Goal: Task Accomplishment & Management: Manage account settings

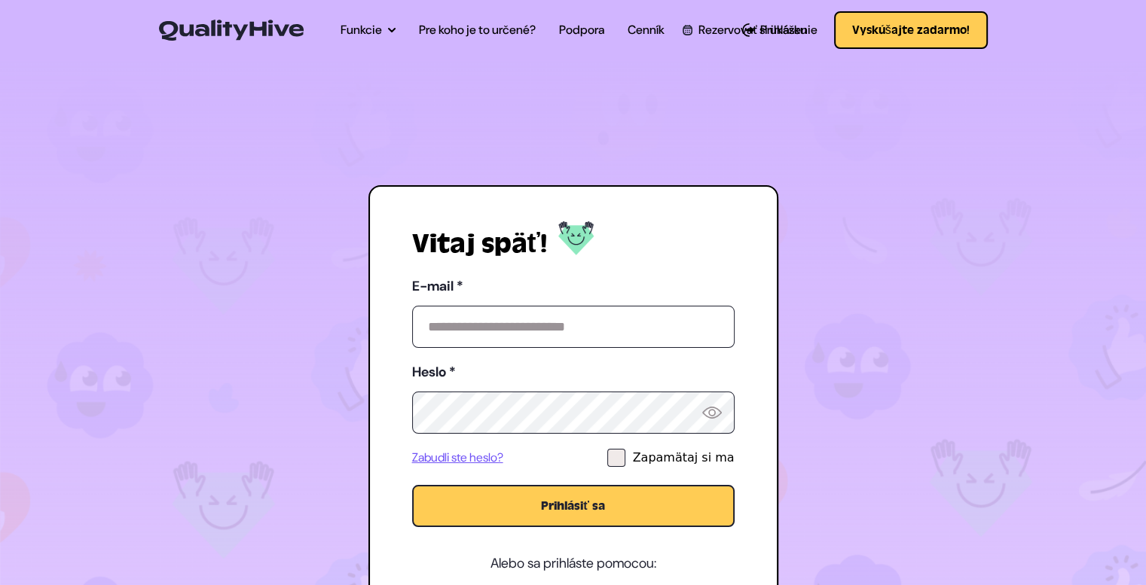
click at [508, 331] on input "E-mail *" at bounding box center [573, 327] width 322 height 42
click at [511, 331] on input "E-mail *" at bounding box center [573, 327] width 322 height 42
click at [511, 330] on input "E-mail *" at bounding box center [573, 327] width 322 height 42
click at [480, 312] on input "E-mail *" at bounding box center [573, 327] width 322 height 42
click at [514, 333] on input "E-mail *" at bounding box center [573, 327] width 322 height 42
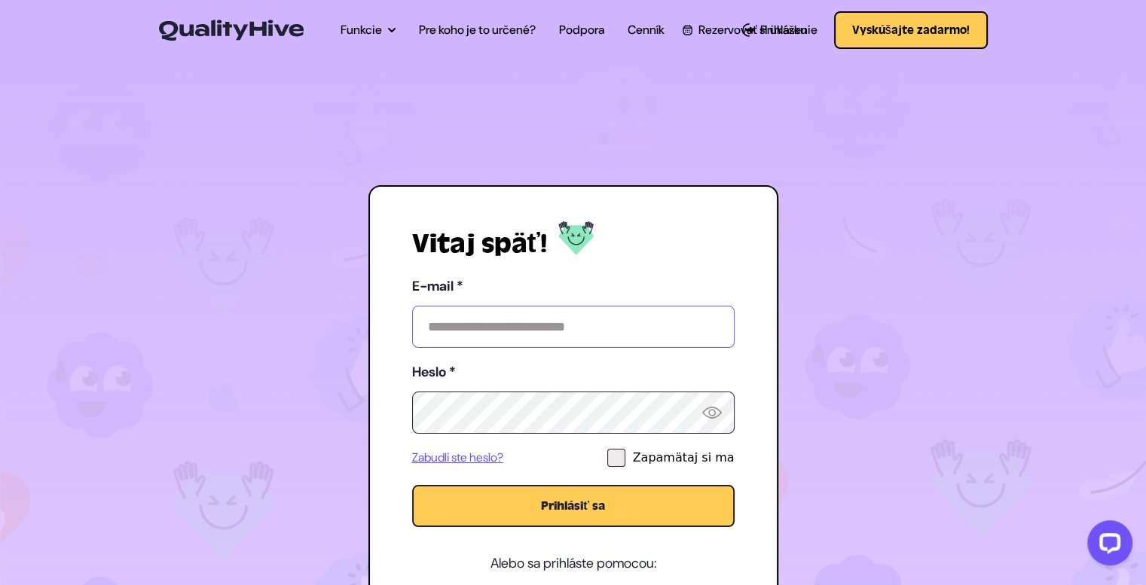
click at [570, 322] on input "E-mail *" at bounding box center [573, 327] width 322 height 42
click at [572, 325] on input "E-mail *" at bounding box center [573, 327] width 322 height 42
click at [571, 327] on input "E-mail *" at bounding box center [573, 327] width 322 height 42
click at [572, 327] on input "E-mail *" at bounding box center [573, 327] width 322 height 42
drag, startPoint x: 624, startPoint y: 161, endPoint x: 626, endPoint y: 151, distance: 9.9
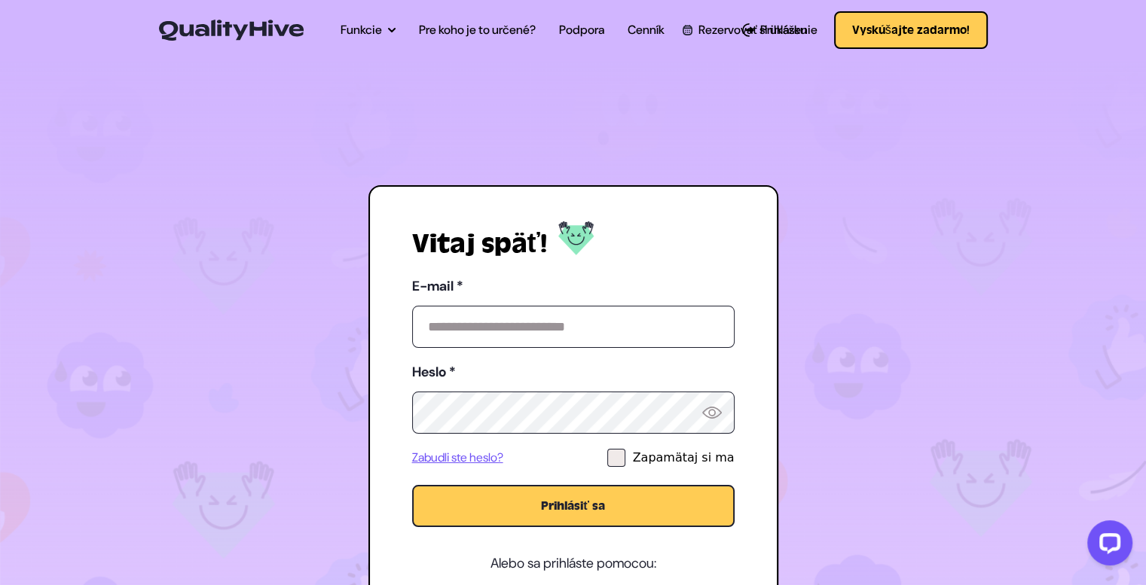
click at [625, 153] on section "Vitaj späť! E-mail * Heslo * Zabudli ste heslo? Zapamätaj si ma Prihlásiť sa Al…" at bounding box center [573, 390] width 1146 height 667
click at [1044, 146] on section "Vitaj späť! E-mail * Heslo * Zabudli ste heslo? Zapamätaj si ma Prihlásiť sa Al…" at bounding box center [573, 390] width 1146 height 667
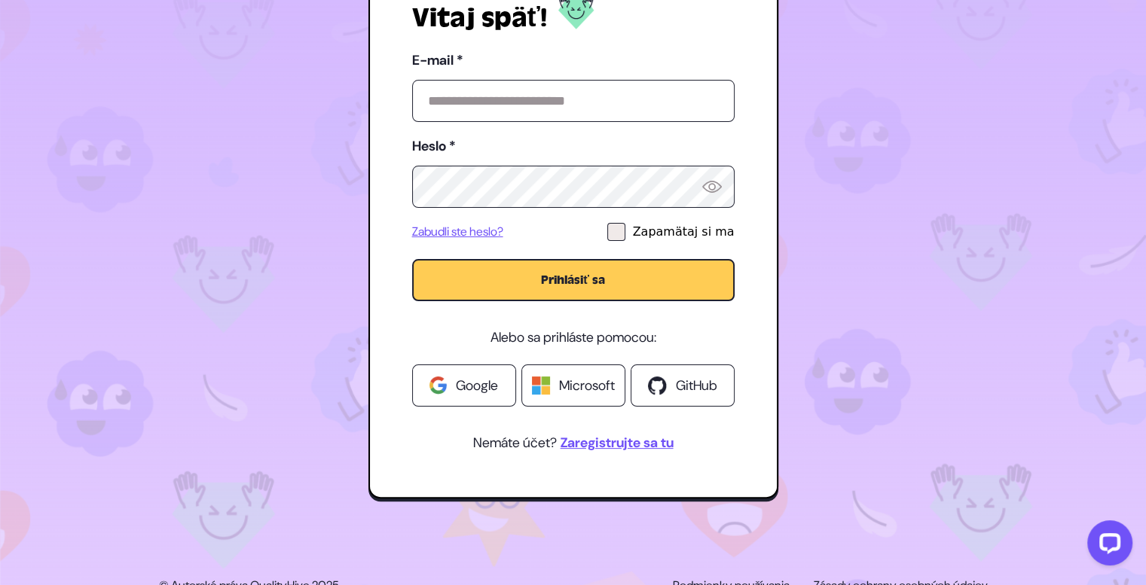
click at [480, 391] on font "Google" at bounding box center [477, 386] width 42 height 18
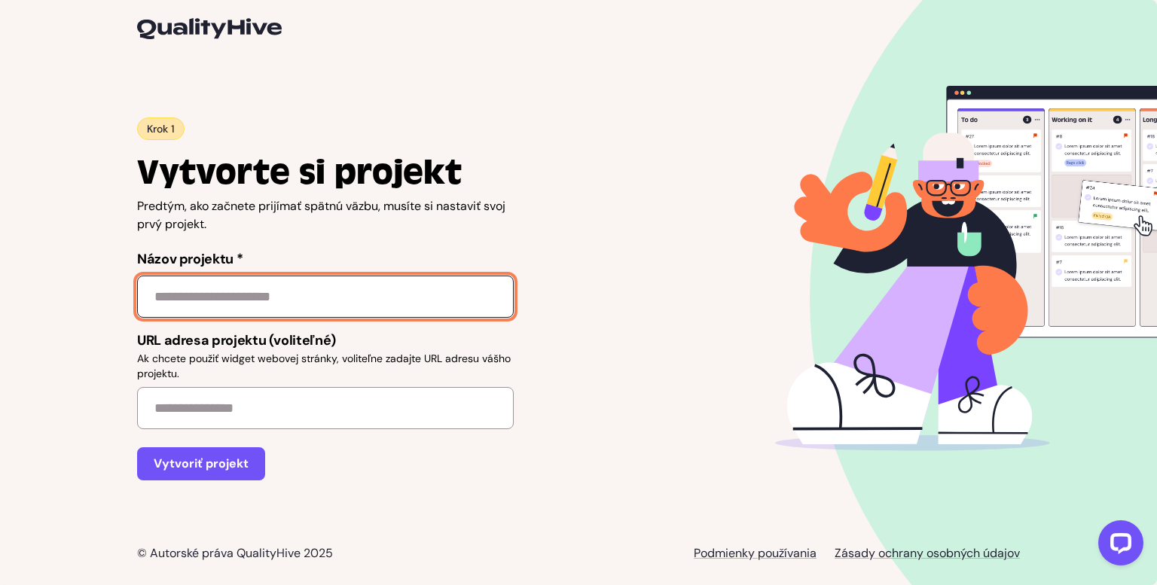
click at [321, 303] on input "Názov projektu *" at bounding box center [325, 297] width 377 height 42
type input "**"
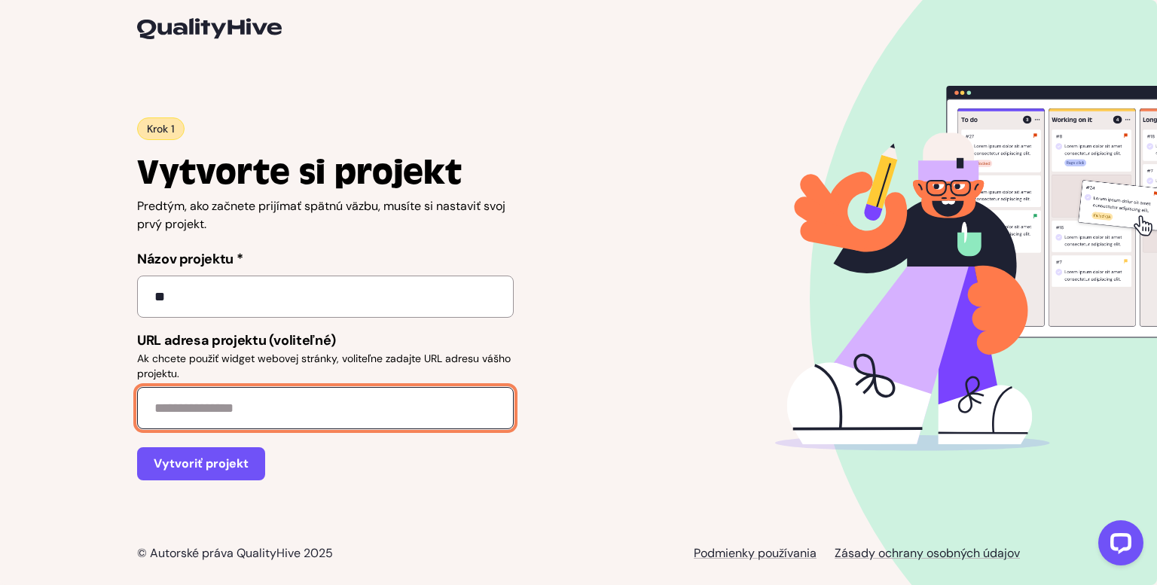
click at [364, 409] on input "URL adresa projektu (voliteľné) Ak chcete použiť widget webovej stránky, volite…" at bounding box center [325, 408] width 377 height 42
type input "**********"
click at [137, 447] on button "Vytvoriť projekt" at bounding box center [201, 463] width 128 height 33
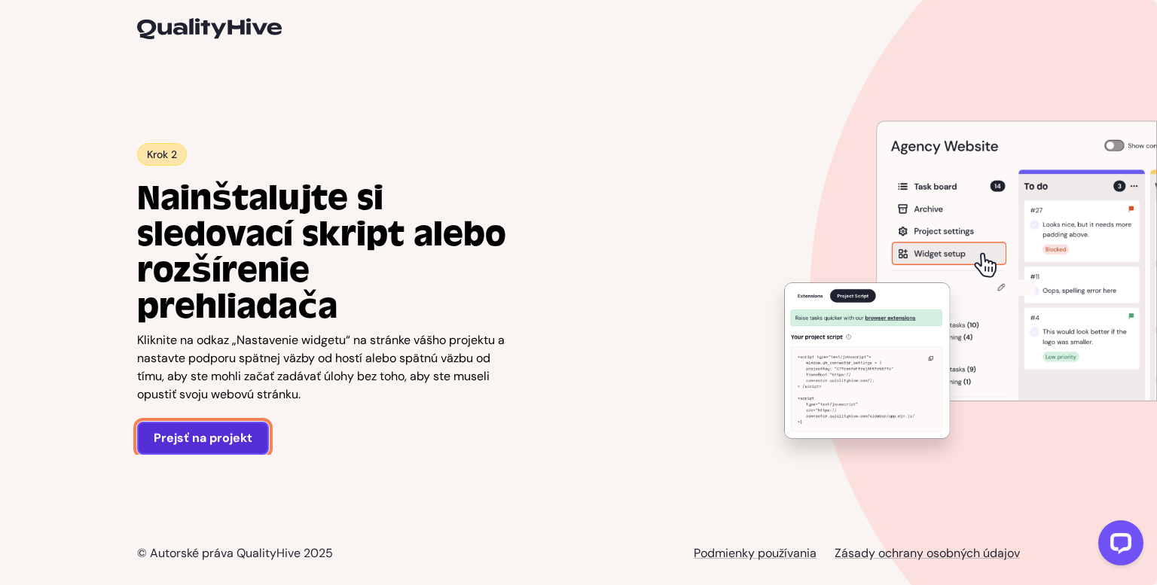
click at [239, 430] on font "Prejsť na projekt" at bounding box center [203, 438] width 99 height 16
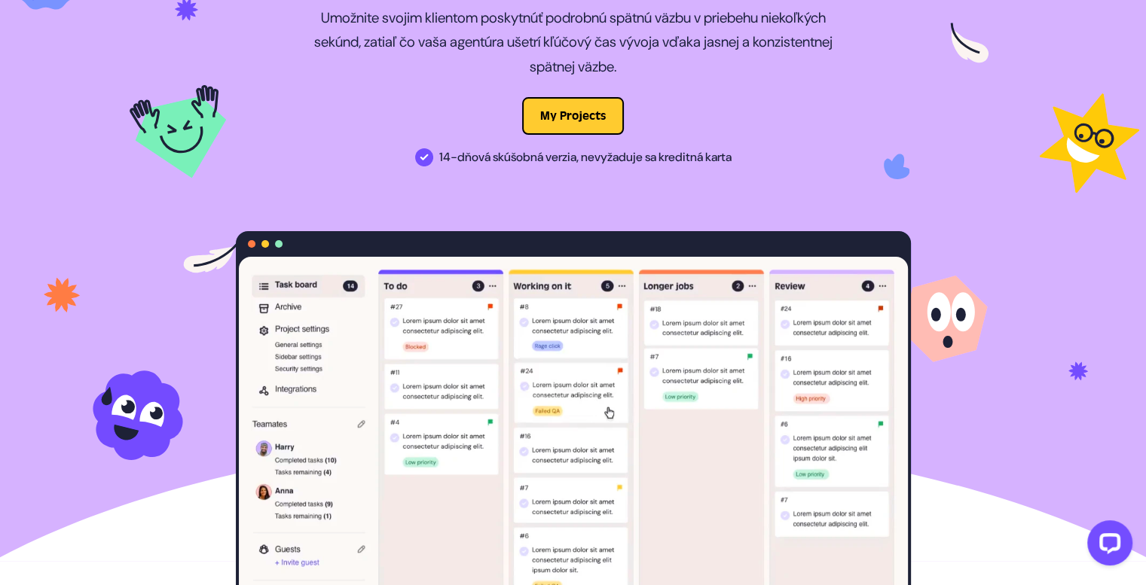
scroll to position [226, 0]
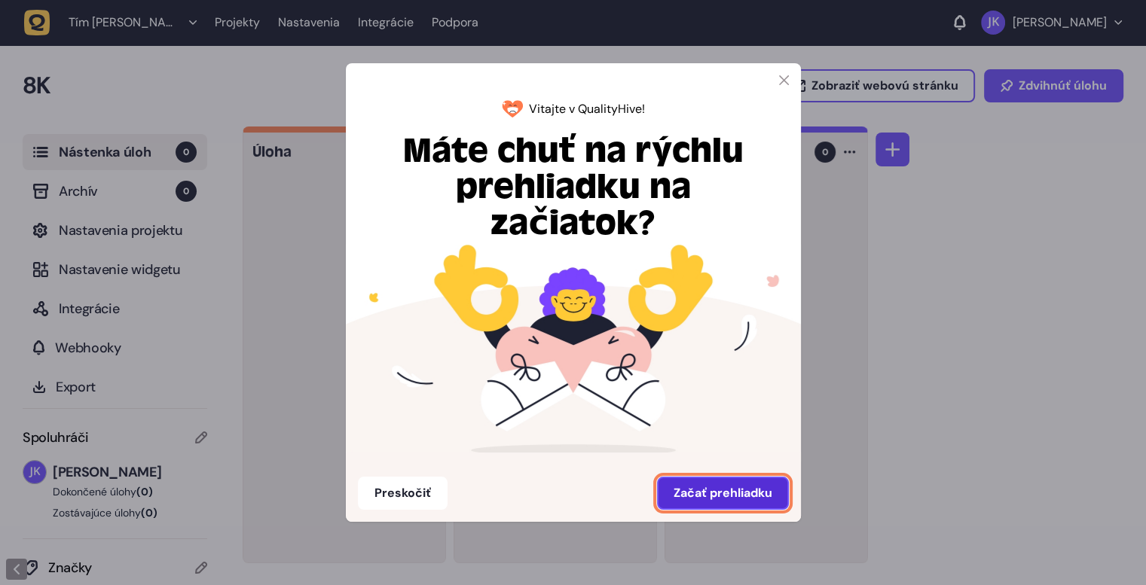
click at [720, 495] on font "Začať prehliadku" at bounding box center [722, 493] width 99 height 16
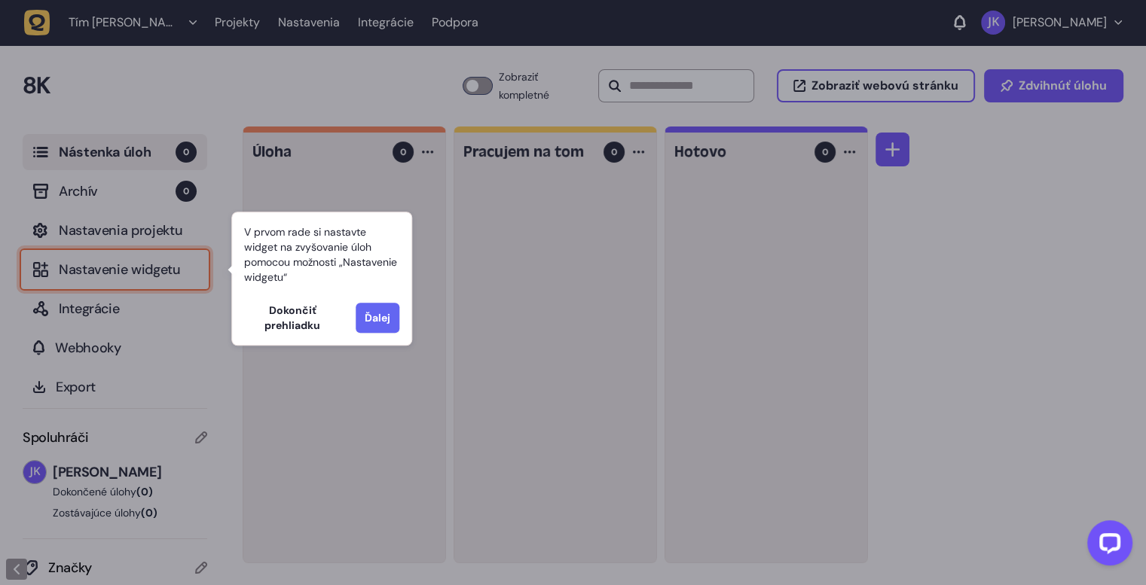
click at [366, 322] on font "Ďalej" at bounding box center [378, 318] width 26 height 14
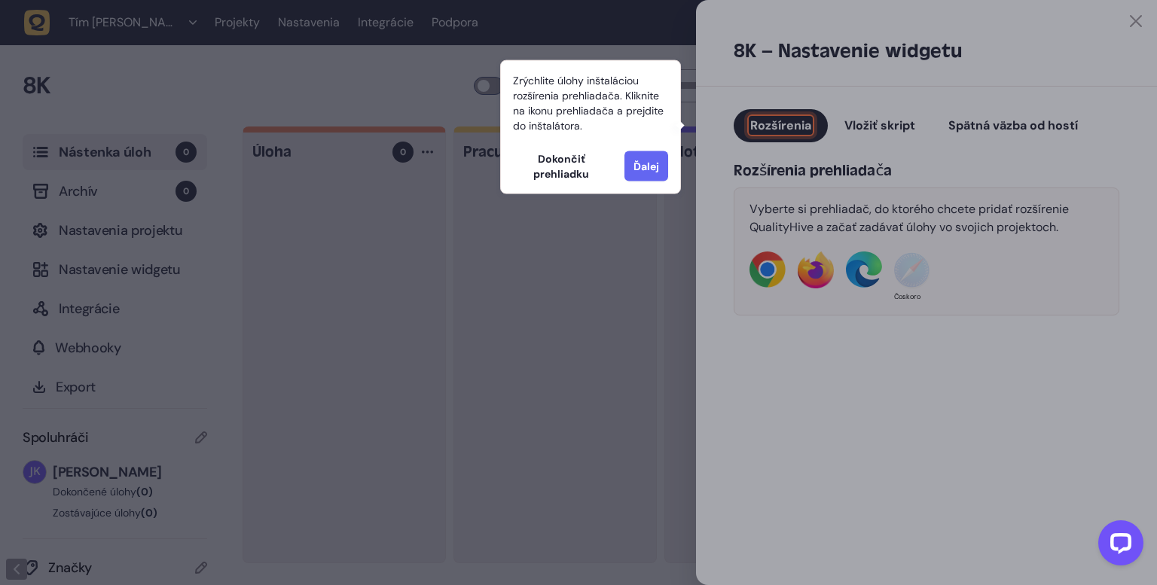
click at [645, 175] on button "Ďalej" at bounding box center [646, 166] width 44 height 30
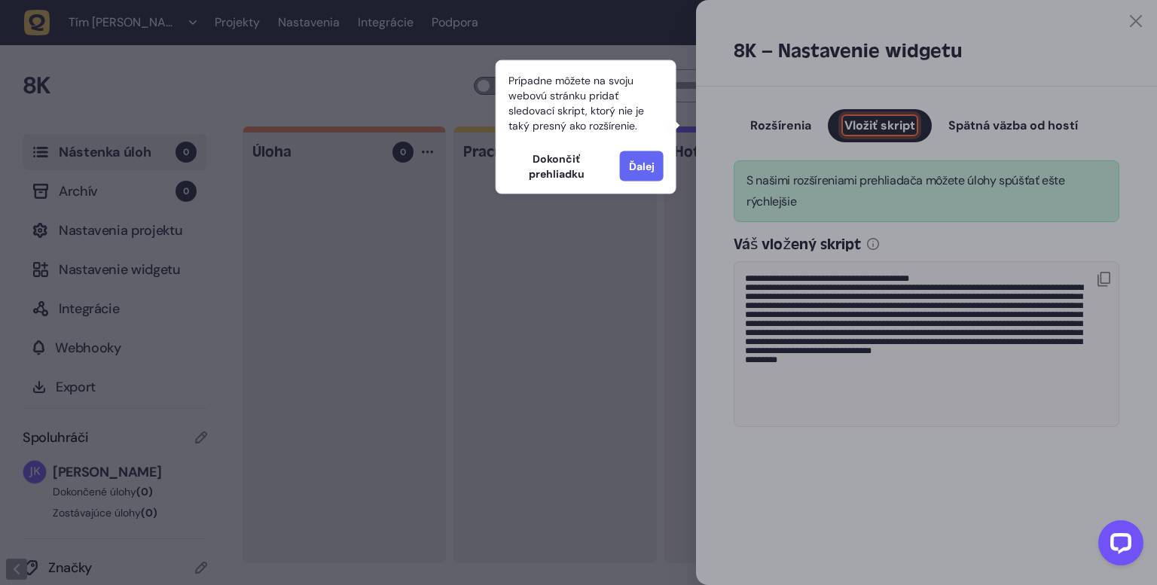
click at [646, 174] on button "Ďalej" at bounding box center [642, 166] width 44 height 30
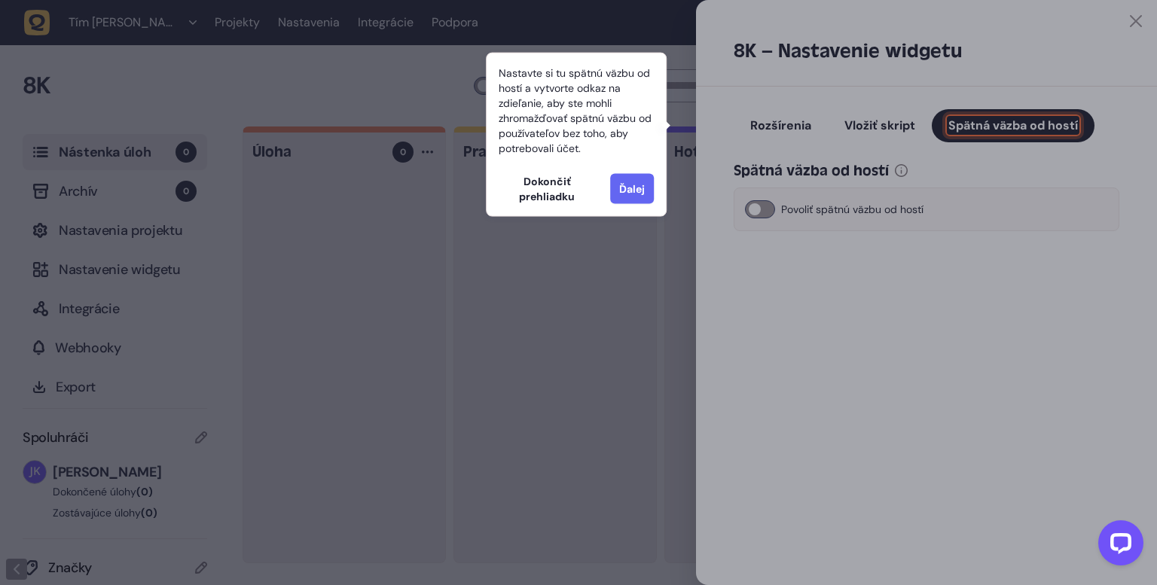
click at [646, 175] on button "Ďalej" at bounding box center [632, 189] width 44 height 30
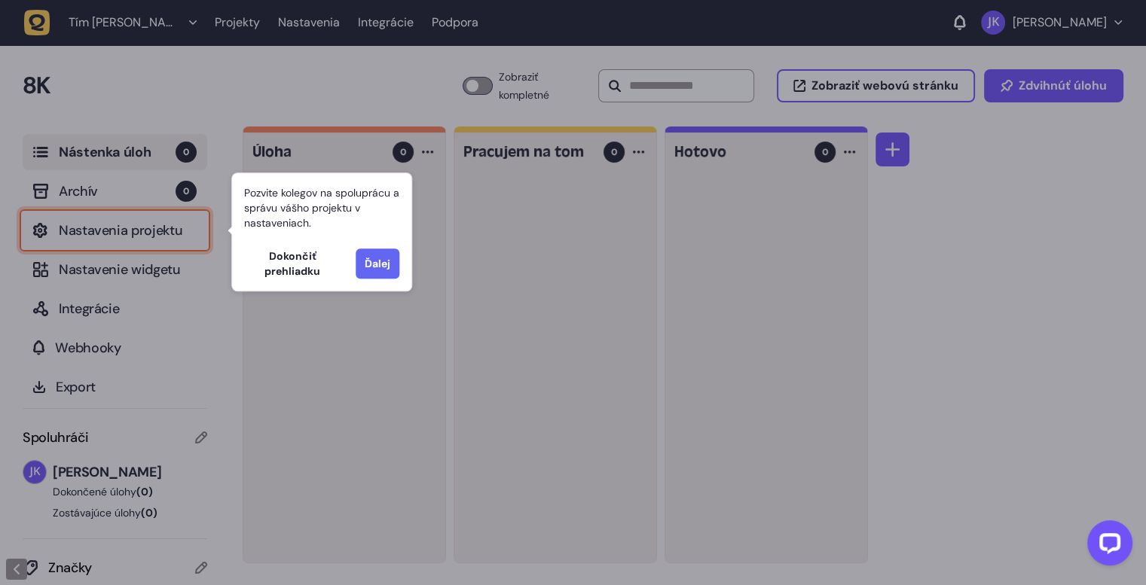
click at [369, 262] on font "Ďalej" at bounding box center [378, 264] width 26 height 14
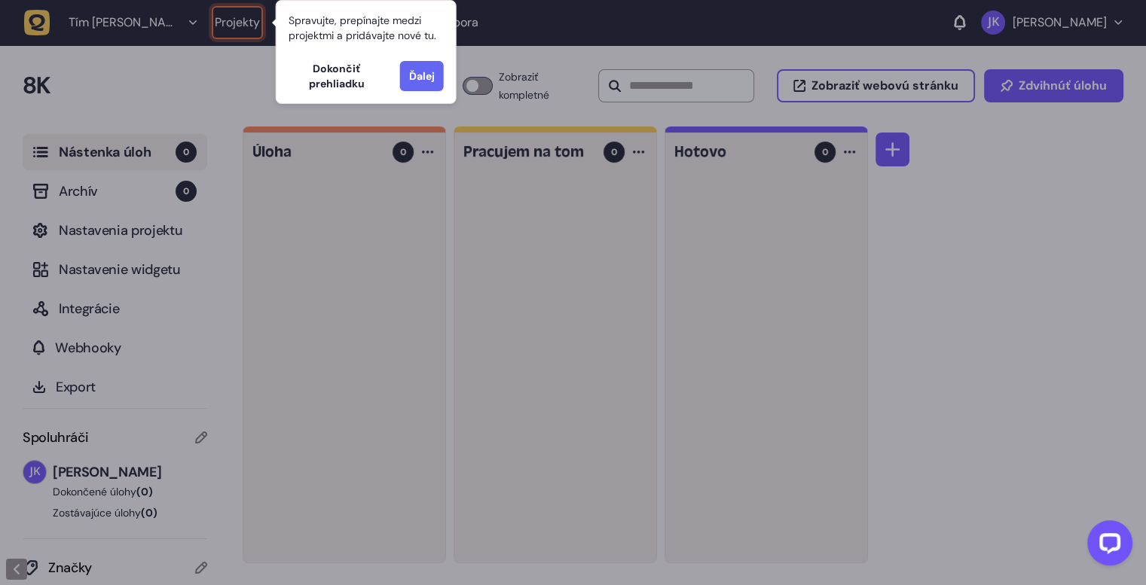
click at [421, 76] on font "Ďalej" at bounding box center [422, 76] width 26 height 14
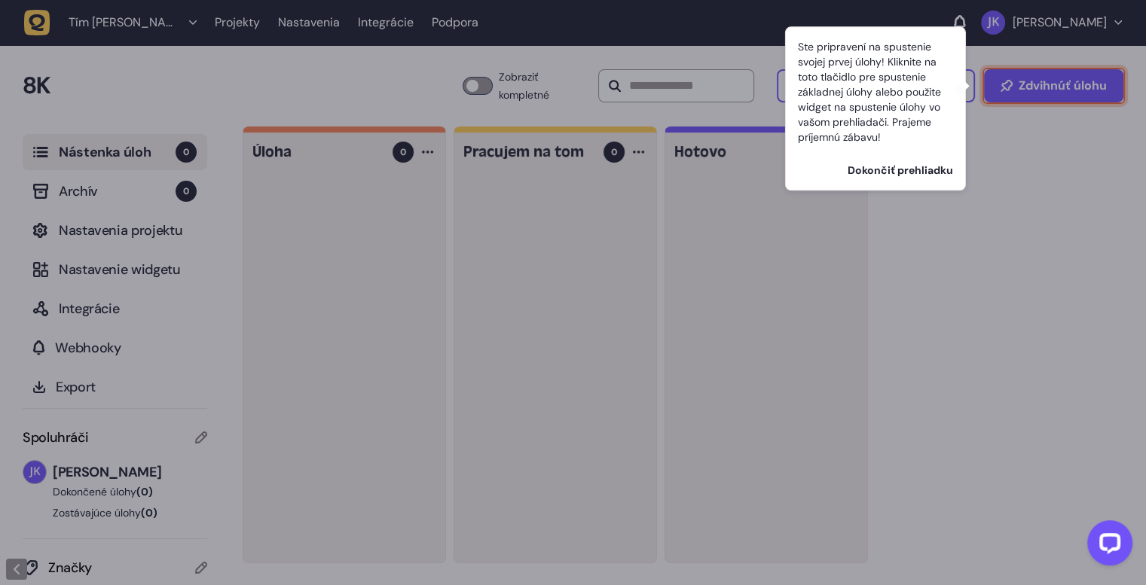
click at [913, 169] on font "Dokončiť prehliadku" at bounding box center [899, 170] width 105 height 14
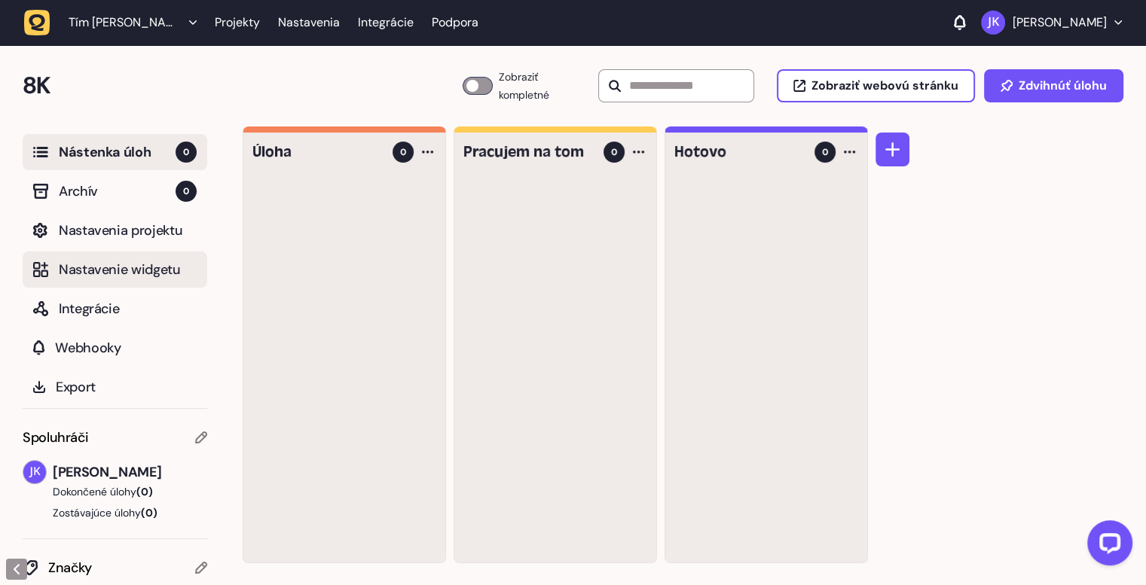
click at [110, 264] on font "Nastavenie widgetu" at bounding box center [120, 270] width 122 height 18
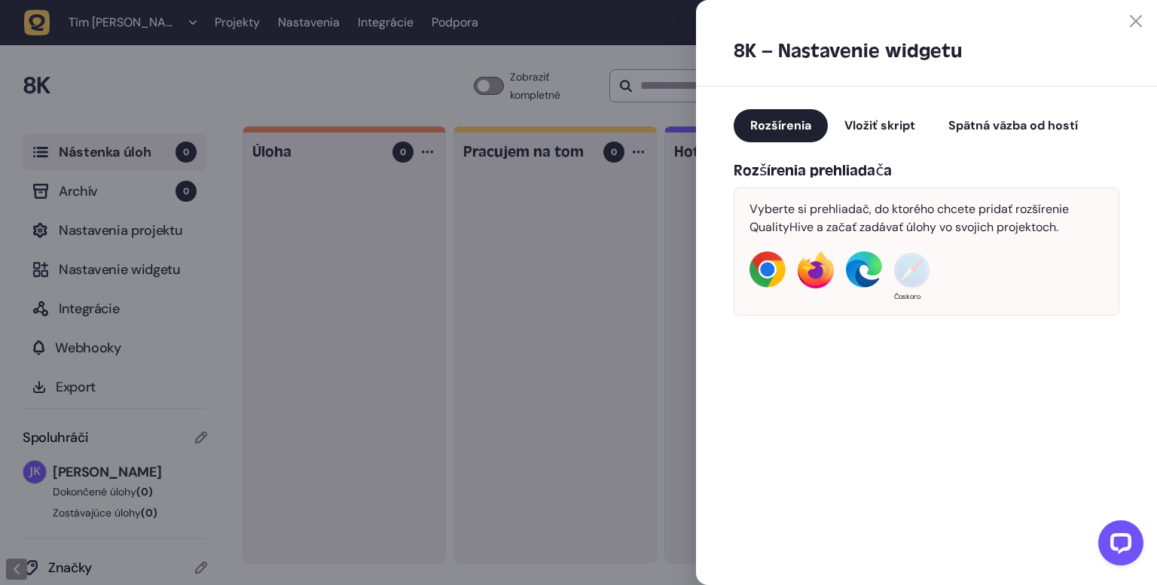
click at [884, 128] on font "Vložiť skript" at bounding box center [879, 125] width 71 height 16
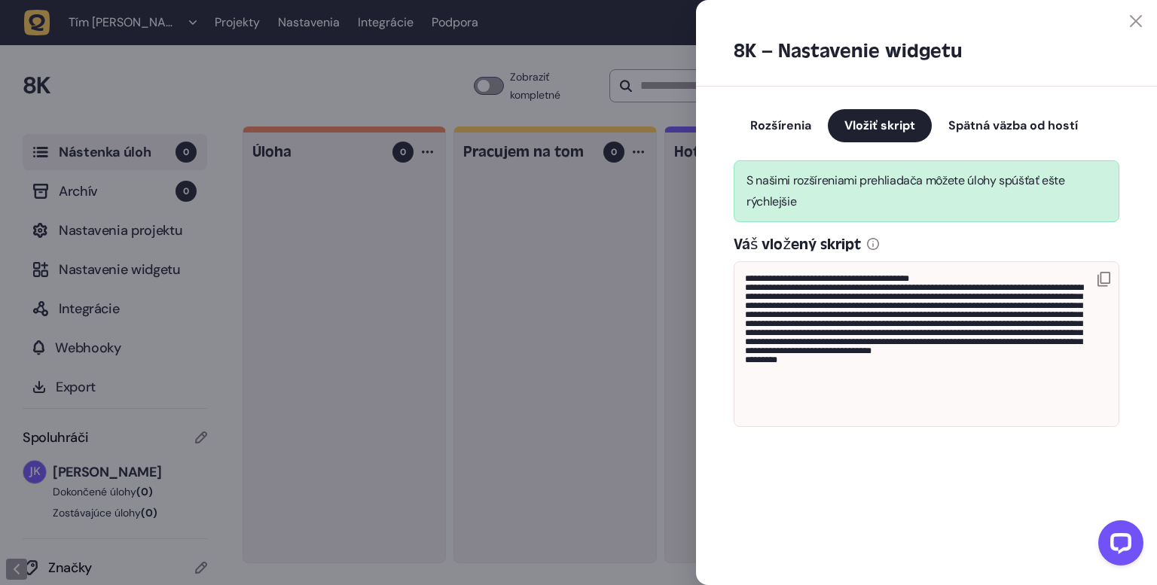
click at [1106, 278] on icon at bounding box center [1103, 279] width 13 height 15
click at [989, 126] on font "Spätná väzba od hostí" at bounding box center [1013, 125] width 130 height 16
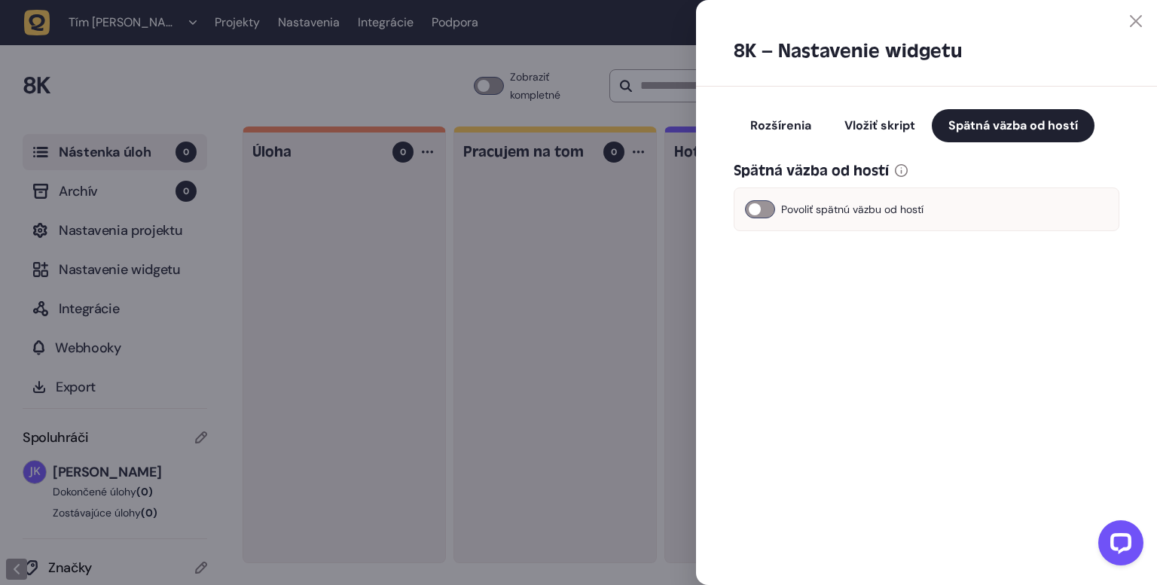
click at [774, 210] on div at bounding box center [760, 209] width 30 height 18
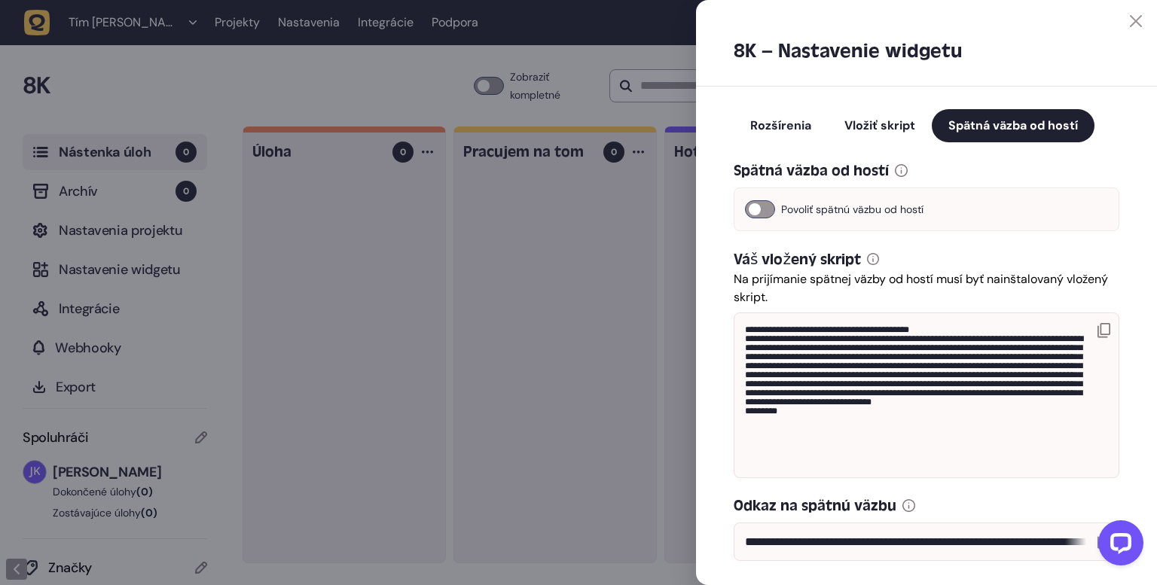
drag, startPoint x: 807, startPoint y: 366, endPoint x: 720, endPoint y: 230, distance: 160.9
click at [720, 230] on div "**********" at bounding box center [926, 362] width 461 height 550
click at [1134, 15] on icon at bounding box center [1136, 21] width 12 height 12
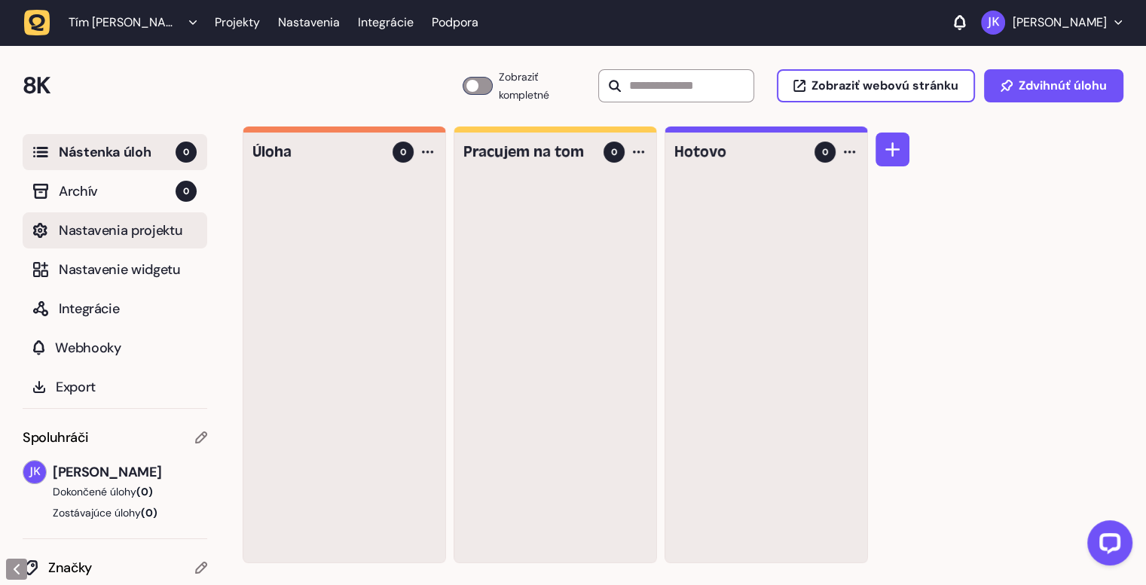
click at [108, 220] on span "Nastavenia projektu" at bounding box center [128, 230] width 138 height 21
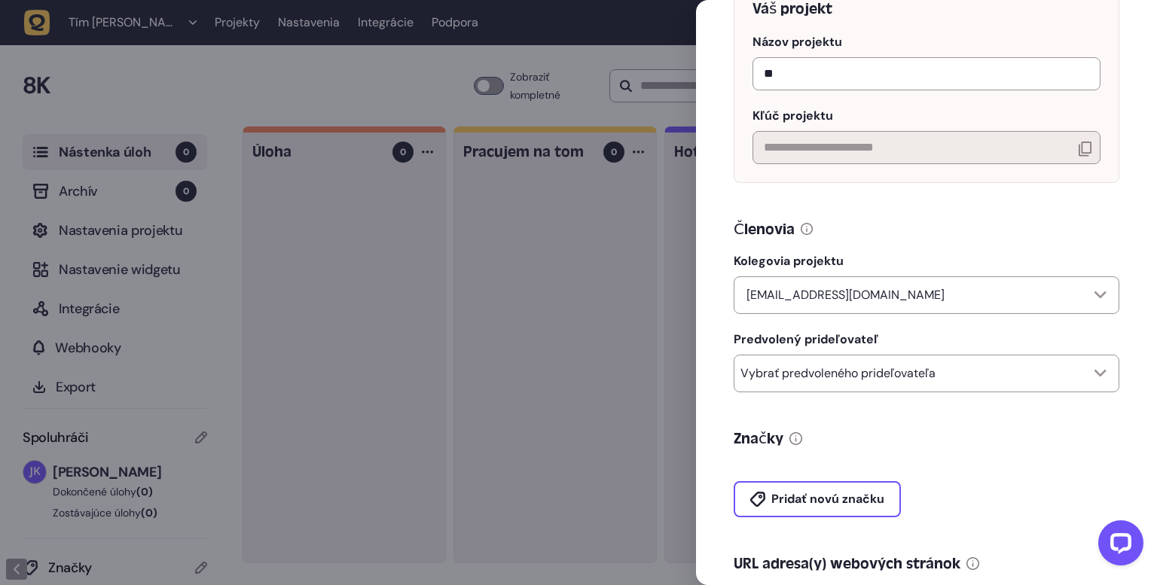
scroll to position [151, 0]
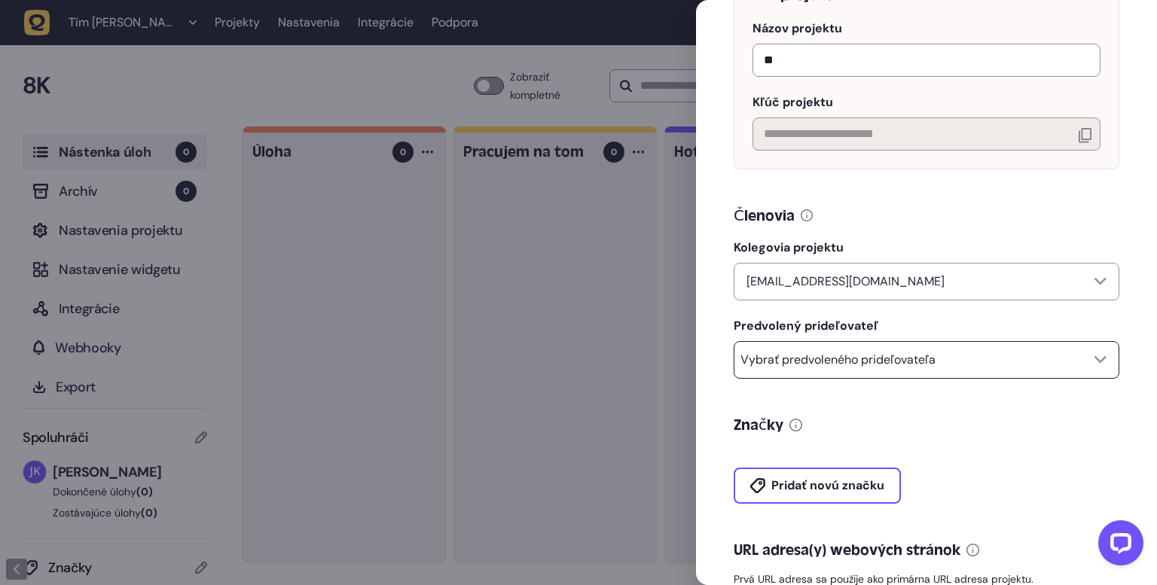
click at [881, 368] on font "Vybrať predvoleného prideľovateľa" at bounding box center [837, 360] width 195 height 16
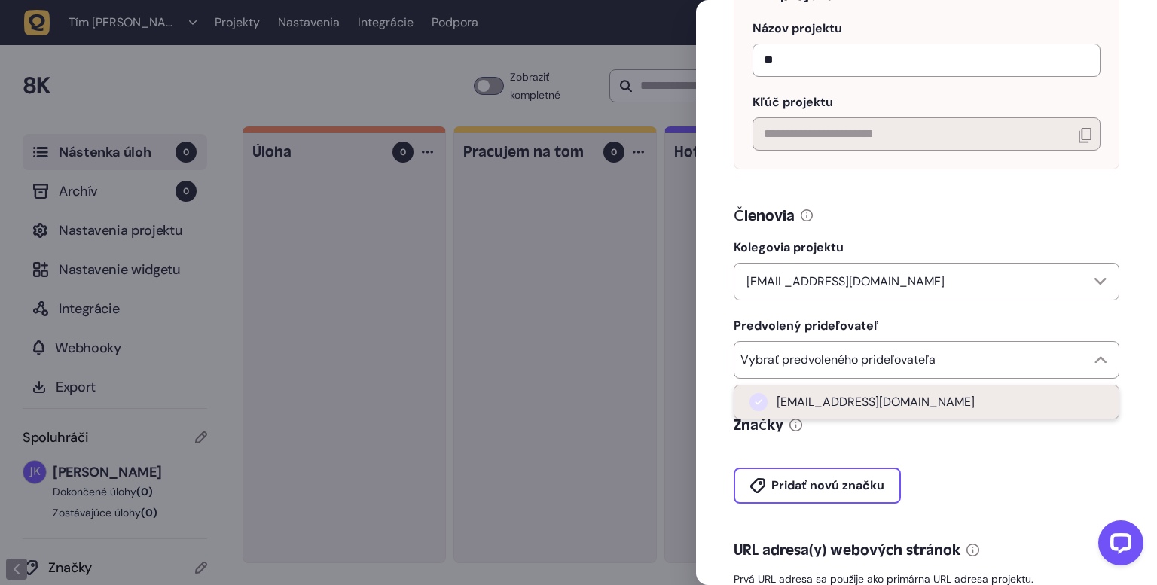
click at [902, 406] on font "jaroslavkisel95@gmail.com" at bounding box center [876, 402] width 198 height 16
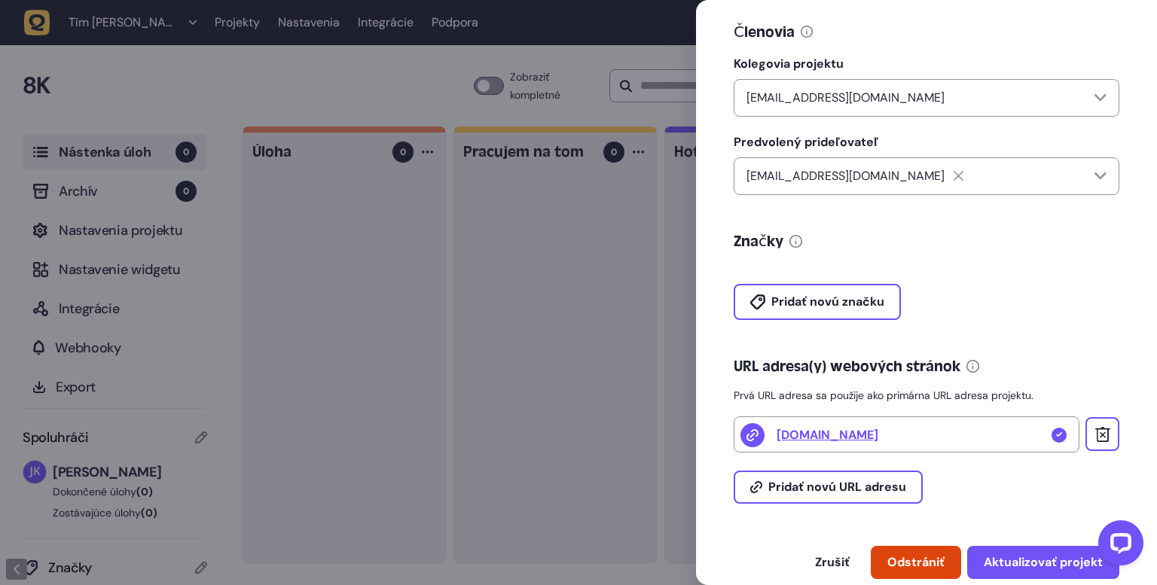
scroll to position [369, 0]
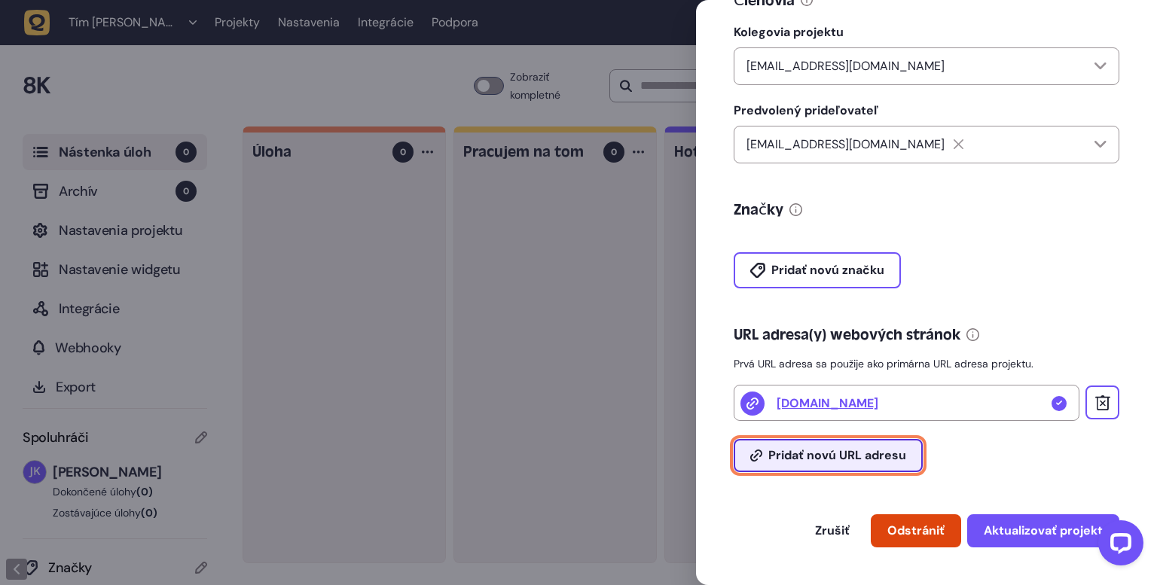
click at [810, 453] on font "Pridať novú URL adresu" at bounding box center [837, 455] width 138 height 16
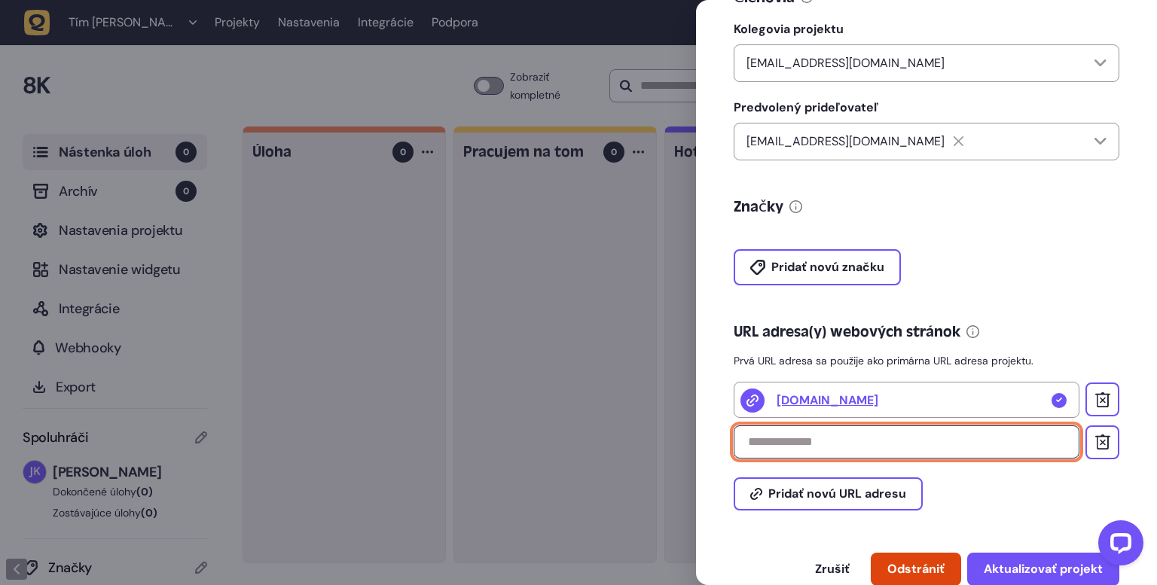
paste input "**********"
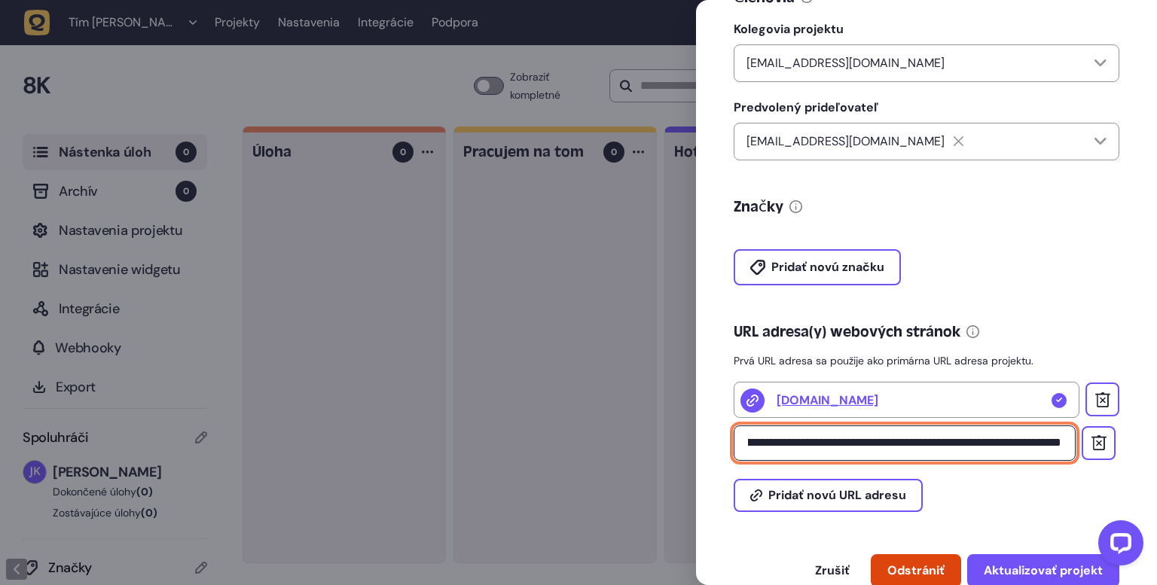
scroll to position [0, 3275]
type input "**********"
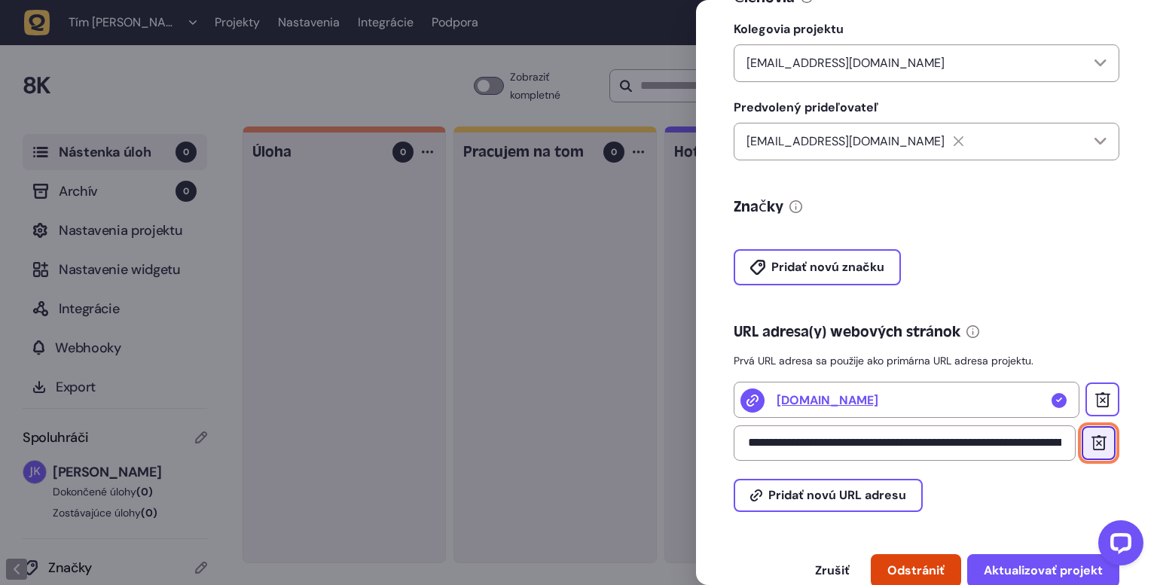
click at [1097, 447] on icon at bounding box center [1099, 444] width 6 height 6
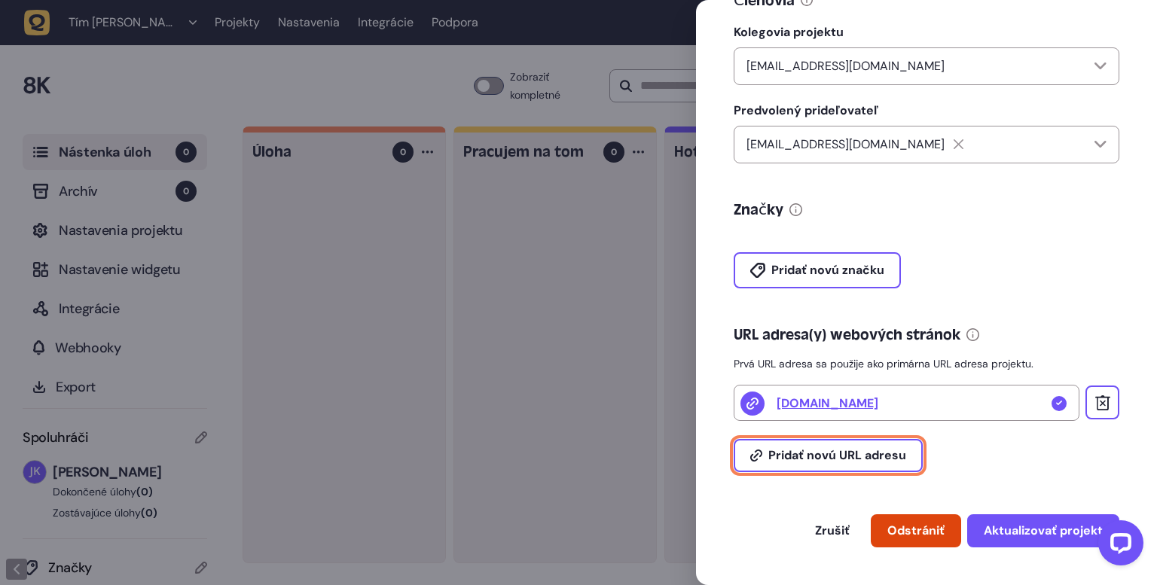
click at [896, 465] on button "Pridať novú URL adresu" at bounding box center [828, 455] width 189 height 33
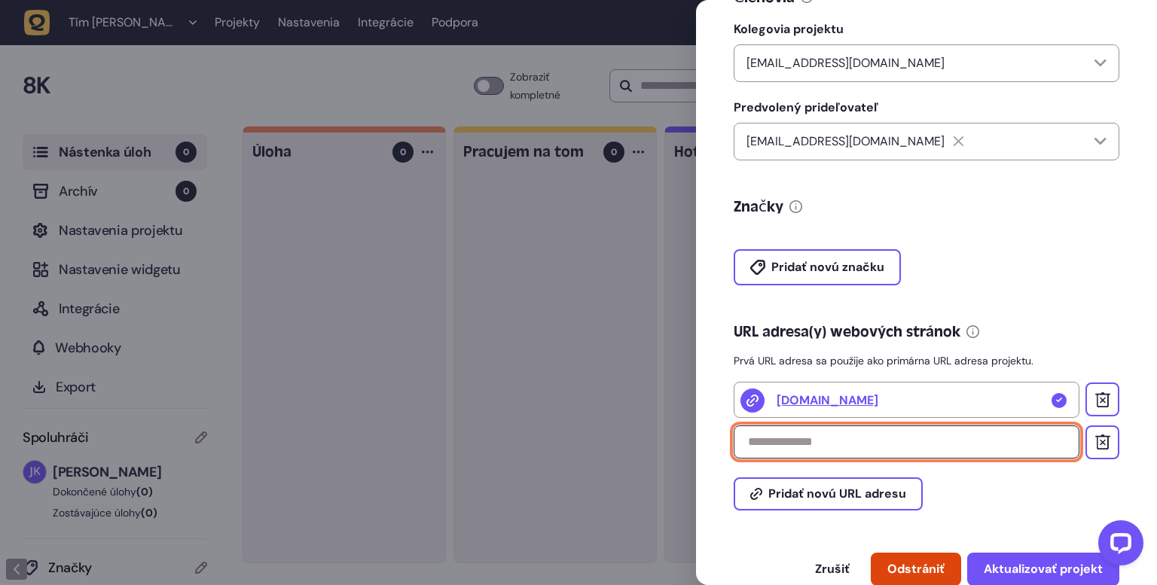
click at [884, 444] on input "text" at bounding box center [907, 442] width 346 height 33
paste input "*******"
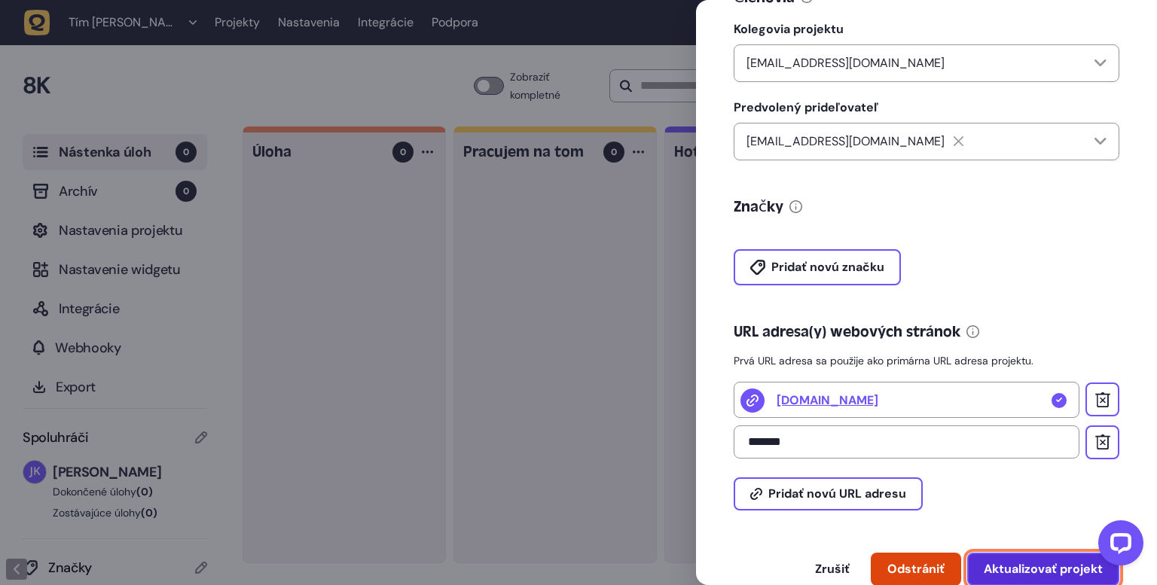
type input "*****"
click at [1050, 575] on font "Aktualizovať projekt" at bounding box center [1043, 569] width 119 height 16
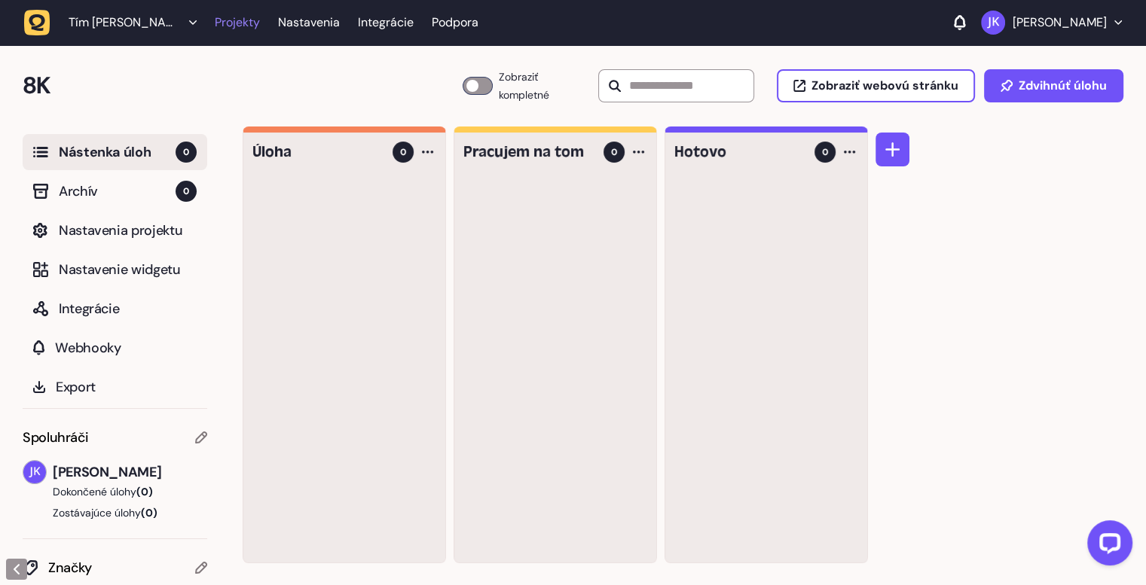
click at [231, 32] on link "Projekty" at bounding box center [237, 22] width 45 height 27
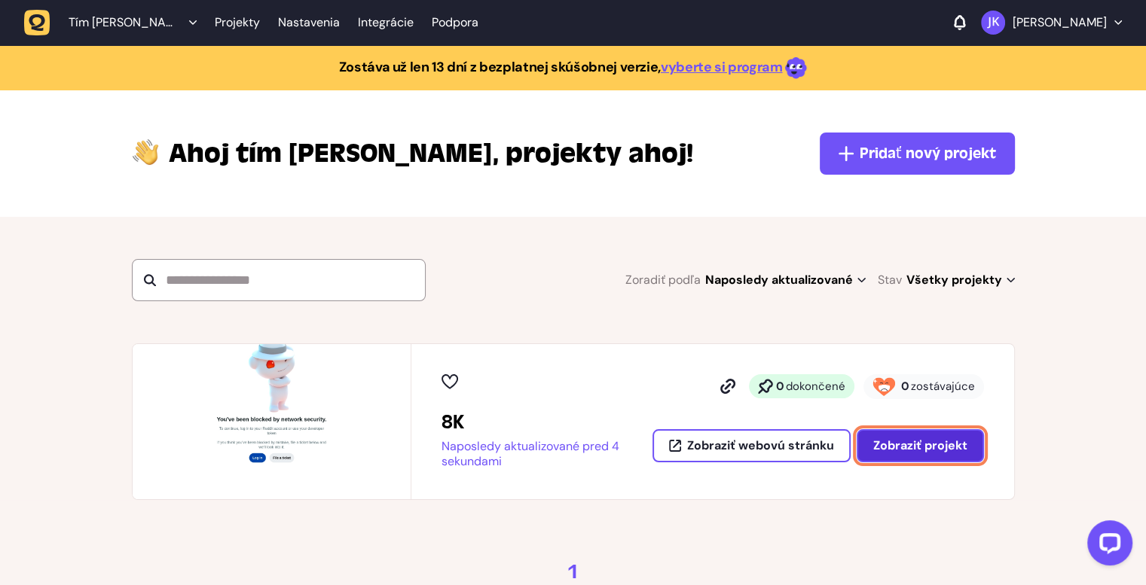
click at [926, 442] on font "Zobraziť projekt" at bounding box center [920, 446] width 94 height 16
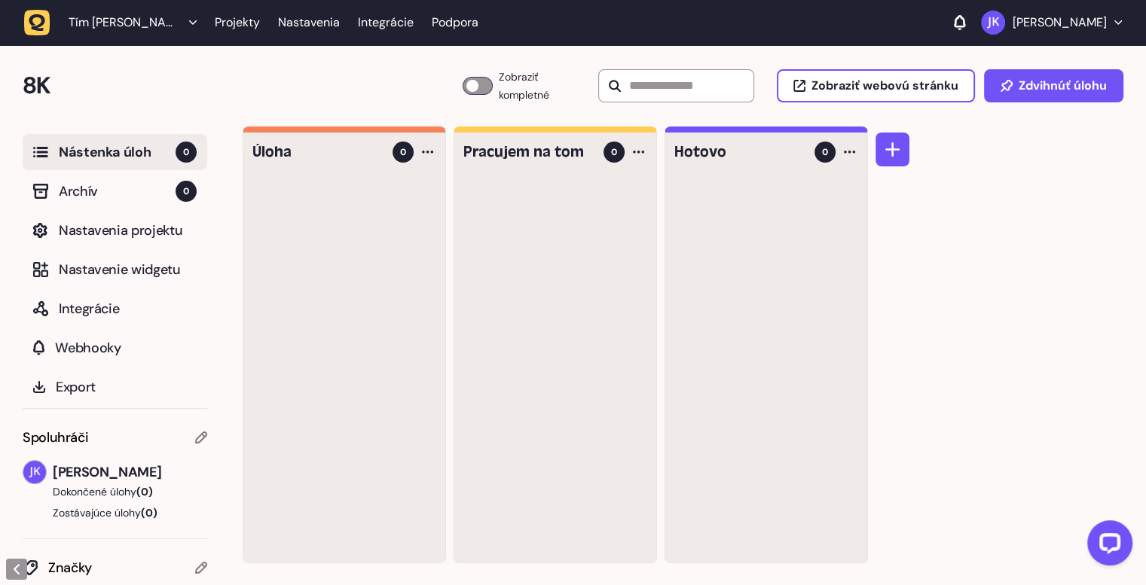
drag, startPoint x: 170, startPoint y: 232, endPoint x: 218, endPoint y: 236, distance: 47.6
click at [172, 232] on font "Nastavenia projektu" at bounding box center [121, 230] width 124 height 18
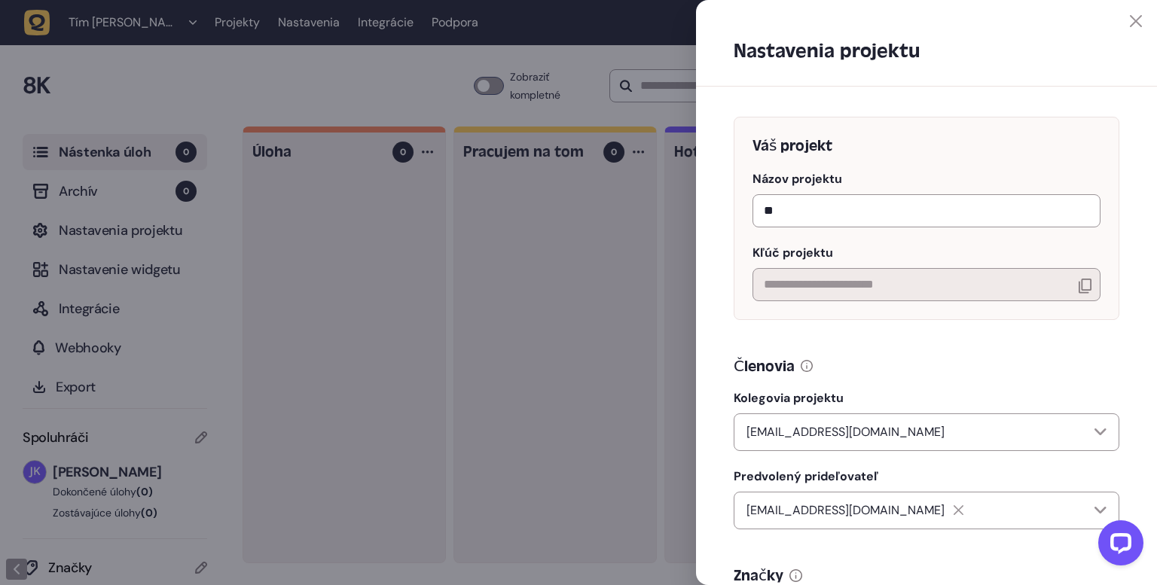
drag, startPoint x: 1131, startPoint y: 15, endPoint x: 1040, endPoint y: 66, distance: 103.9
click at [1115, 27] on div "**********" at bounding box center [926, 292] width 461 height 585
drag, startPoint x: 1133, startPoint y: 21, endPoint x: 1100, endPoint y: 60, distance: 50.2
click at [1130, 26] on icon at bounding box center [1136, 21] width 12 height 12
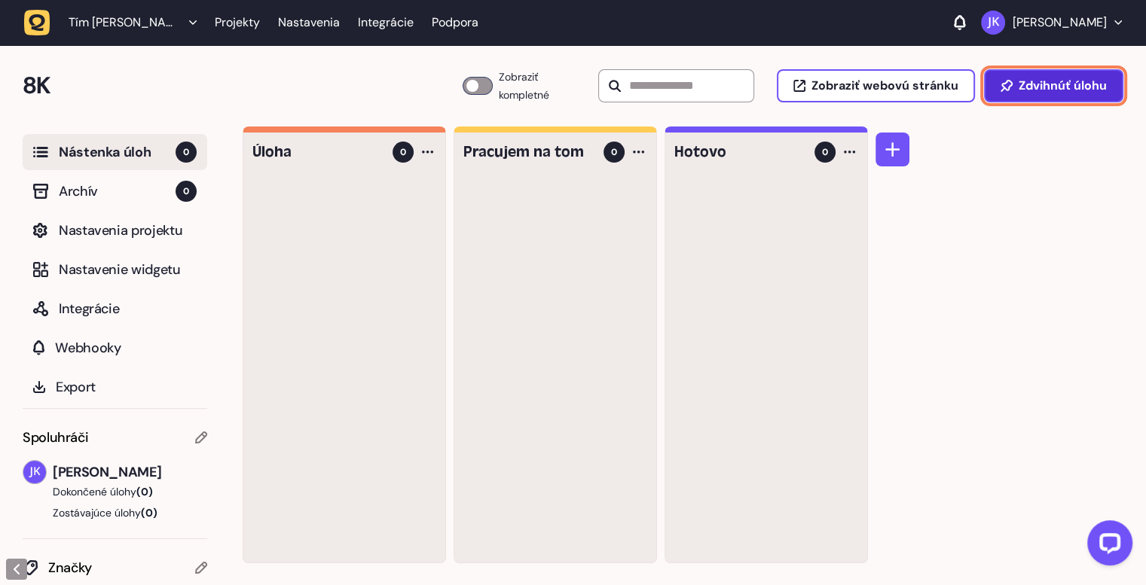
click at [1071, 94] on button "Zdvihnúť úlohu" at bounding box center [1053, 85] width 139 height 33
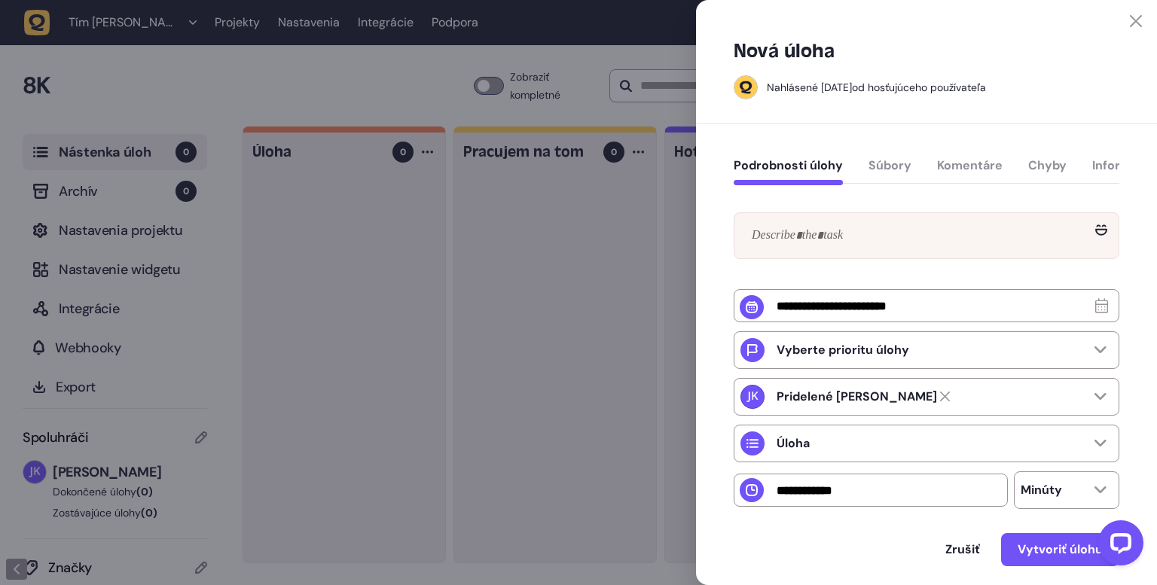
click at [909, 160] on div "Podrobnosti úlohy Súbory Komentáre Chyby Informácie o zariadení" at bounding box center [927, 169] width 386 height 44
click at [898, 166] on div "Podrobnosti úlohy Súbory Komentáre Chyby Informácie o zariadení" at bounding box center [927, 169] width 386 height 44
drag, startPoint x: 994, startPoint y: 152, endPoint x: 1005, endPoint y: 175, distance: 25.6
click at [994, 153] on div "Podrobnosti úlohy Súbory Komentáre Chyby Informácie o zariadení" at bounding box center [927, 169] width 386 height 44
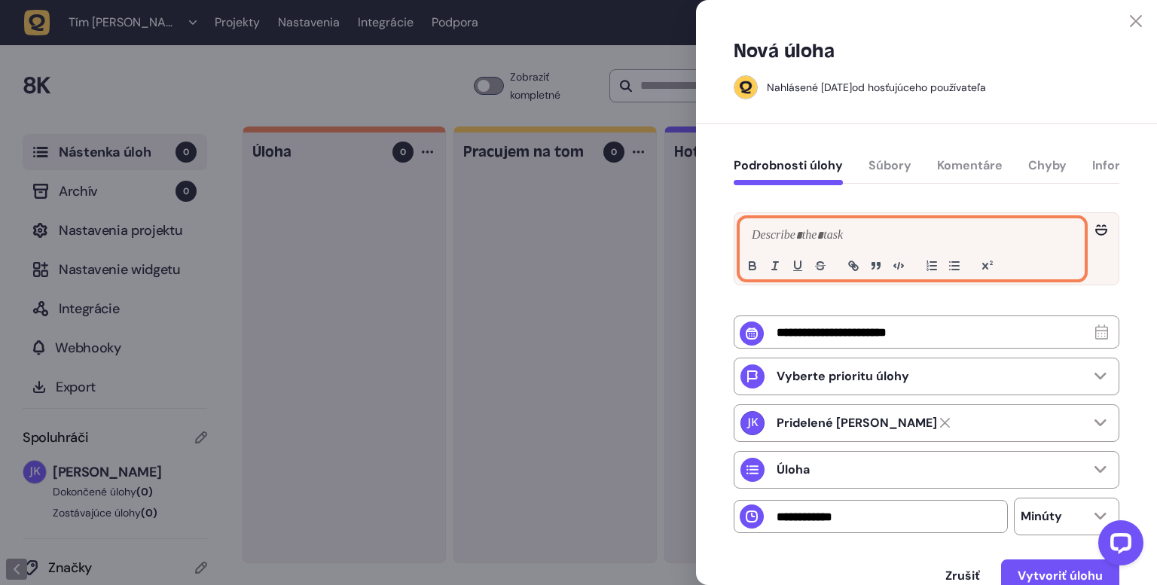
click at [859, 243] on p at bounding box center [912, 236] width 328 height 18
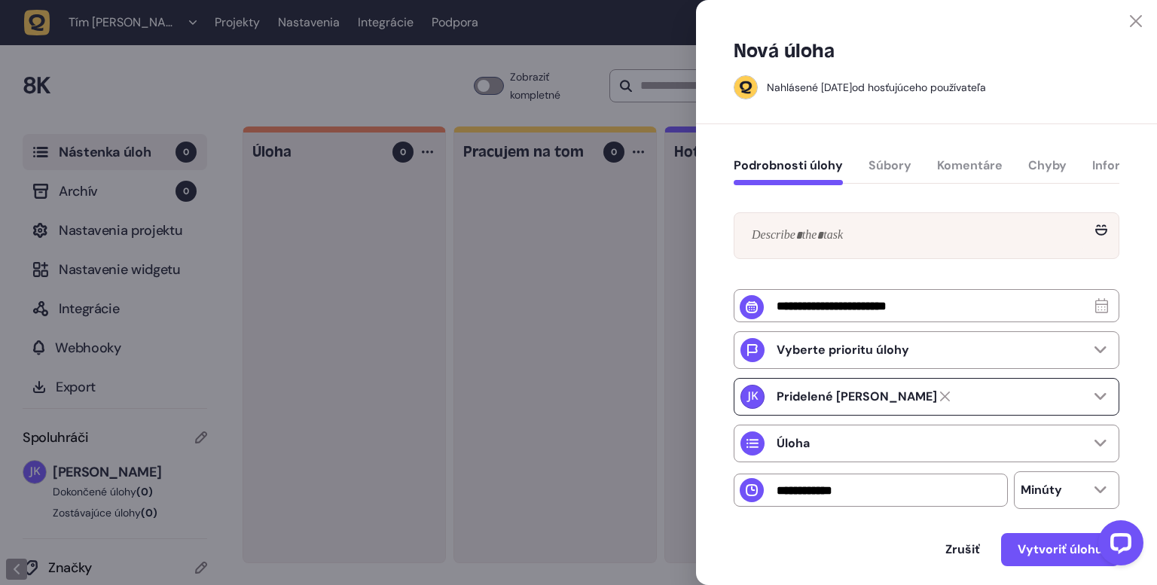
click at [1076, 416] on div "Pridelené Jaroslavovi Kiseľovi" at bounding box center [927, 397] width 386 height 38
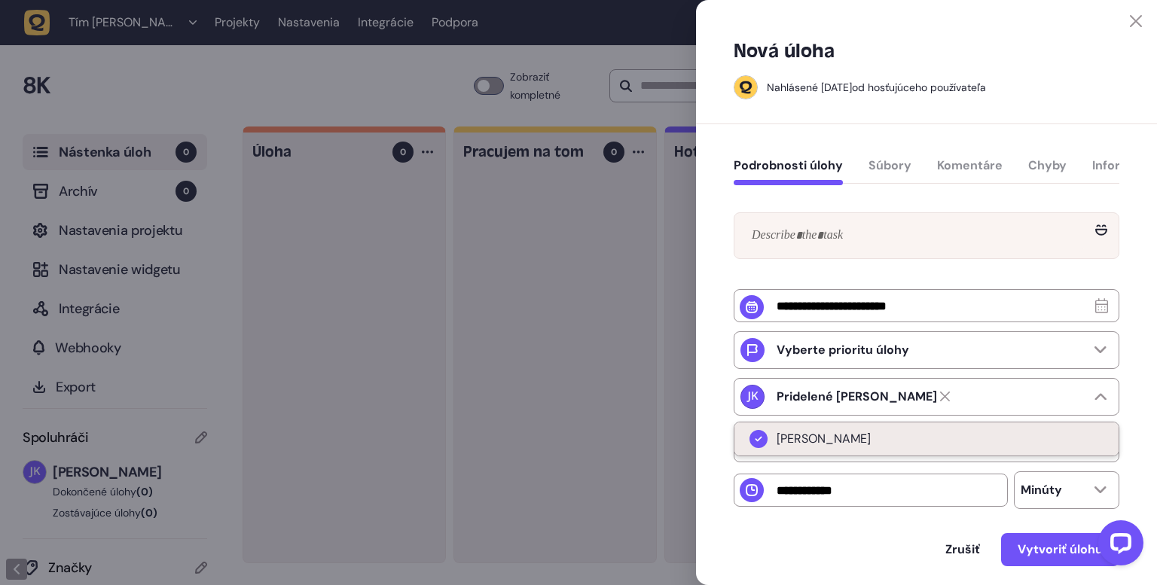
click at [999, 444] on li "[PERSON_NAME]" at bounding box center [926, 439] width 384 height 33
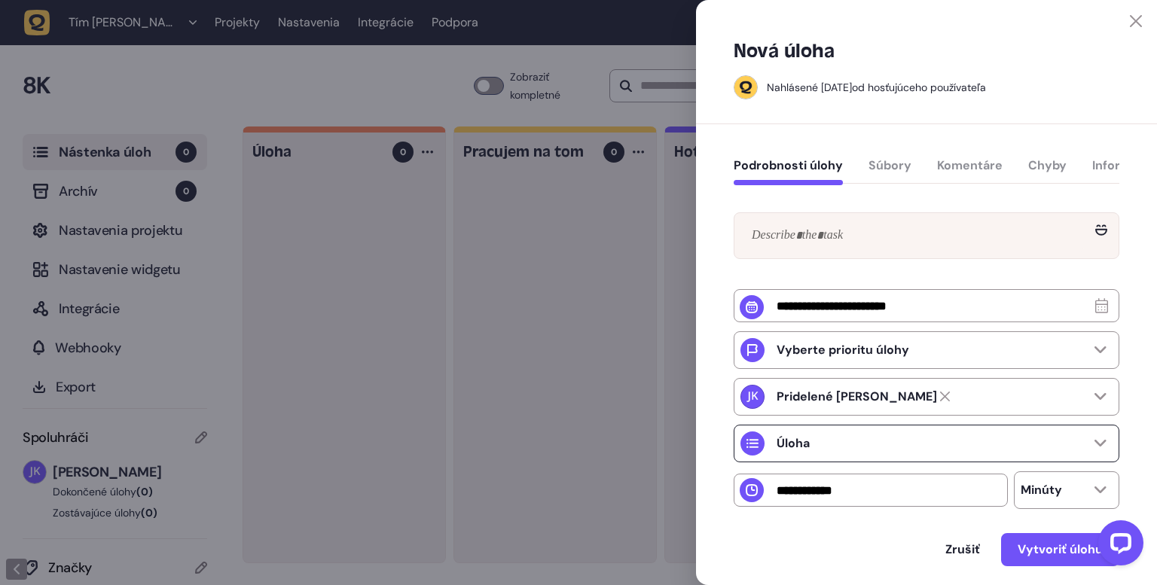
click at [1053, 451] on div "Úloha" at bounding box center [927, 444] width 386 height 38
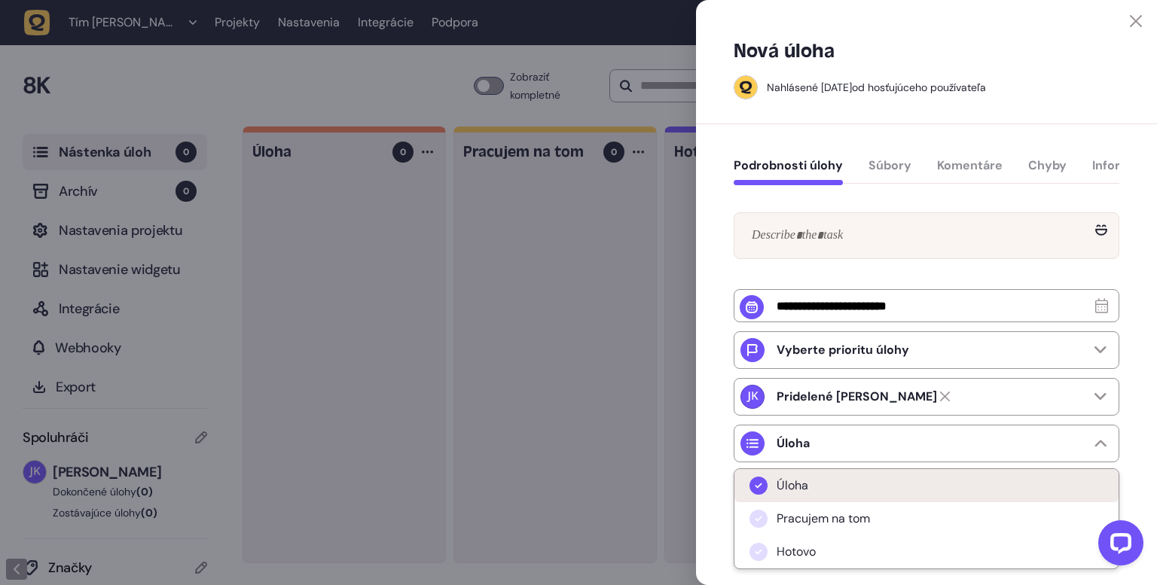
click at [827, 497] on li "Úloha" at bounding box center [926, 485] width 384 height 33
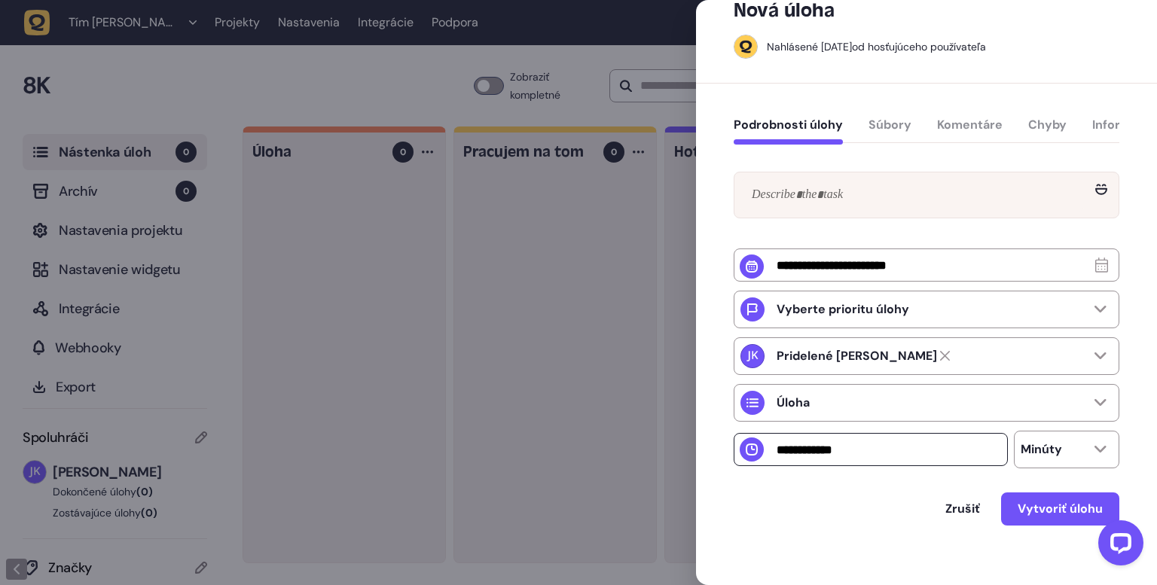
scroll to position [60, 0]
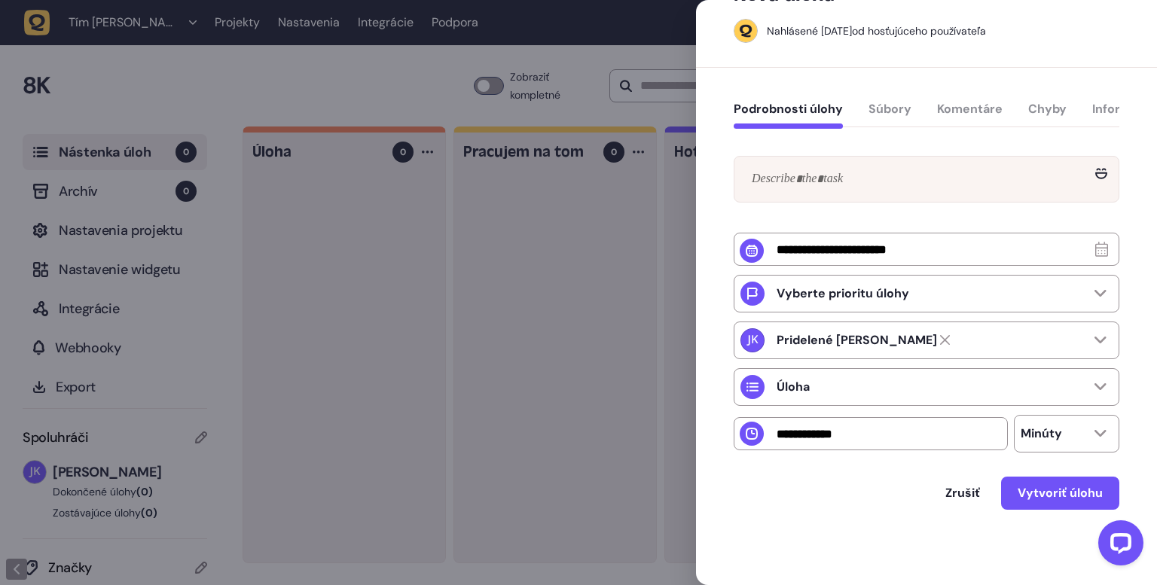
click at [892, 110] on div "Podrobnosti úlohy Súbory Komentáre Chyby Informácie o zariadení" at bounding box center [927, 112] width 386 height 44
drag, startPoint x: 967, startPoint y: 99, endPoint x: 1006, endPoint y: 128, distance: 47.9
click at [977, 104] on div "Podrobnosti úlohy Súbory Komentáre Chyby Informácie o zariadení" at bounding box center [927, 112] width 386 height 44
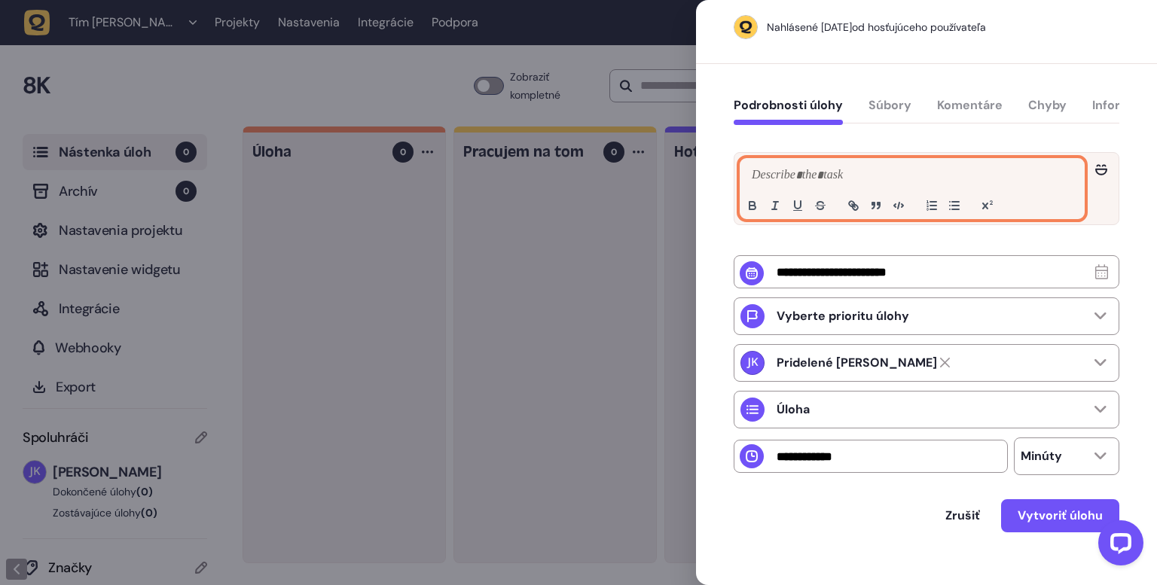
click at [972, 189] on div at bounding box center [911, 189] width 343 height 60
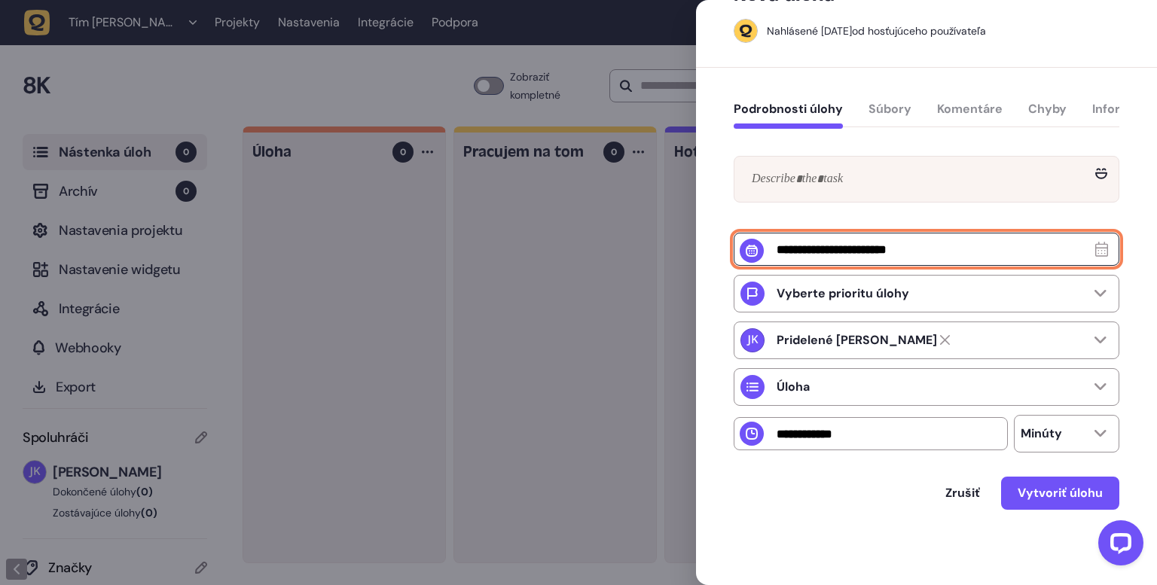
click at [880, 266] on input "text" at bounding box center [927, 249] width 386 height 33
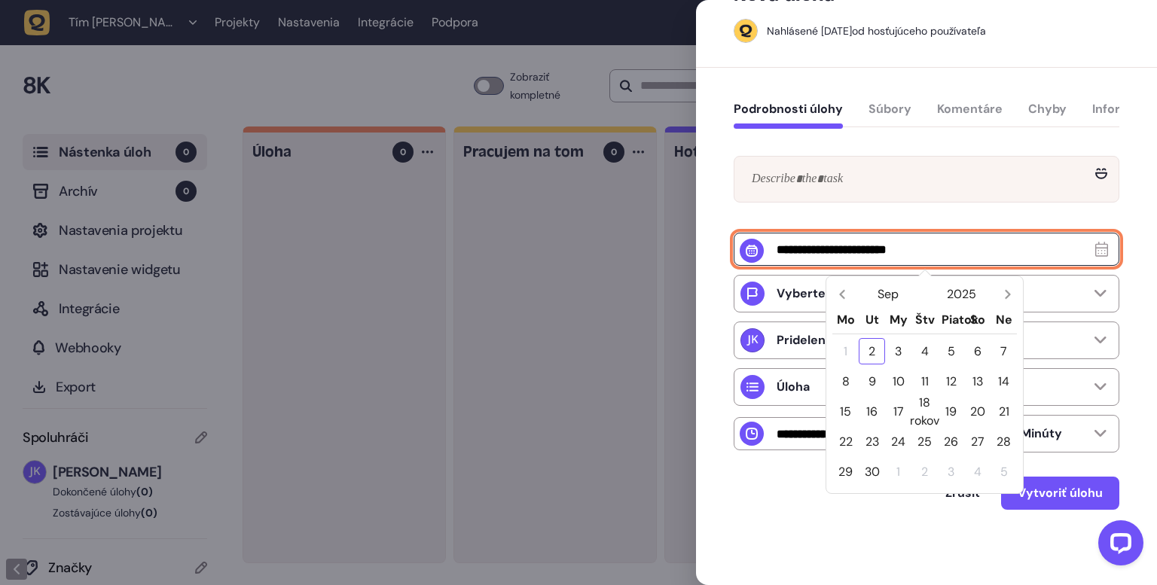
click at [904, 255] on input "text" at bounding box center [927, 249] width 386 height 33
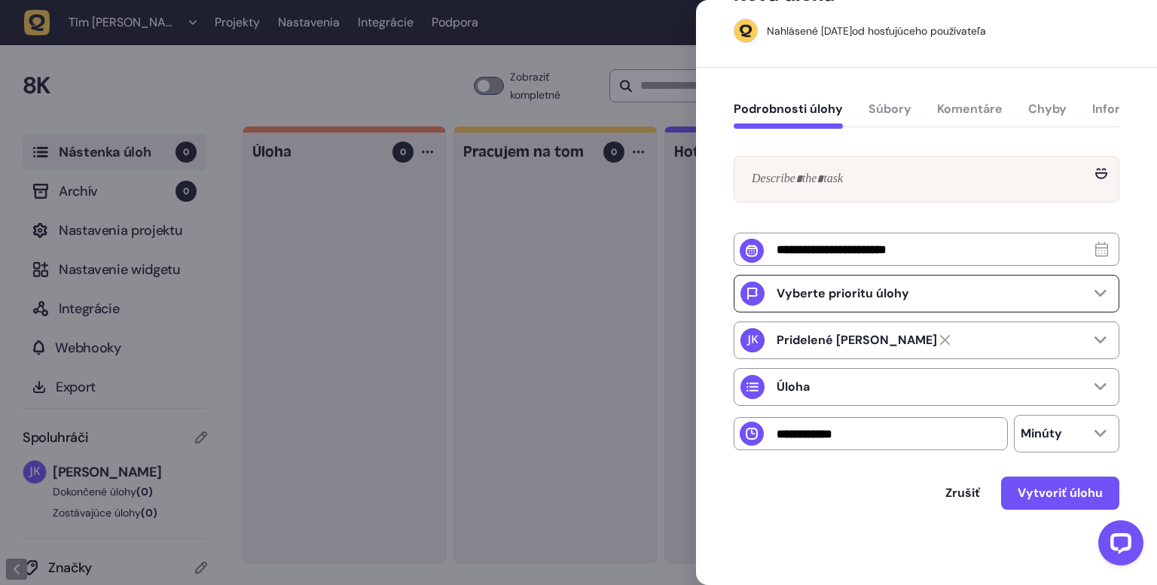
click at [865, 299] on font "Vyberte prioritu úlohy" at bounding box center [843, 293] width 133 height 16
click at [874, 299] on font "Vyberte prioritu úlohy" at bounding box center [843, 293] width 133 height 16
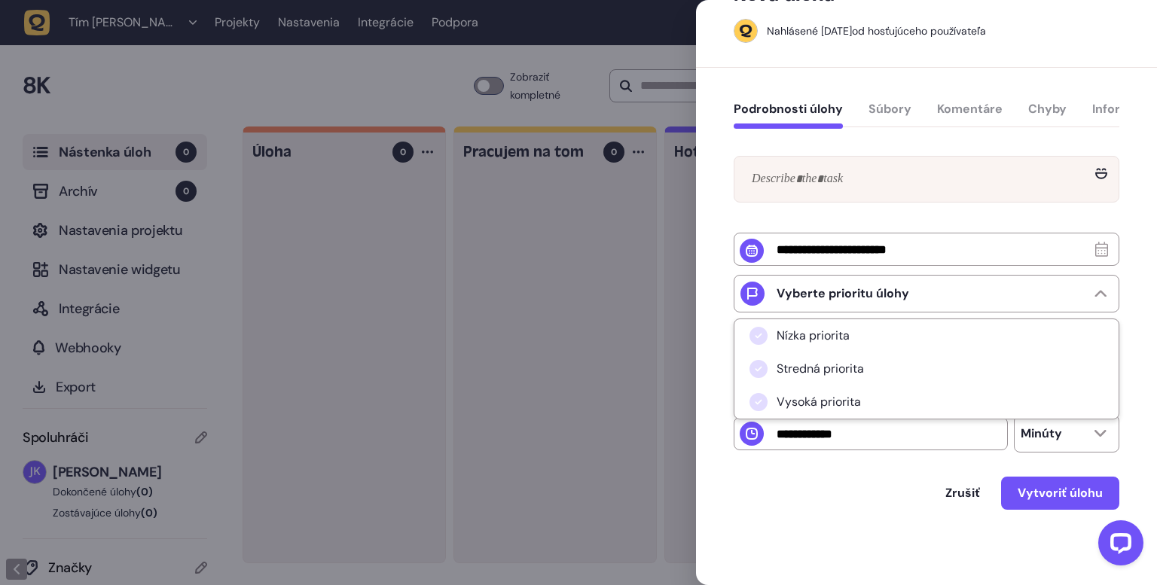
click at [833, 406] on font "Vysoká priorita" at bounding box center [819, 402] width 84 height 16
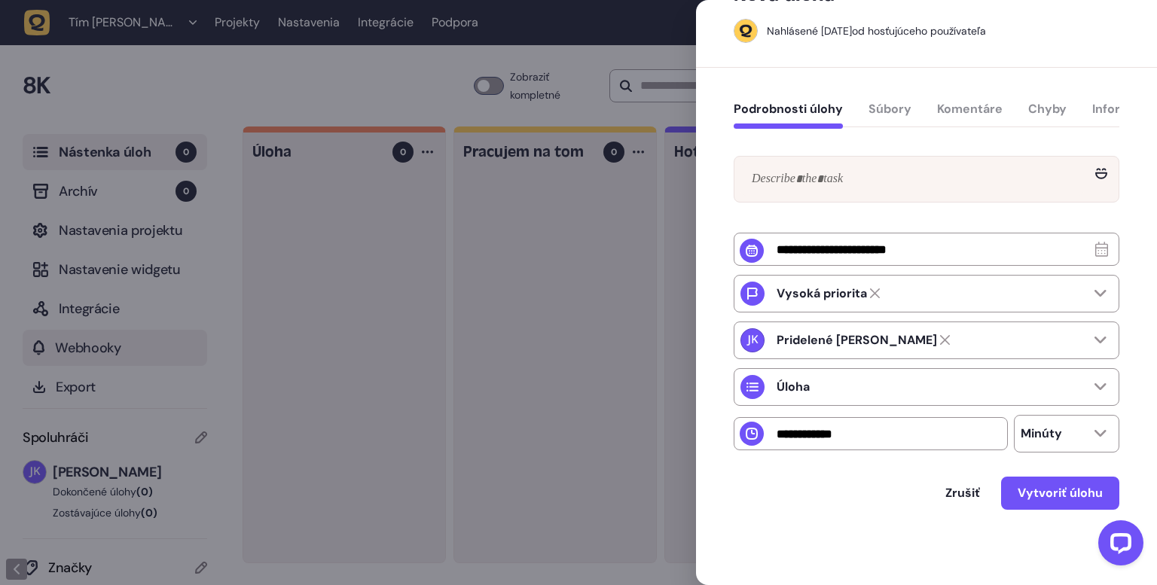
drag, startPoint x: 169, startPoint y: 314, endPoint x: 80, endPoint y: 342, distance: 93.1
click at [164, 313] on div at bounding box center [578, 292] width 1157 height 585
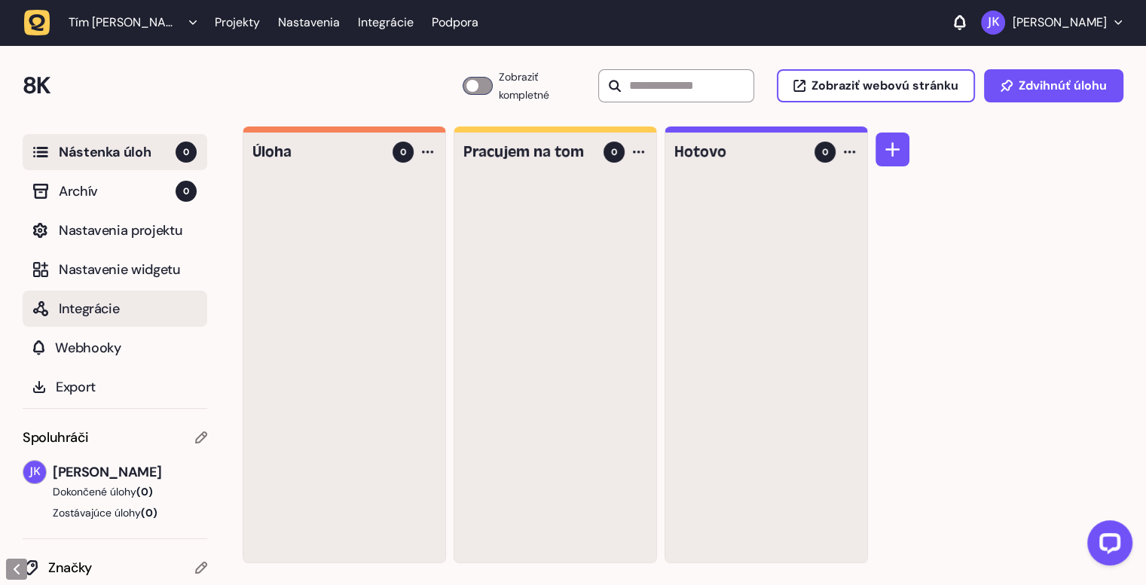
click at [105, 310] on font "Integrácie" at bounding box center [89, 309] width 60 height 18
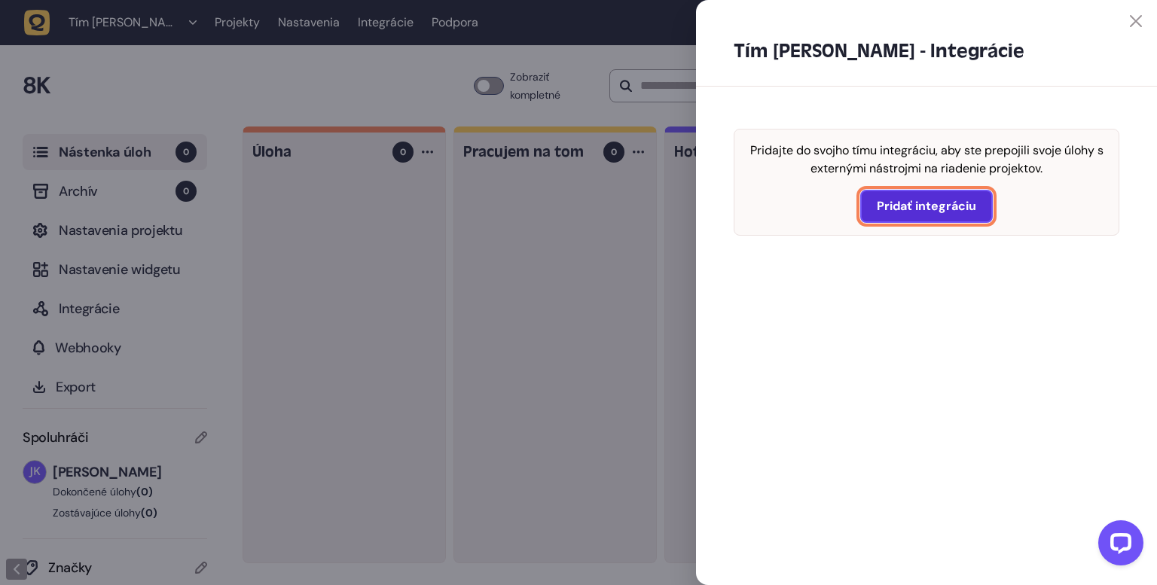
click at [910, 212] on font "Pridať integráciu" at bounding box center [926, 206] width 99 height 16
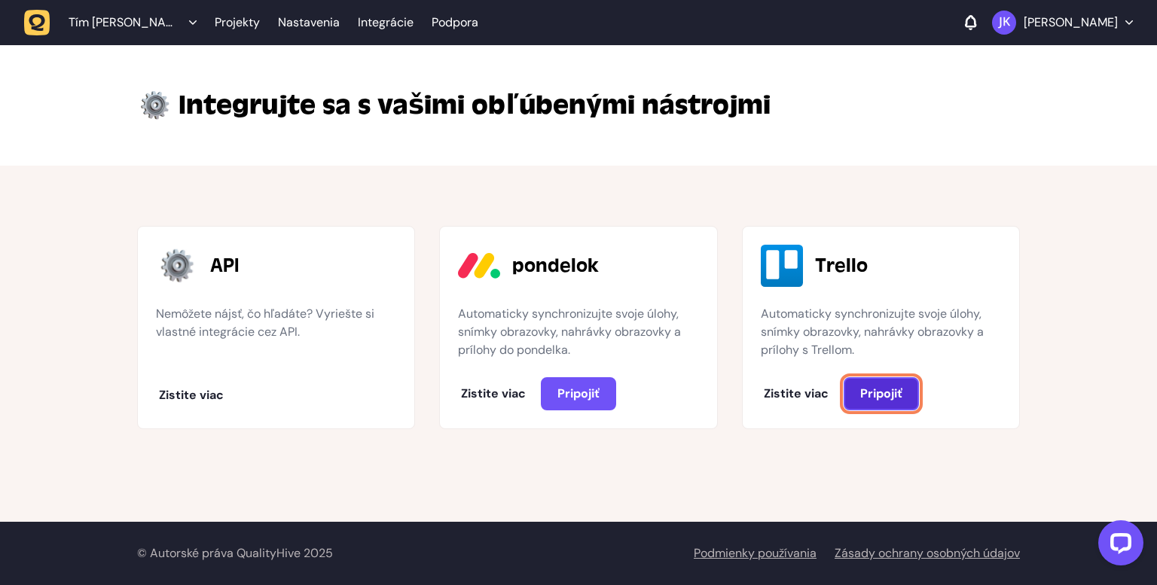
click at [896, 401] on button "Pripojiť" at bounding box center [881, 393] width 75 height 33
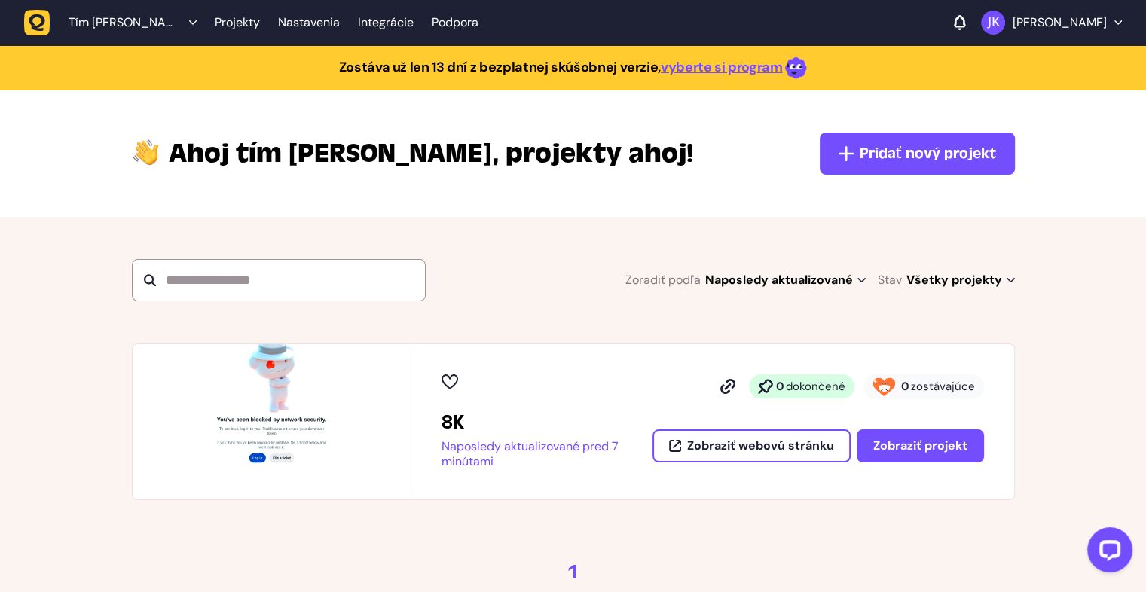
click at [450, 384] on icon at bounding box center [449, 381] width 17 height 15
click at [603, 468] on div "8K Naposledy aktualizované pred 7 minútami 0 dokončené 0 zostávajúce Zobraziť w…" at bounding box center [712, 421] width 603 height 155
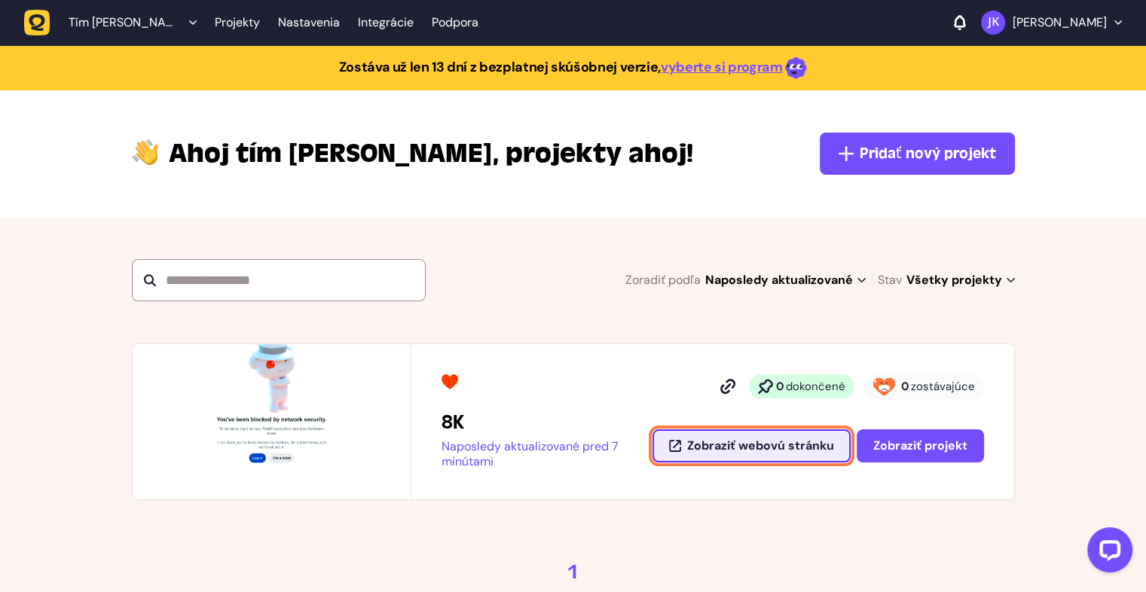
click at [742, 444] on font "Zobraziť webovú stránku" at bounding box center [760, 446] width 147 height 16
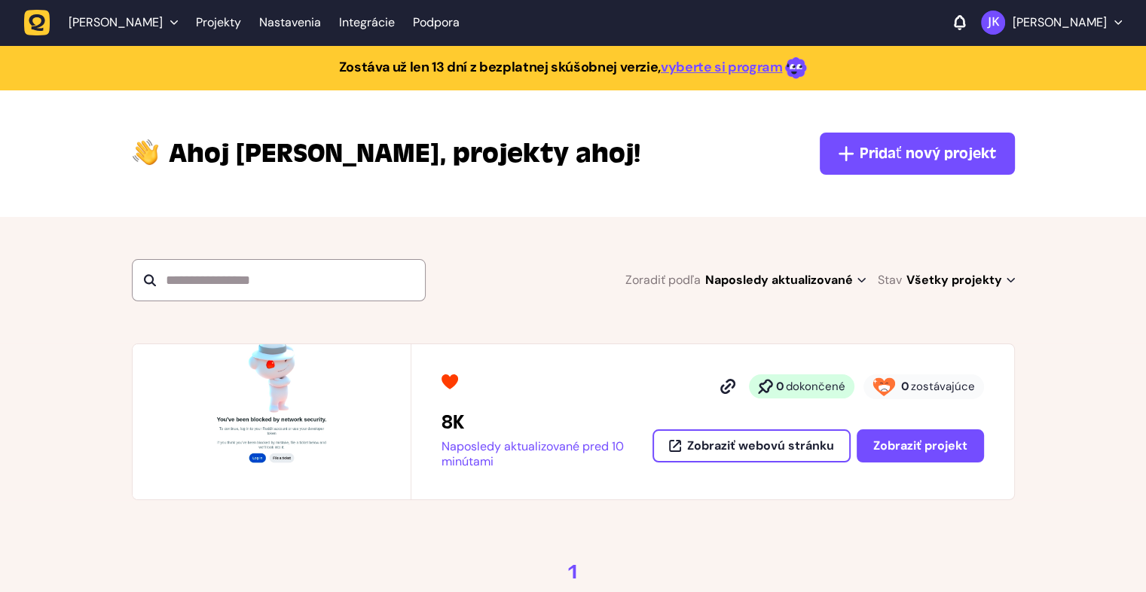
click at [273, 393] on img at bounding box center [272, 421] width 278 height 155
click at [913, 446] on font "Zobraziť projekt" at bounding box center [920, 446] width 94 height 16
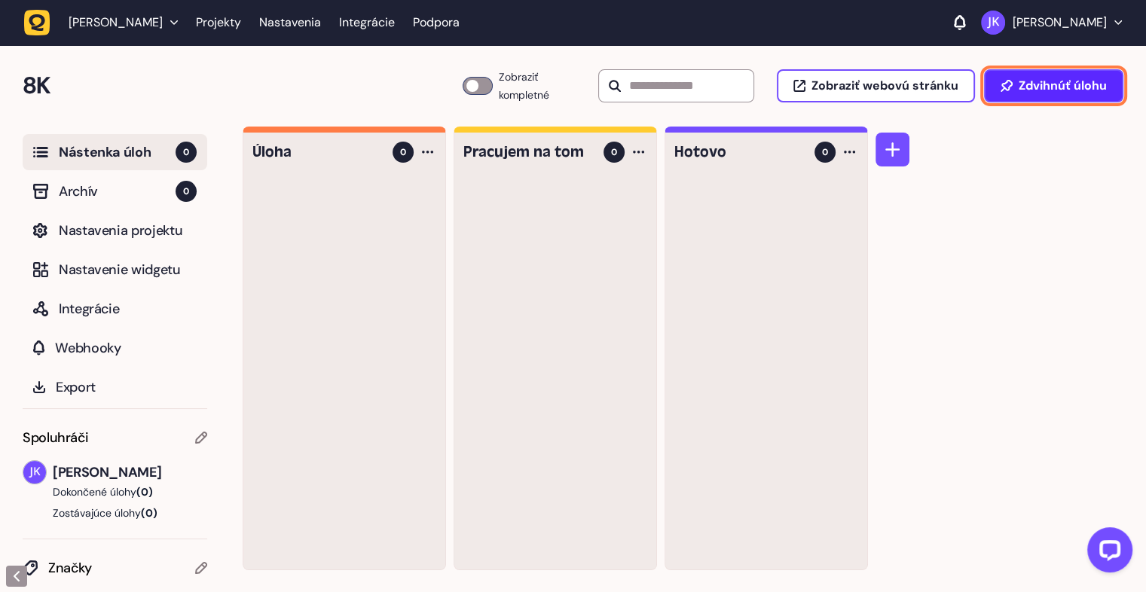
click at [1073, 87] on font "Zdvihnúť úlohu" at bounding box center [1062, 86] width 88 height 16
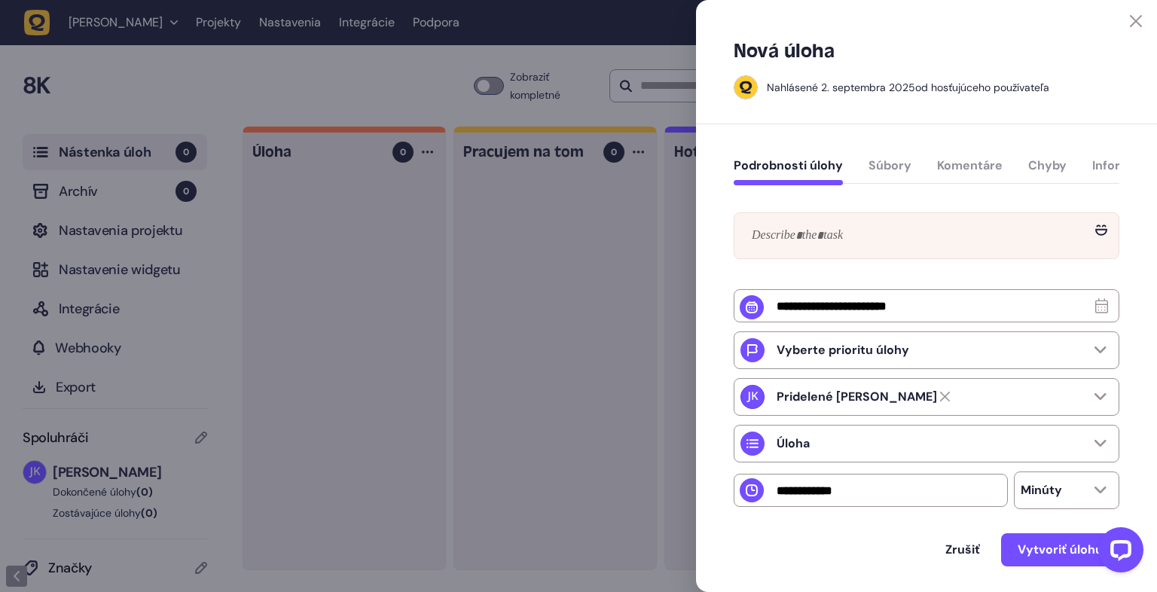
click at [892, 163] on div "Podrobnosti úlohy Súbory Komentáre Chyby Informácie o zariadení" at bounding box center [927, 169] width 386 height 44
click at [951, 172] on div "Podrobnosti úlohy Súbory Komentáre Chyby Informácie o zariadení" at bounding box center [927, 169] width 386 height 44
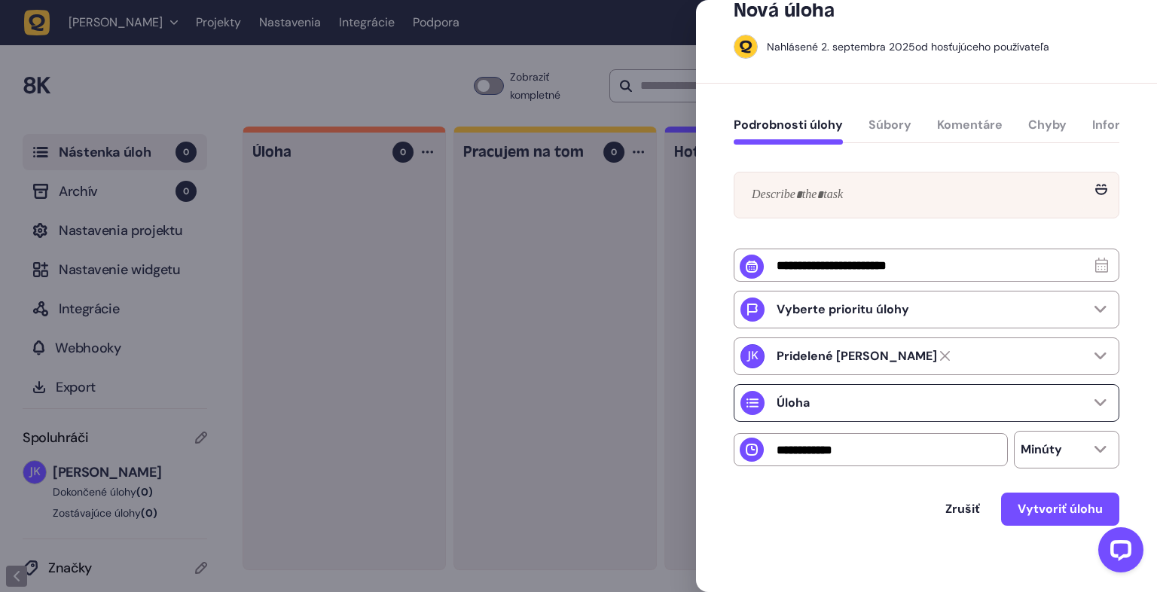
scroll to position [53, 0]
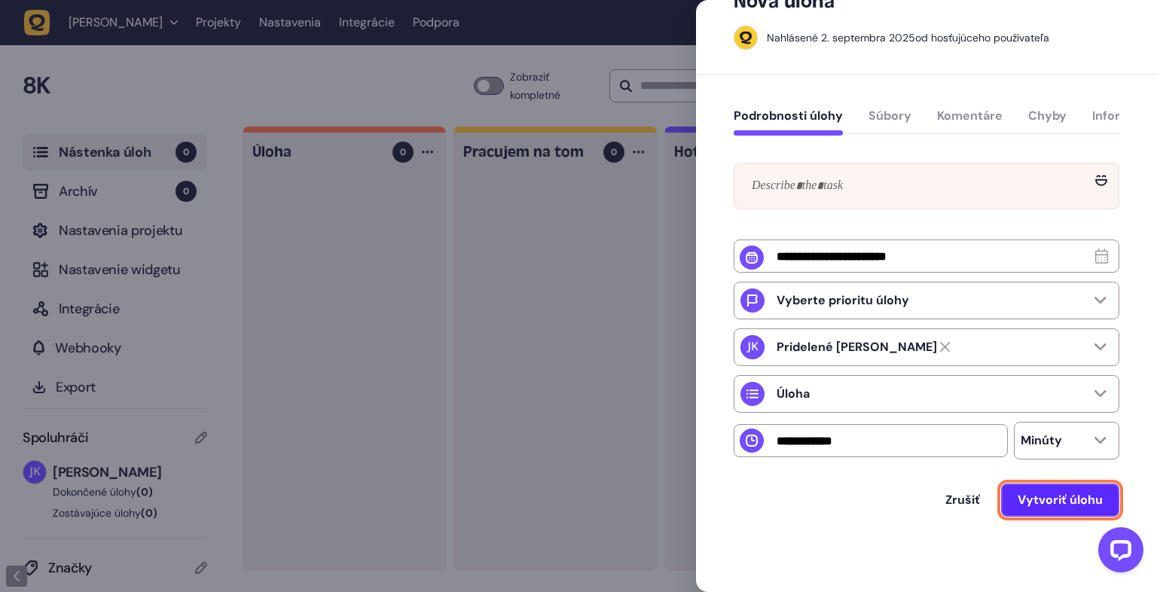
click at [1050, 501] on font "Vytvoriť úlohu" at bounding box center [1060, 500] width 85 height 16
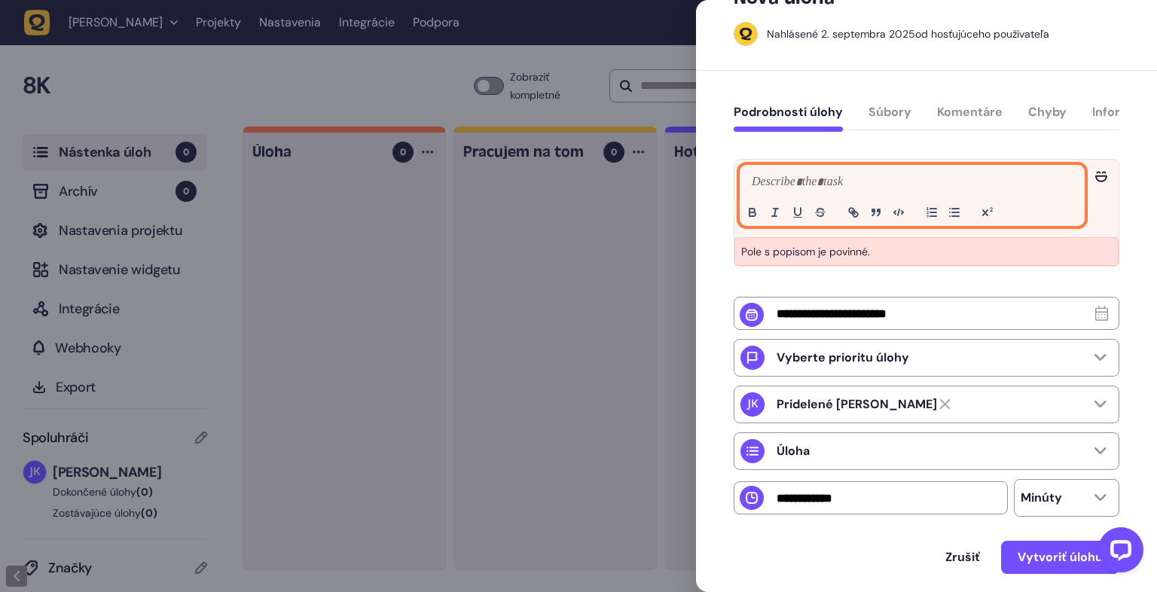
click at [830, 191] on p at bounding box center [912, 182] width 328 height 18
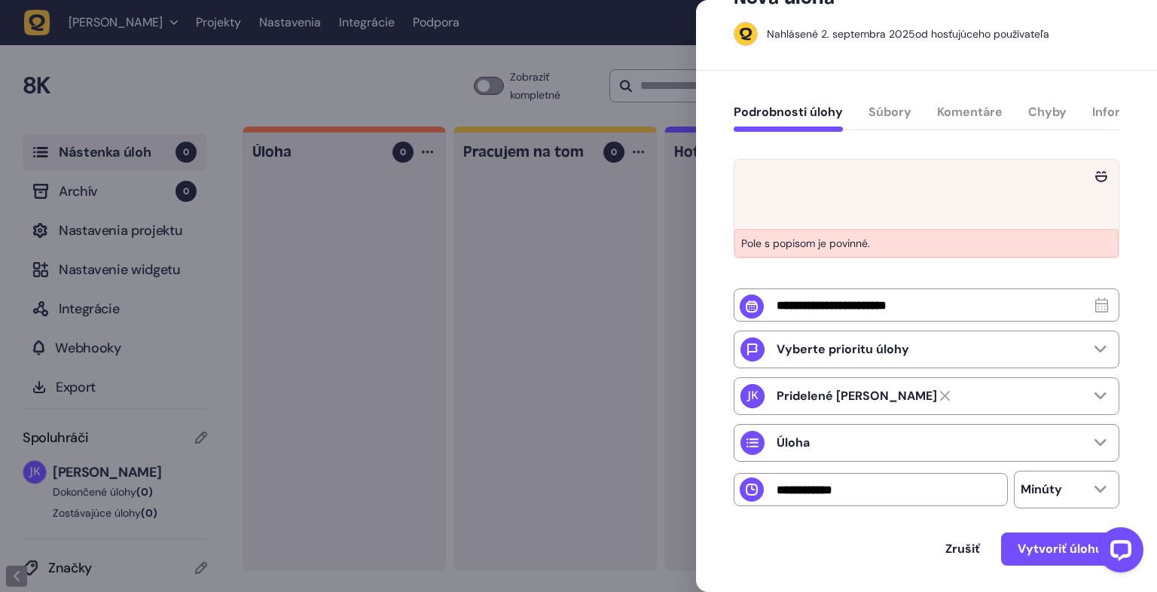
click at [863, 250] on font "Pole s popisom je povinné." at bounding box center [805, 244] width 129 height 14
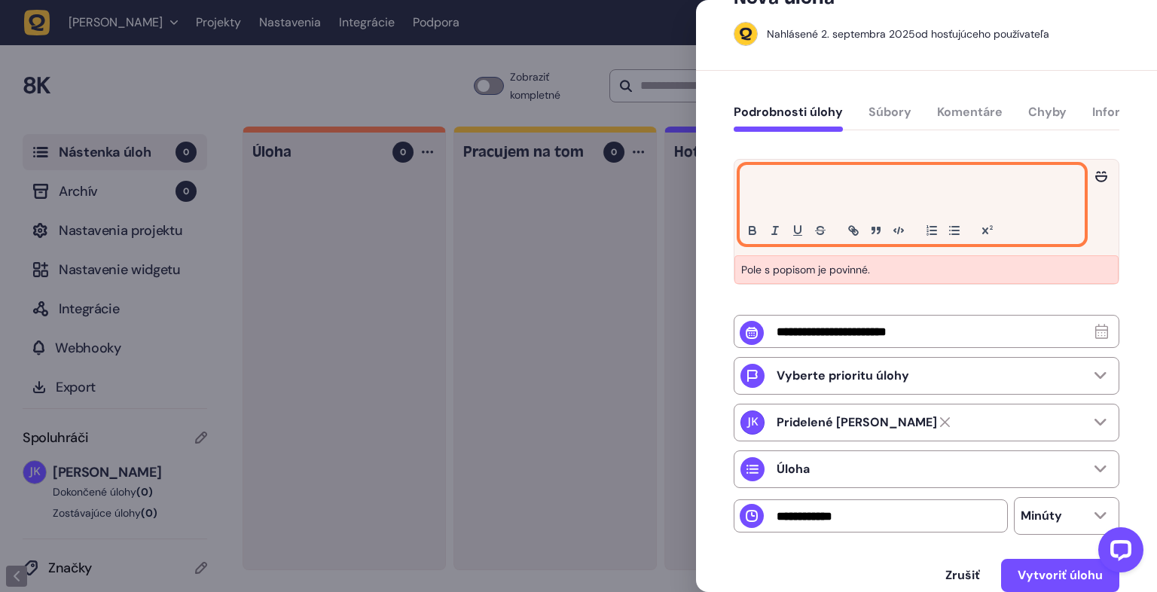
click at [811, 196] on p at bounding box center [910, 200] width 325 height 18
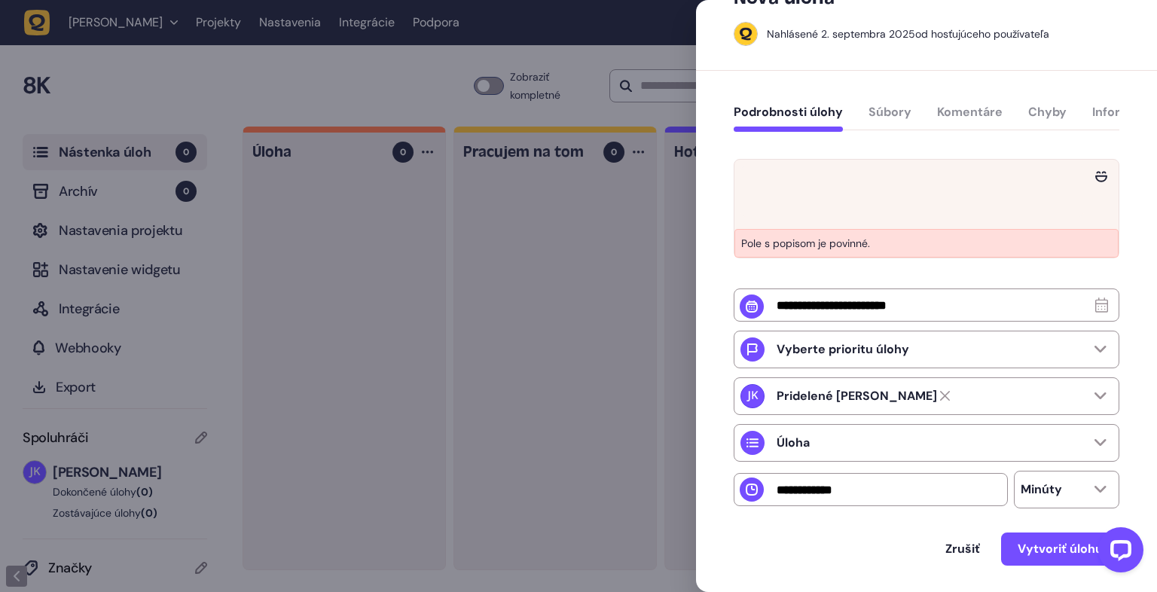
click at [836, 258] on p "Pole s popisom je povinné." at bounding box center [926, 243] width 384 height 29
click at [1102, 178] on icon at bounding box center [1101, 176] width 12 height 11
click at [1066, 163] on icon at bounding box center [1069, 160] width 11 height 7
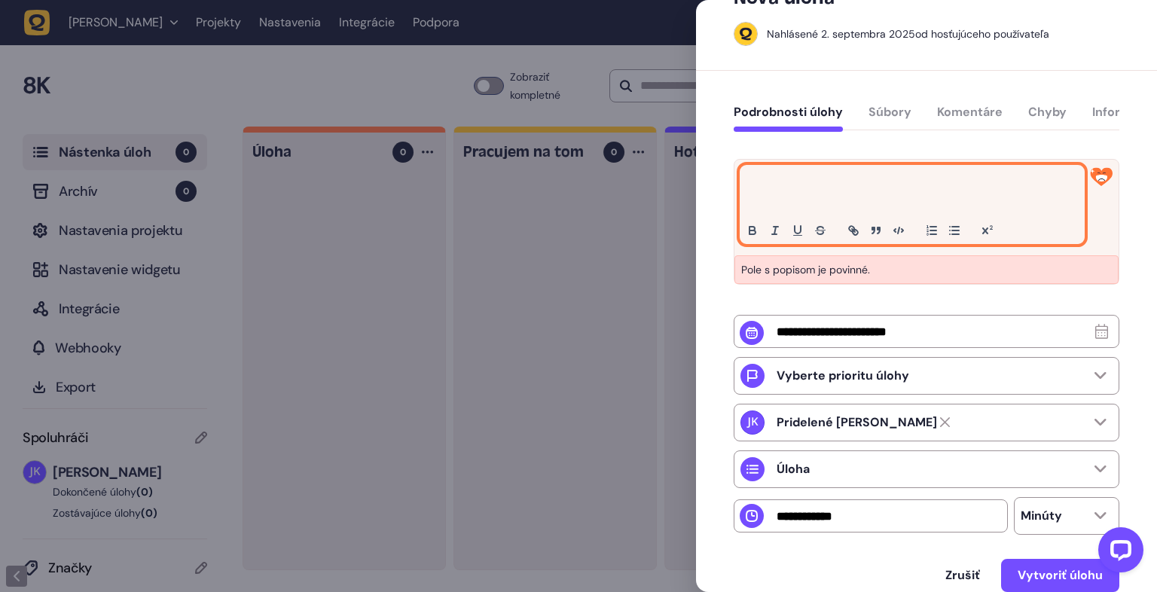
click at [900, 206] on p at bounding box center [910, 200] width 325 height 18
click at [761, 232] on button "button" at bounding box center [752, 230] width 21 height 18
click at [775, 234] on line "button" at bounding box center [774, 234] width 5 height 0
click at [801, 232] on icon "button" at bounding box center [798, 231] width 14 height 14
click at [824, 234] on icon "button" at bounding box center [820, 231] width 14 height 14
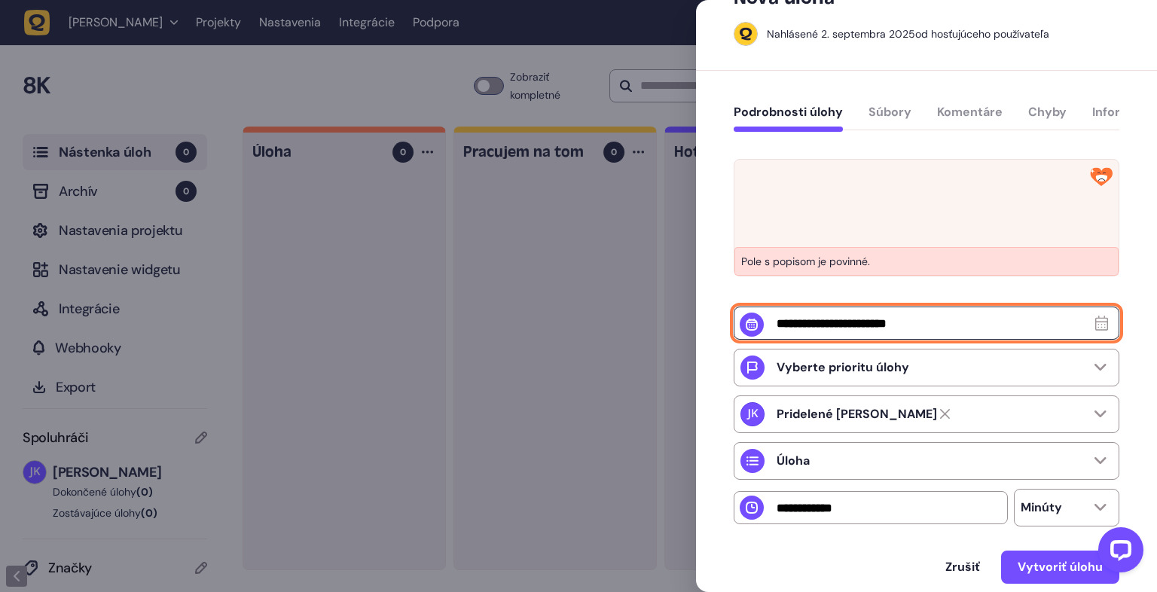
click at [986, 340] on input "text" at bounding box center [927, 323] width 386 height 33
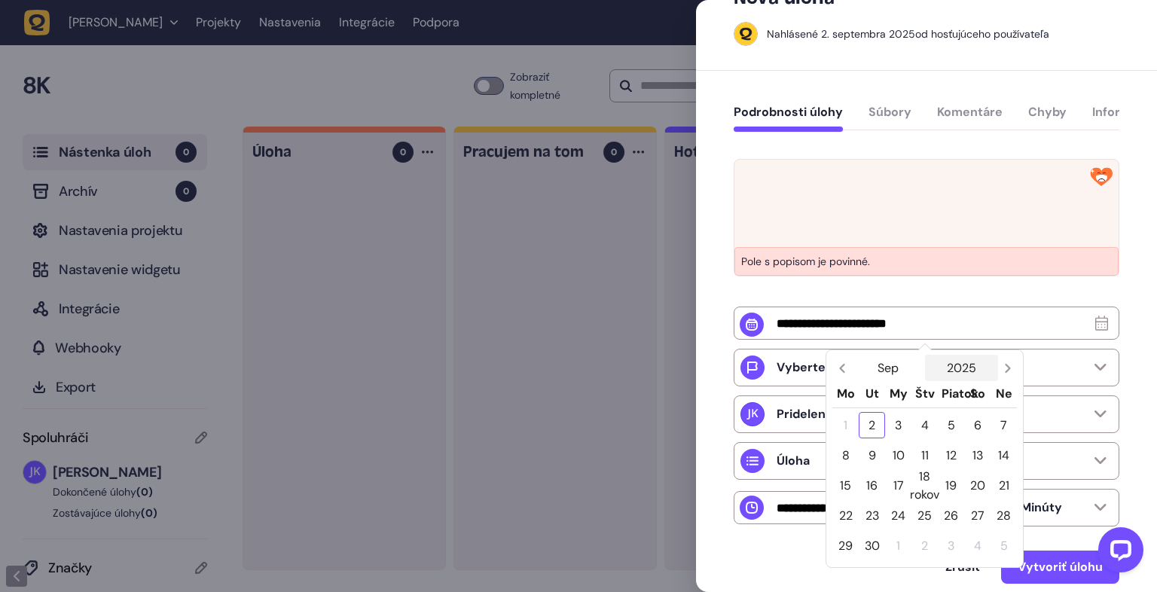
click at [966, 368] on font "2025" at bounding box center [961, 368] width 29 height 16
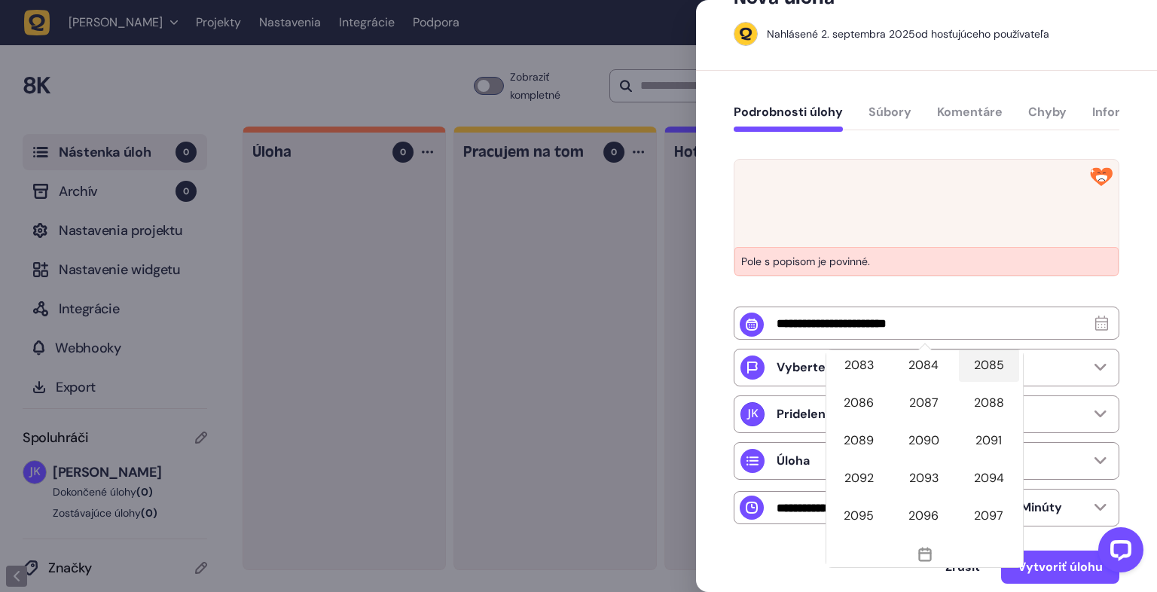
scroll to position [2332, 0]
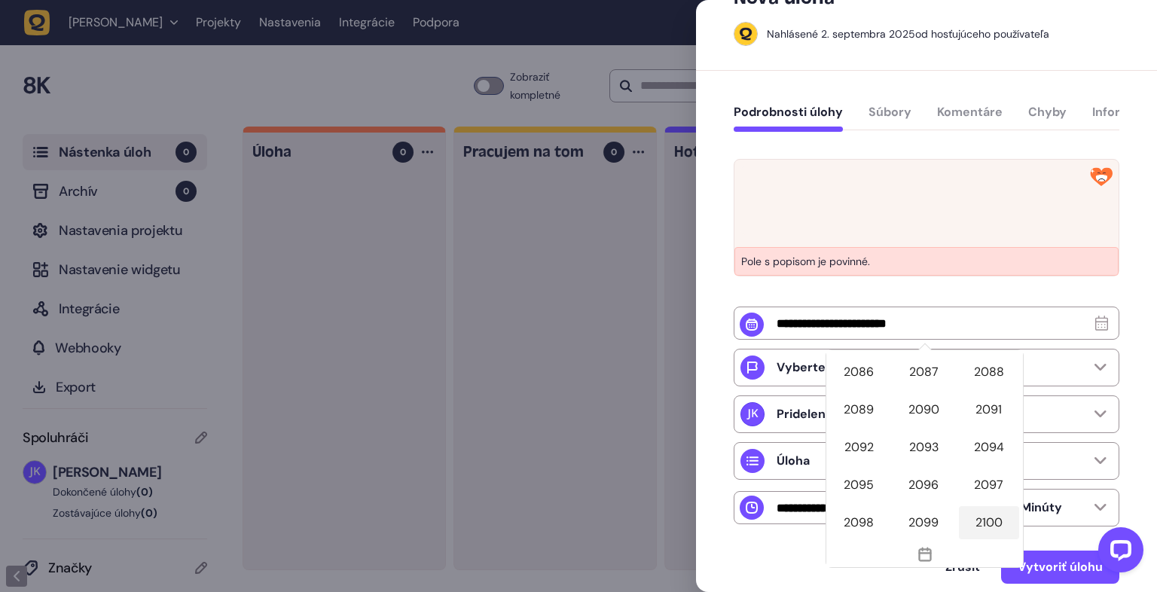
click at [993, 526] on font "2100" at bounding box center [988, 522] width 27 height 16
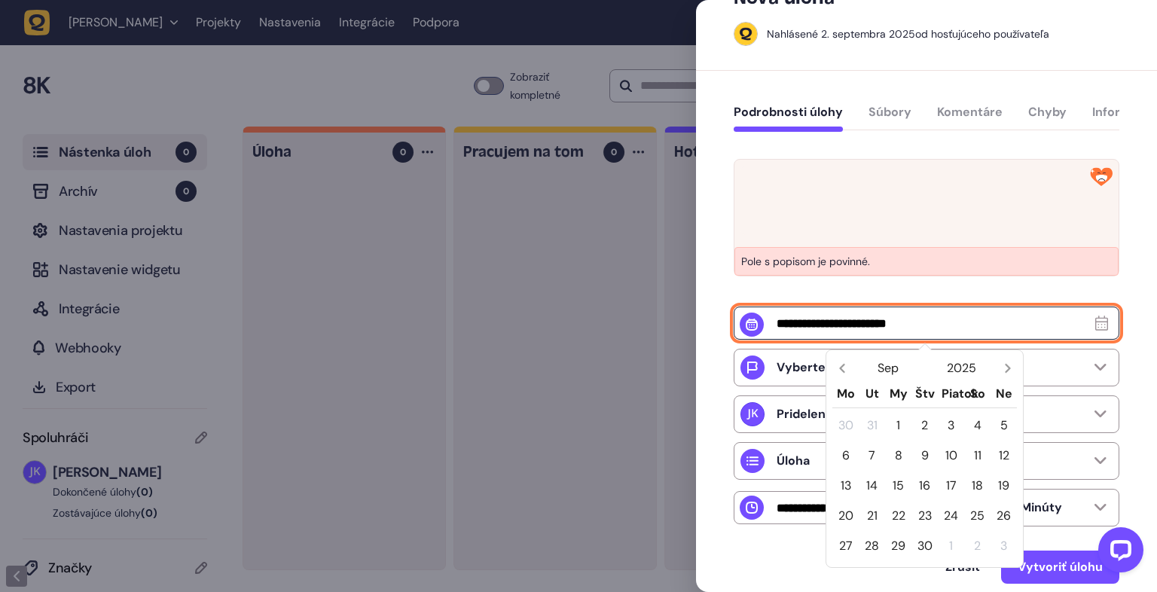
click at [955, 319] on input "text" at bounding box center [927, 323] width 386 height 33
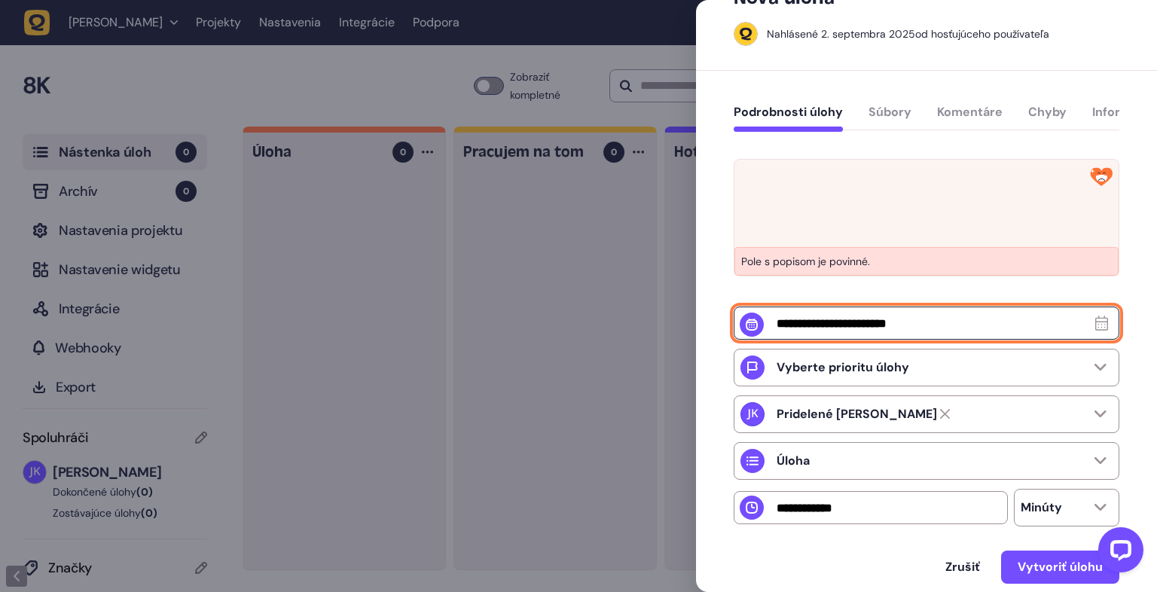
click at [957, 319] on input "text" at bounding box center [927, 323] width 386 height 33
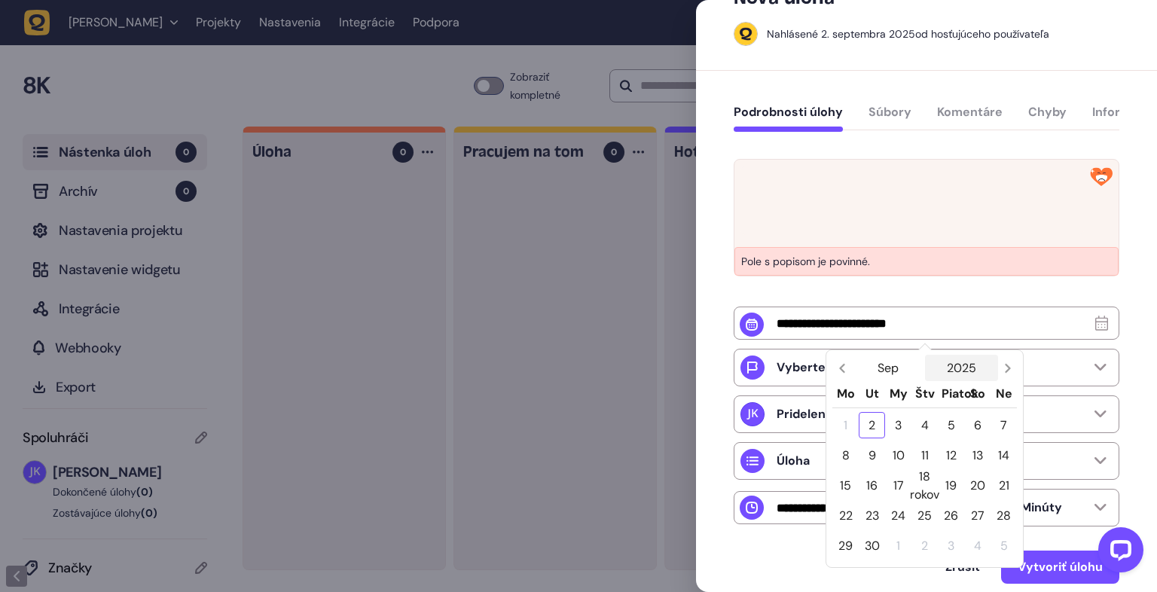
click at [985, 365] on button "2025" at bounding box center [962, 368] width 74 height 26
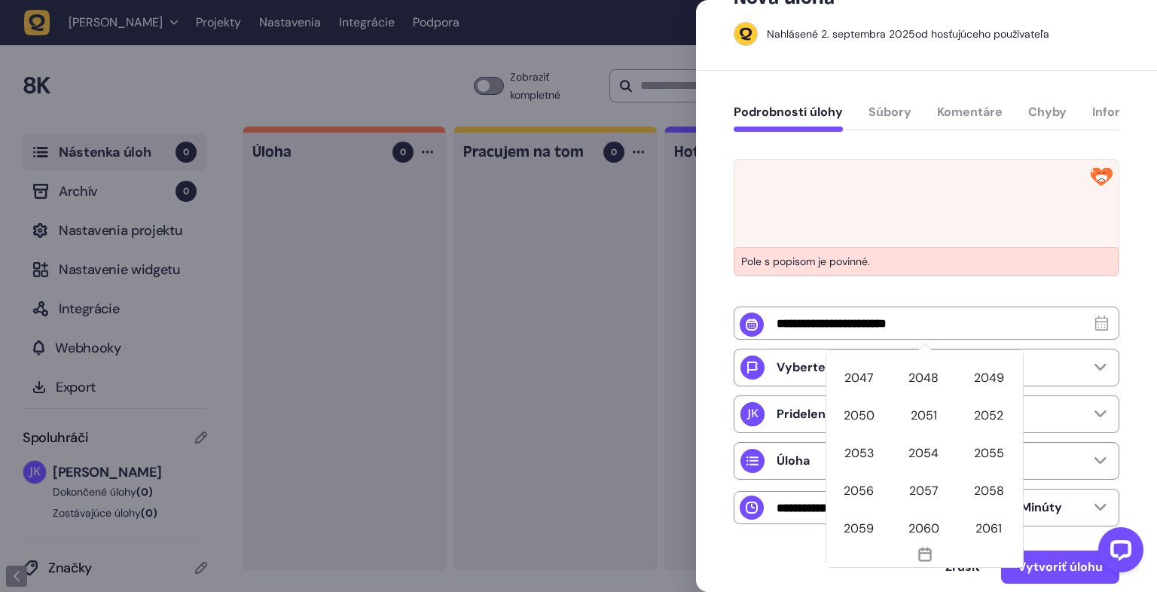
scroll to position [2138, 0]
click at [928, 489] on font "2081" at bounding box center [924, 491] width 26 height 16
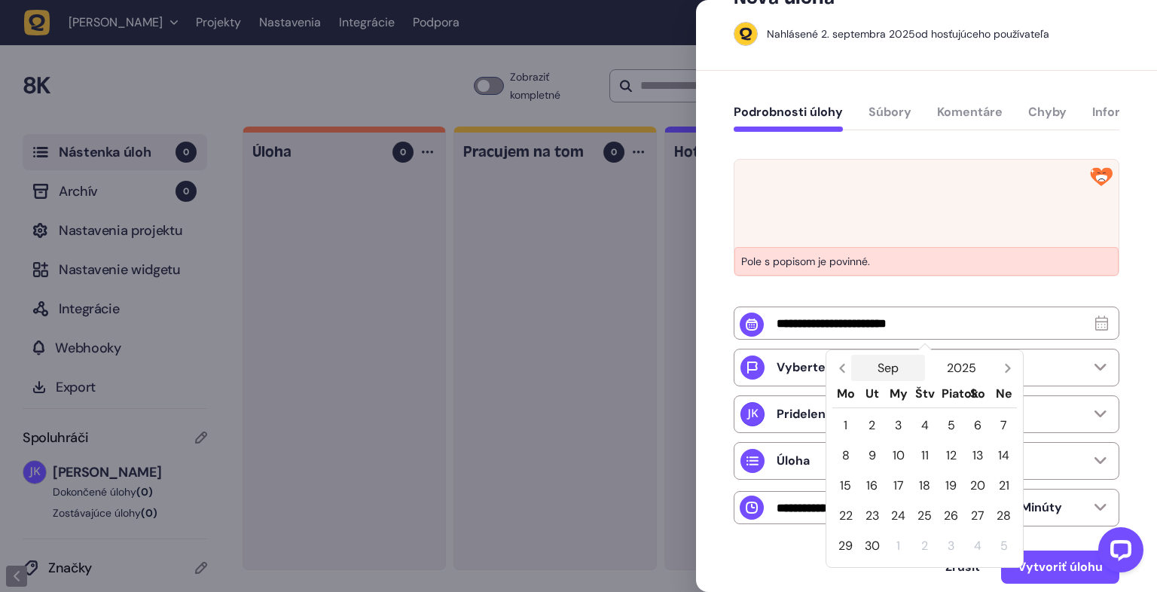
click at [886, 362] on button "Sep" at bounding box center [888, 368] width 74 height 26
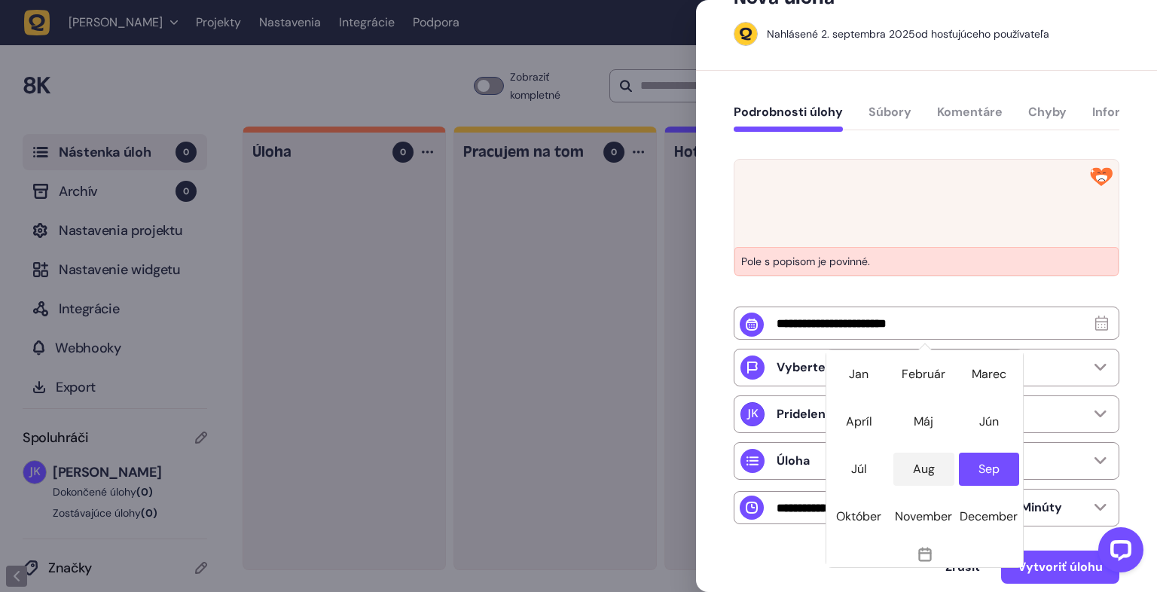
click at [903, 480] on div "Aug" at bounding box center [923, 469] width 60 height 33
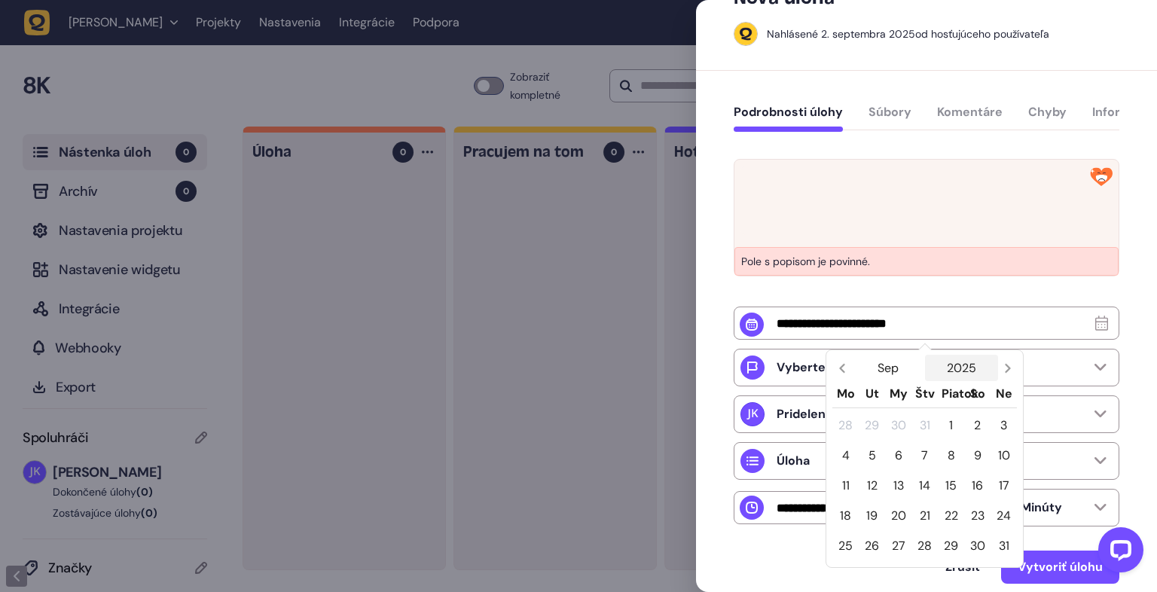
click at [980, 365] on button "2025" at bounding box center [962, 368] width 74 height 26
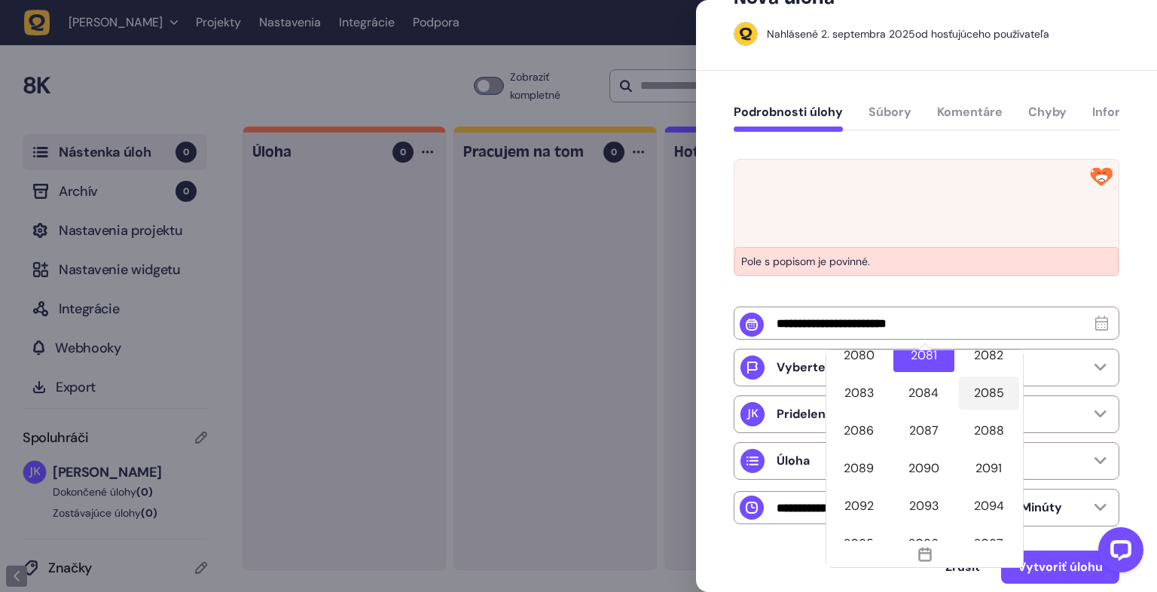
scroll to position [2332, 0]
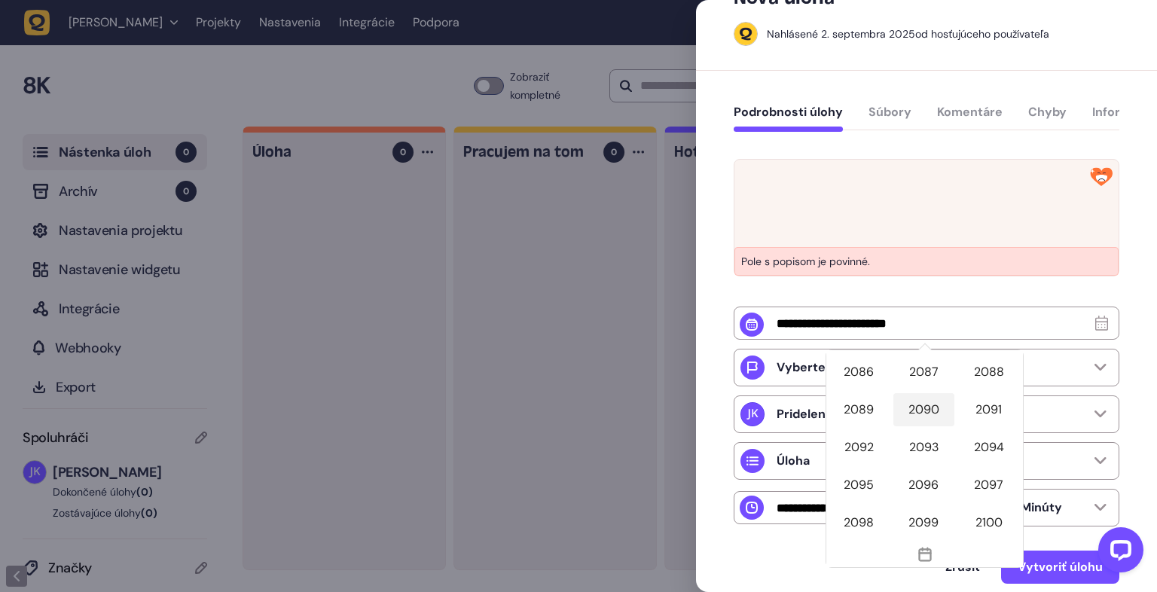
click at [919, 426] on div "2090" at bounding box center [923, 409] width 60 height 33
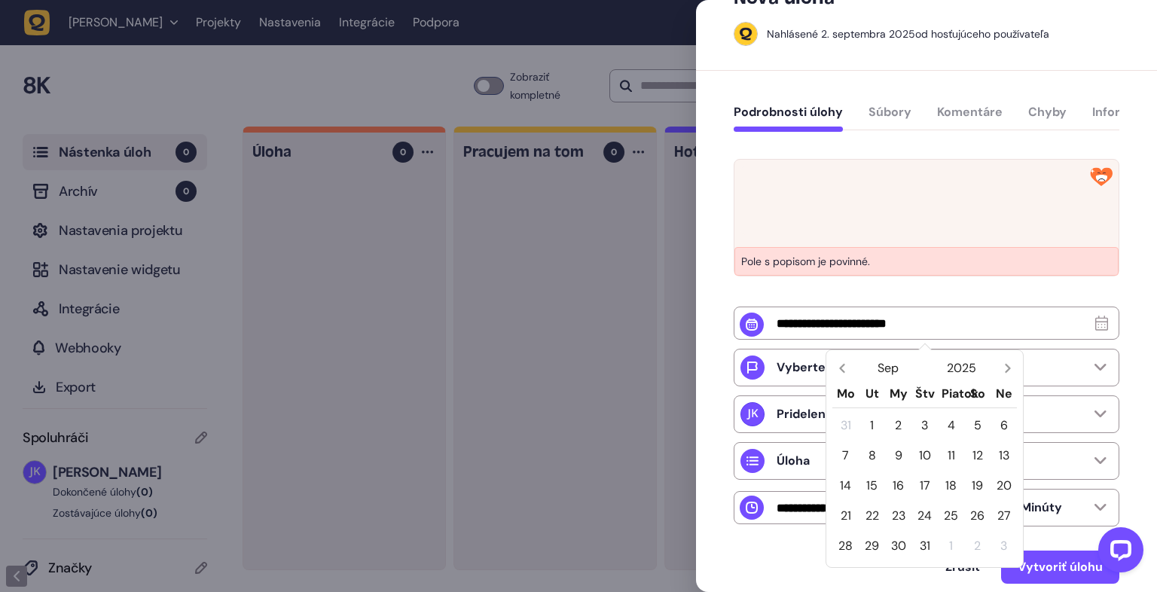
click at [849, 293] on div "Sep 2025 Mo Ut My Štv Piatok So Ne 31 1 2 3 4 5 6 7 8 9 10 11 12 13 14 15 16 17…" at bounding box center [927, 401] width 386 height 250
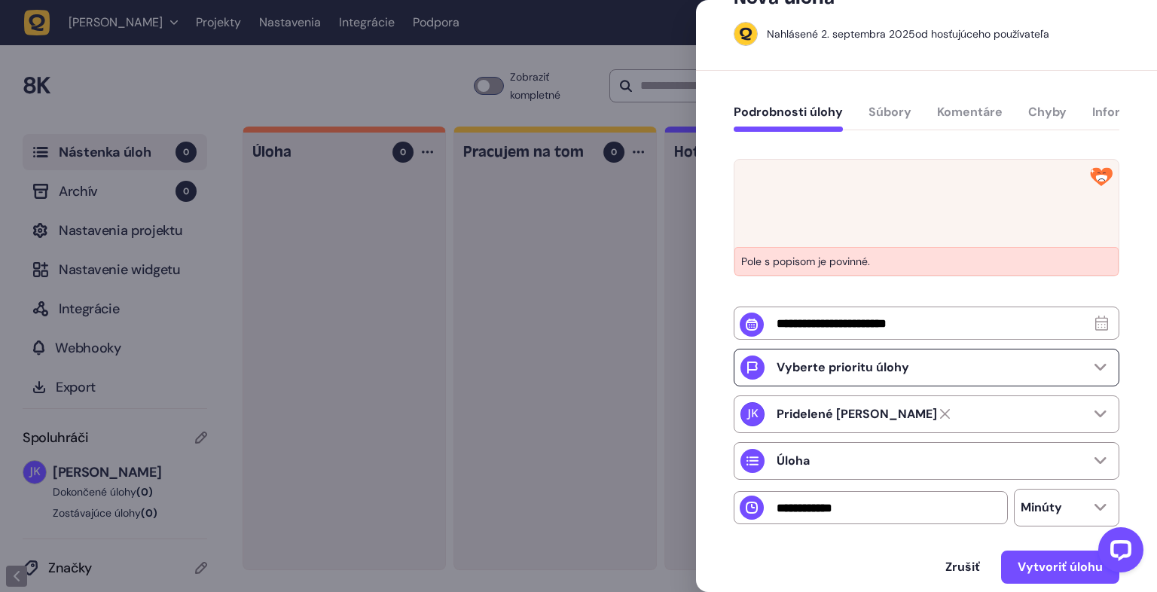
click at [1108, 374] on div "Vyberte prioritu úlohy" at bounding box center [927, 368] width 386 height 38
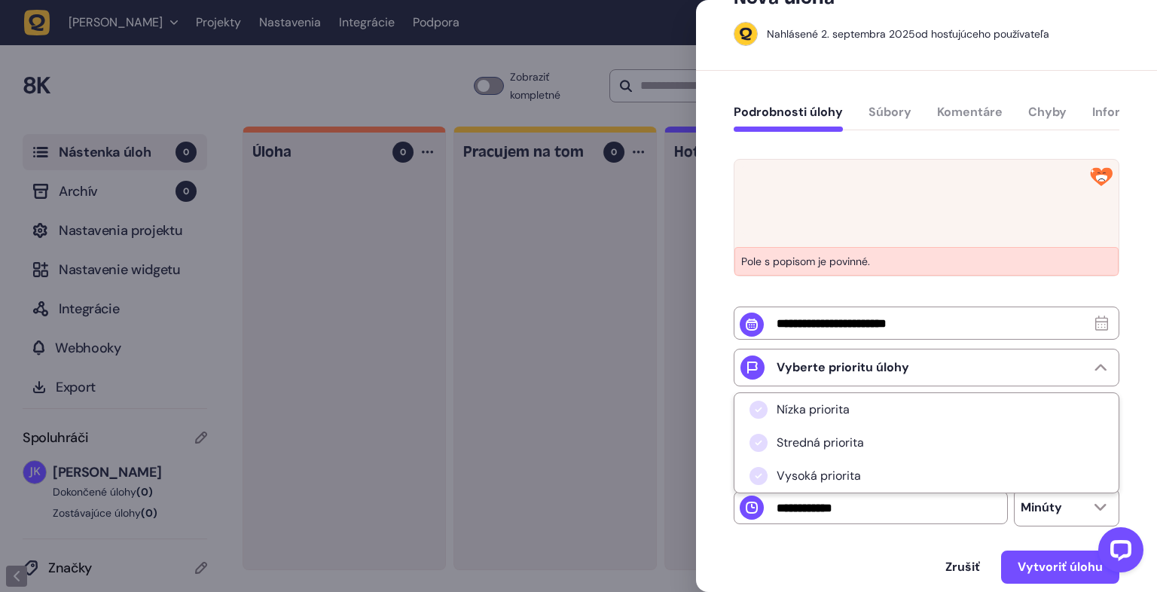
click at [865, 484] on li "Vysoká priorita" at bounding box center [926, 475] width 384 height 33
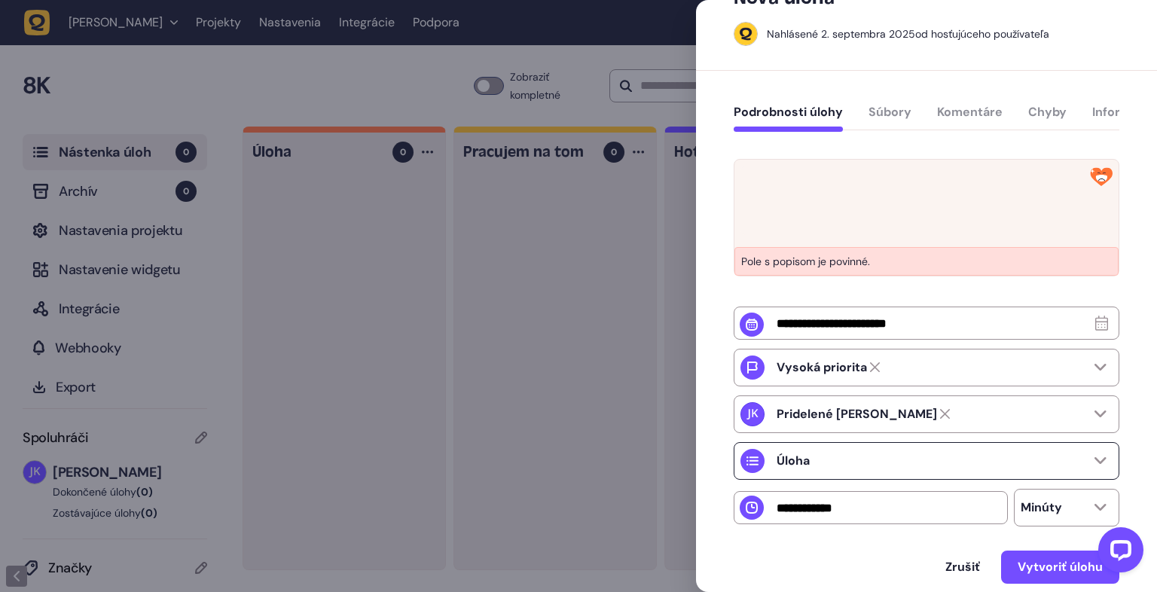
click at [1001, 466] on div "Úloha" at bounding box center [927, 461] width 386 height 38
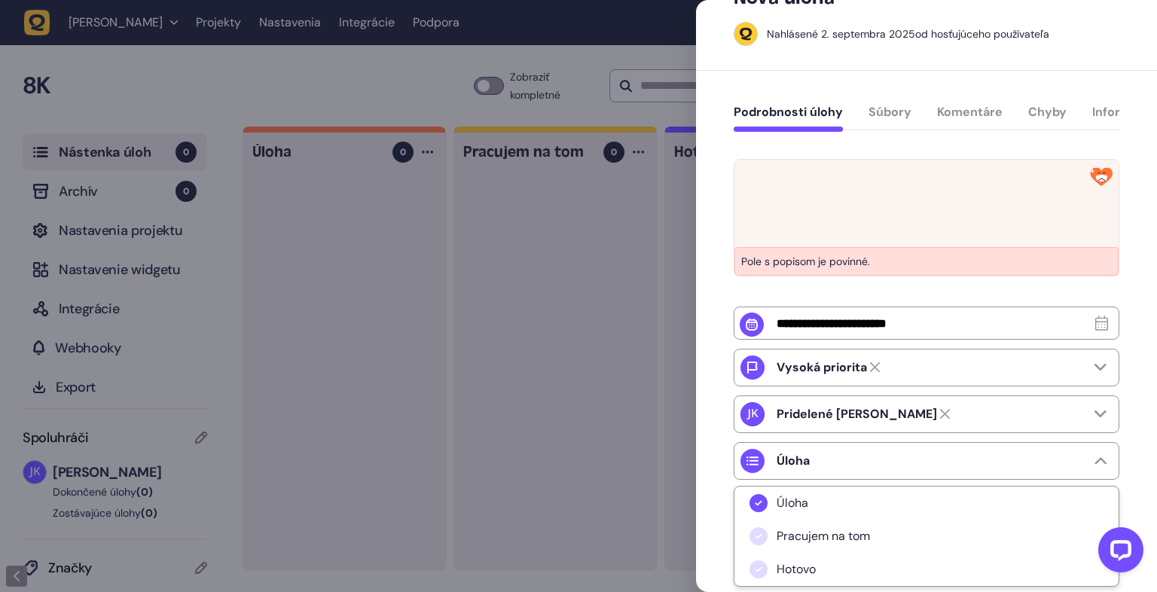
click at [841, 577] on li "Hotovo" at bounding box center [926, 569] width 384 height 33
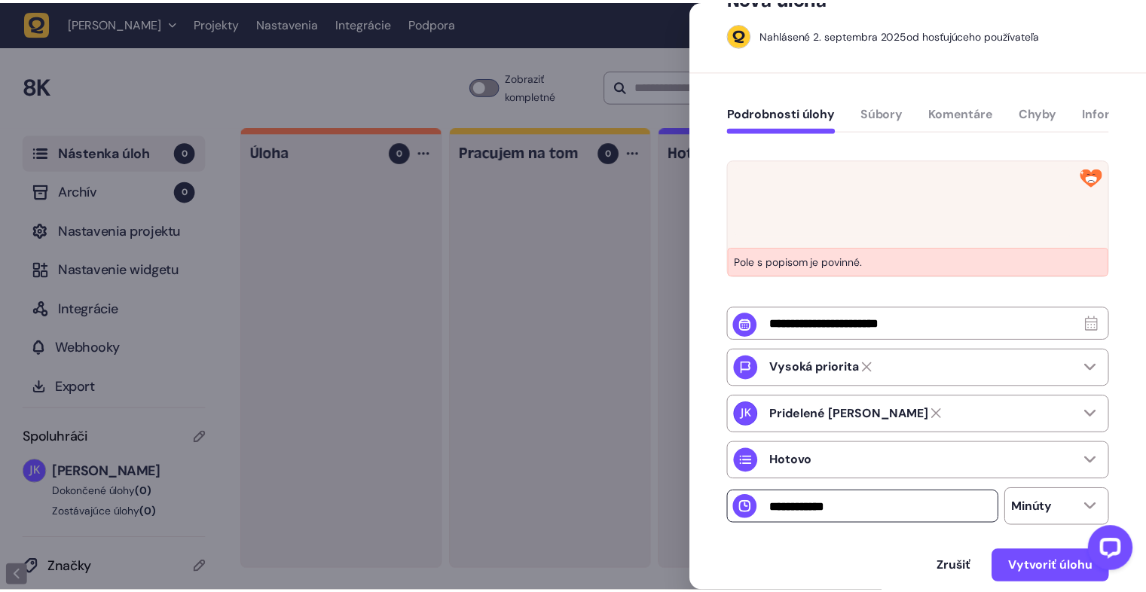
scroll to position [124, 0]
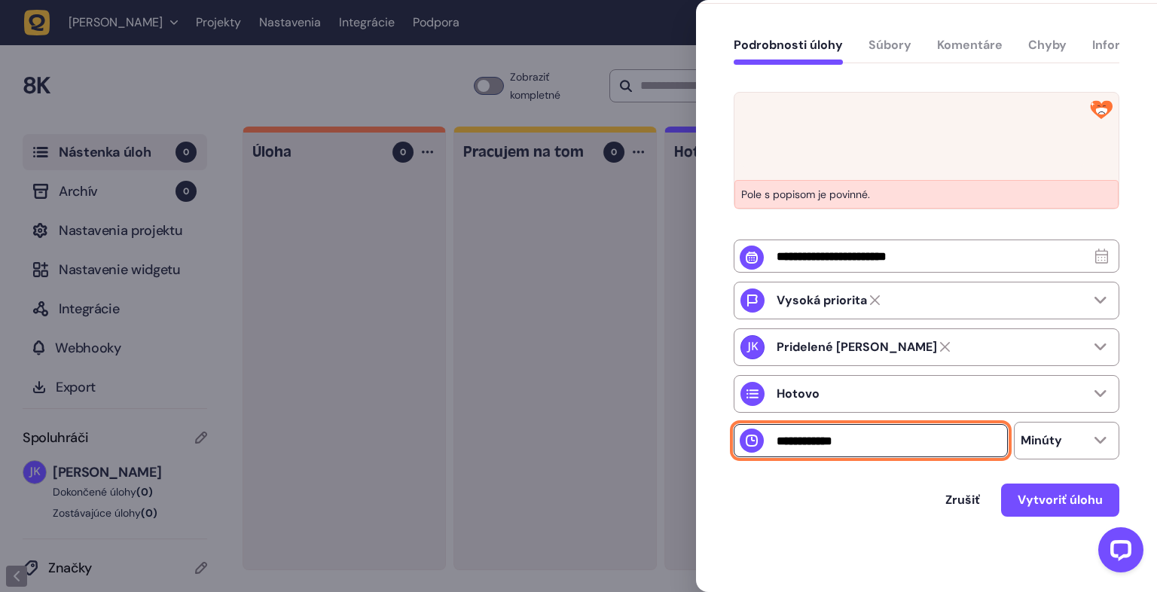
click at [878, 440] on input "number" at bounding box center [871, 440] width 274 height 33
type input "********"
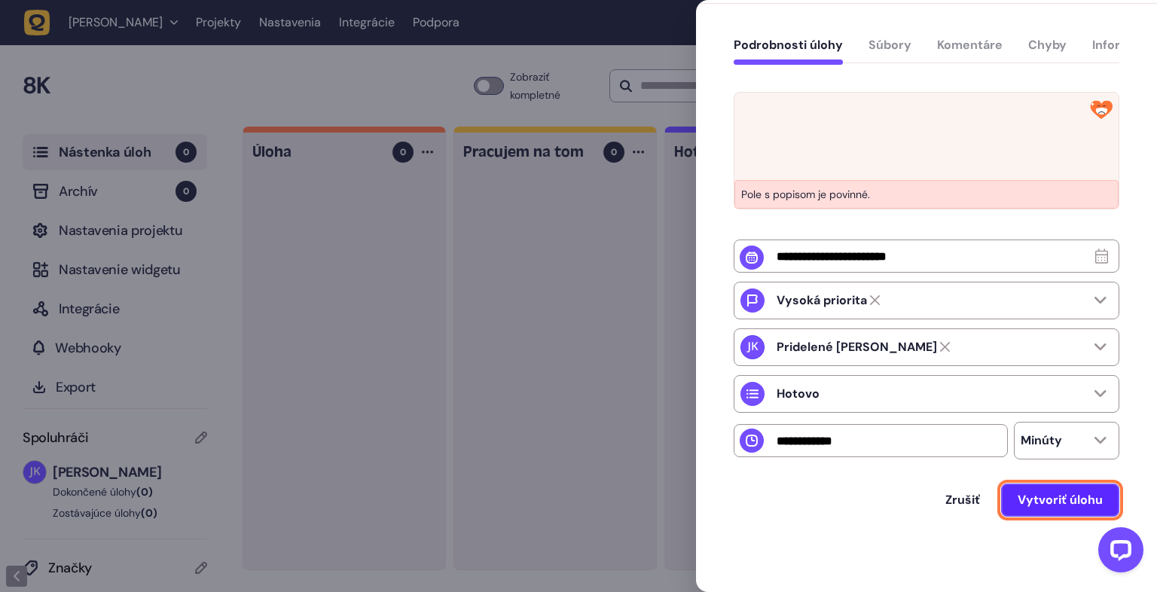
click at [1060, 505] on font "Vytvoriť úlohu" at bounding box center [1060, 500] width 85 height 16
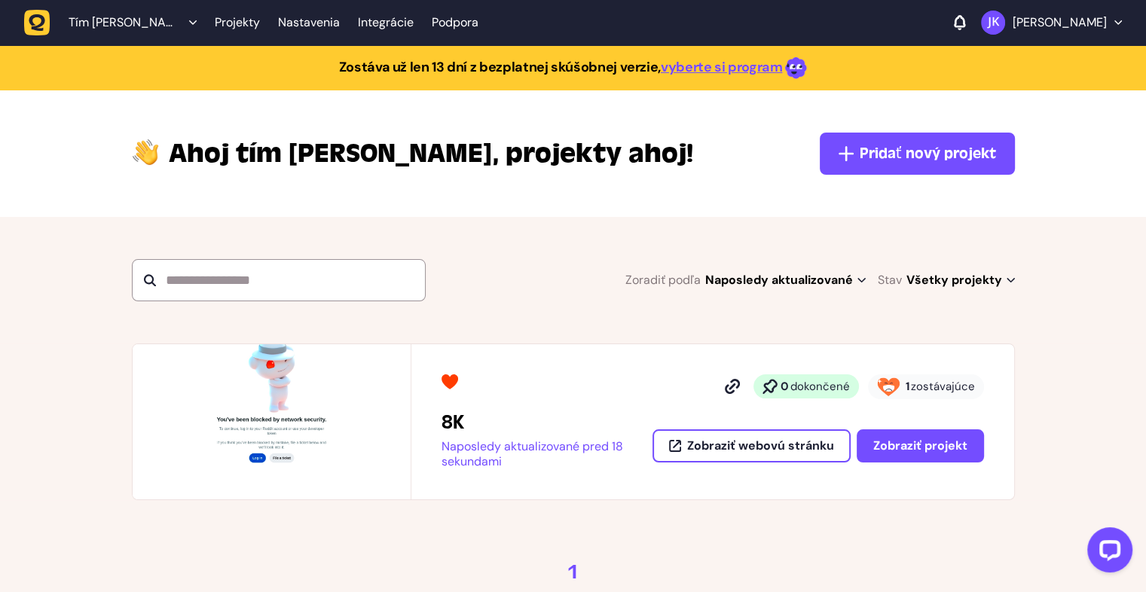
click at [1038, 233] on section "Zoradiť podľa Naposledy aktualizované Naposledy aktualizované Abecedne Nedávno …" at bounding box center [573, 280] width 1146 height 127
click at [945, 444] on font "Zobraziť projekt" at bounding box center [920, 446] width 94 height 16
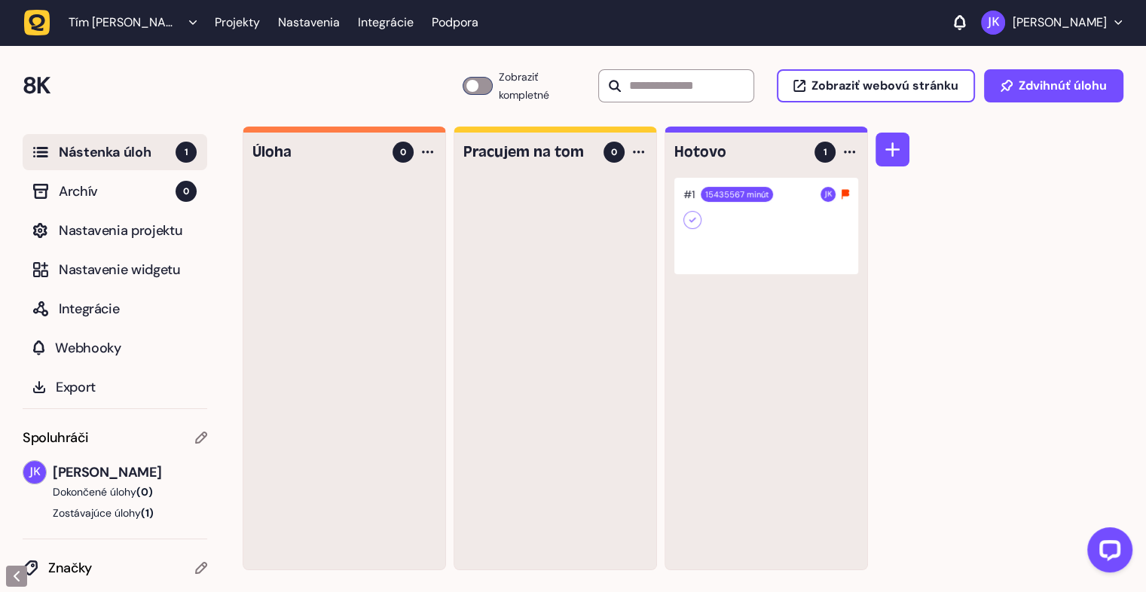
click at [784, 231] on div at bounding box center [766, 226] width 184 height 96
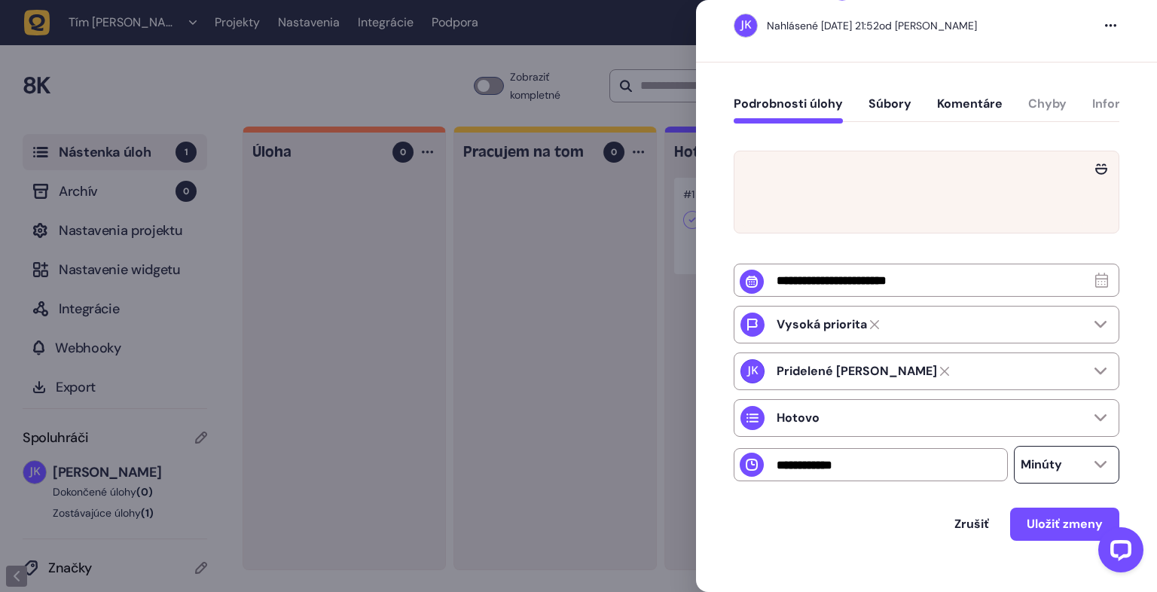
scroll to position [93, 0]
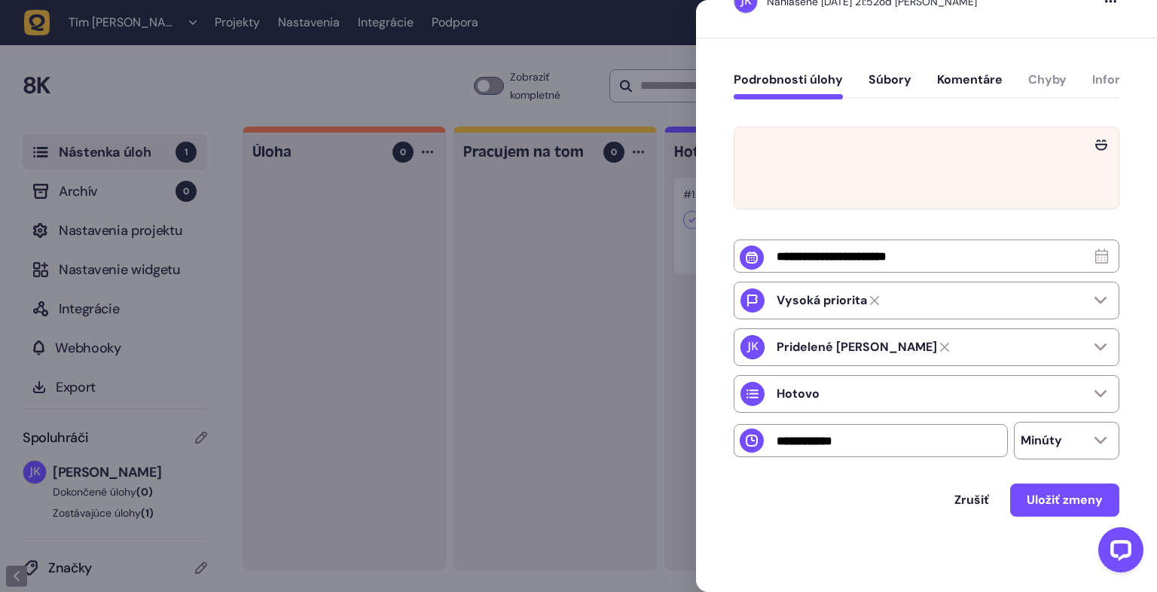
click at [902, 78] on font "Súbory" at bounding box center [889, 80] width 43 height 16
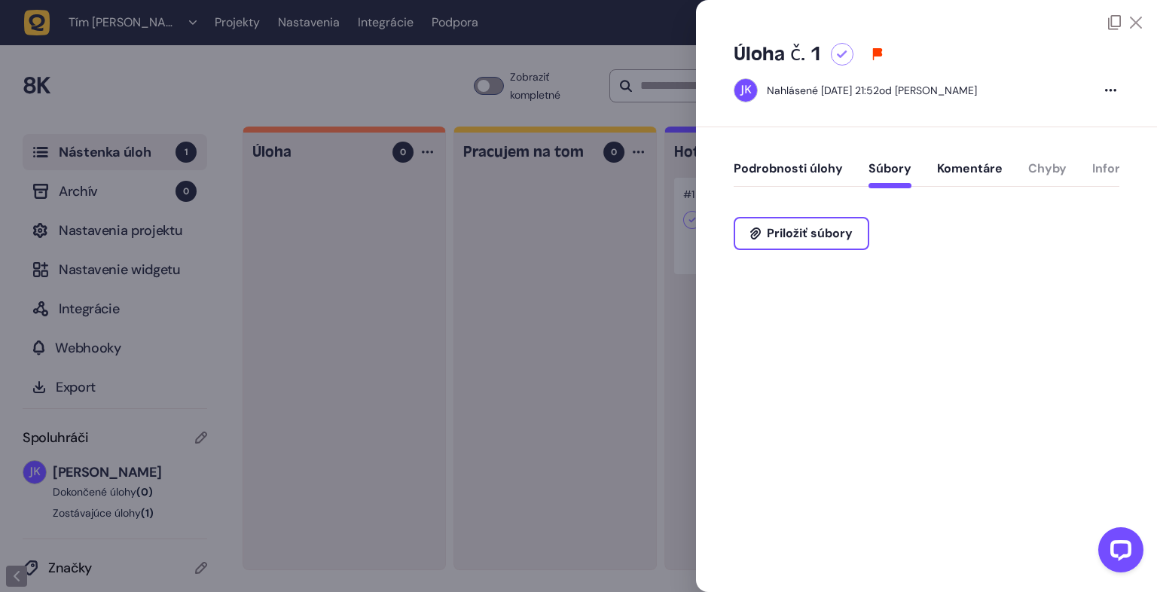
click at [958, 173] on font "Komentáre" at bounding box center [970, 168] width 66 height 16
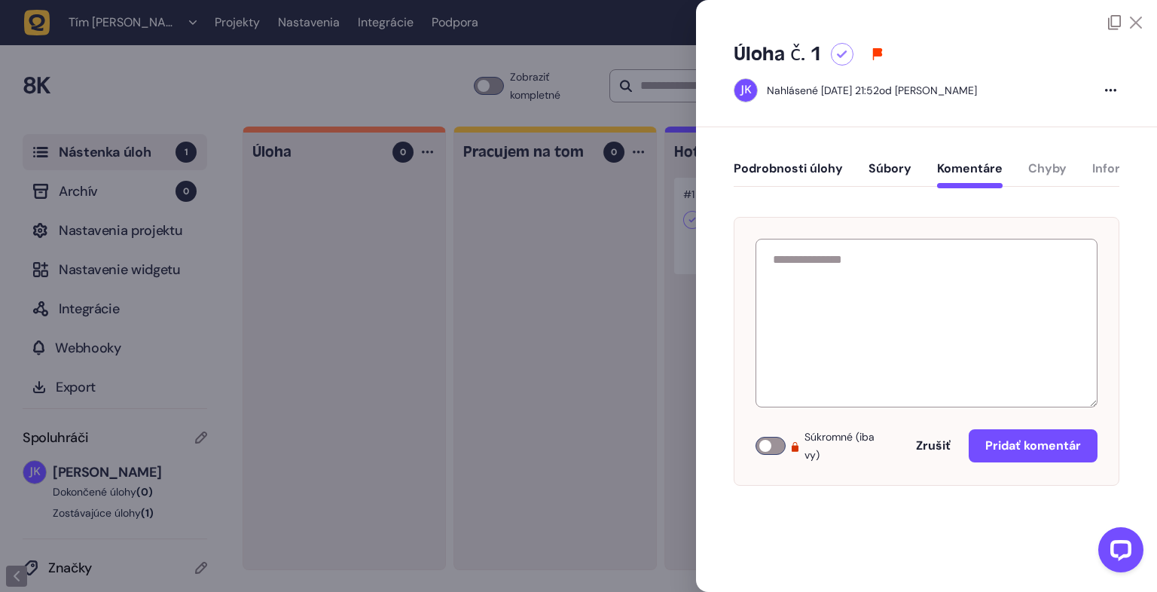
click at [764, 450] on div at bounding box center [770, 446] width 30 height 18
click at [1055, 448] on font "Pridať komentár" at bounding box center [1033, 446] width 96 height 16
click at [1109, 82] on div at bounding box center [1110, 90] width 17 height 18
click at [822, 127] on div "Úloha č. 1 Nahlásené 2. septembra 2025 o 21:52 od Jaroslava Kisela Odstrániť úl…" at bounding box center [926, 296] width 461 height 592
click at [1113, 24] on icon at bounding box center [1114, 22] width 13 height 15
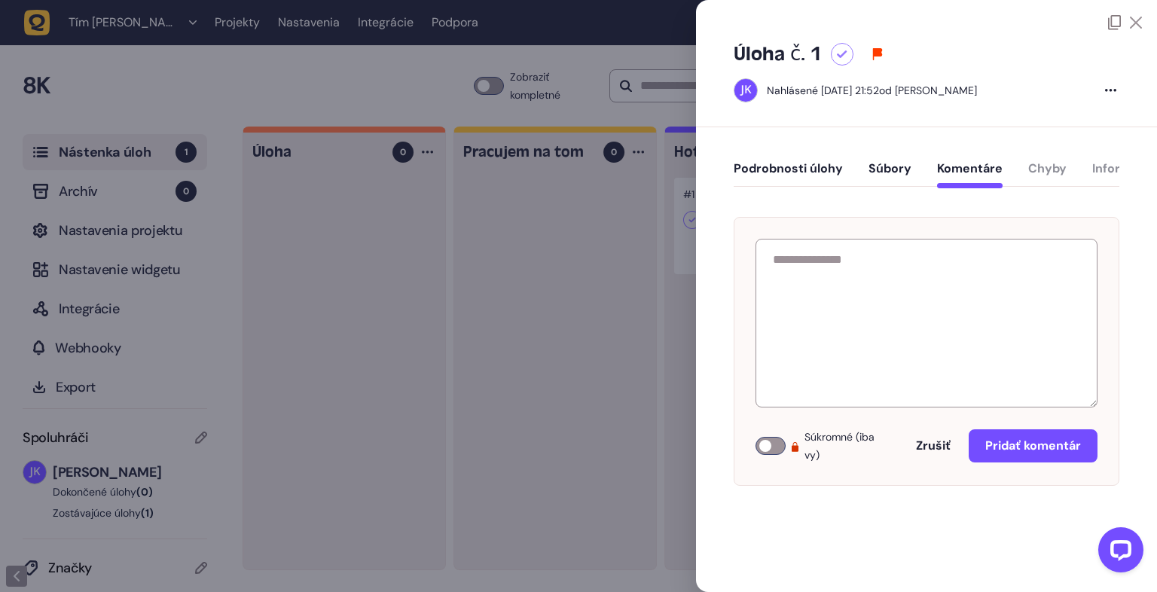
click at [871, 172] on font "Súbory" at bounding box center [889, 168] width 43 height 16
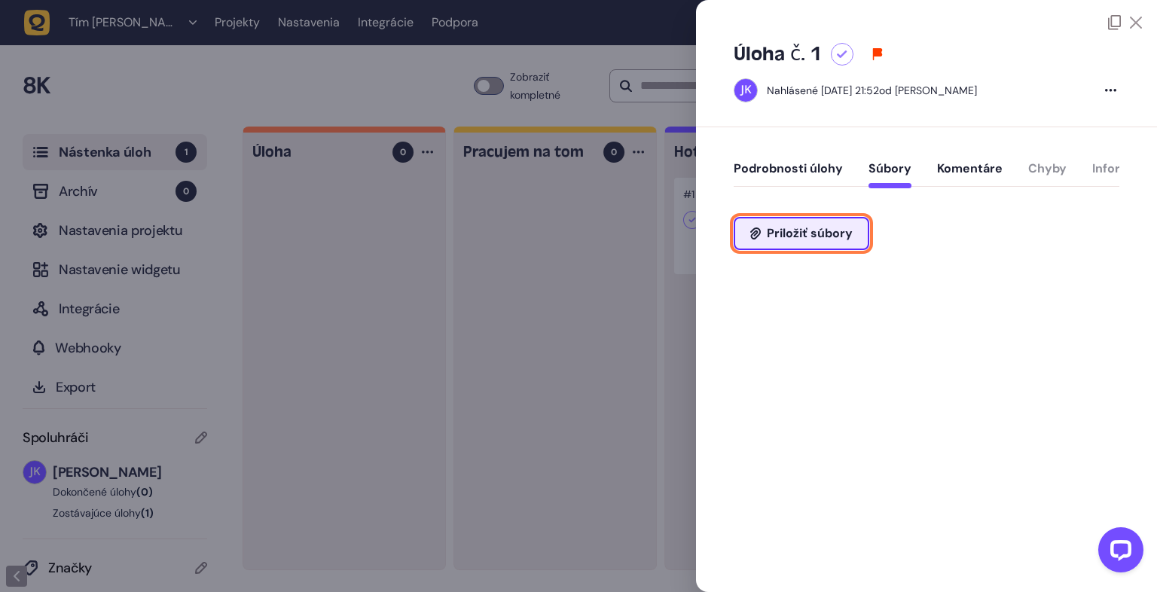
click at [813, 249] on button "Priložiť súbory" at bounding box center [802, 233] width 136 height 33
type input "**********"
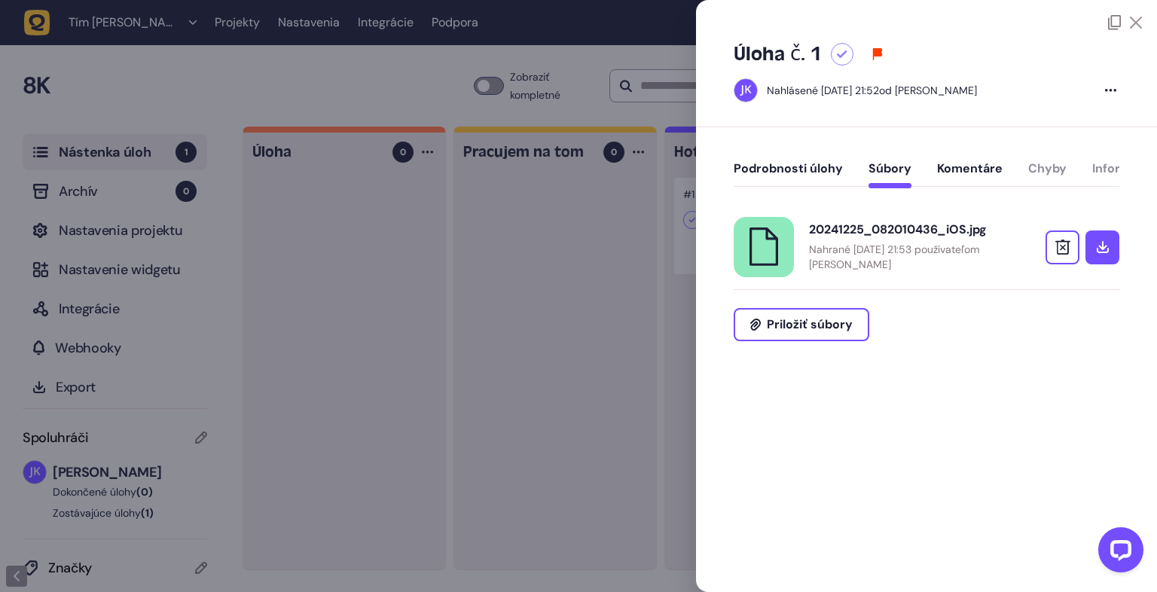
click at [1054, 168] on div "Podrobnosti úlohy Súbory Komentáre Chyby Informácie o zariadení" at bounding box center [927, 172] width 386 height 44
click at [1128, 171] on div "Podrobnosti úlohy Súbory Komentáre Chyby Informácie o zariadení 20241225_082010…" at bounding box center [926, 271] width 461 height 289
click at [1117, 93] on div at bounding box center [1110, 90] width 17 height 18
click at [1115, 29] on icon at bounding box center [1114, 22] width 13 height 15
drag, startPoint x: 89, startPoint y: 352, endPoint x: 92, endPoint y: 322, distance: 31.0
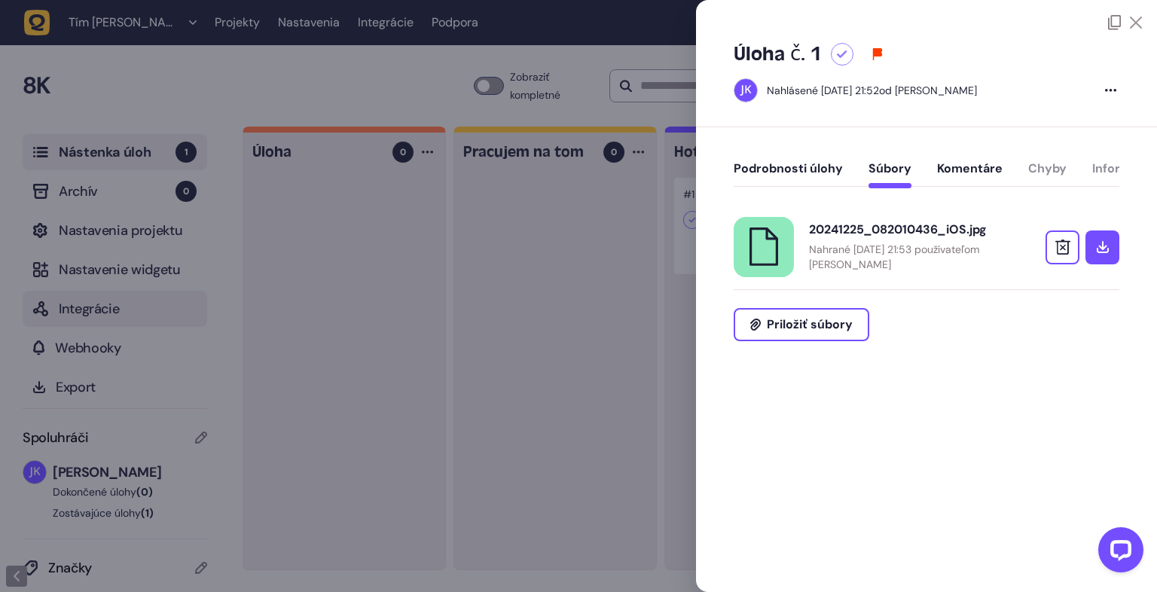
click at [89, 346] on div at bounding box center [578, 296] width 1157 height 592
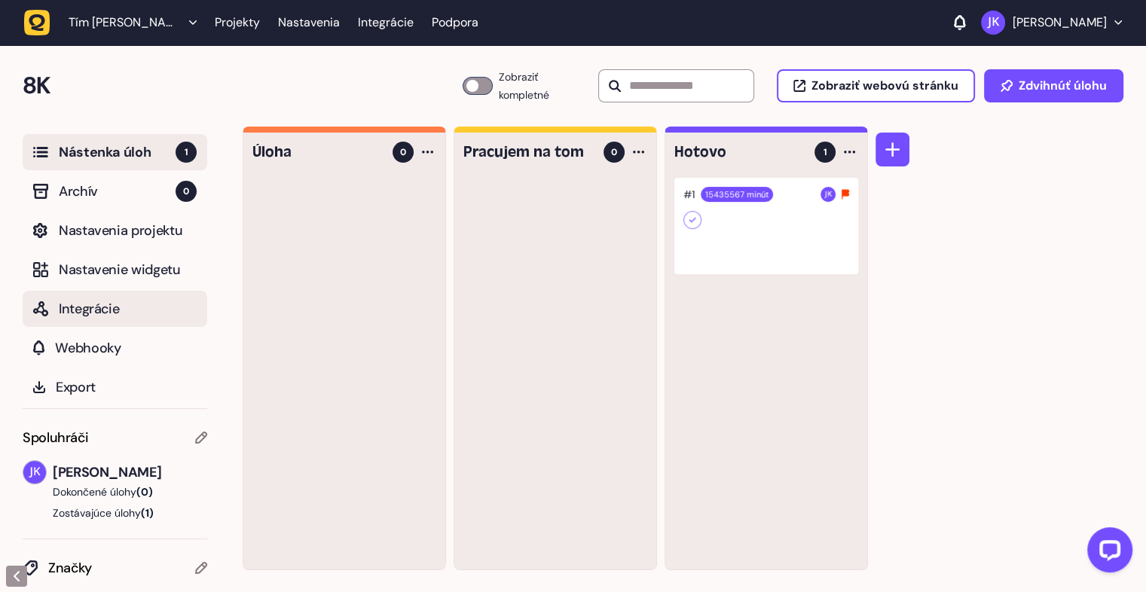
click at [96, 322] on button "Integrácie" at bounding box center [115, 309] width 185 height 36
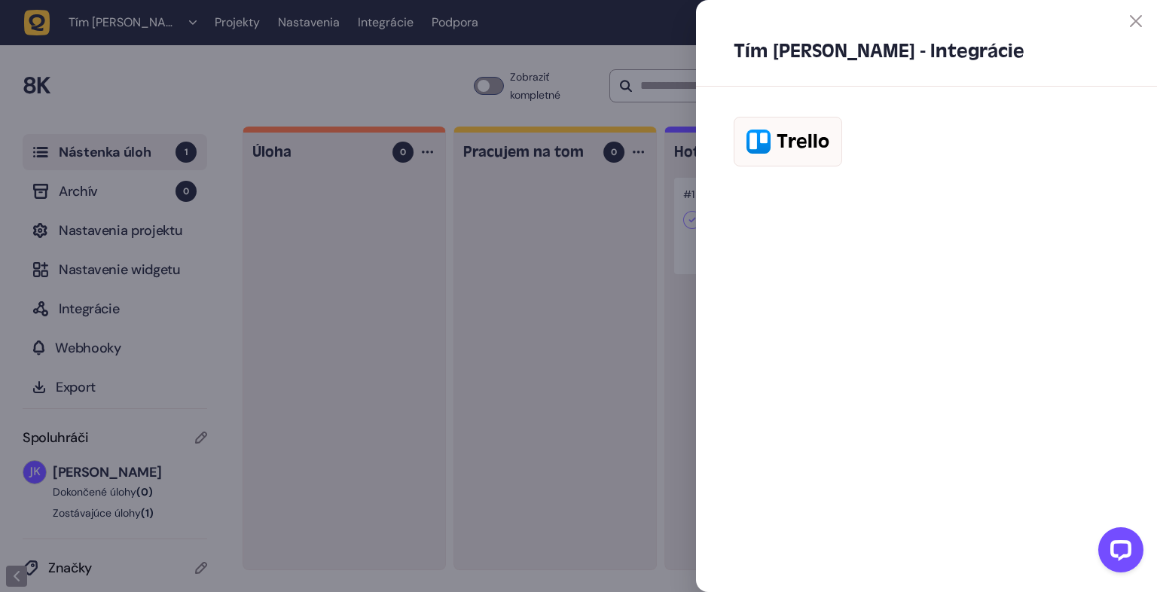
click at [812, 151] on font "Trello" at bounding box center [803, 141] width 53 height 23
click at [812, 139] on font "Trello" at bounding box center [803, 141] width 53 height 23
drag, startPoint x: 93, startPoint y: 298, endPoint x: 127, endPoint y: 265, distance: 47.9
click at [93, 298] on div at bounding box center [578, 296] width 1157 height 592
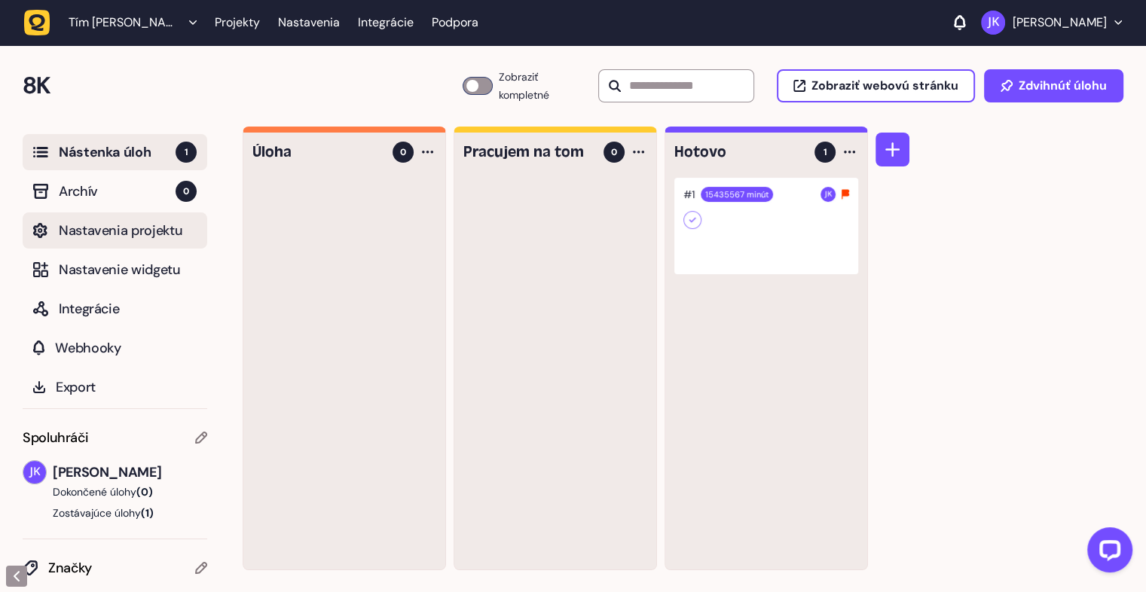
click at [130, 230] on font "Nastavenia projektu" at bounding box center [121, 230] width 124 height 18
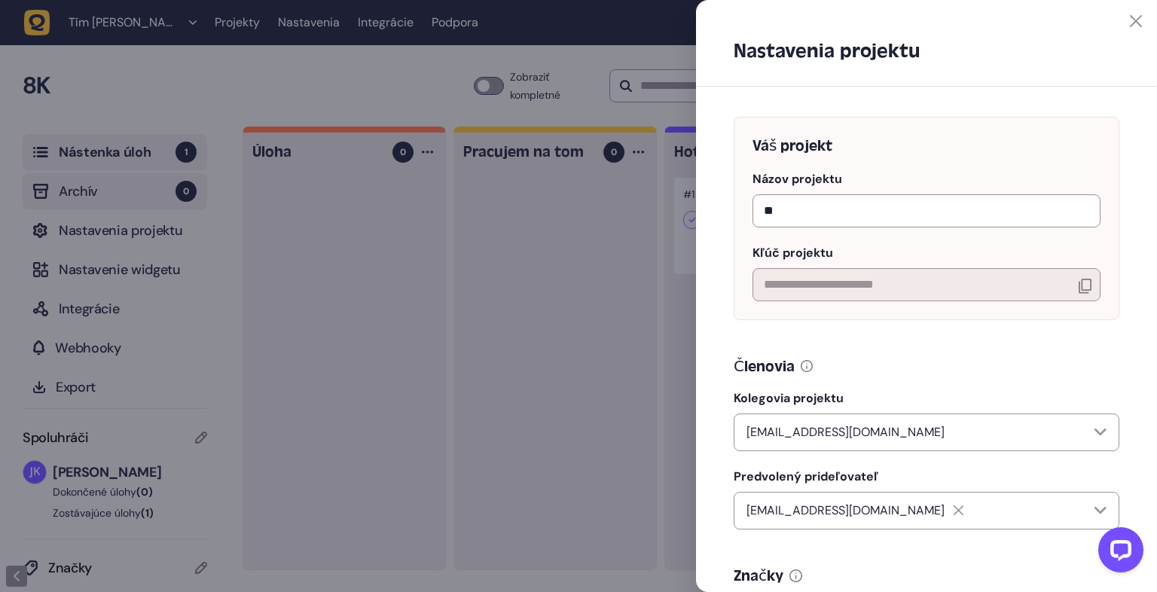
drag, startPoint x: 72, startPoint y: 175, endPoint x: 74, endPoint y: 190, distance: 15.1
click at [72, 175] on div at bounding box center [578, 296] width 1157 height 592
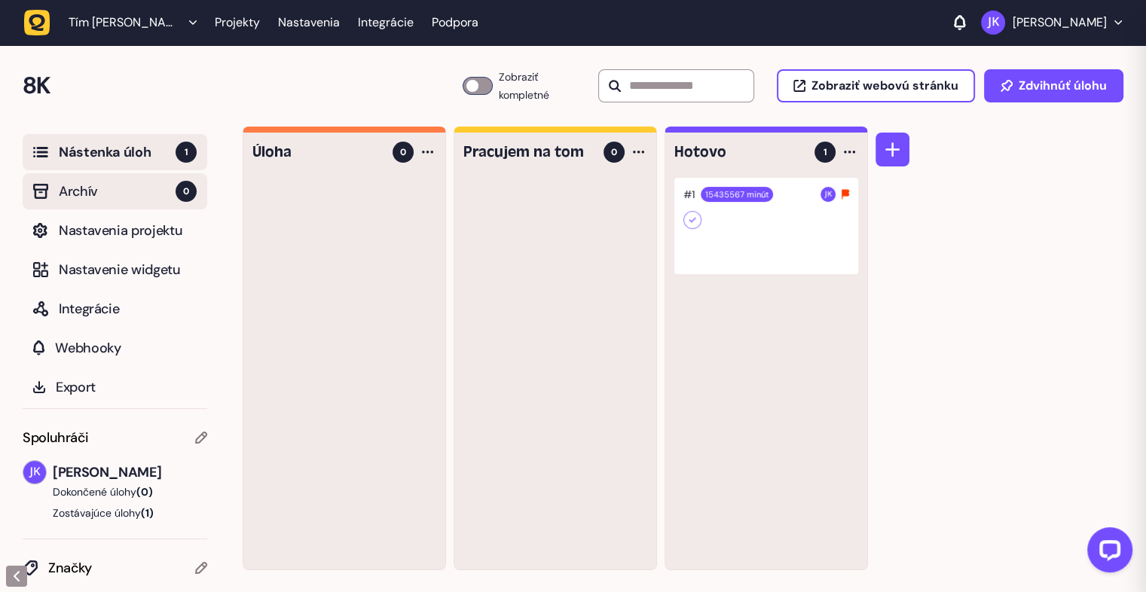
click at [75, 197] on font "Archív" at bounding box center [78, 191] width 39 height 18
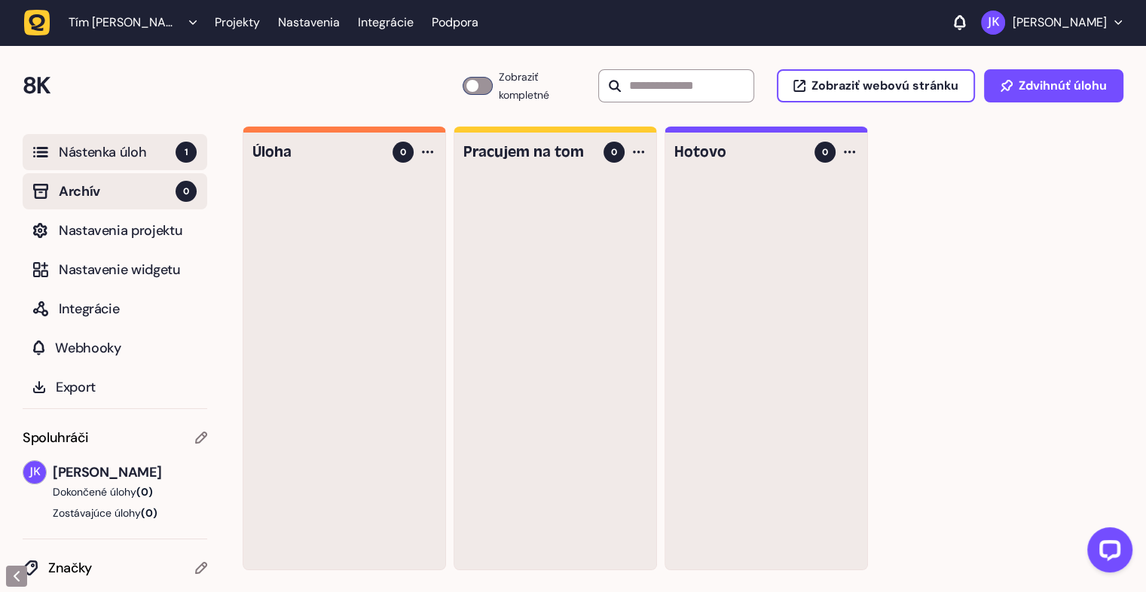
click at [101, 166] on button "Nástenka úloh 1" at bounding box center [115, 152] width 185 height 36
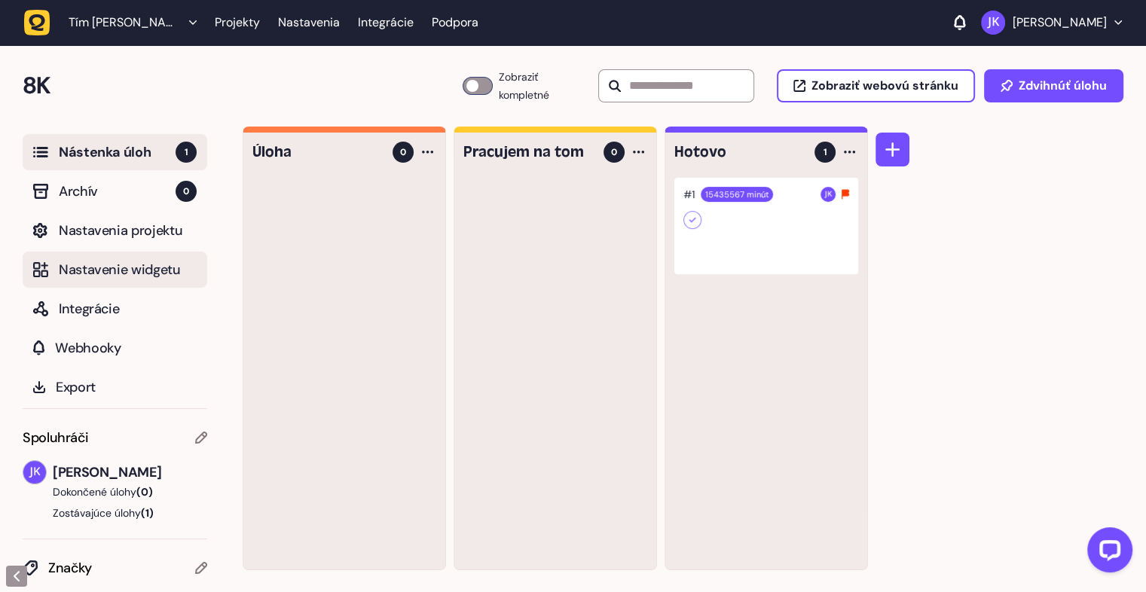
click at [65, 276] on font "Nastavenie widgetu" at bounding box center [120, 270] width 122 height 18
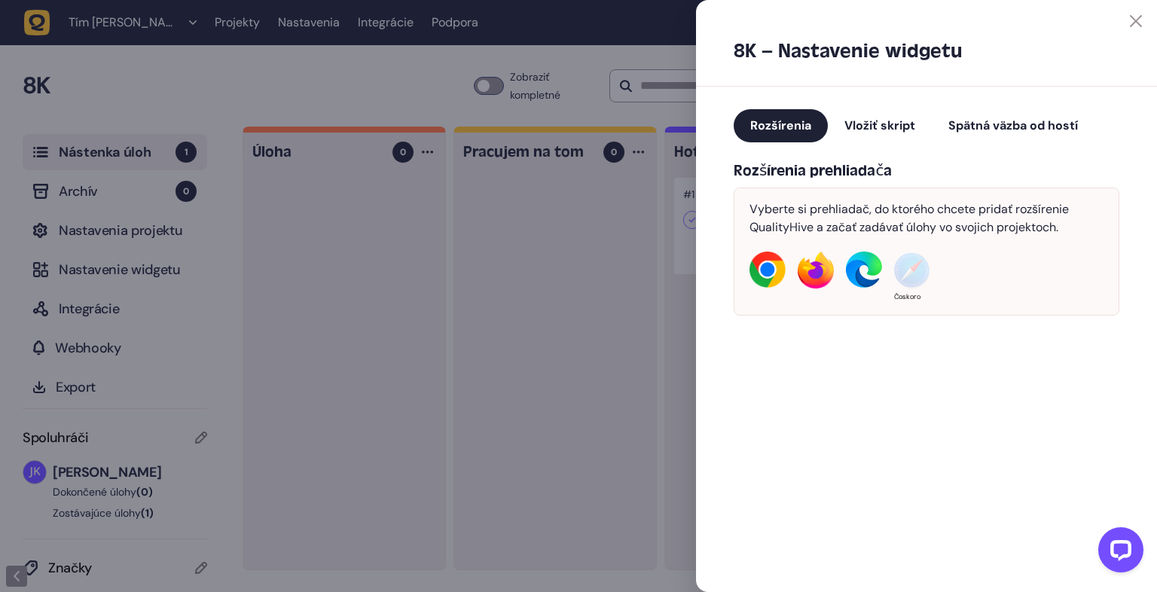
click at [84, 310] on div at bounding box center [578, 296] width 1157 height 592
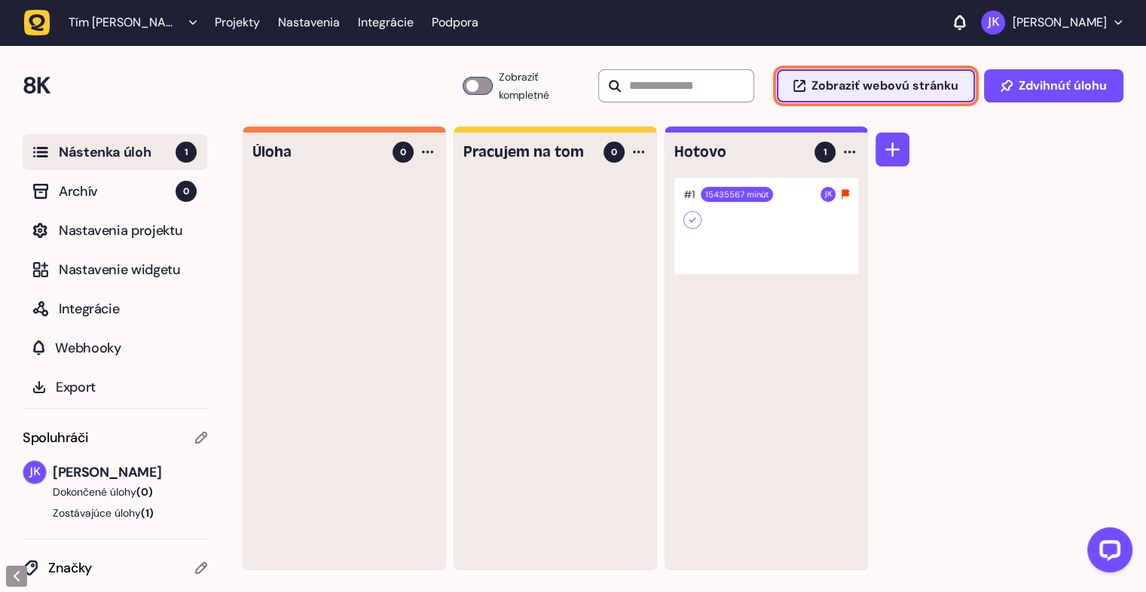
click at [913, 86] on font "Zobraziť webovú stránku" at bounding box center [884, 86] width 147 height 16
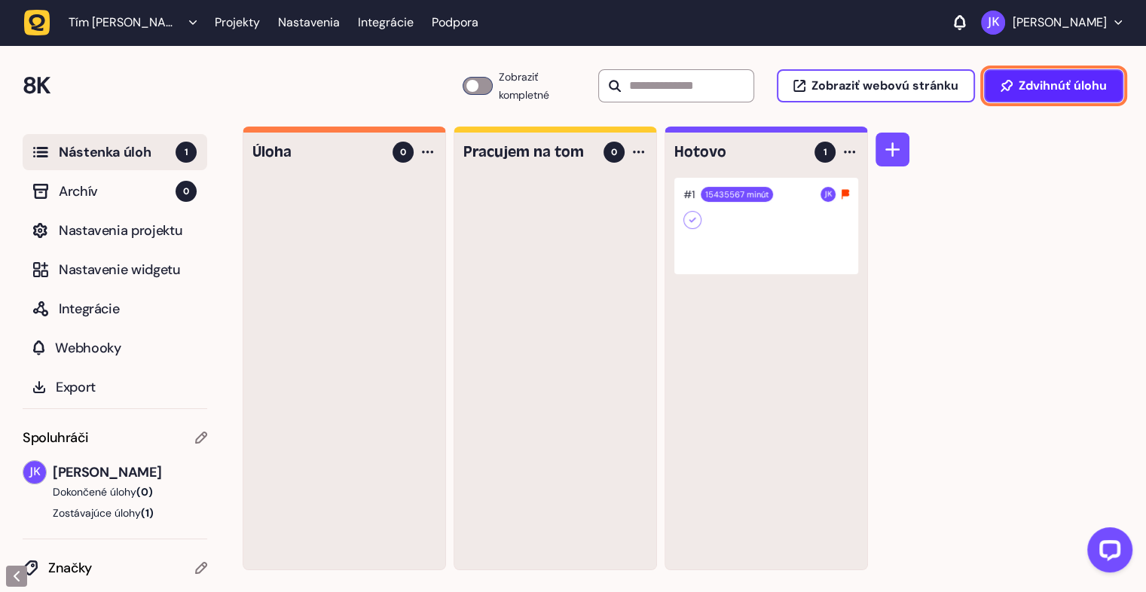
click at [1071, 87] on font "Zdvihnúť úlohu" at bounding box center [1062, 86] width 88 height 16
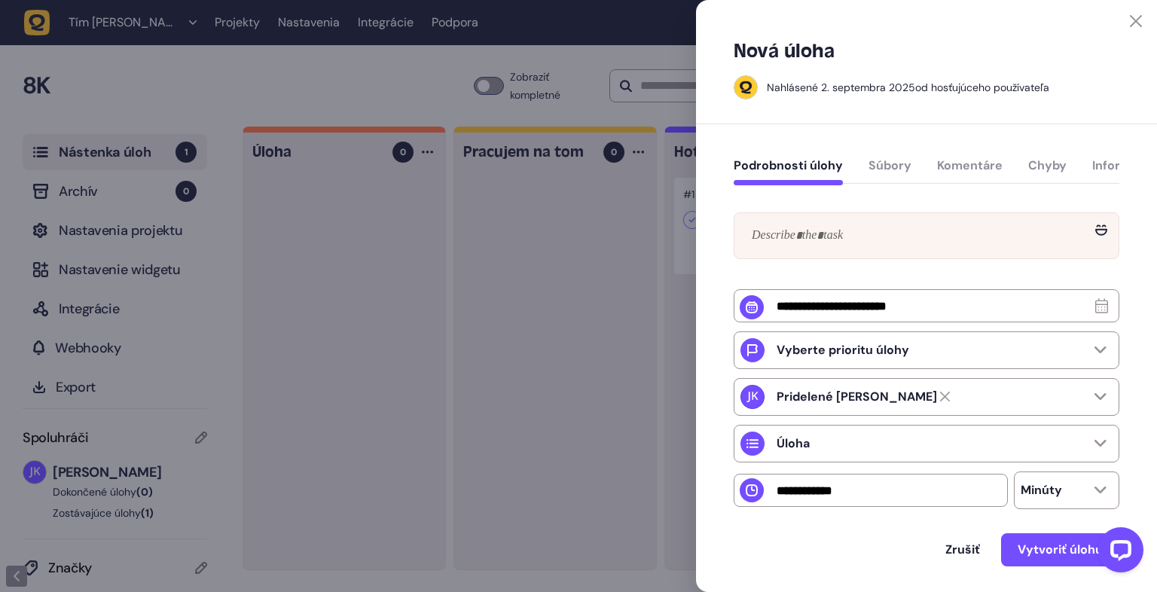
drag, startPoint x: 559, startPoint y: 233, endPoint x: 556, endPoint y: 249, distance: 16.8
click at [555, 238] on div at bounding box center [578, 296] width 1157 height 592
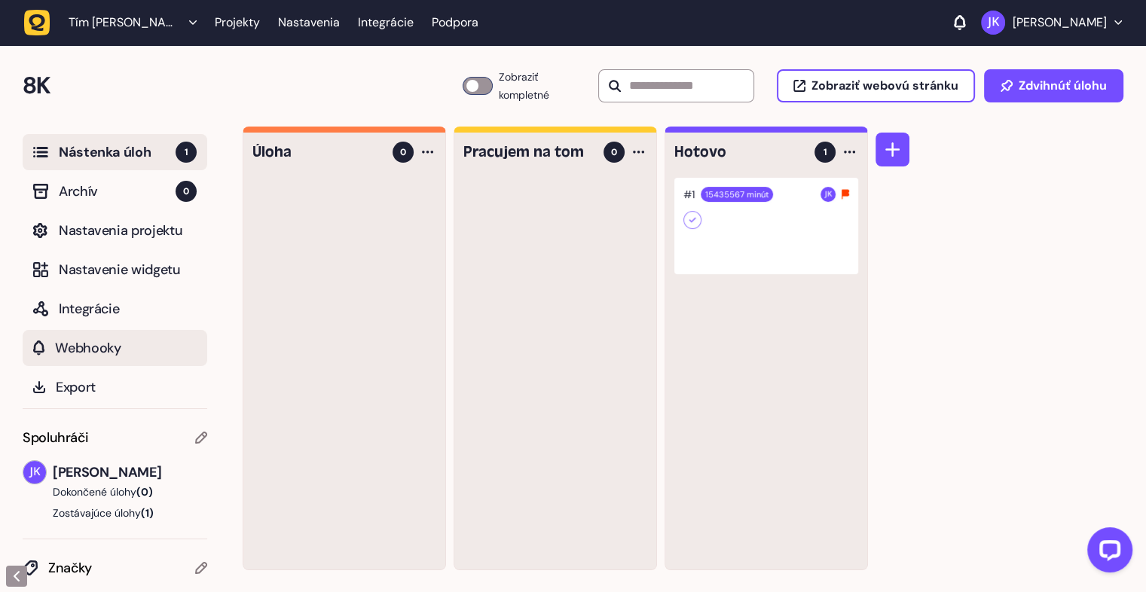
click at [87, 349] on font "Webhooky" at bounding box center [88, 348] width 66 height 18
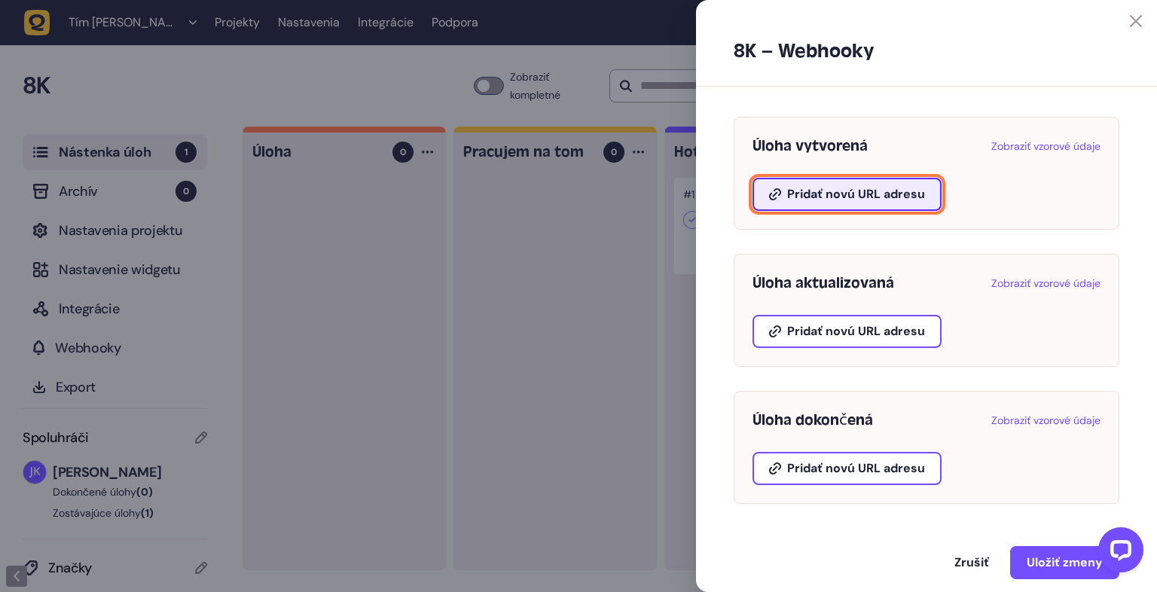
click at [893, 199] on font "Pridať novú URL adresu" at bounding box center [856, 194] width 138 height 16
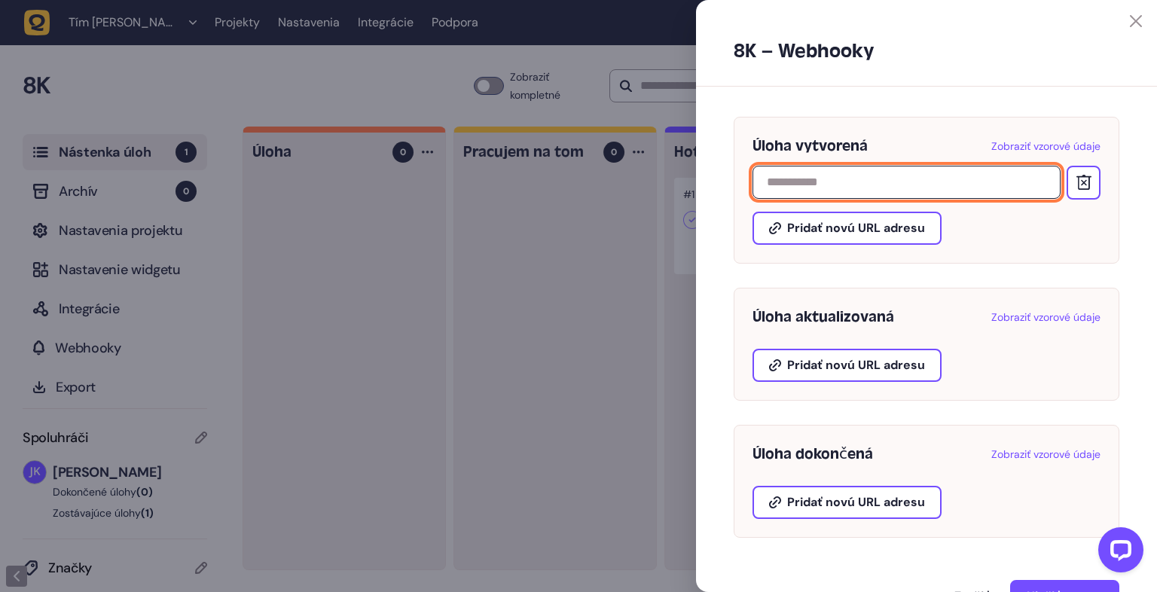
click at [914, 178] on input "text" at bounding box center [906, 182] width 308 height 33
click at [915, 177] on input "text" at bounding box center [906, 182] width 308 height 33
paste input "**********"
type input "**********"
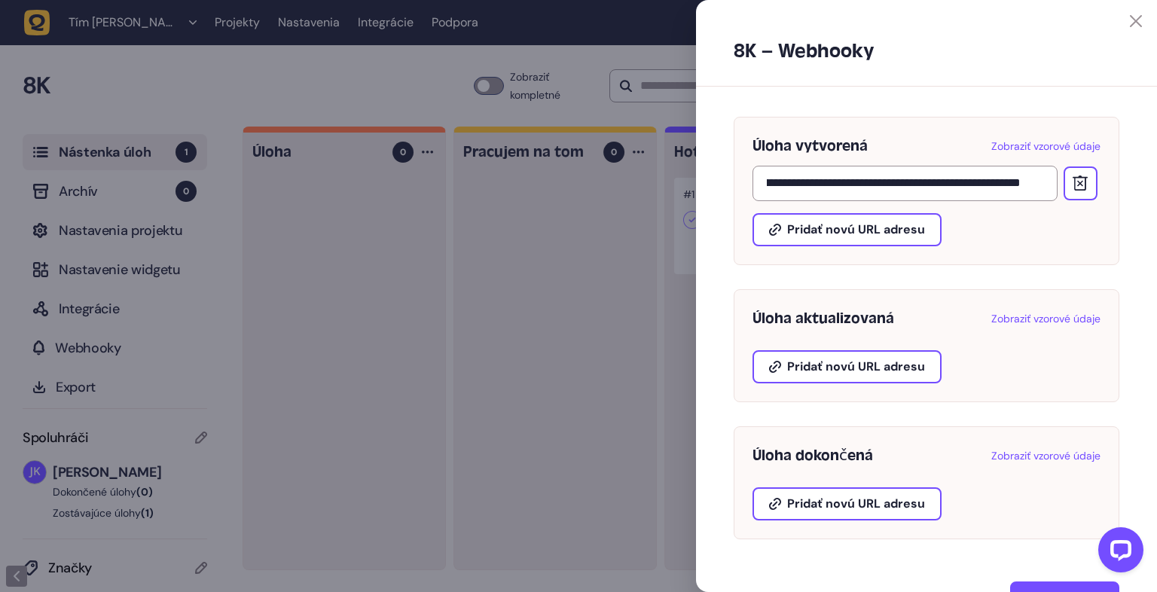
scroll to position [0, 0]
click at [979, 265] on div "**********" at bounding box center [926, 370] width 461 height 566
click at [987, 275] on div "**********" at bounding box center [926, 370] width 461 height 566
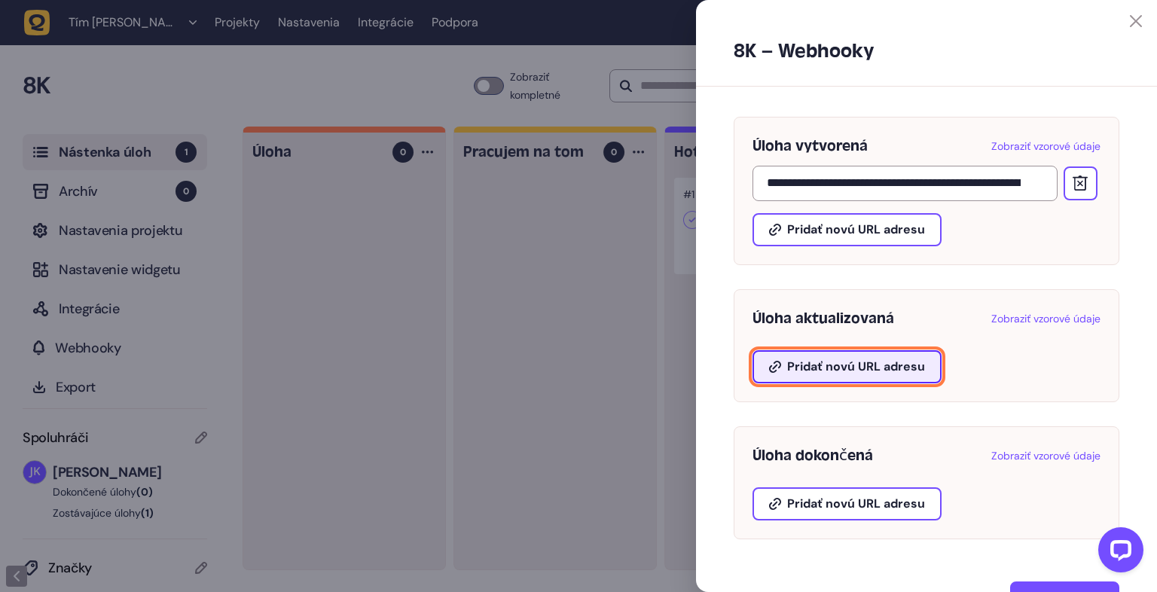
click at [902, 368] on font "Pridať novú URL adresu" at bounding box center [856, 367] width 138 height 16
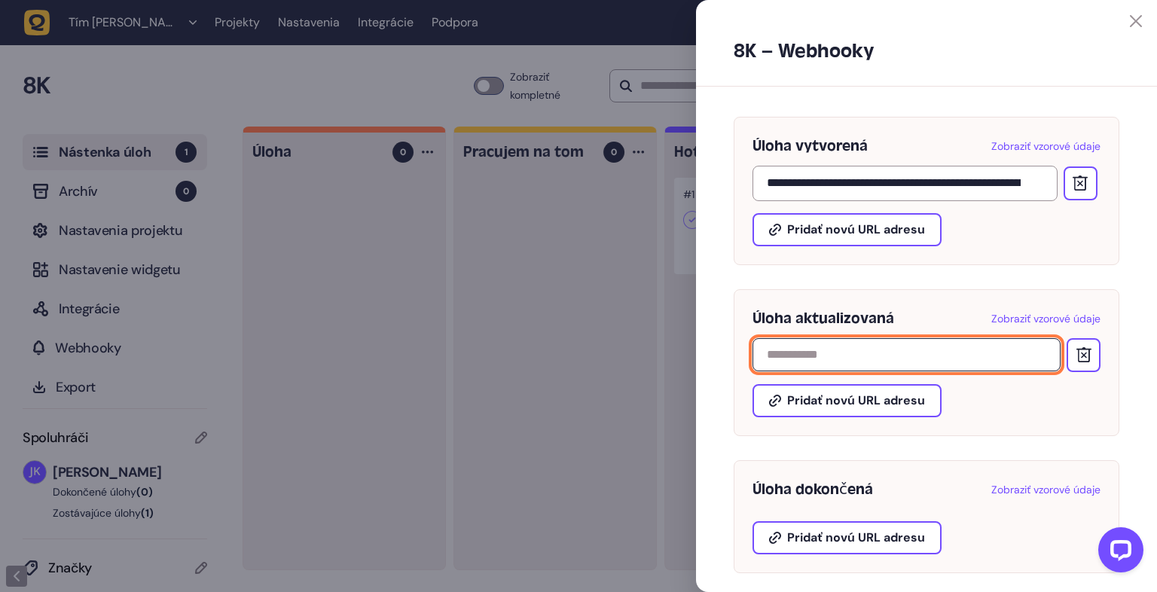
click at [911, 361] on input "text" at bounding box center [906, 354] width 308 height 33
paste input "**********"
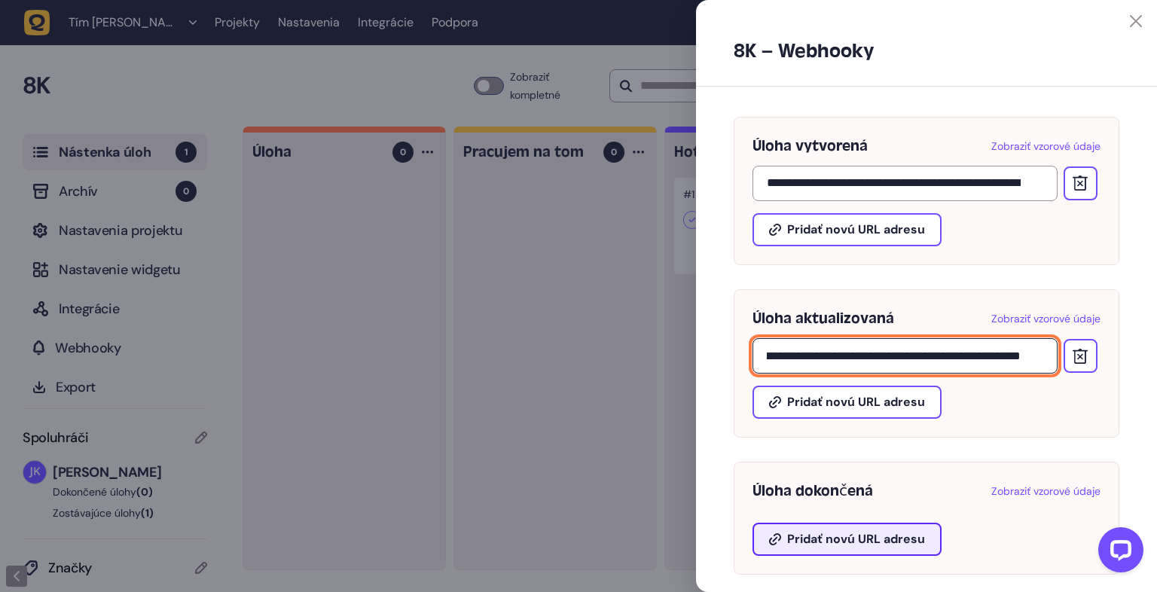
type input "**********"
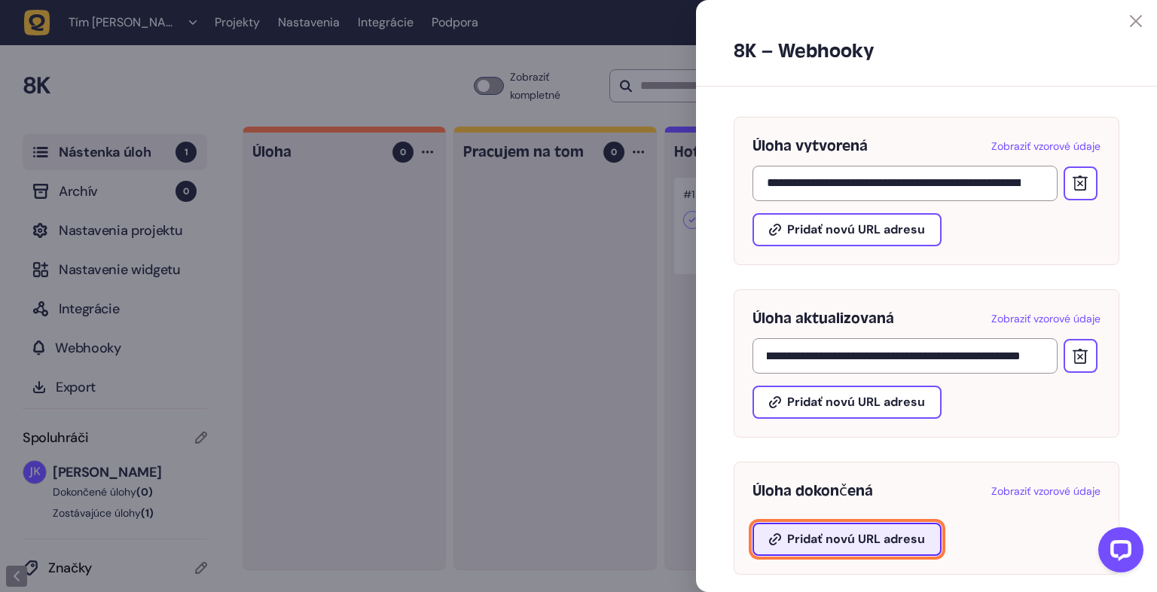
scroll to position [0, 0]
click at [890, 542] on font "Pridať novú URL adresu" at bounding box center [856, 539] width 138 height 16
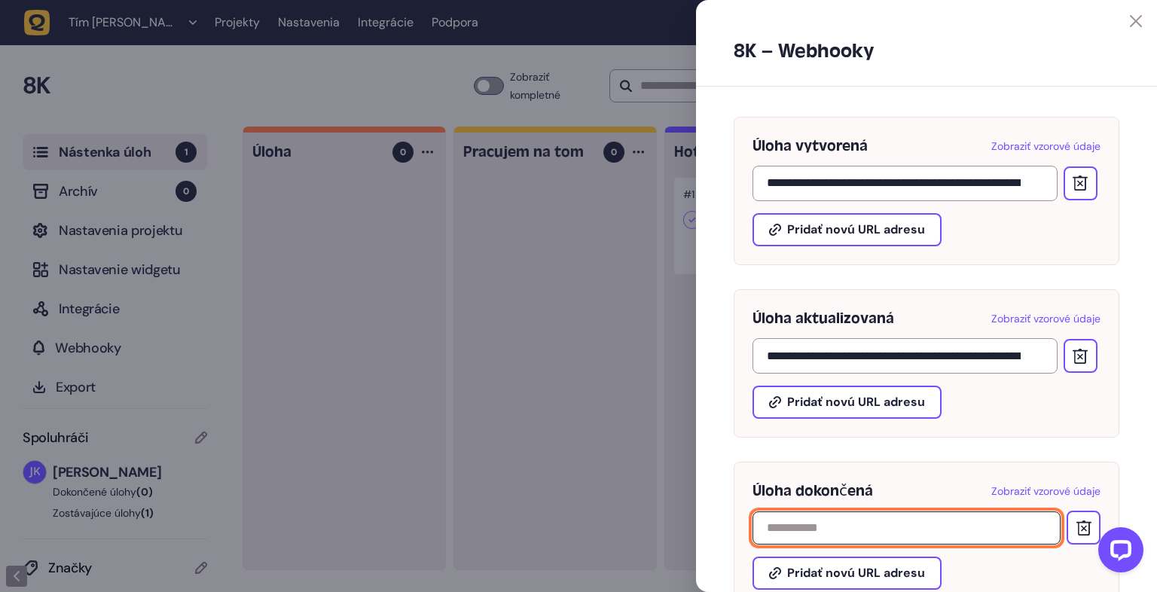
click at [853, 526] on input "text" at bounding box center [906, 527] width 308 height 33
paste input "**********"
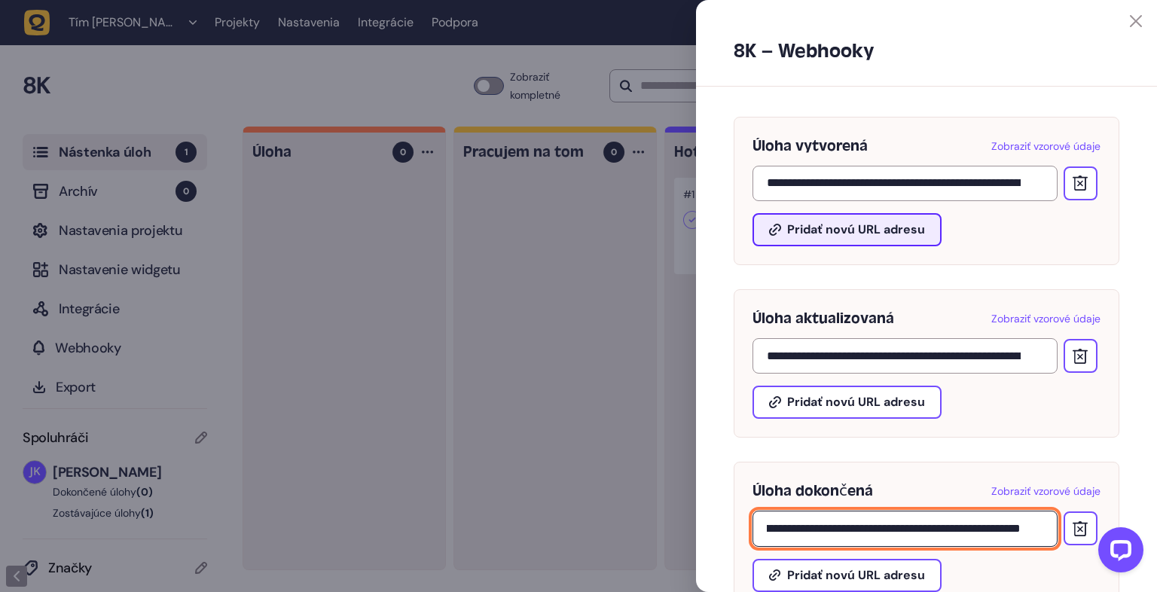
type input "**********"
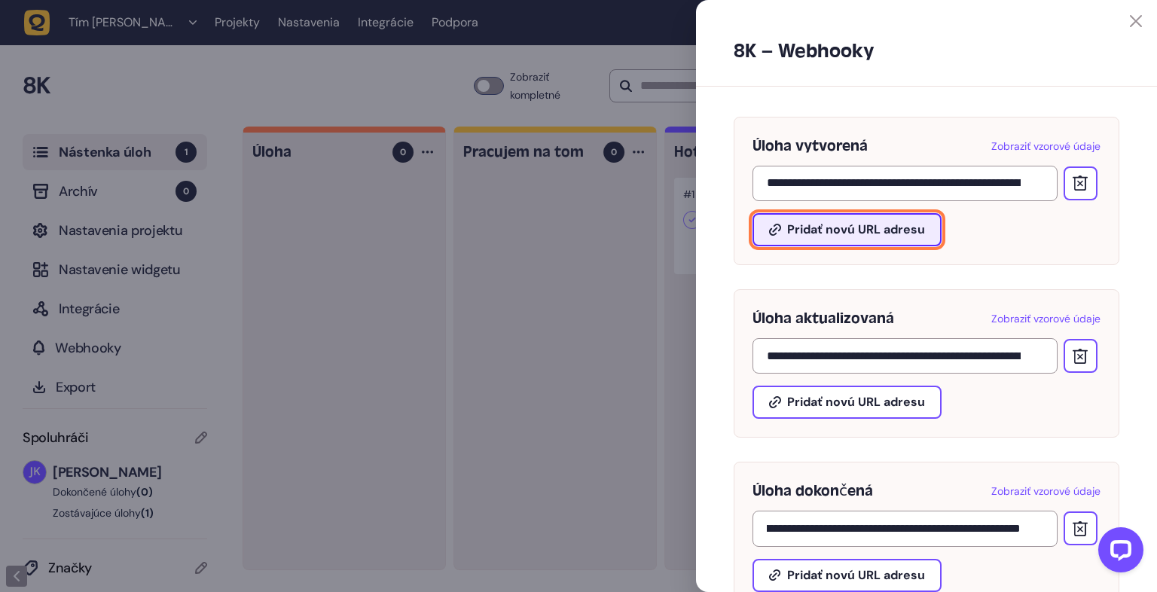
scroll to position [0, 0]
click at [841, 234] on font "Pridať novú URL adresu" at bounding box center [856, 229] width 138 height 16
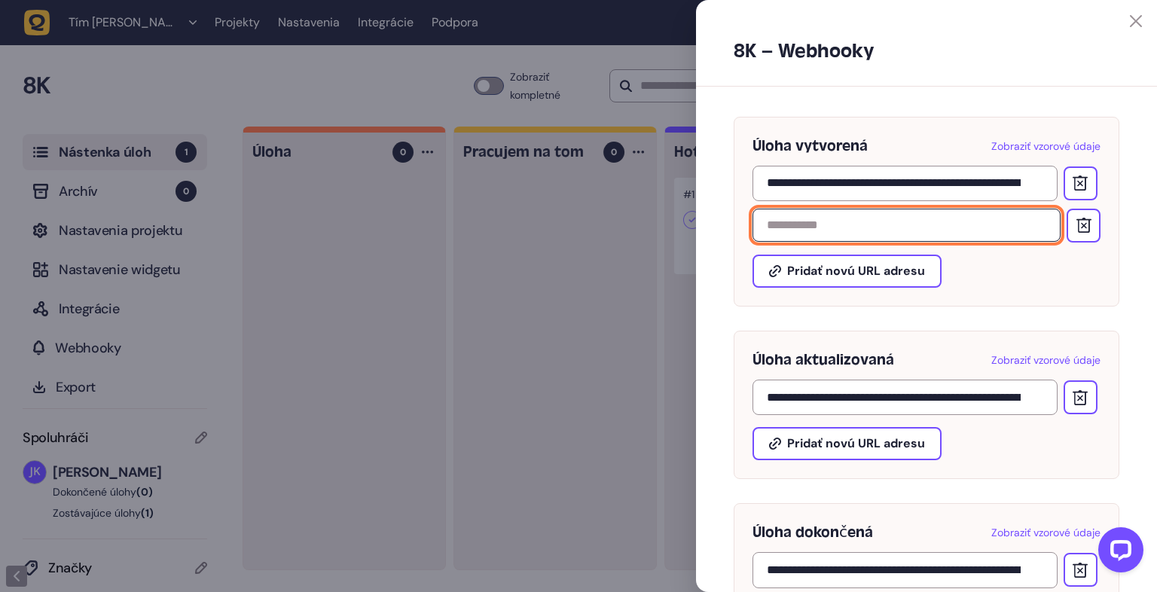
click at [829, 230] on input "text" at bounding box center [906, 225] width 308 height 33
paste input "**********"
type input "**********"
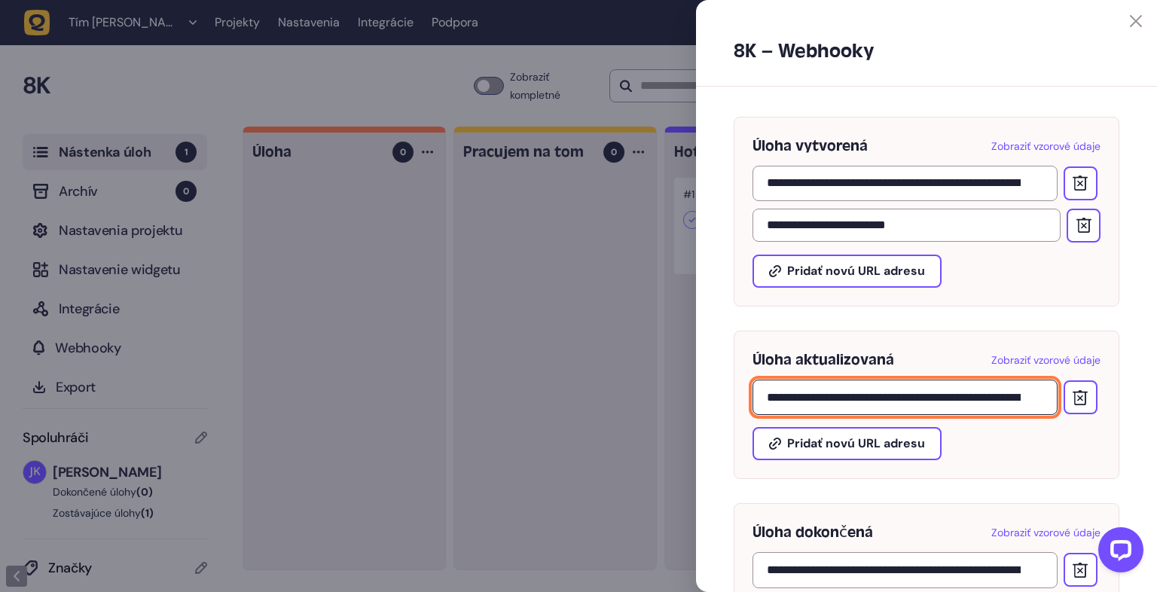
click at [906, 398] on input "**********" at bounding box center [904, 397] width 305 height 35
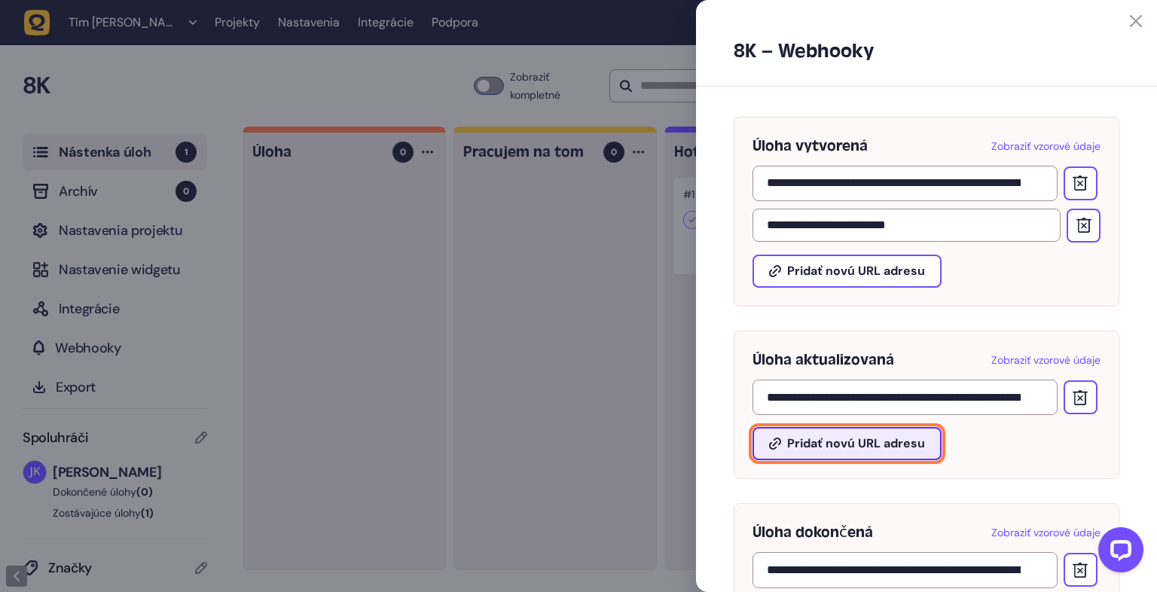
click at [908, 444] on font "Pridať novú URL adresu" at bounding box center [856, 443] width 138 height 16
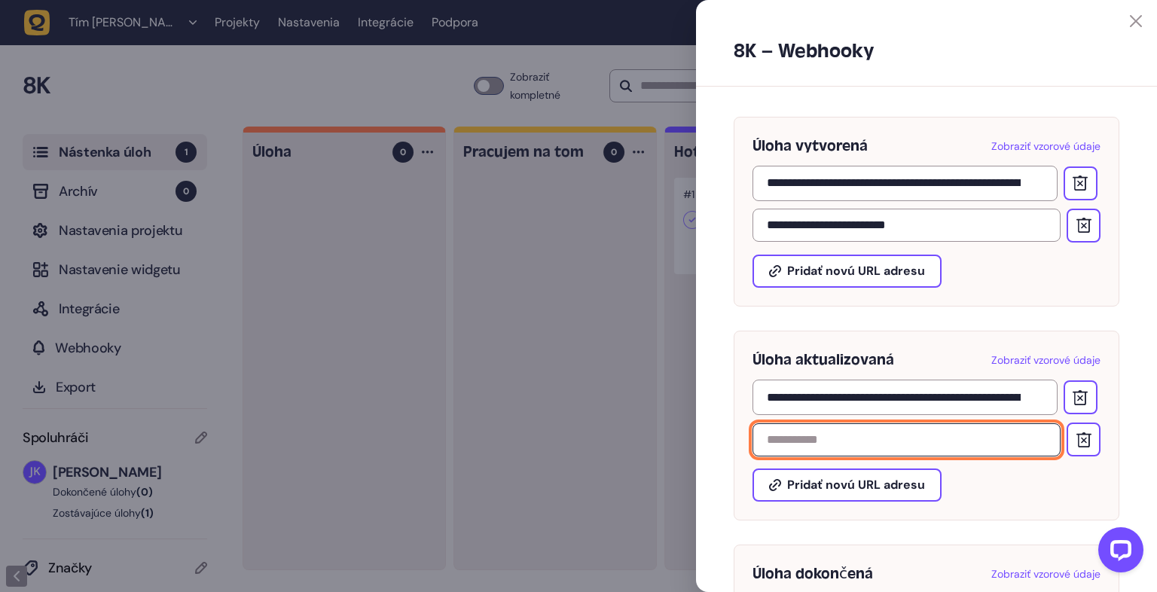
click at [901, 438] on input "text" at bounding box center [906, 439] width 308 height 33
paste input "**********"
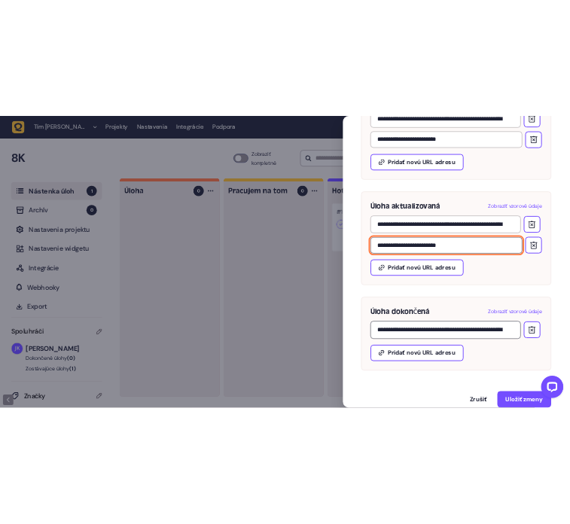
scroll to position [217, 0]
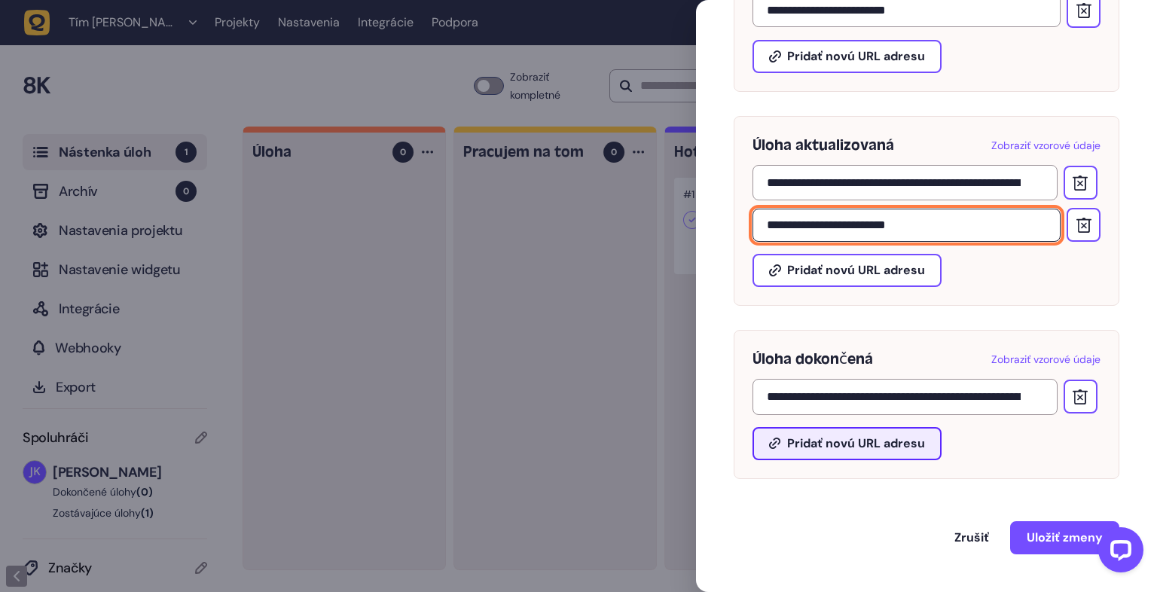
type input "**********"
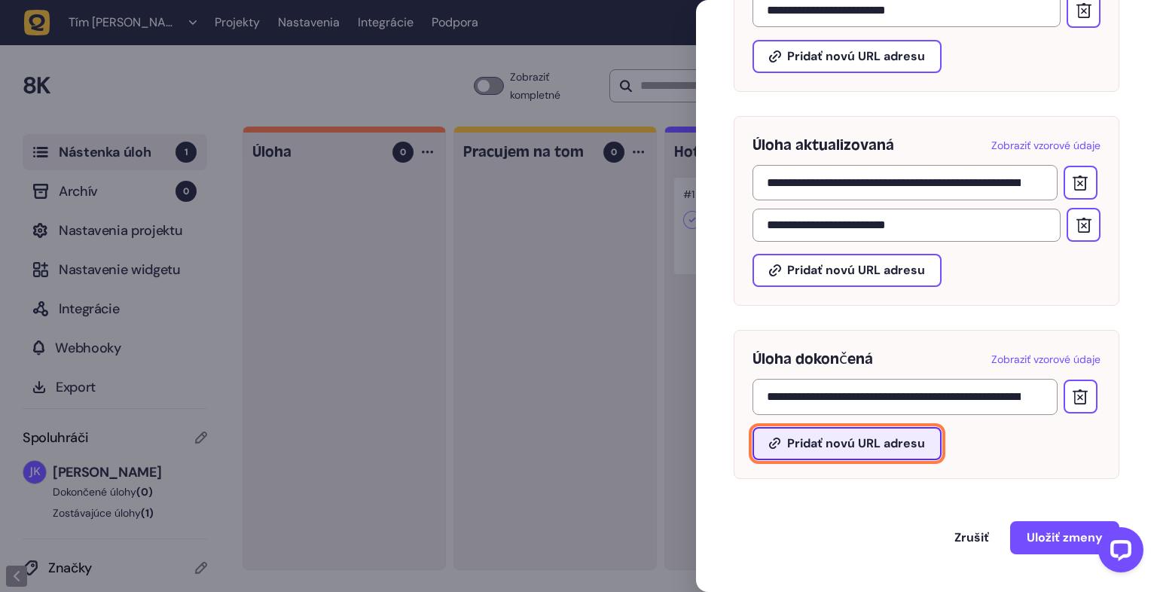
click at [846, 443] on font "Pridať novú URL adresu" at bounding box center [856, 443] width 138 height 16
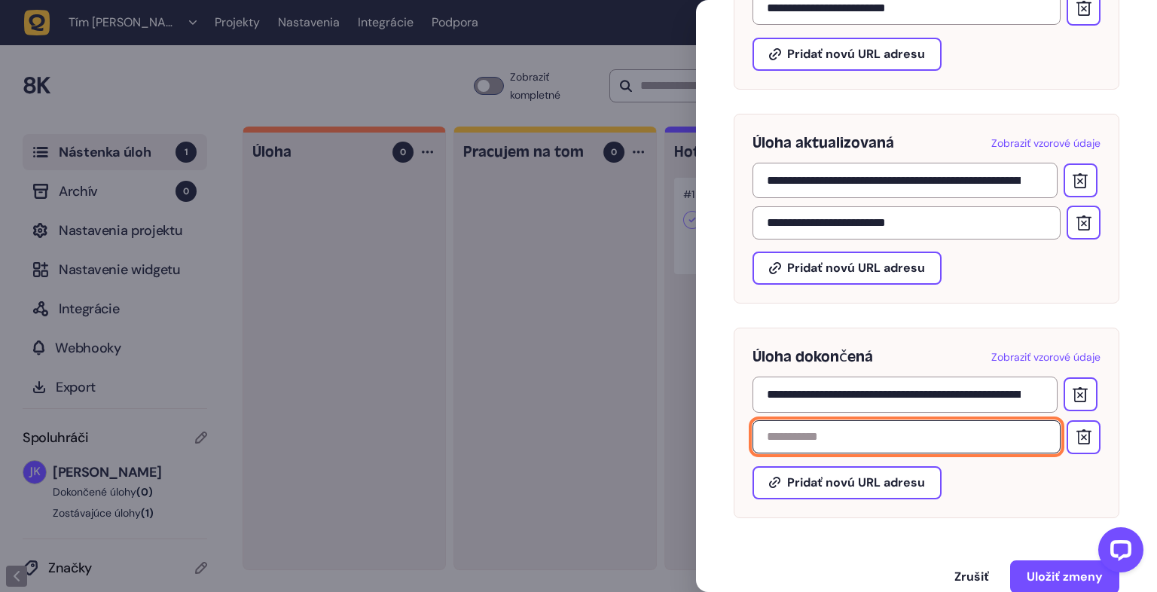
click at [848, 438] on input "text" at bounding box center [906, 436] width 308 height 33
paste input "**********"
type input "**********"
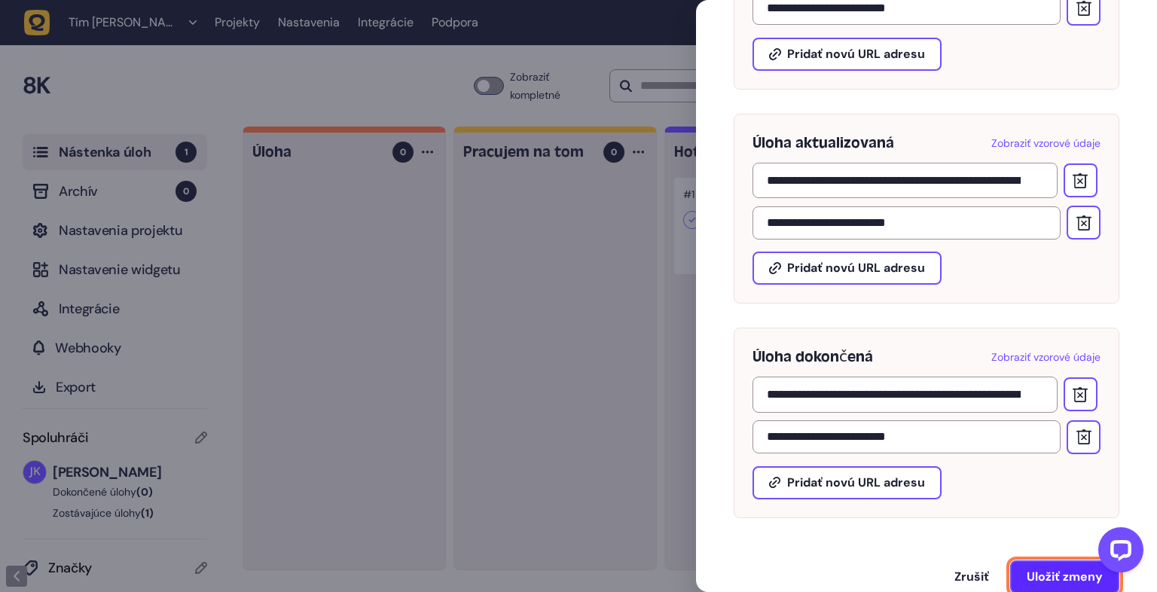
click at [1034, 578] on font "Uložiť zmeny" at bounding box center [1065, 577] width 76 height 16
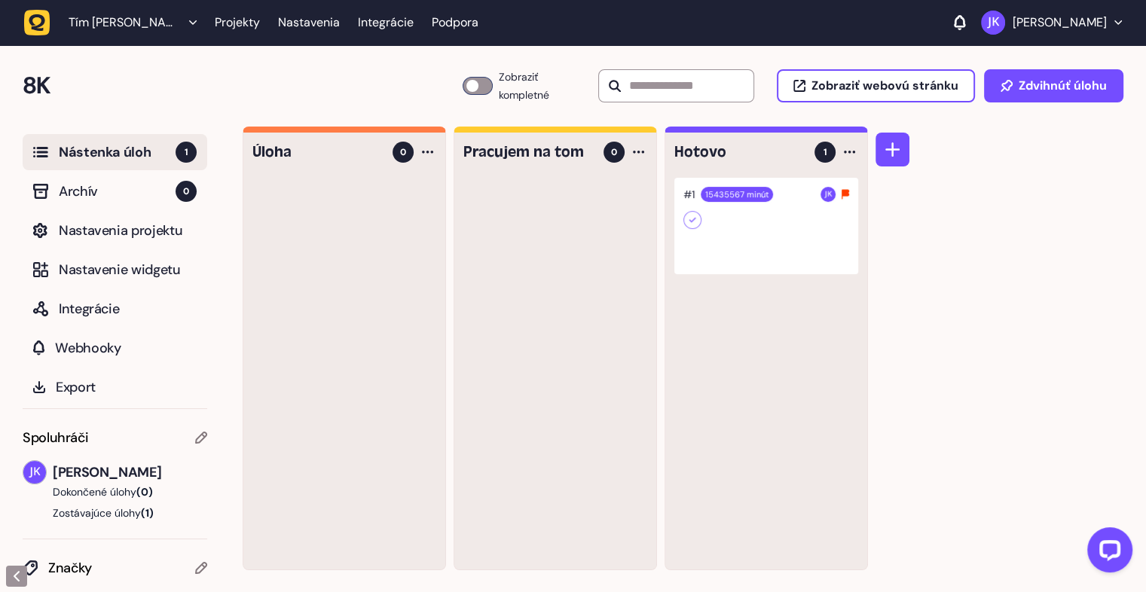
click at [694, 220] on icon at bounding box center [692, 219] width 15 height 15
click at [852, 155] on div at bounding box center [849, 152] width 18 height 18
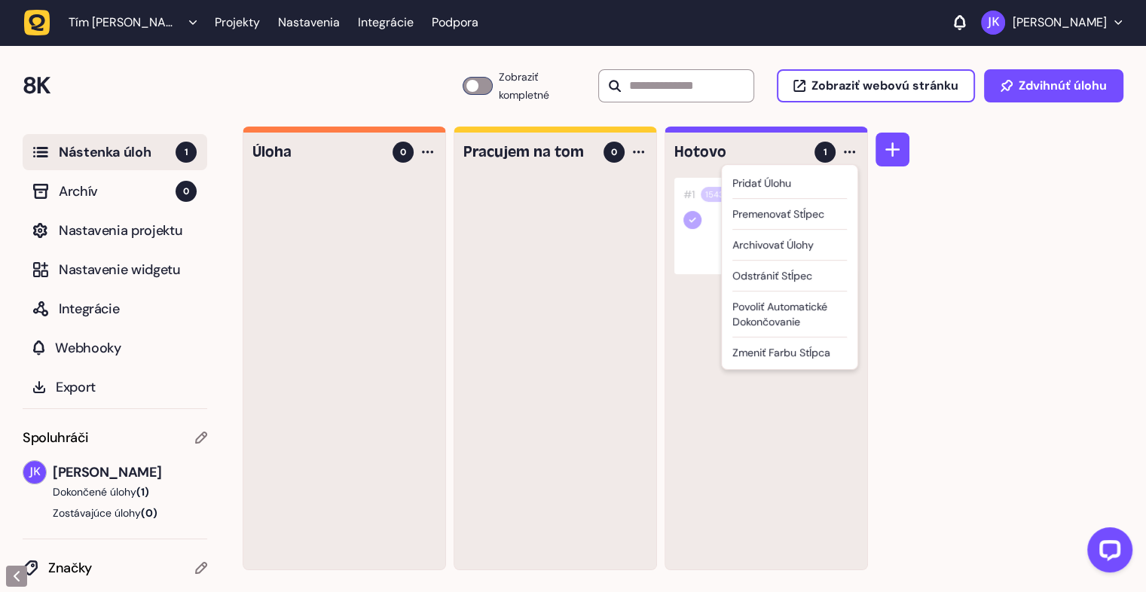
drag, startPoint x: 998, startPoint y: 359, endPoint x: 954, endPoint y: 384, distance: 50.6
click at [998, 358] on div "Úloha 0 Pracujem na tom 0 Hotovo 1 Pridať úlohu Premenovať stĺpec Archivovať úl…" at bounding box center [694, 360] width 903 height 466
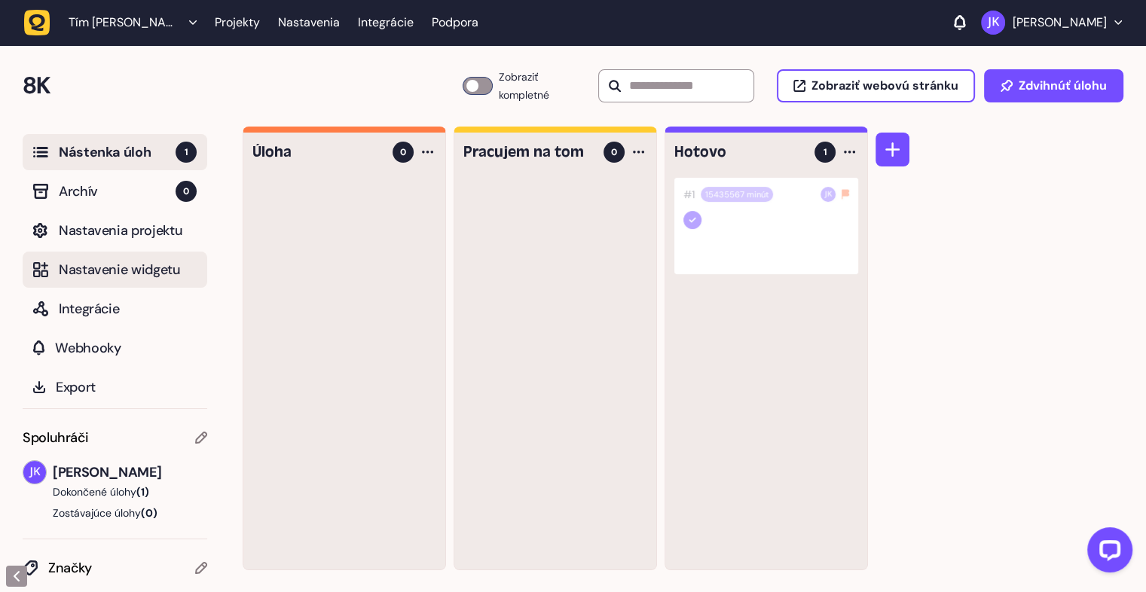
click at [90, 268] on font "Nastavenie widgetu" at bounding box center [120, 270] width 122 height 18
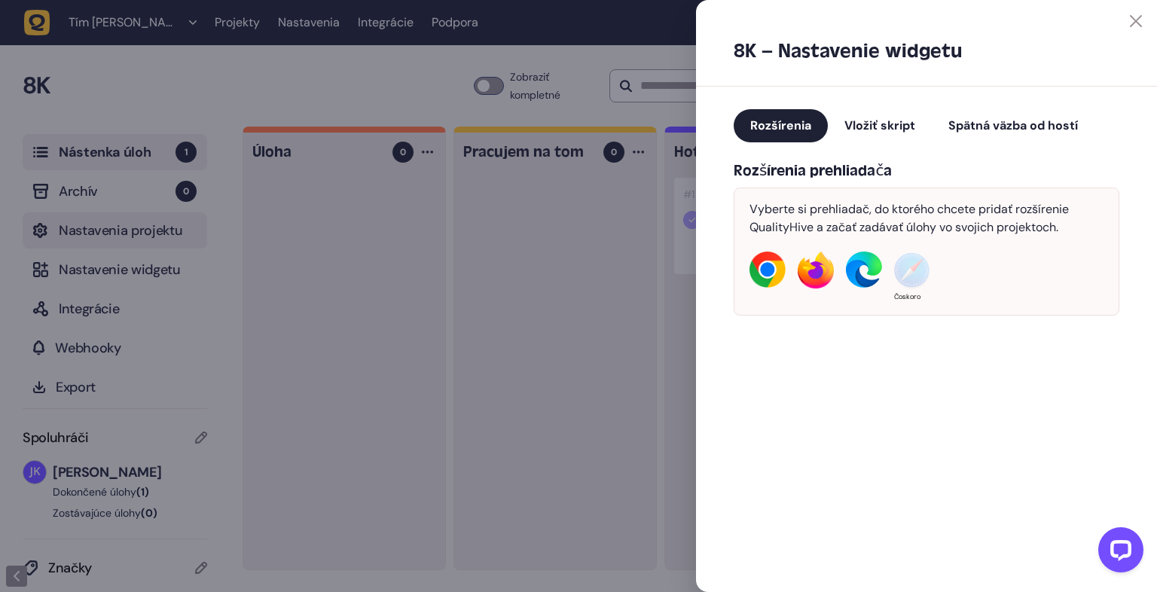
click at [117, 219] on div at bounding box center [578, 296] width 1157 height 592
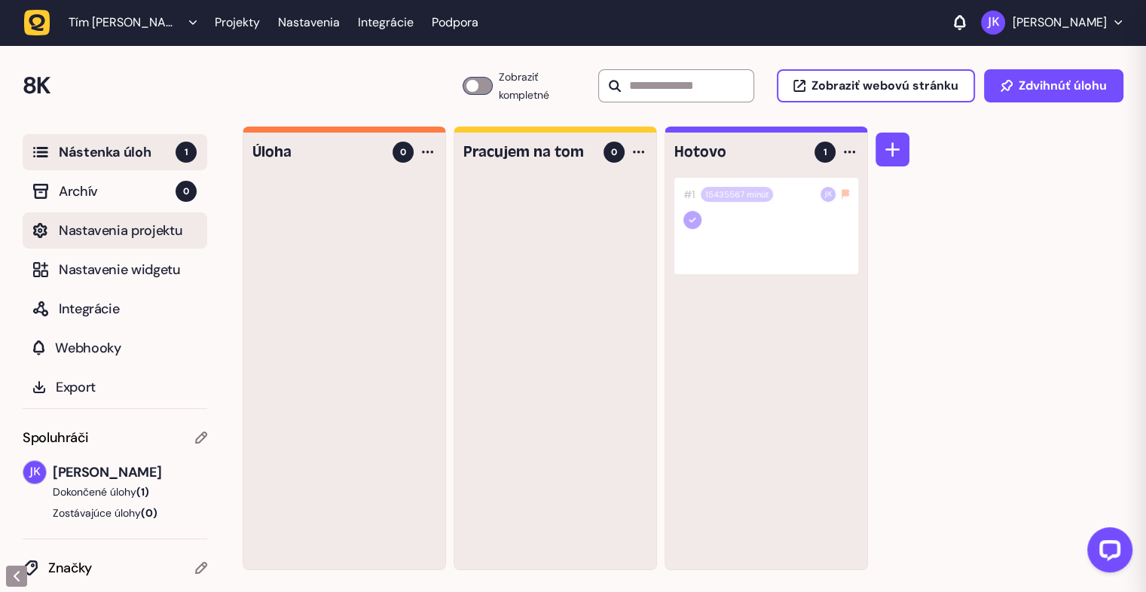
click at [127, 234] on font "Nastavenia projektu" at bounding box center [121, 230] width 124 height 18
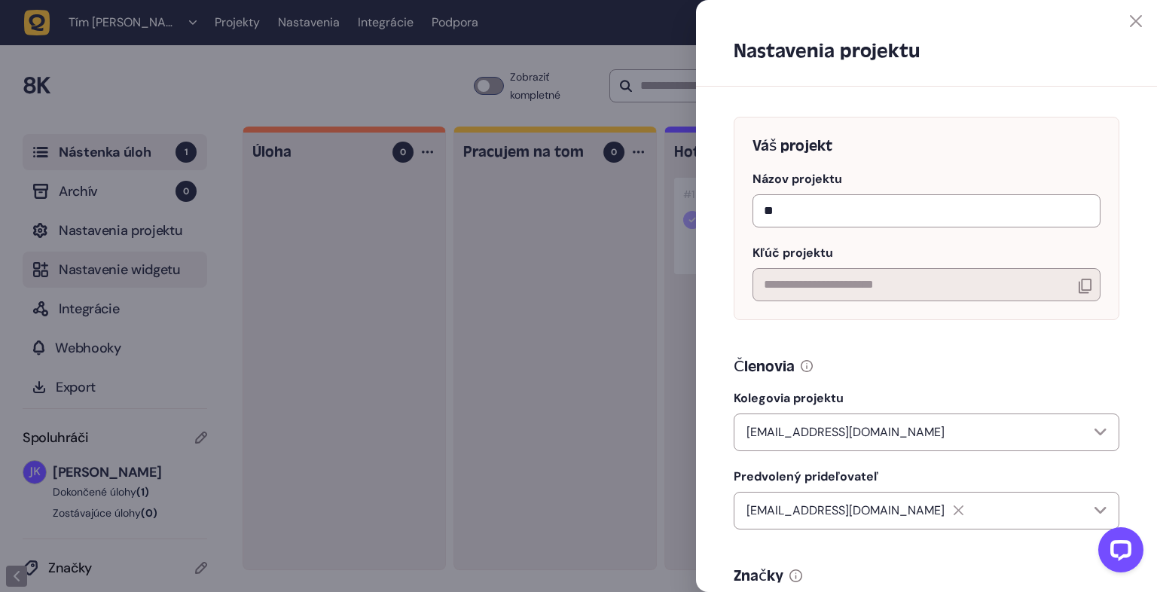
click at [139, 264] on div at bounding box center [578, 296] width 1157 height 592
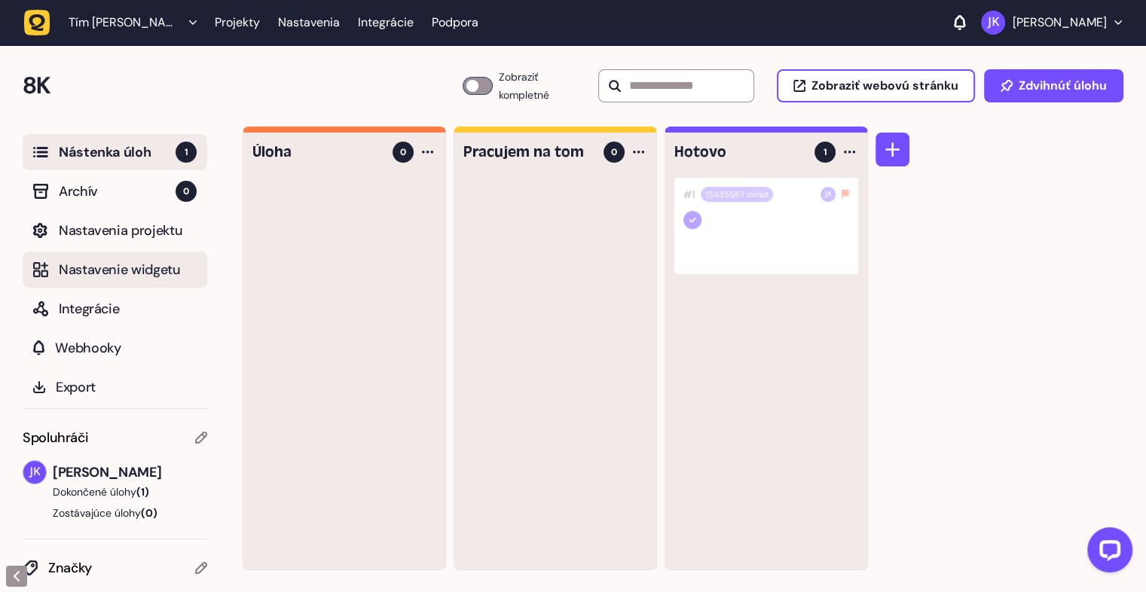
click at [160, 257] on button "Nastavenie widgetu" at bounding box center [115, 270] width 185 height 36
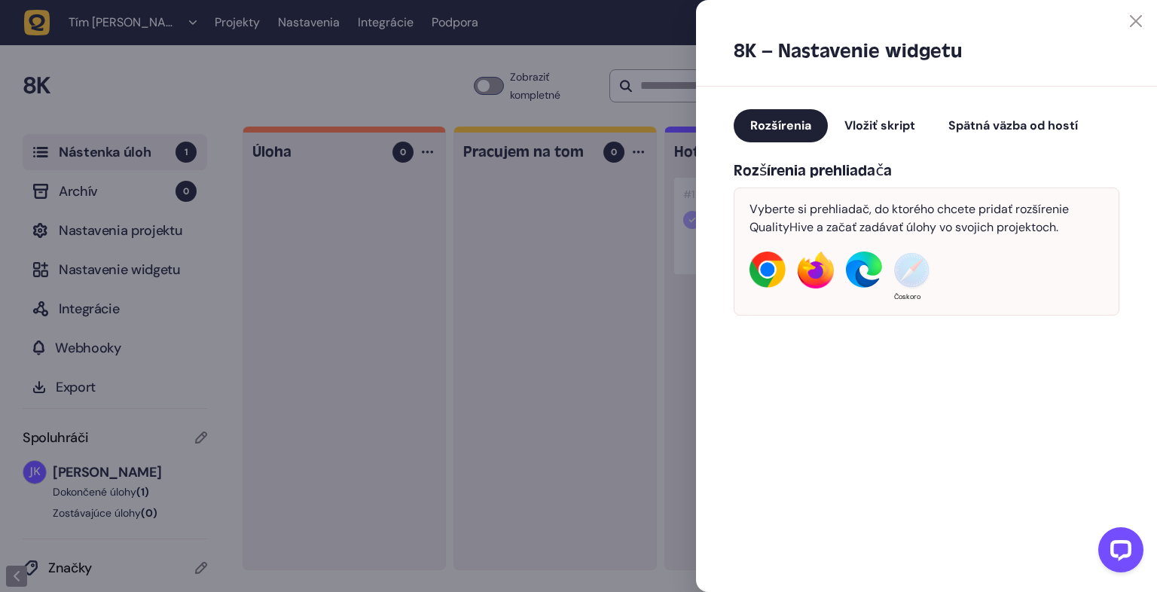
click at [861, 273] on img at bounding box center [864, 270] width 36 height 36
click at [1124, 20] on div at bounding box center [919, 21] width 446 height 12
click at [1136, 23] on icon at bounding box center [1136, 21] width 12 height 12
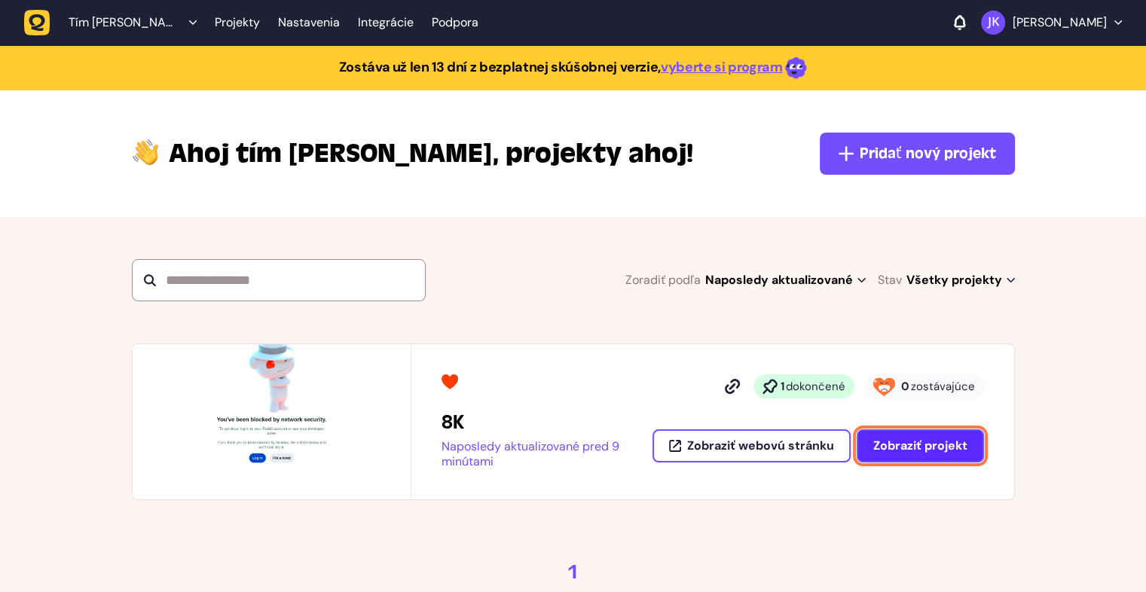
click at [902, 442] on font "Zobraziť projekt" at bounding box center [920, 446] width 94 height 16
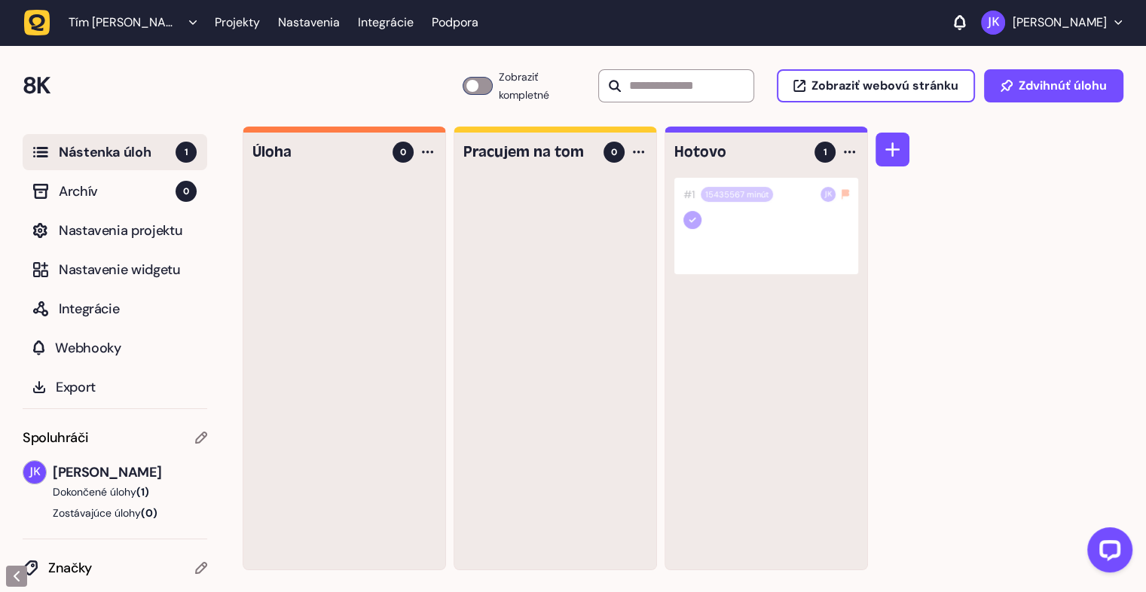
click at [98, 156] on font "Nástenka úloh" at bounding box center [105, 152] width 92 height 18
click at [112, 153] on font "Nástenka úloh" at bounding box center [105, 152] width 92 height 18
click at [791, 223] on div at bounding box center [766, 226] width 184 height 96
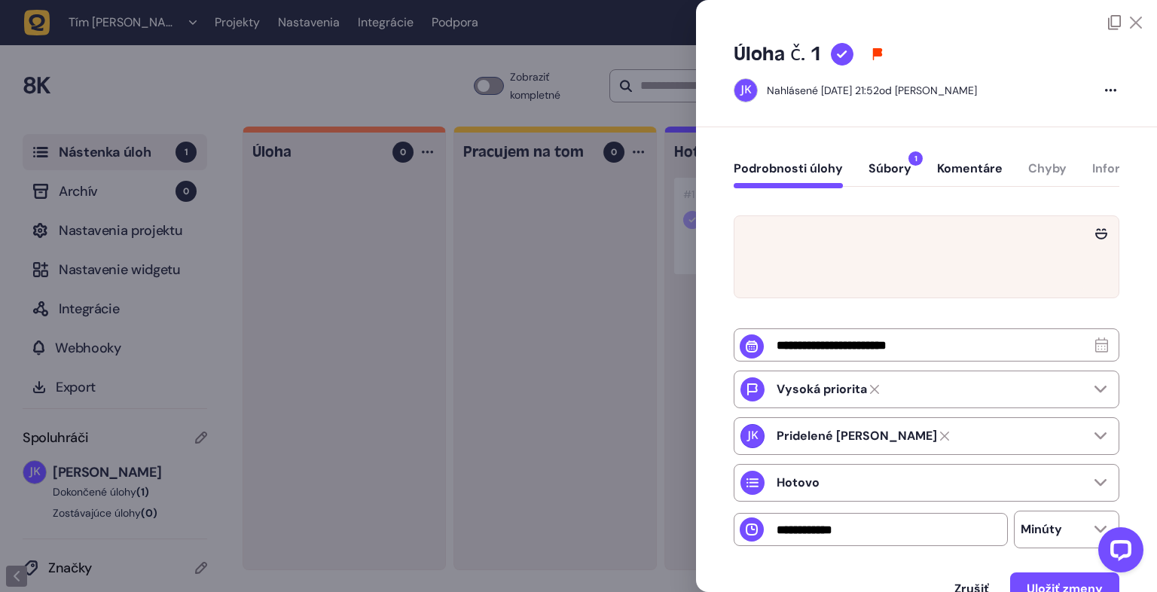
click at [875, 164] on font "Súbory" at bounding box center [889, 168] width 43 height 16
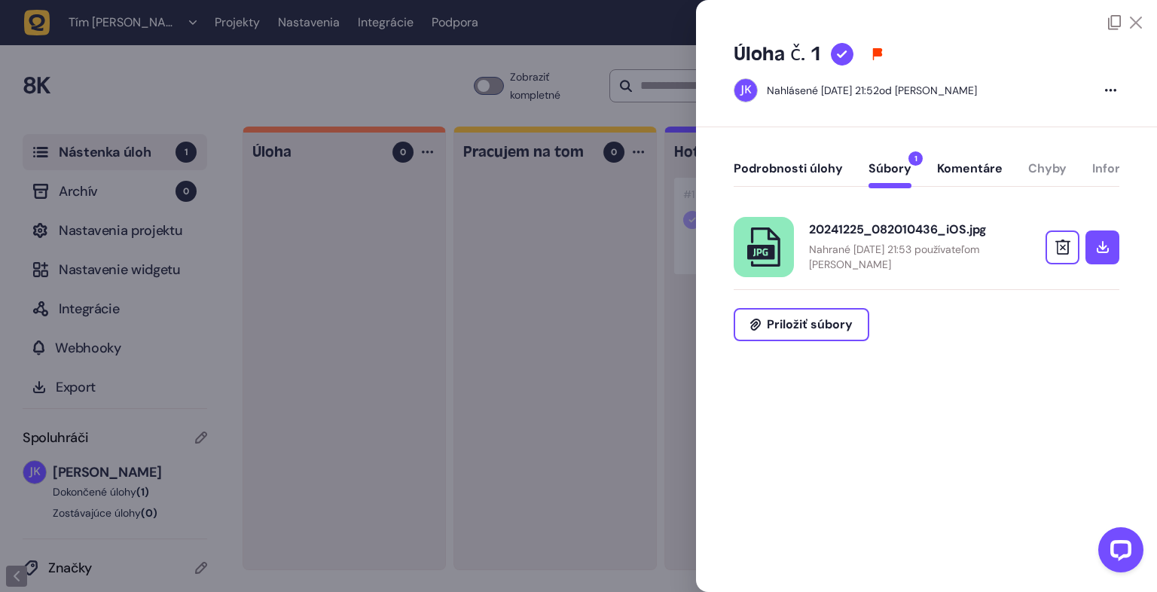
click at [973, 165] on font "Komentáre" at bounding box center [970, 168] width 66 height 16
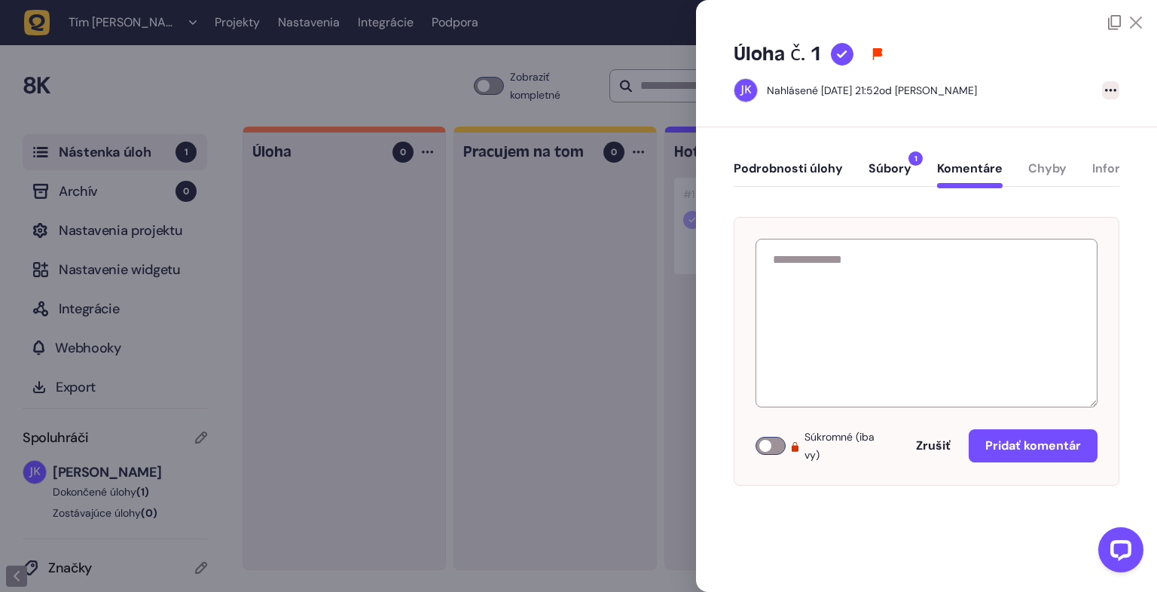
click at [1111, 82] on div at bounding box center [1110, 90] width 17 height 18
click at [888, 119] on div "Úloha č. 1 Nahlásené 2. septembra 2025 o 21:52 od Jaroslava Kisela" at bounding box center [926, 78] width 461 height 97
click at [1142, 22] on div at bounding box center [926, 15] width 461 height 30
click at [1118, 30] on div "Úloha č. 1 Nahlásené 2. septembra 2025 o 21:52 od Jaroslava Kisela" at bounding box center [926, 78] width 461 height 97
click at [1113, 27] on icon at bounding box center [1114, 22] width 13 height 15
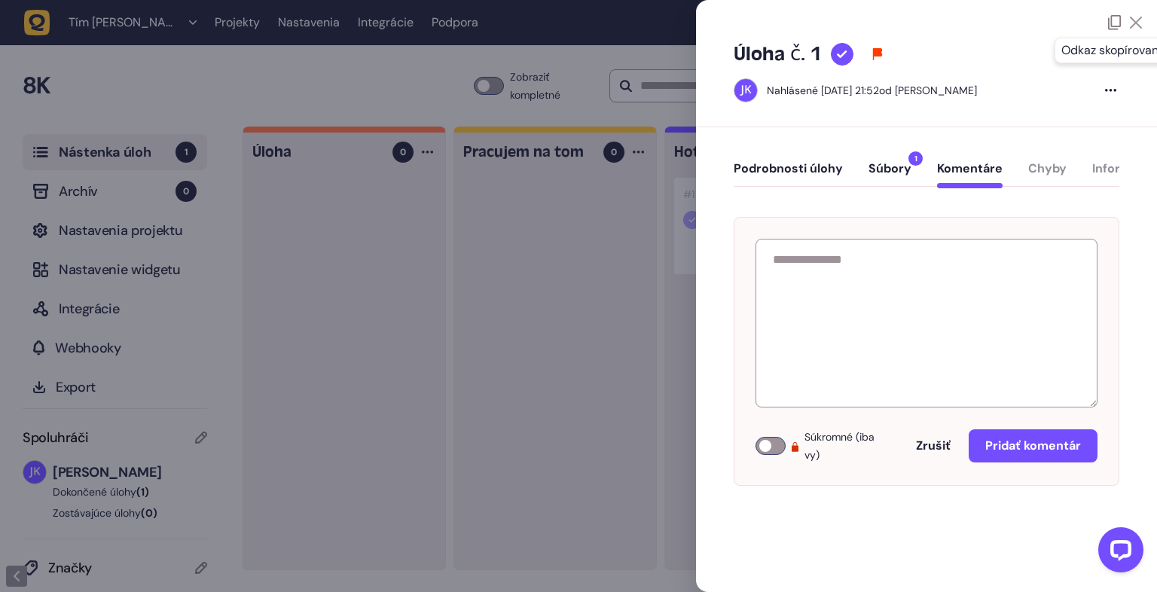
click at [1113, 27] on icon at bounding box center [1114, 22] width 13 height 15
click at [1130, 26] on icon at bounding box center [1136, 23] width 12 height 12
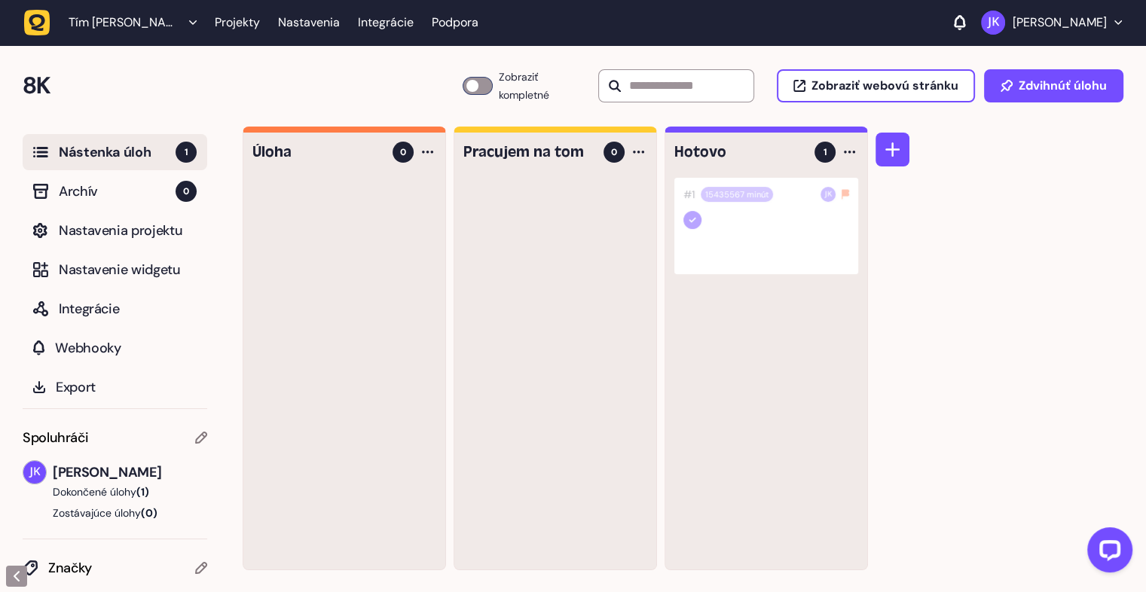
click at [15, 579] on icon at bounding box center [17, 576] width 6 height 11
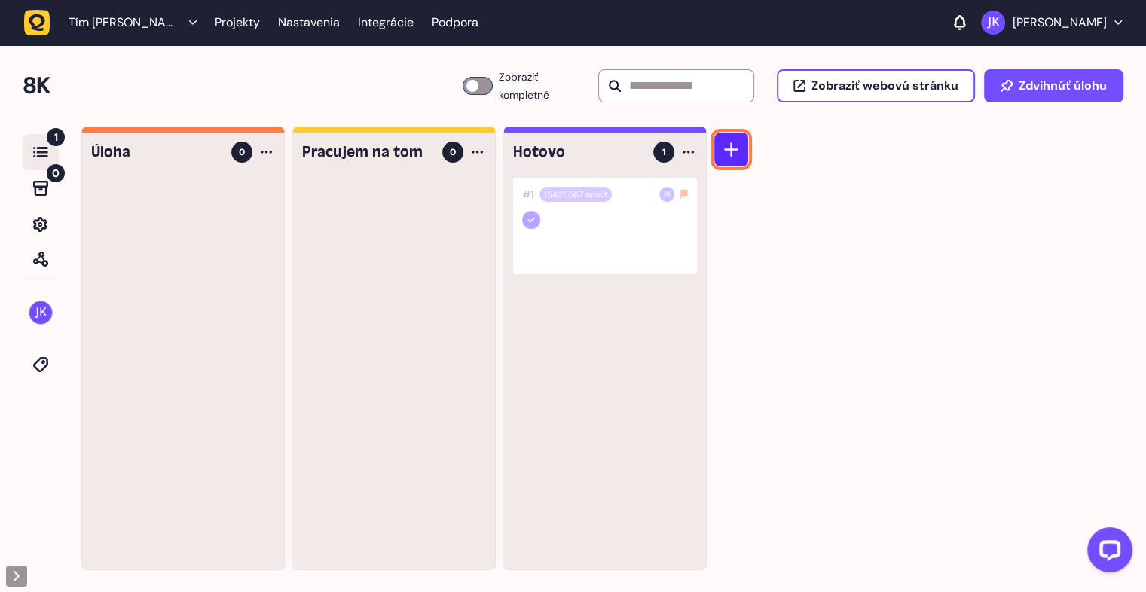
click at [738, 152] on button at bounding box center [731, 150] width 34 height 34
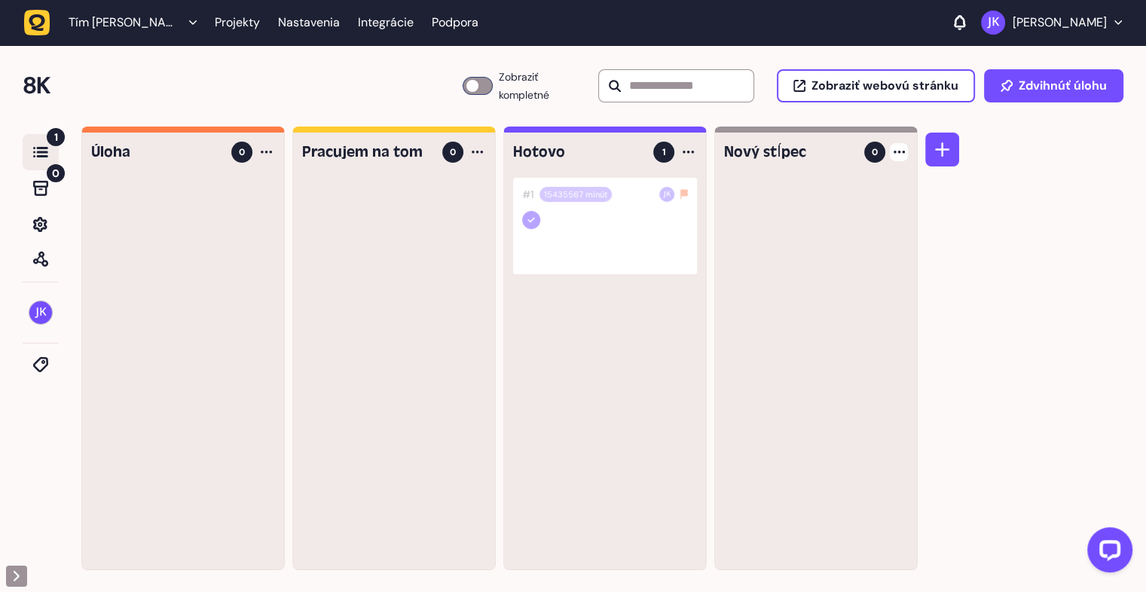
click at [905, 153] on div at bounding box center [899, 152] width 18 height 18
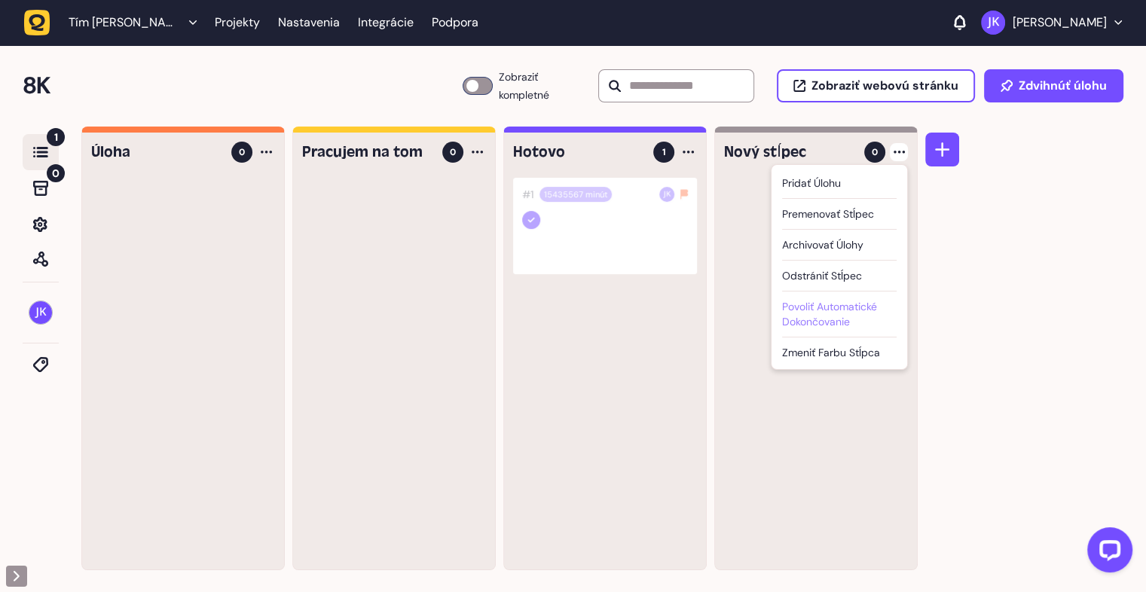
click at [857, 324] on div "Povoliť automatické dokončovanie" at bounding box center [839, 314] width 114 height 30
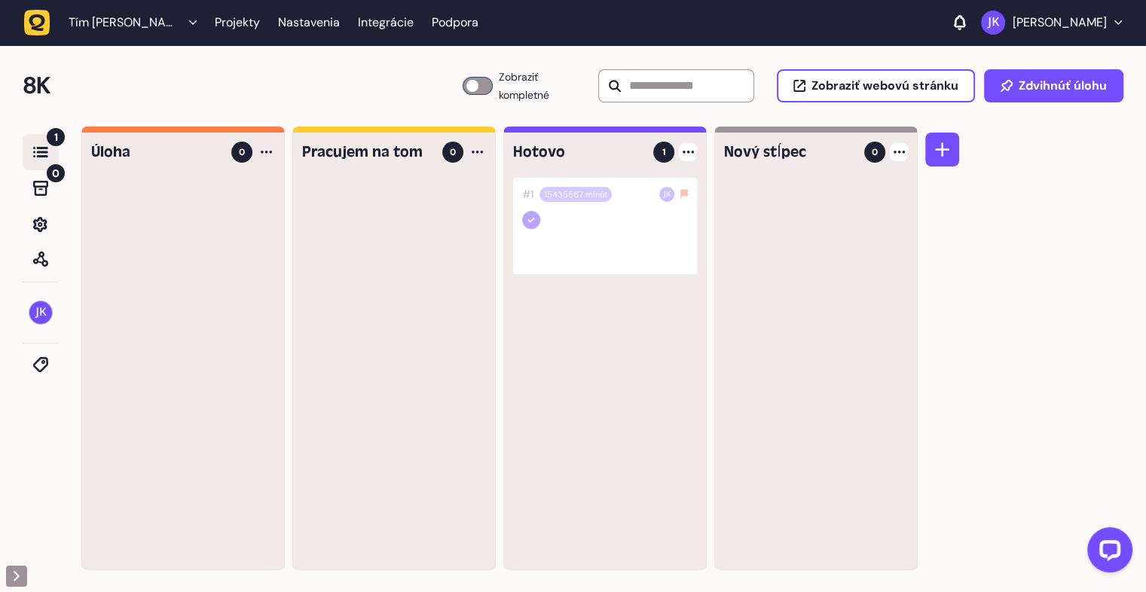
click at [693, 146] on div at bounding box center [688, 152] width 18 height 18
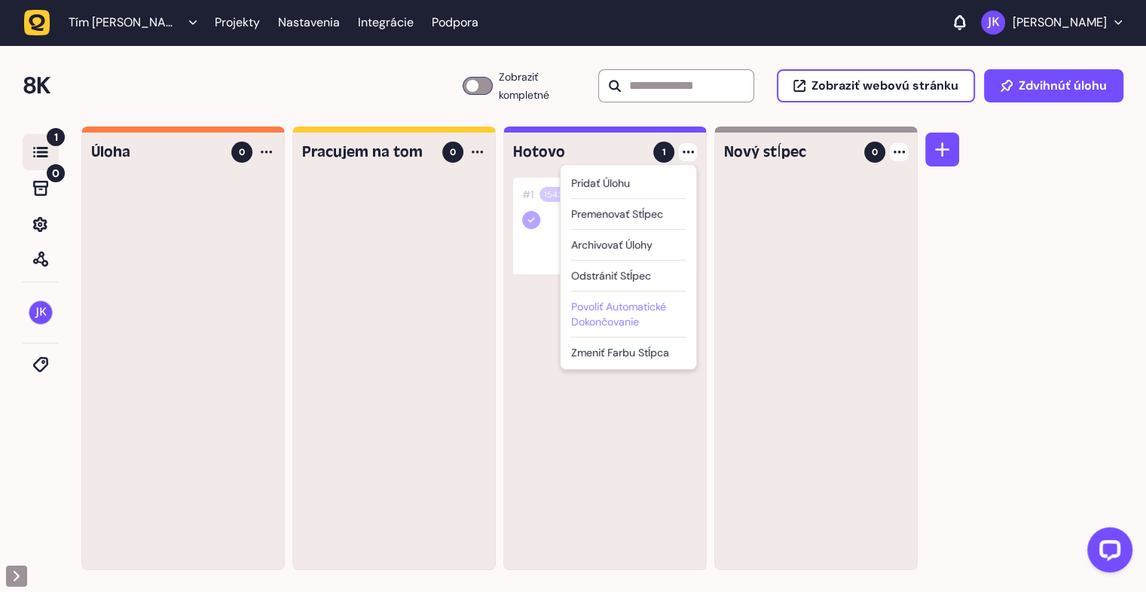
click at [625, 316] on font "Povoliť automatické dokončovanie" at bounding box center [618, 314] width 95 height 29
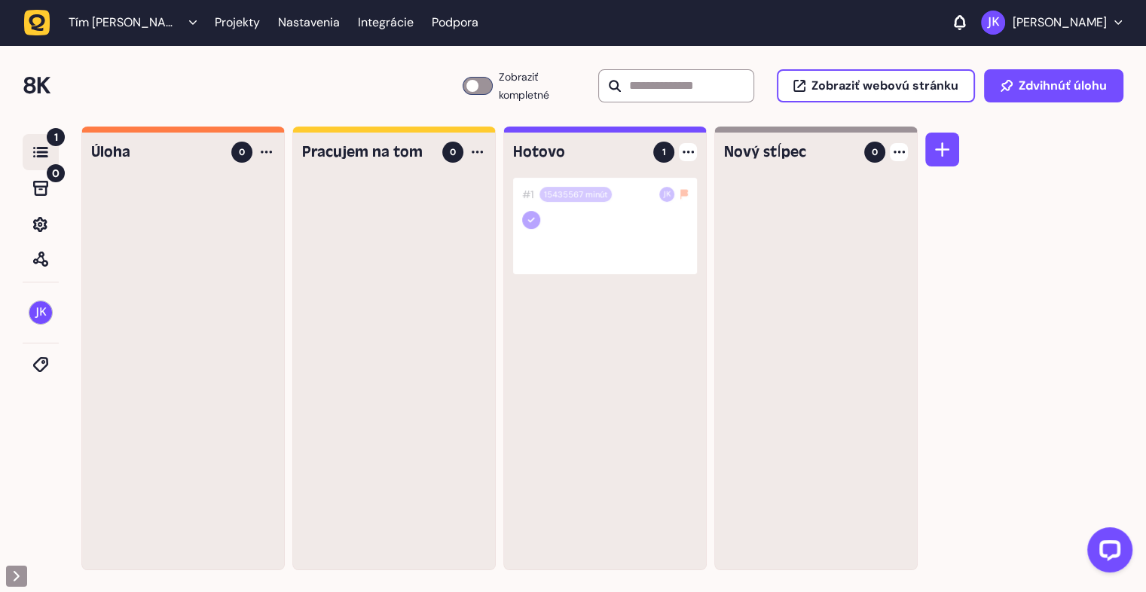
click at [488, 151] on div "Pracujem na tom 0" at bounding box center [394, 351] width 202 height 437
click at [481, 160] on div at bounding box center [477, 152] width 18 height 18
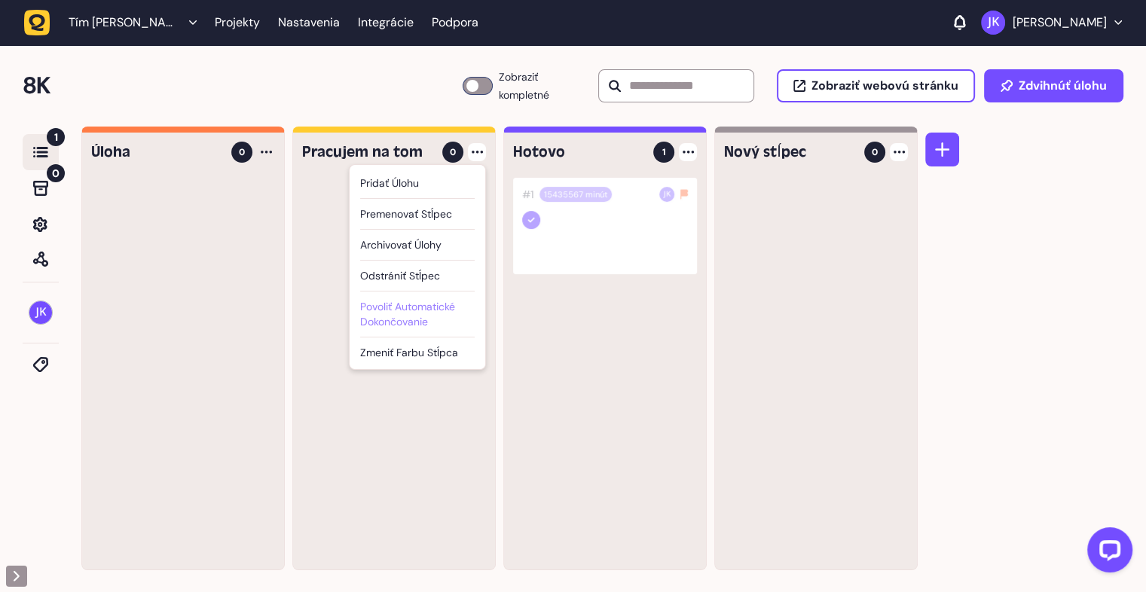
click at [423, 316] on font "Povoliť automatické dokončovanie" at bounding box center [407, 314] width 95 height 29
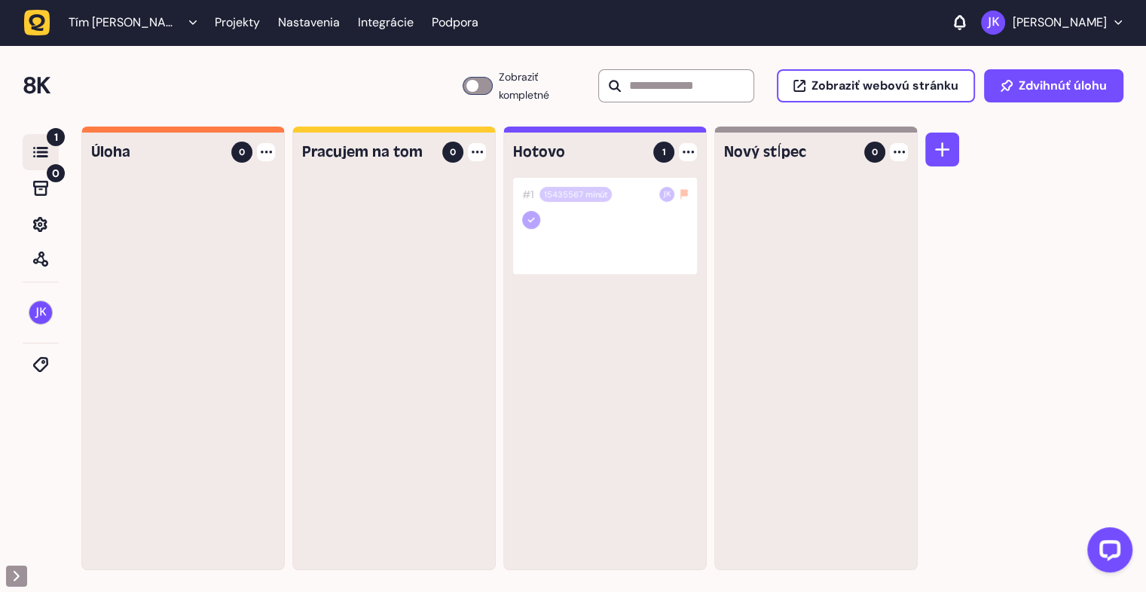
click at [269, 152] on icon at bounding box center [266, 152] width 11 height 3
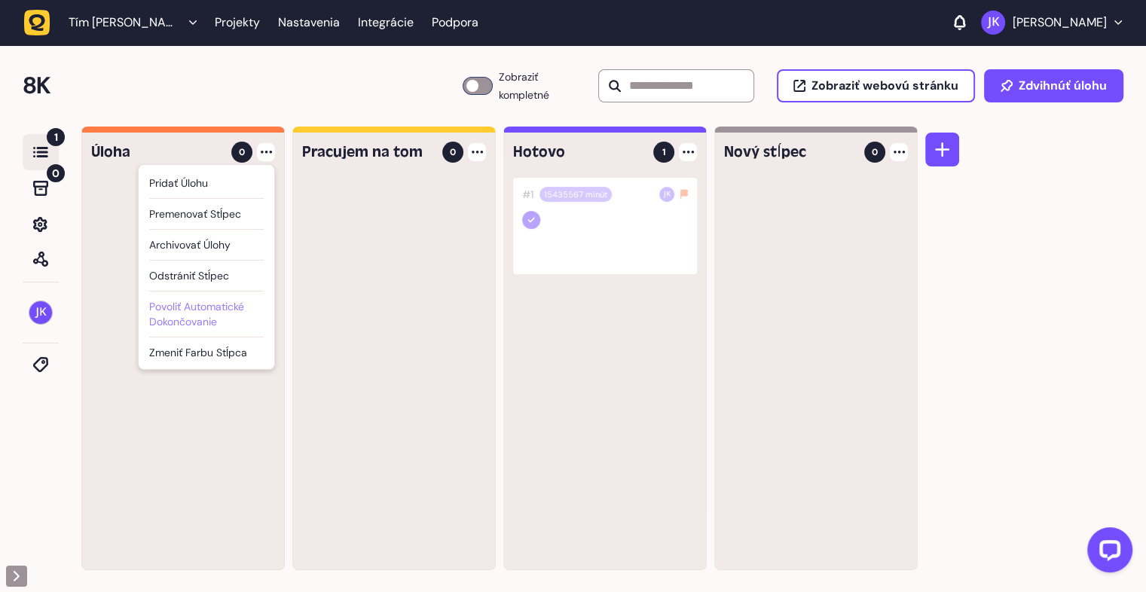
click at [230, 320] on div "Povoliť automatické dokončovanie" at bounding box center [206, 314] width 114 height 30
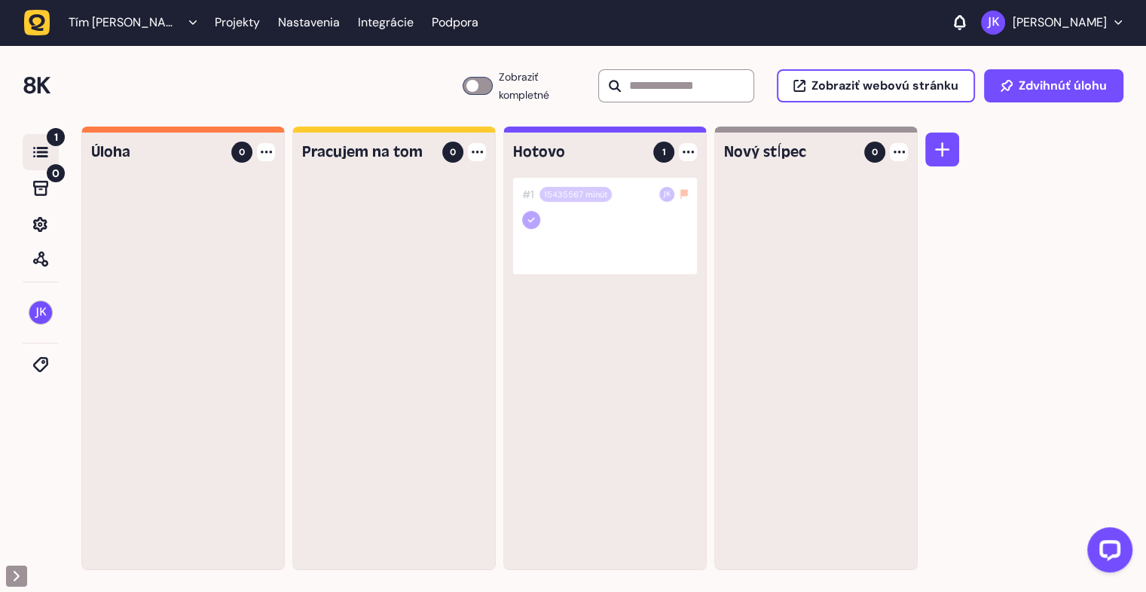
click at [269, 163] on div "Úloha 0" at bounding box center [183, 351] width 202 height 437
click at [265, 158] on div at bounding box center [266, 152] width 18 height 18
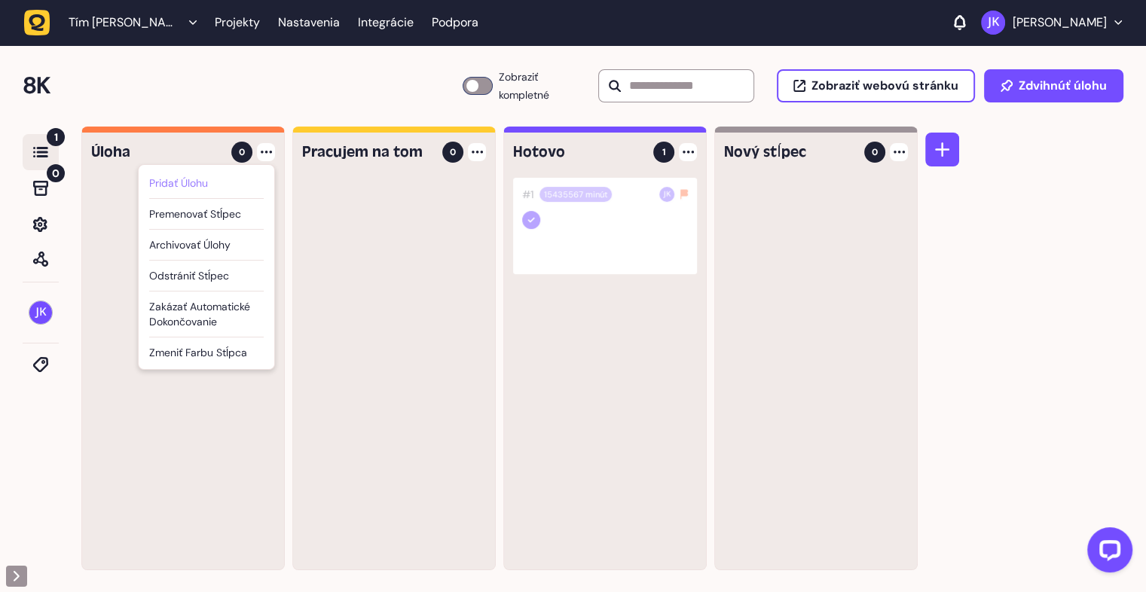
click at [218, 188] on div "Pridať úlohu" at bounding box center [206, 182] width 114 height 15
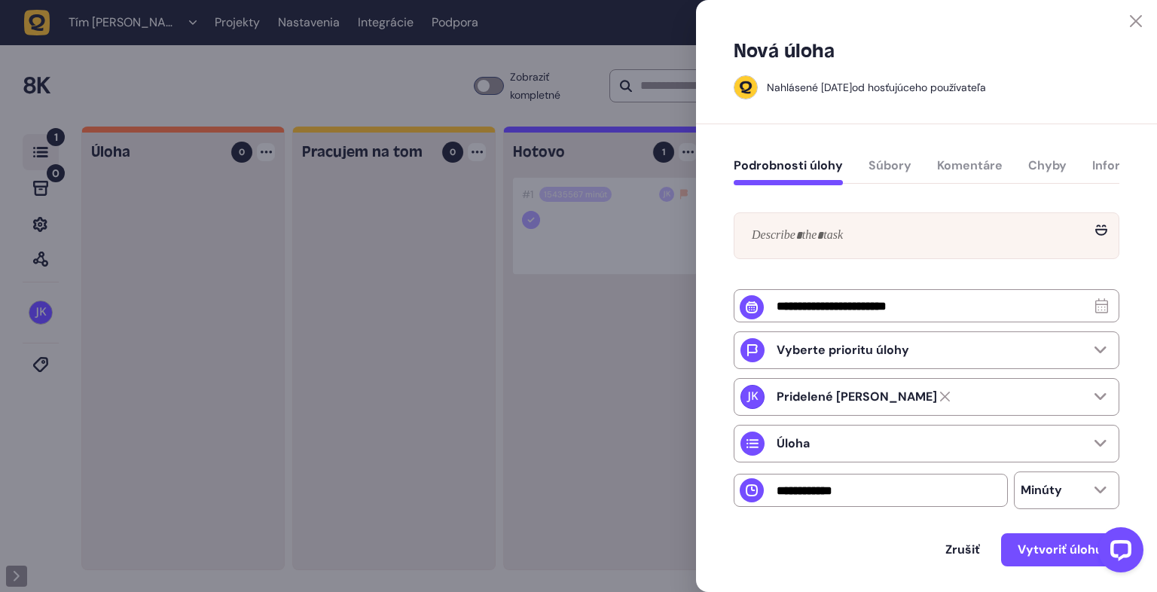
drag, startPoint x: 1137, startPoint y: 19, endPoint x: 1128, endPoint y: 23, distance: 10.5
click at [1135, 20] on icon at bounding box center [1136, 21] width 12 height 12
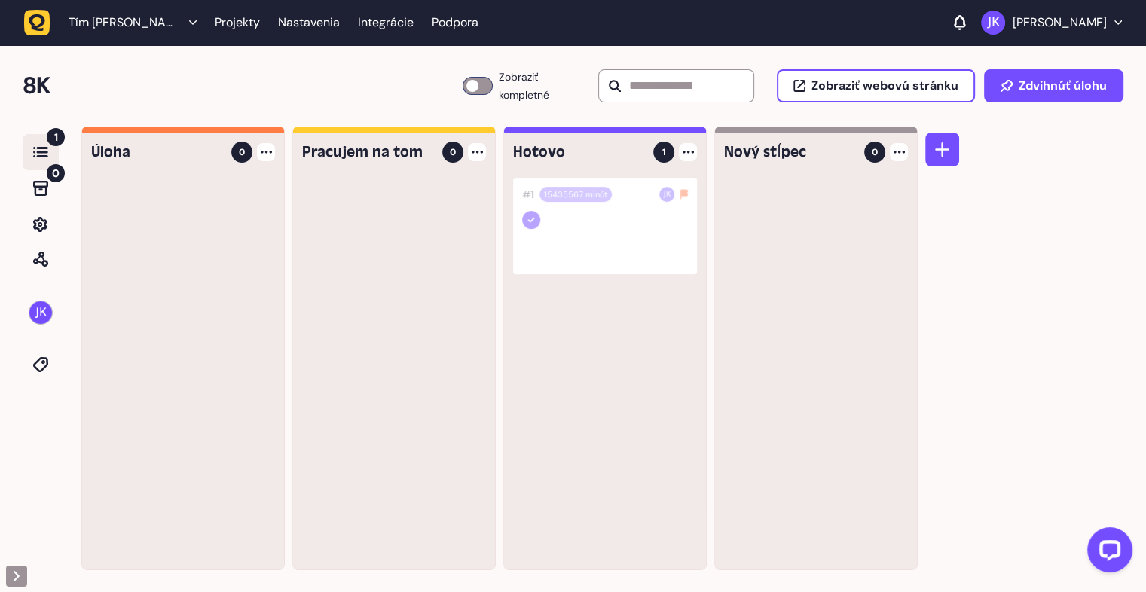
click at [39, 153] on icon at bounding box center [40, 152] width 15 height 11
click at [44, 227] on icon "button" at bounding box center [40, 224] width 14 height 15
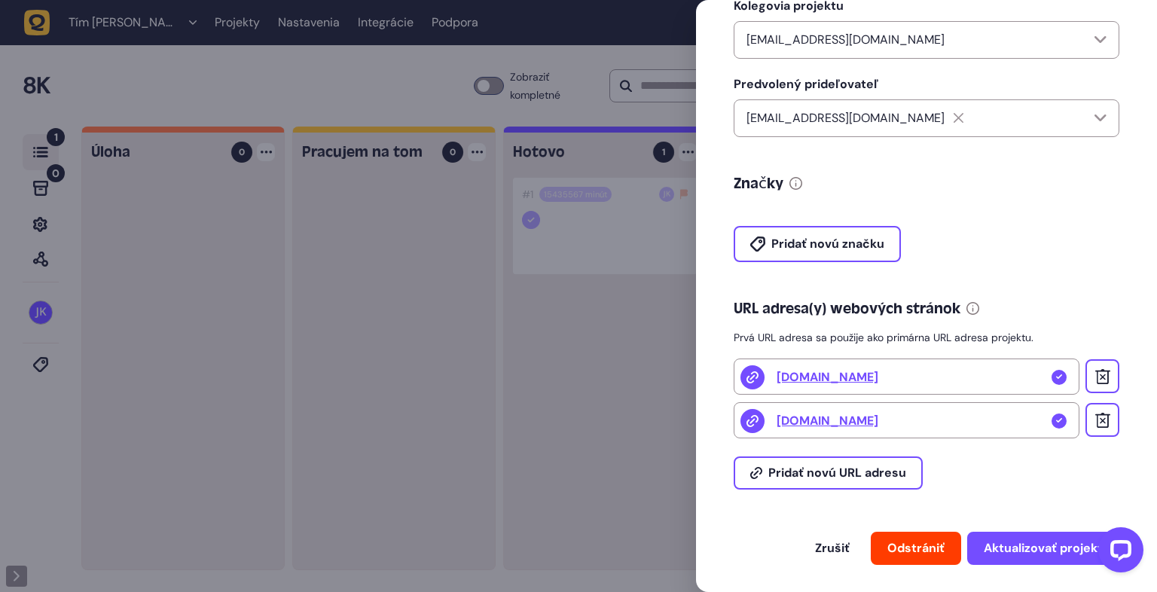
scroll to position [406, 0]
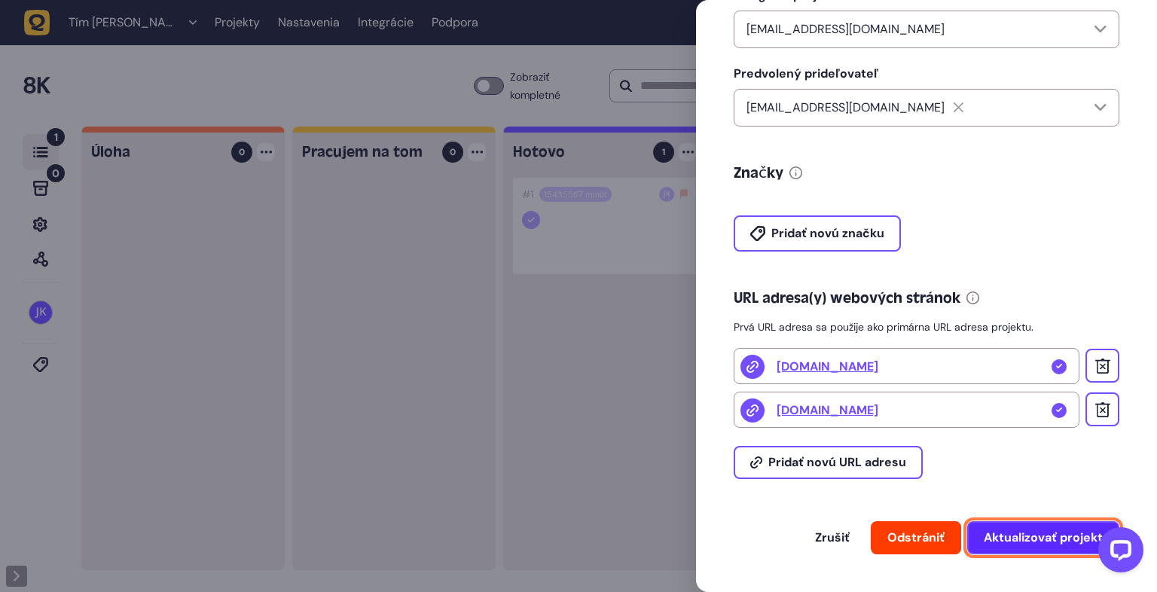
click at [1068, 538] on font "Aktualizovať projekt" at bounding box center [1043, 537] width 119 height 16
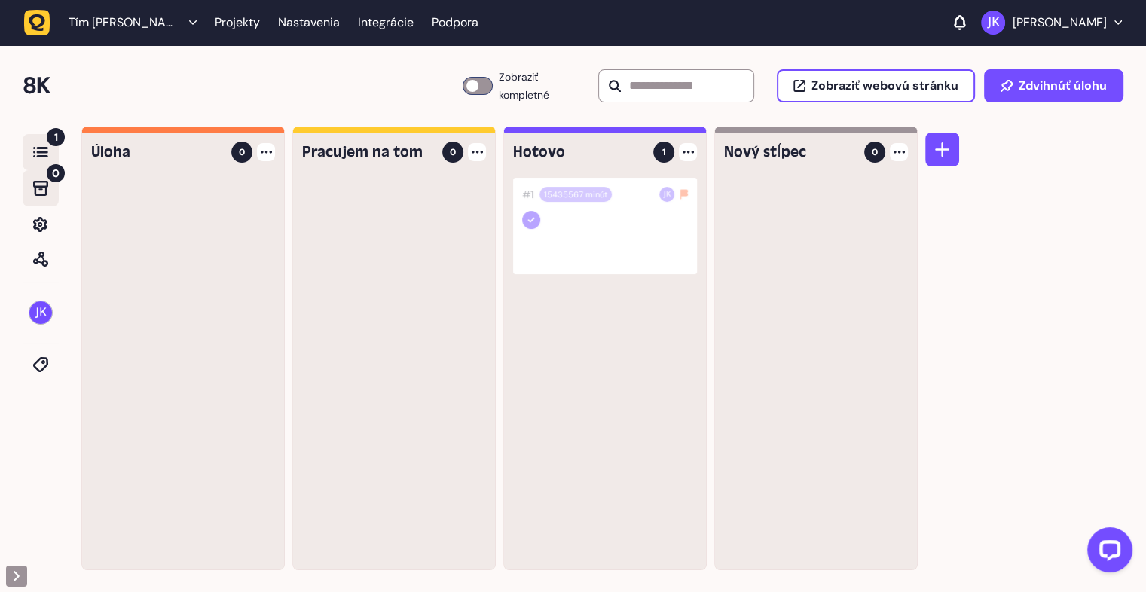
click at [47, 197] on div "0" at bounding box center [41, 188] width 36 height 36
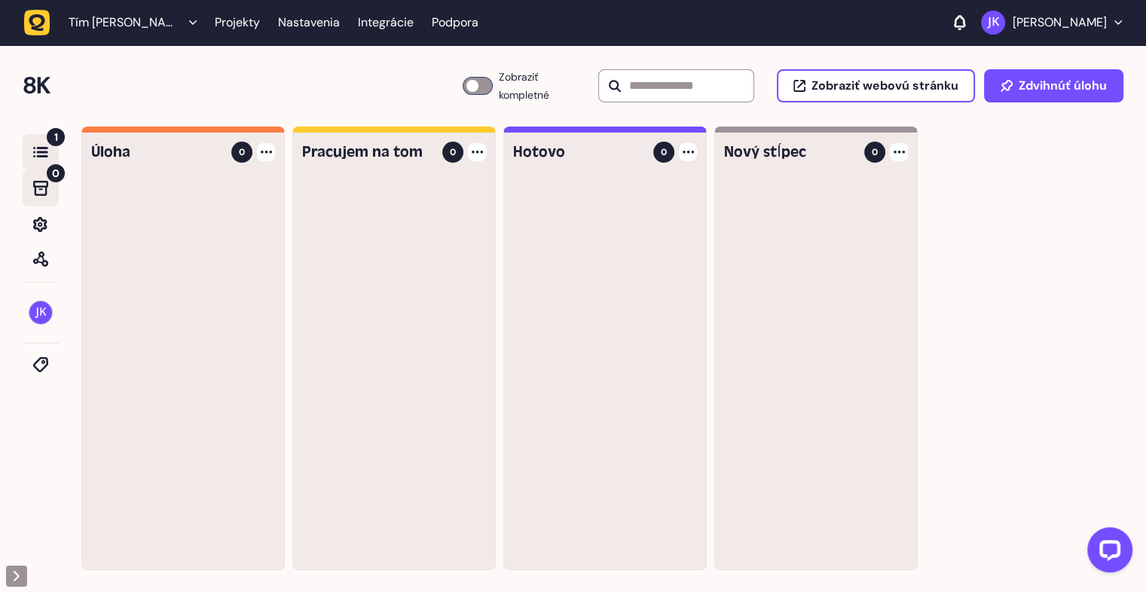
click at [41, 145] on div "1" at bounding box center [41, 152] width 36 height 36
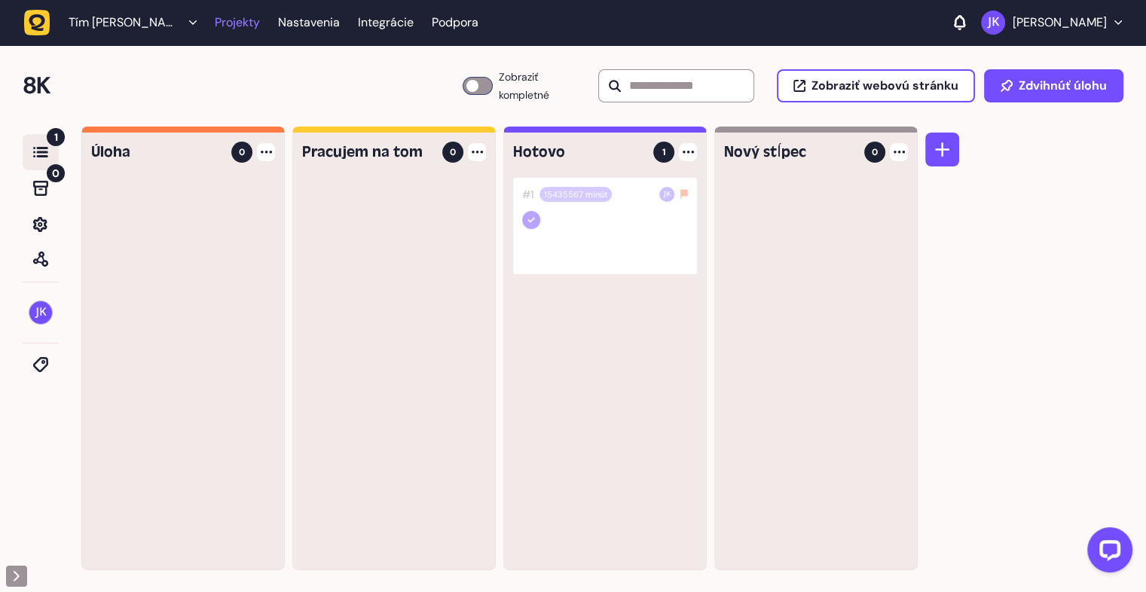
click at [249, 20] on font "Projekty" at bounding box center [237, 22] width 45 height 16
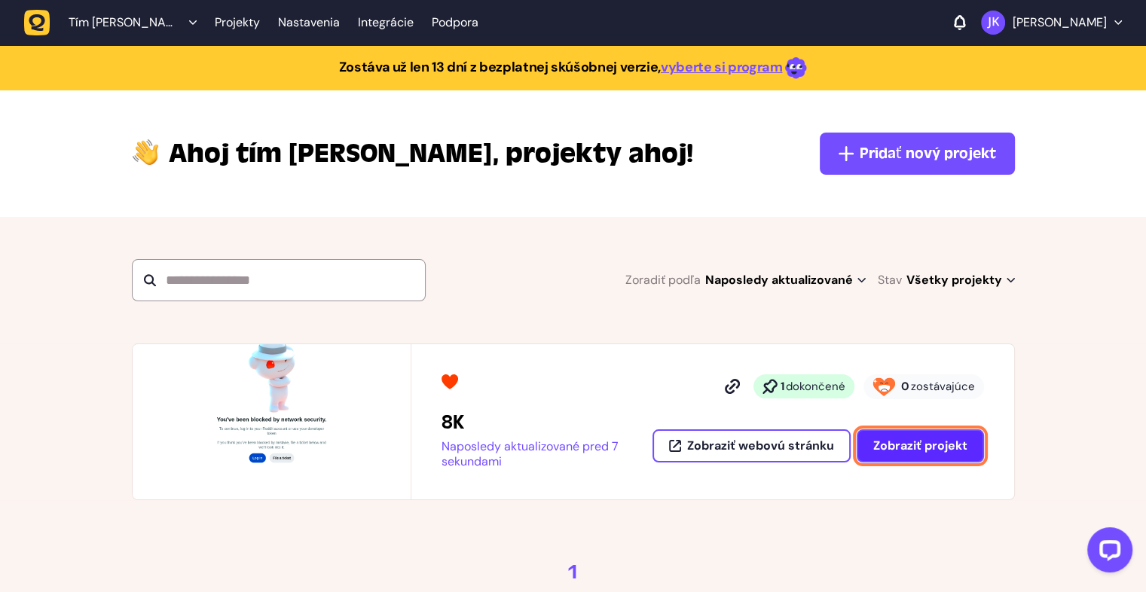
click at [926, 453] on button "Zobraziť projekt" at bounding box center [919, 445] width 127 height 33
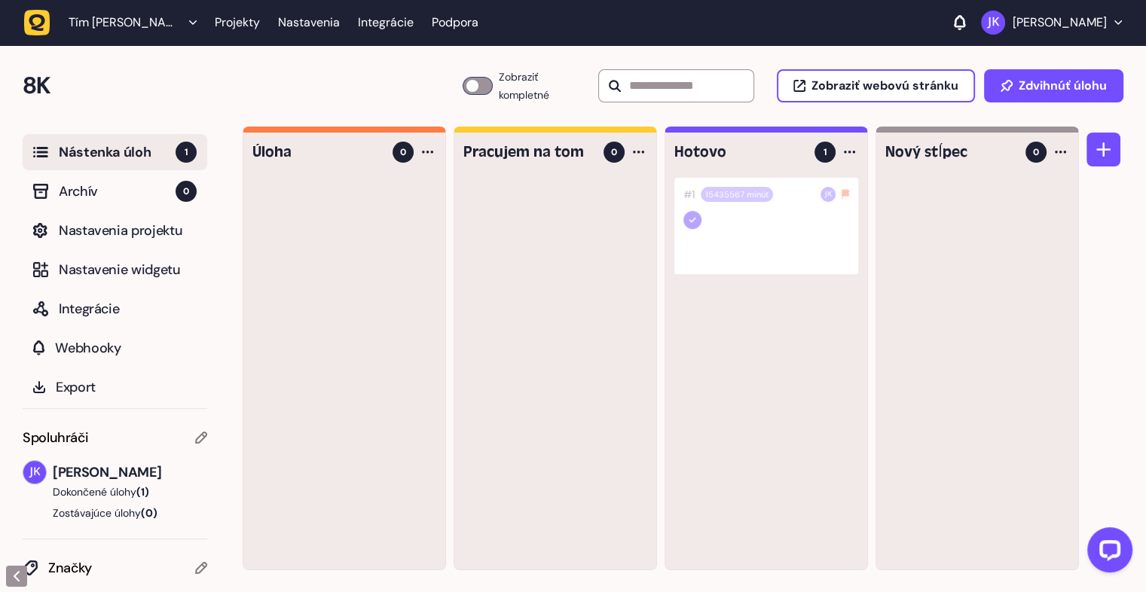
click at [737, 156] on h4 "Hotovo" at bounding box center [739, 152] width 130 height 21
click at [833, 161] on div "1" at bounding box center [836, 152] width 44 height 21
click at [850, 159] on div at bounding box center [849, 152] width 18 height 18
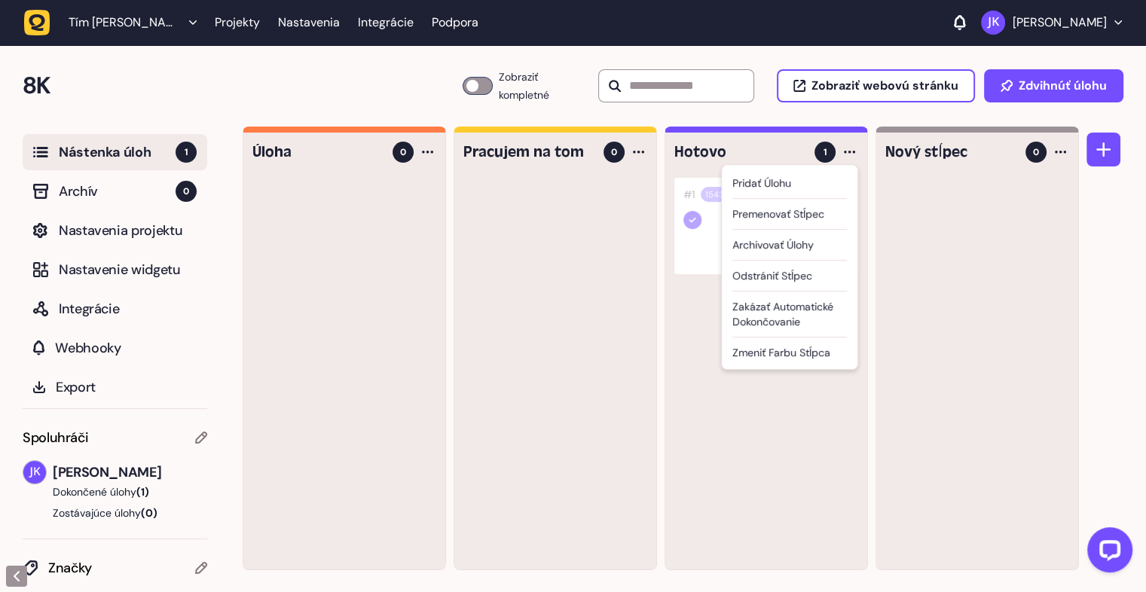
click at [332, 99] on h2 "8K" at bounding box center [243, 86] width 440 height 36
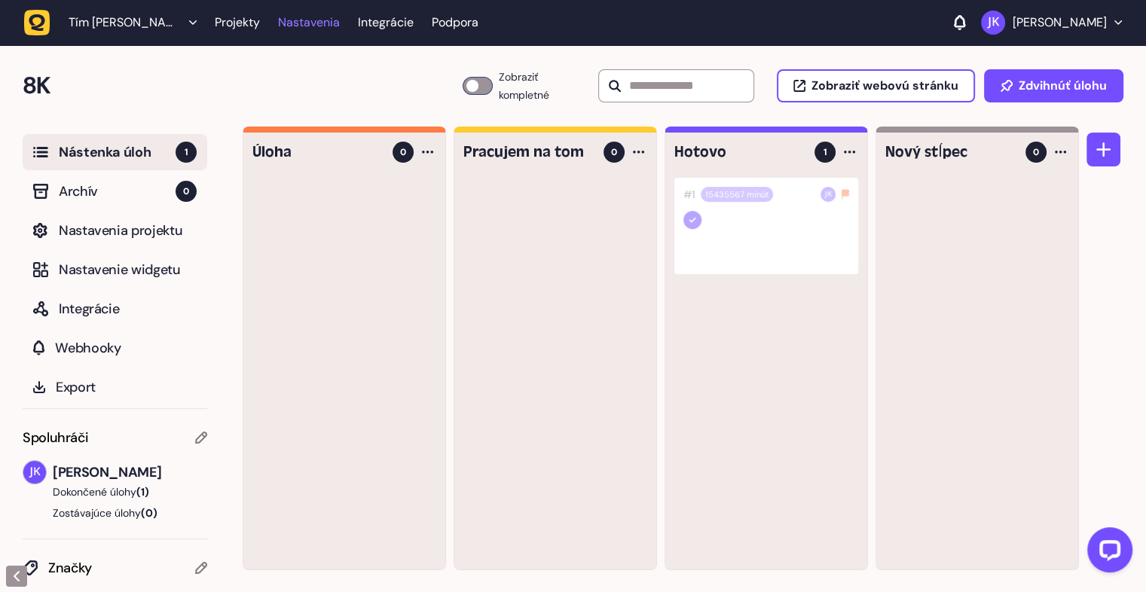
click at [324, 16] on font "Nastavenia" at bounding box center [309, 22] width 62 height 16
click at [385, 22] on font "Integrácie" at bounding box center [386, 22] width 56 height 16
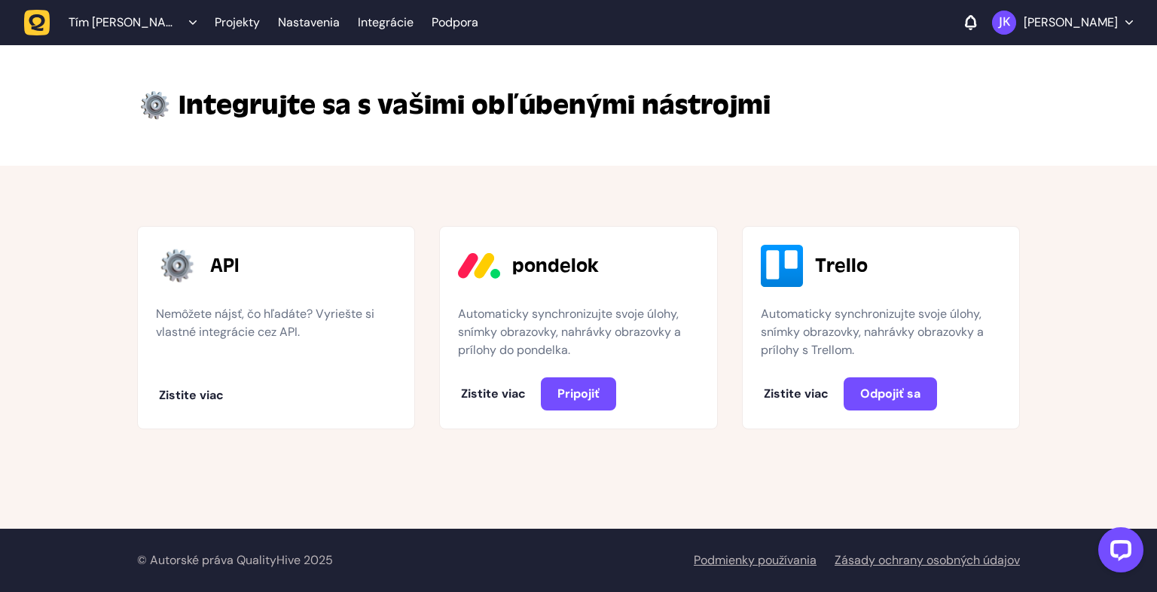
drag, startPoint x: 839, startPoint y: 272, endPoint x: 772, endPoint y: 358, distance: 108.9
click at [838, 272] on font "Trello" at bounding box center [841, 266] width 53 height 23
click at [786, 392] on font "Zistite viac" at bounding box center [796, 394] width 65 height 16
click at [829, 270] on font "Trello" at bounding box center [841, 266] width 53 height 23
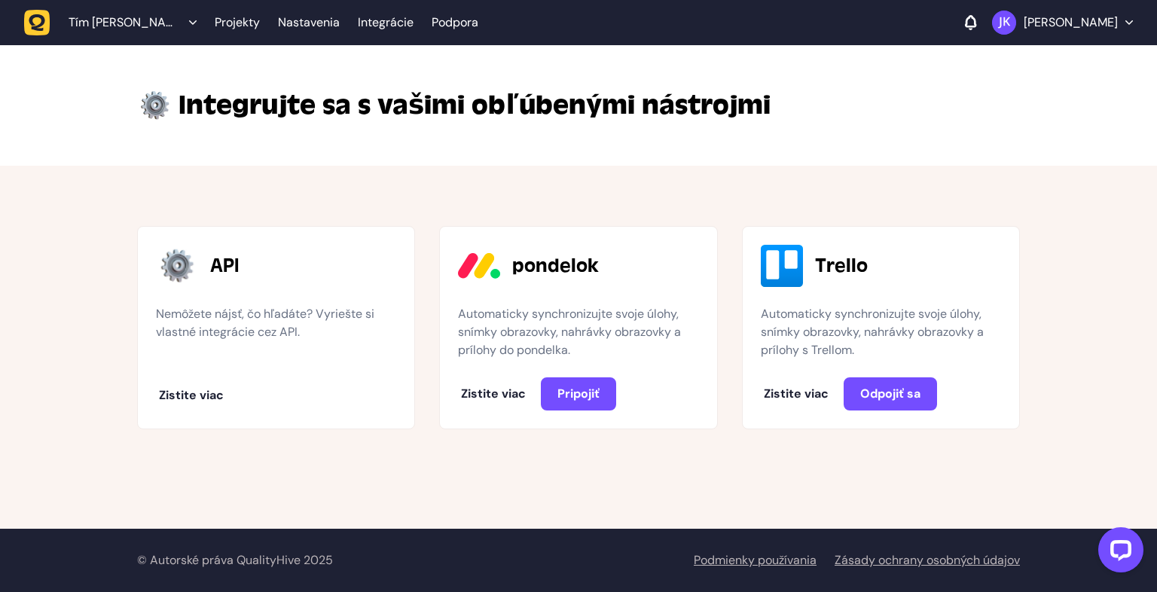
drag, startPoint x: 803, startPoint y: 273, endPoint x: 793, endPoint y: 276, distance: 10.0
click at [797, 275] on div "Trello" at bounding box center [881, 266] width 240 height 42
click at [793, 276] on img at bounding box center [782, 266] width 42 height 42
click at [793, 275] on img at bounding box center [782, 266] width 42 height 42
click at [842, 280] on div "Trello" at bounding box center [881, 266] width 240 height 42
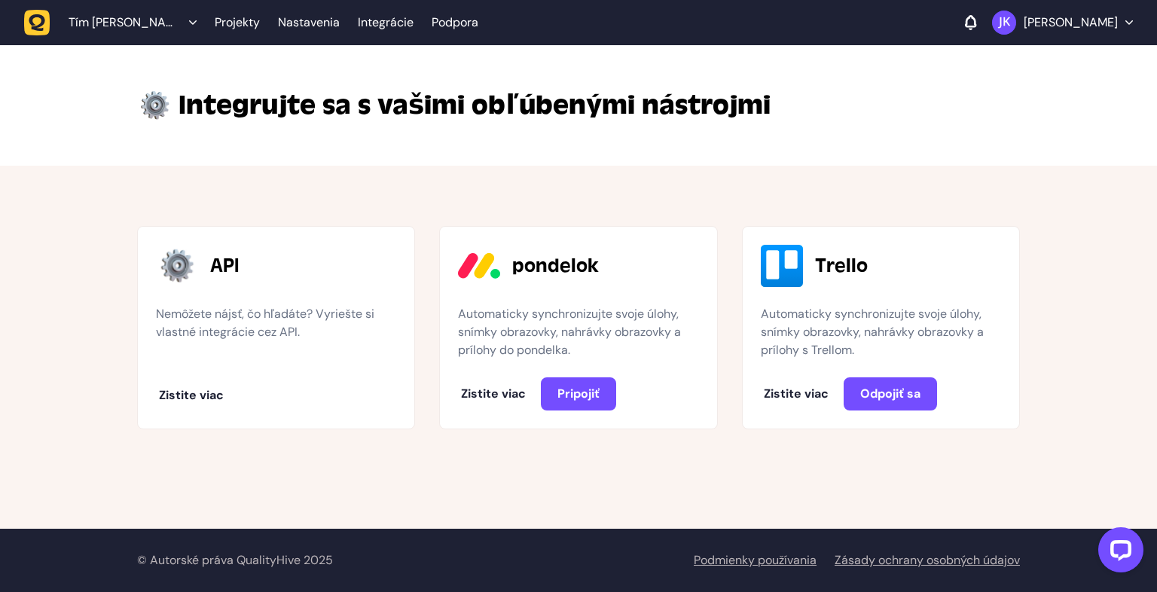
click at [844, 280] on div "Trello" at bounding box center [881, 266] width 240 height 42
click at [855, 321] on font "Automaticky synchronizujte svoje úlohy, snímky obrazovky, nahrávky obrazovky a …" at bounding box center [872, 332] width 223 height 52
drag, startPoint x: 856, startPoint y: 321, endPoint x: 875, endPoint y: 324, distance: 19.8
click at [858, 322] on p "Automaticky synchronizujte svoje úlohy, snímky obrazovky, nahrávky obrazovky a …" at bounding box center [881, 332] width 240 height 54
drag, startPoint x: 882, startPoint y: 324, endPoint x: 893, endPoint y: 325, distance: 10.6
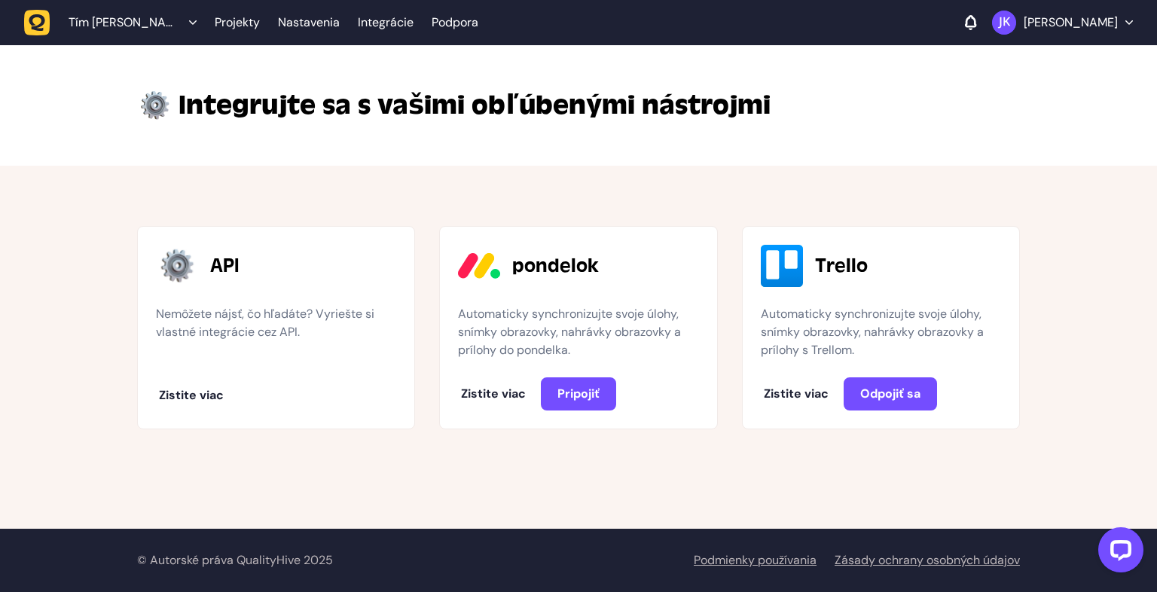
click at [883, 324] on font "Automaticky synchronizujte svoje úlohy, snímky obrazovky, nahrávky obrazovky a …" at bounding box center [872, 332] width 223 height 52
click at [916, 334] on font "Automaticky synchronizujte svoje úlohy, snímky obrazovky, nahrávky obrazovky a …" at bounding box center [872, 332] width 223 height 52
click at [923, 336] on font "Automaticky synchronizujte svoje úlohy, snímky obrazovky, nahrávky obrazovky a …" at bounding box center [872, 332] width 223 height 52
drag, startPoint x: 945, startPoint y: 338, endPoint x: 985, endPoint y: 341, distance: 40.0
click at [960, 338] on font "Automaticky synchronizujte svoje úlohy, snímky obrazovky, nahrávky obrazovky a …" at bounding box center [872, 332] width 223 height 52
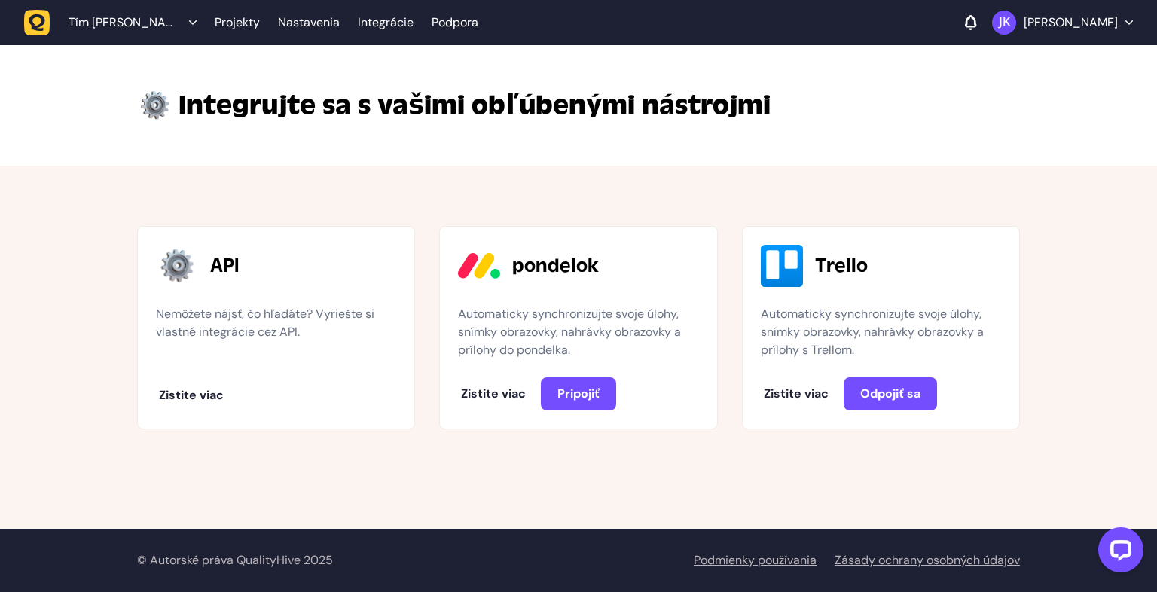
drag, startPoint x: 989, startPoint y: 343, endPoint x: 1005, endPoint y: 348, distance: 16.7
click at [991, 343] on p "Automaticky synchronizujte svoje úlohy, snímky obrazovky, nahrávky obrazovky a …" at bounding box center [881, 332] width 240 height 54
click at [262, 315] on font "Nemôžete nájsť, čo hľadáte? Vyriešte si vlastné integrácie cez API." at bounding box center [265, 323] width 218 height 34
click at [207, 403] on button "Zistite viac" at bounding box center [191, 395] width 95 height 30
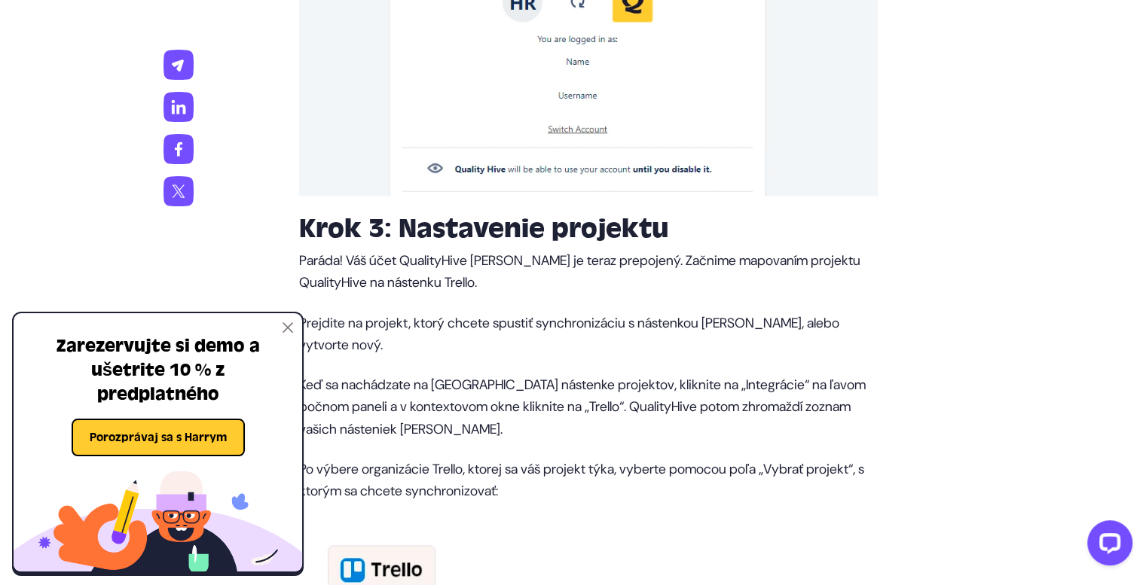
scroll to position [1582, 0]
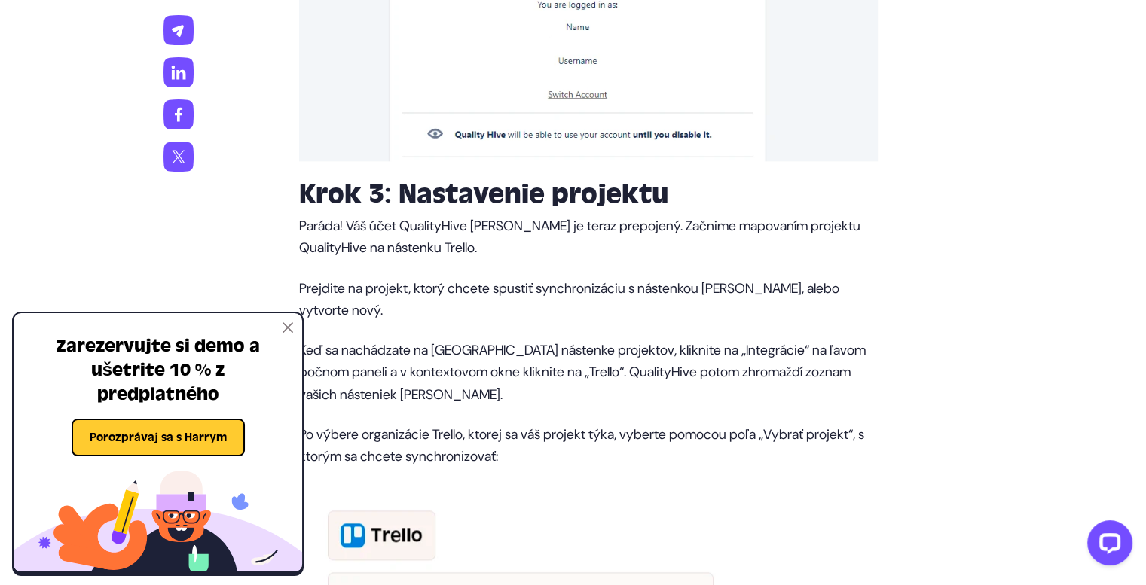
click at [282, 328] on div "Zarezervujte si demo a ušetrite 10 % z predplatného Porozprávaj sa s Harrym" at bounding box center [158, 384] width 288 height 143
click at [291, 329] on img at bounding box center [287, 327] width 11 height 11
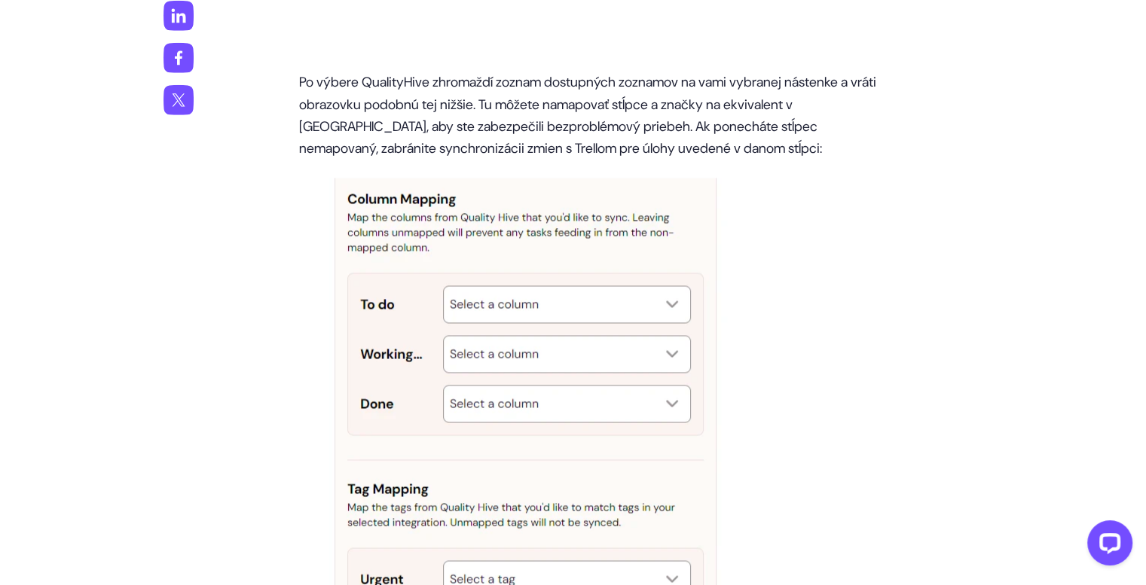
scroll to position [2335, 0]
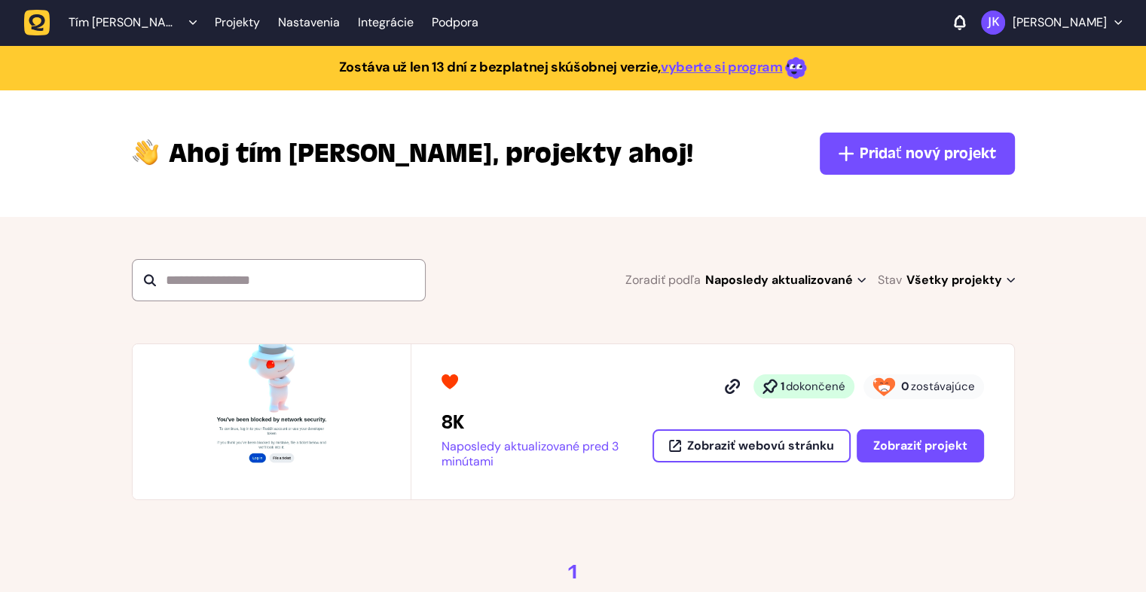
drag, startPoint x: 505, startPoint y: 301, endPoint x: 396, endPoint y: 310, distance: 109.5
click at [505, 301] on section "Zoradiť podľa Naposledy aktualizované Naposledy aktualizované Abecedne Nedávno …" at bounding box center [573, 280] width 1146 height 127
click at [114, 20] on font "Tím [PERSON_NAME]" at bounding box center [122, 29] width 107 height 31
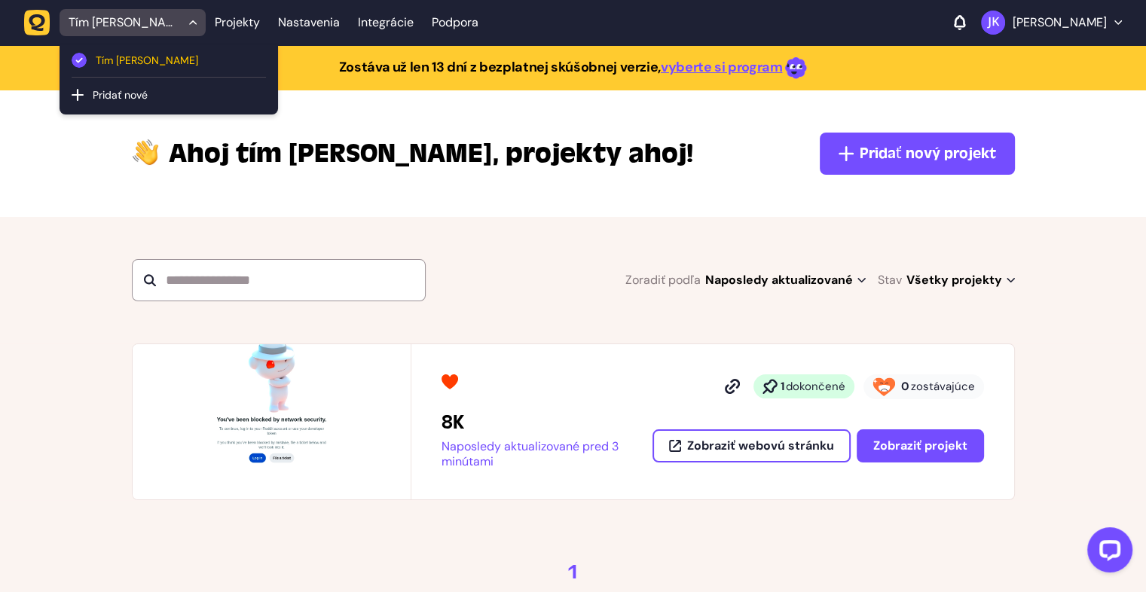
click at [146, 57] on font "Tím [PERSON_NAME]" at bounding box center [147, 60] width 102 height 14
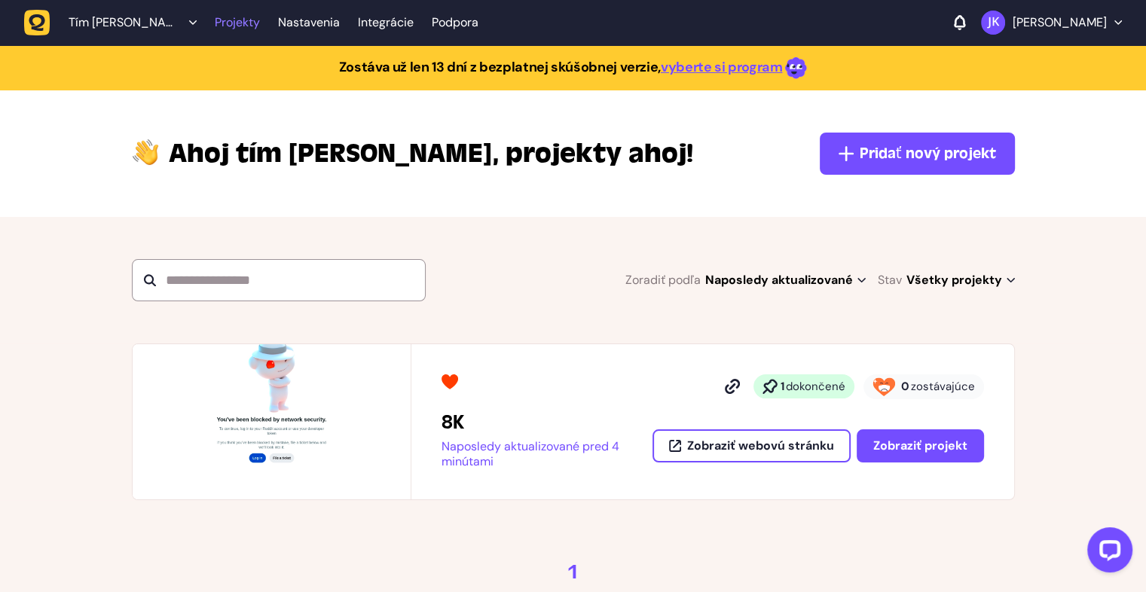
click at [240, 24] on font "Projekty" at bounding box center [237, 22] width 45 height 16
click at [743, 67] on font "vyberte si program" at bounding box center [722, 67] width 122 height 18
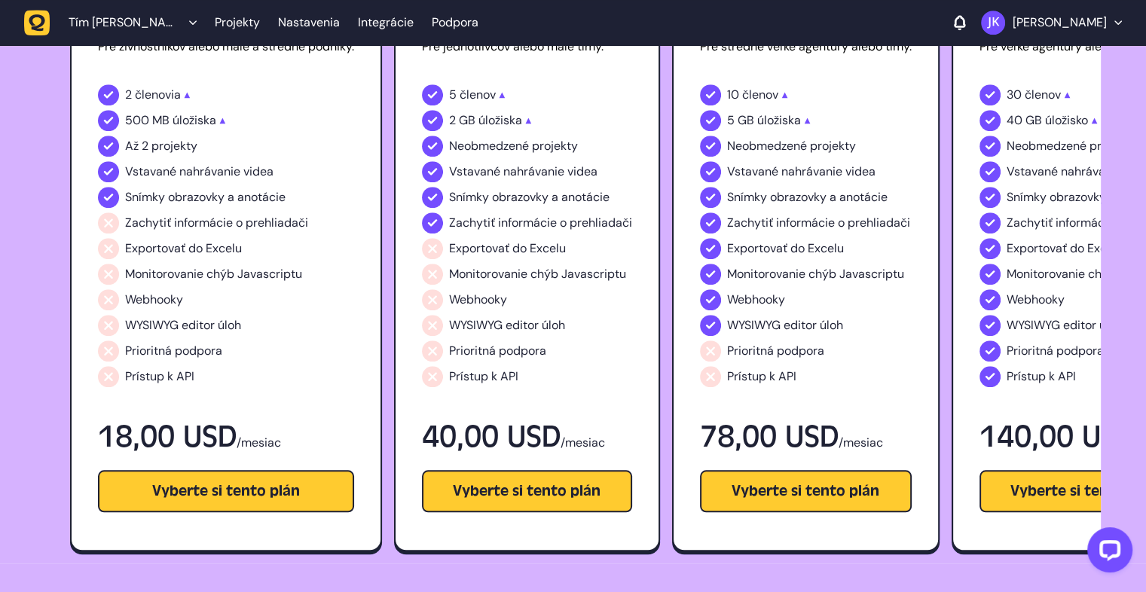
scroll to position [1219, 0]
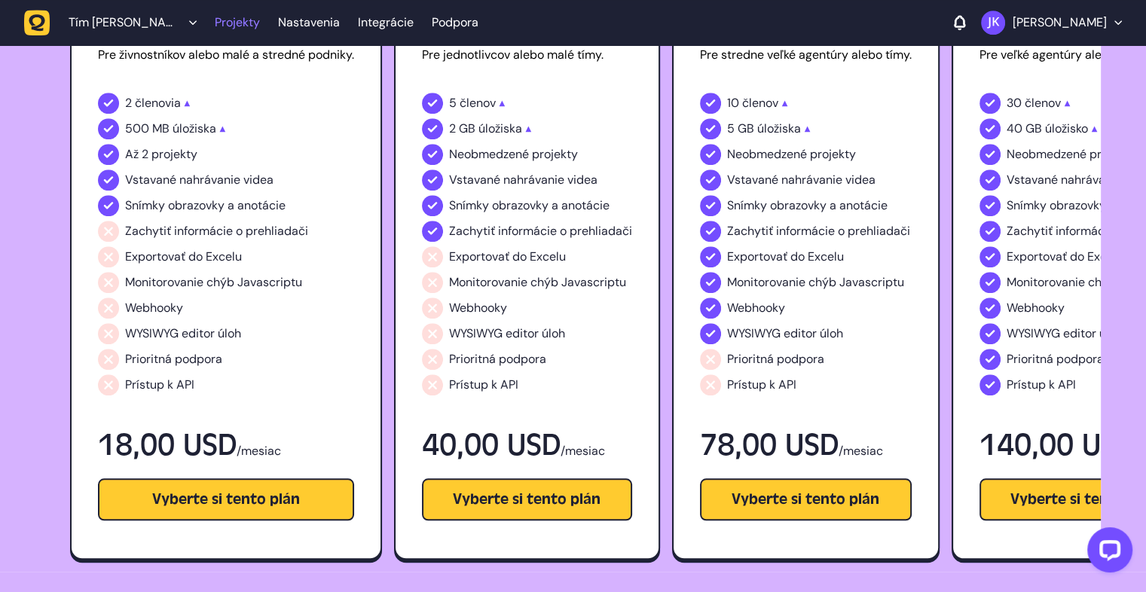
click at [219, 25] on font "Projekty" at bounding box center [237, 22] width 45 height 16
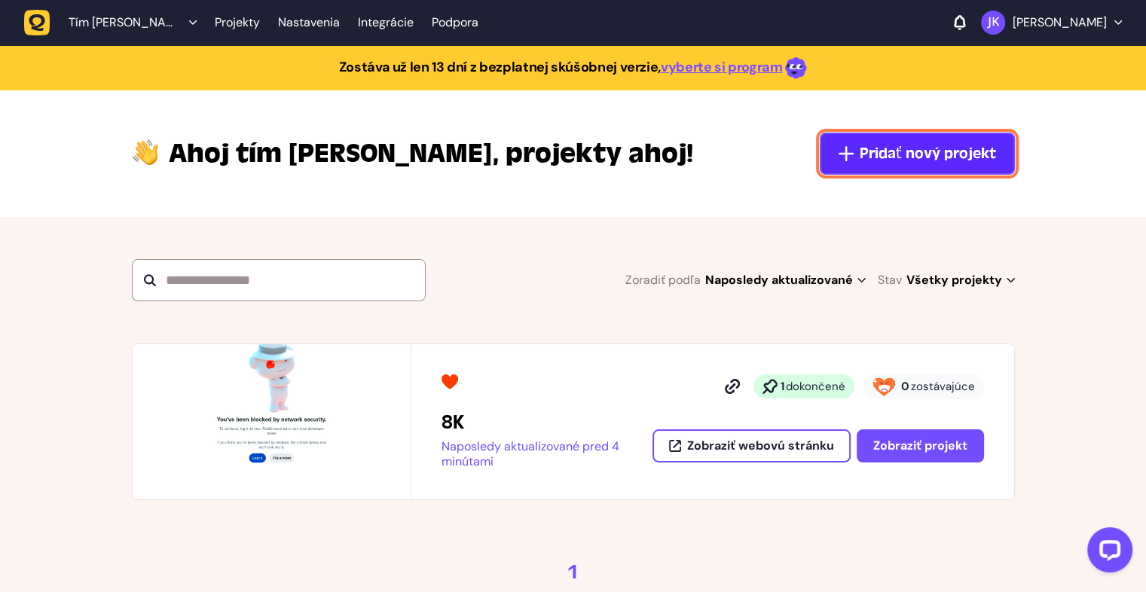
click at [927, 166] on button "Pridať nový projekt" at bounding box center [916, 154] width 195 height 42
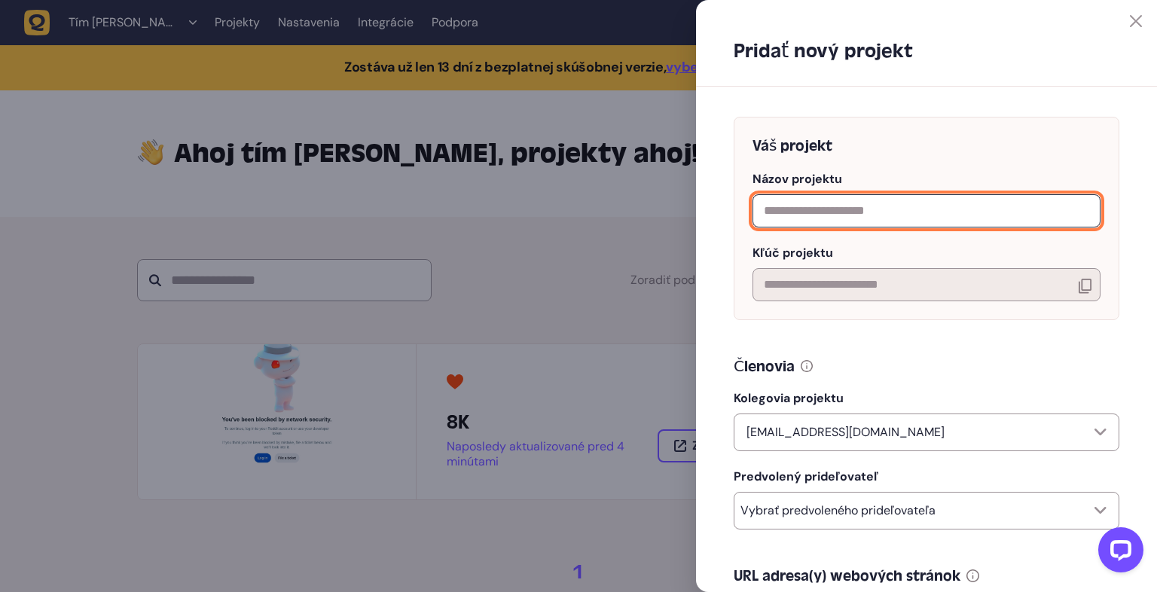
click at [838, 211] on input "text" at bounding box center [926, 210] width 348 height 33
click at [844, 208] on input "text" at bounding box center [926, 210] width 348 height 33
type input "****"
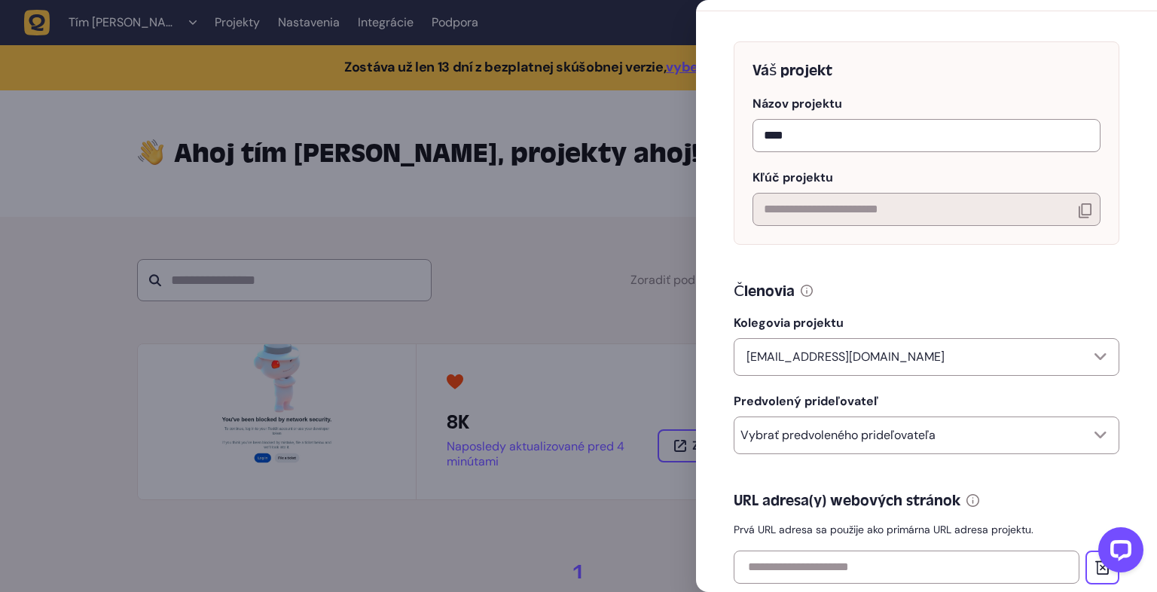
scroll to position [151, 0]
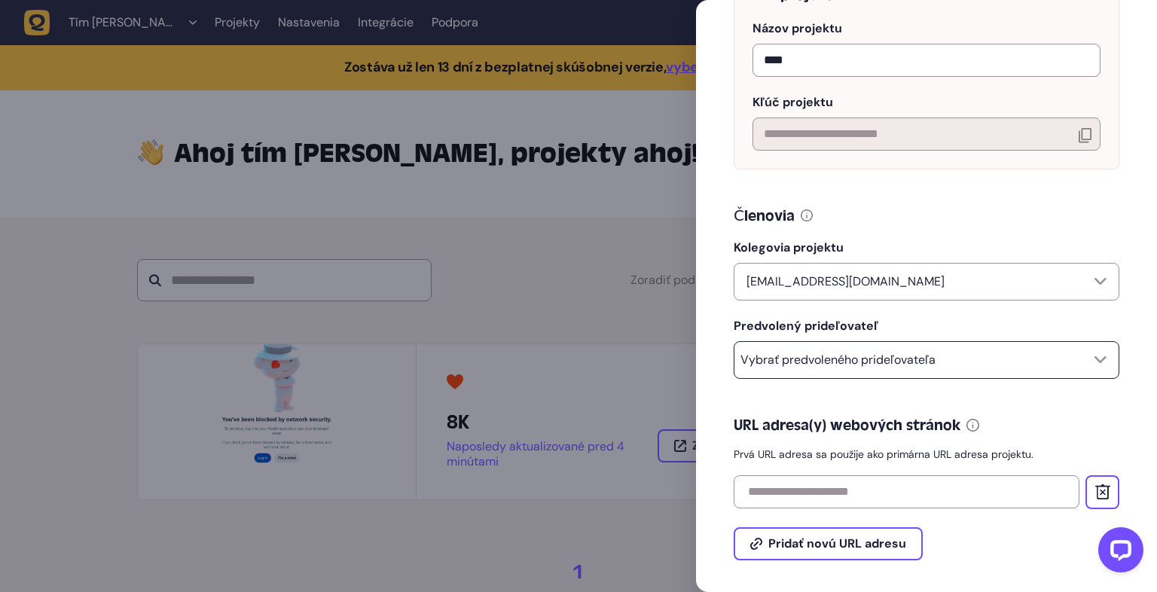
click at [937, 371] on div "Vybrať predvoleného prideľovateľa" at bounding box center [927, 360] width 386 height 38
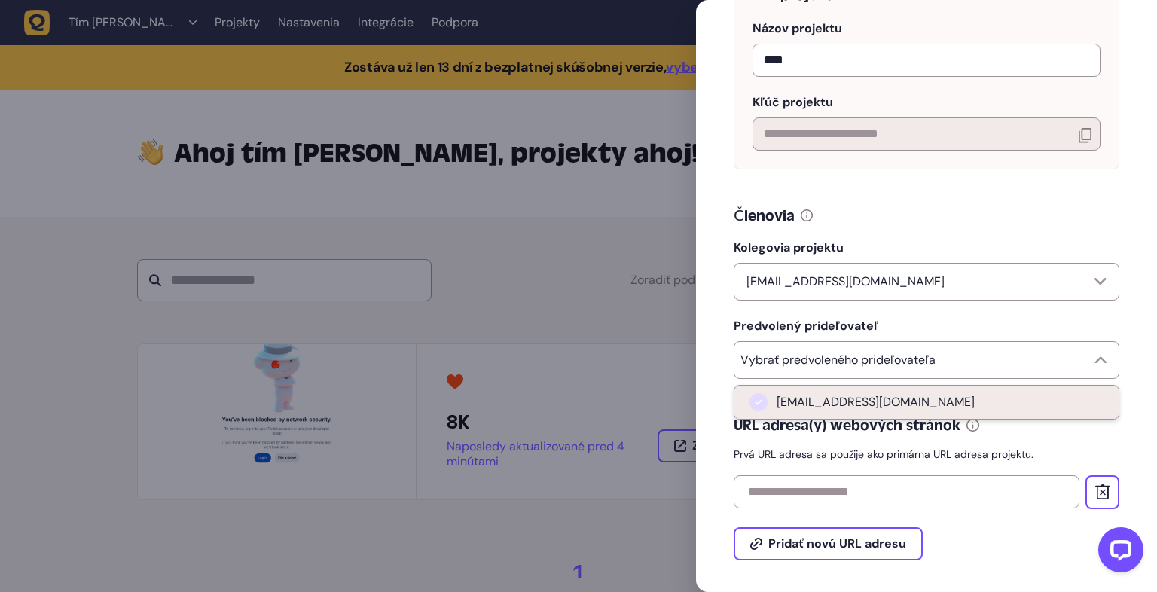
click at [886, 404] on font "[EMAIL_ADDRESS][DOMAIN_NAME]" at bounding box center [876, 402] width 198 height 16
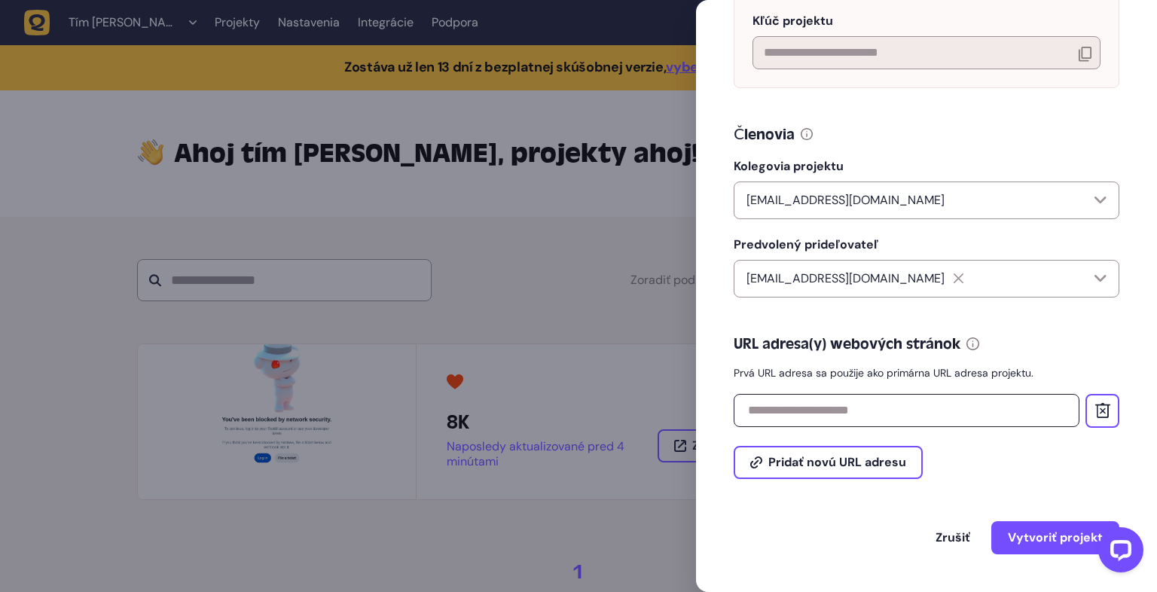
scroll to position [237, 0]
drag, startPoint x: 877, startPoint y: 415, endPoint x: 850, endPoint y: 437, distance: 34.8
click at [877, 414] on input "text" at bounding box center [907, 410] width 346 height 33
paste input "**********"
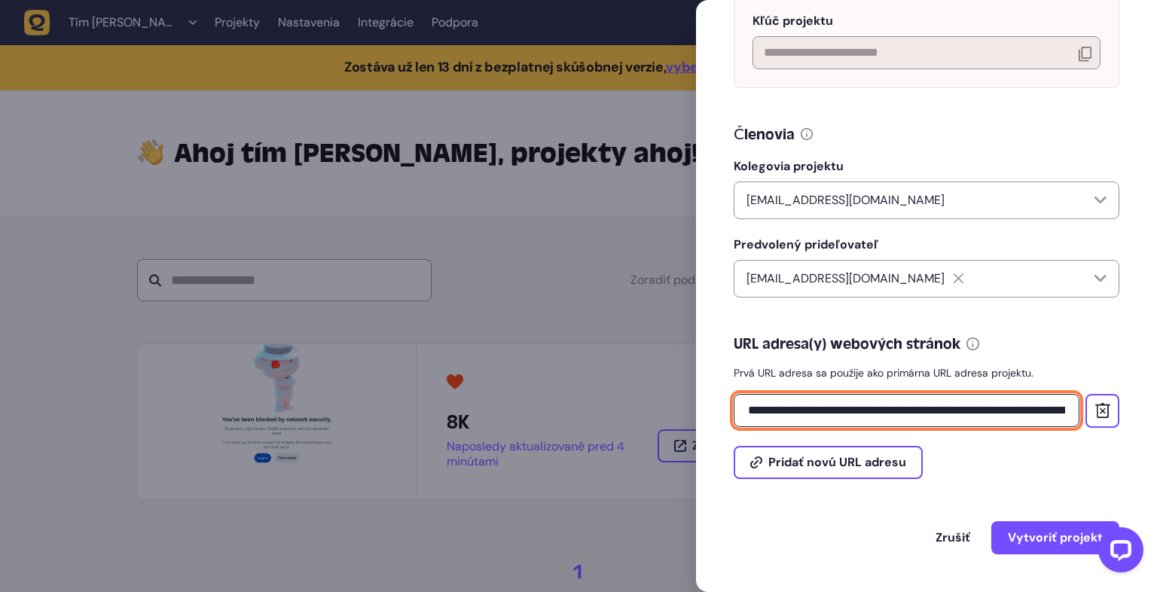
scroll to position [0, 4125]
type input "**********"
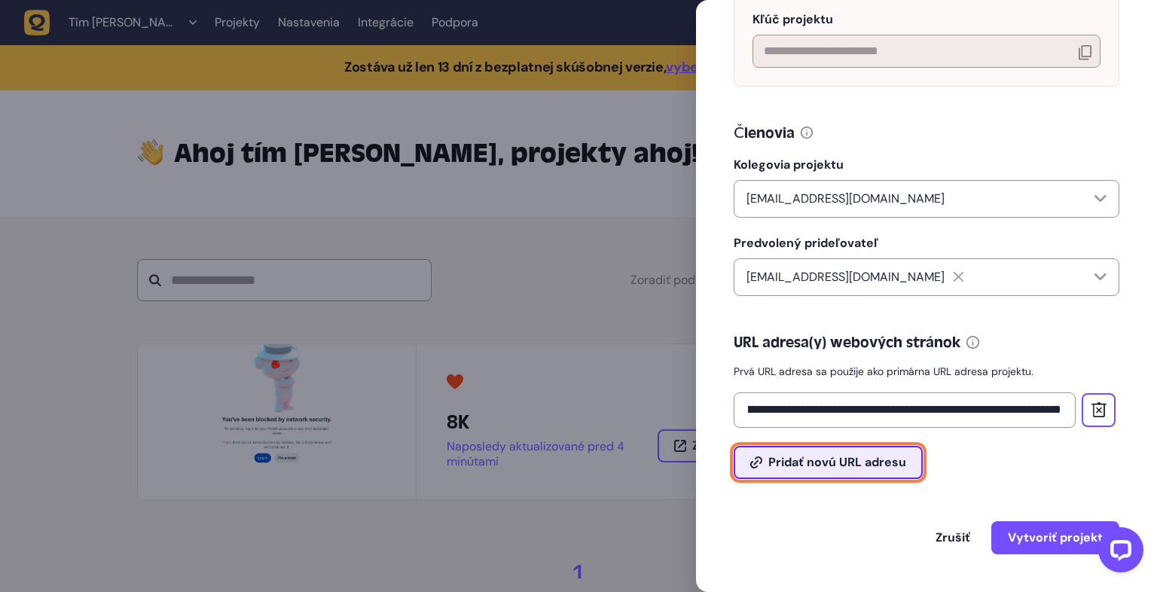
scroll to position [0, 0]
click at [847, 465] on font "Pridať novú URL adresu" at bounding box center [837, 462] width 138 height 16
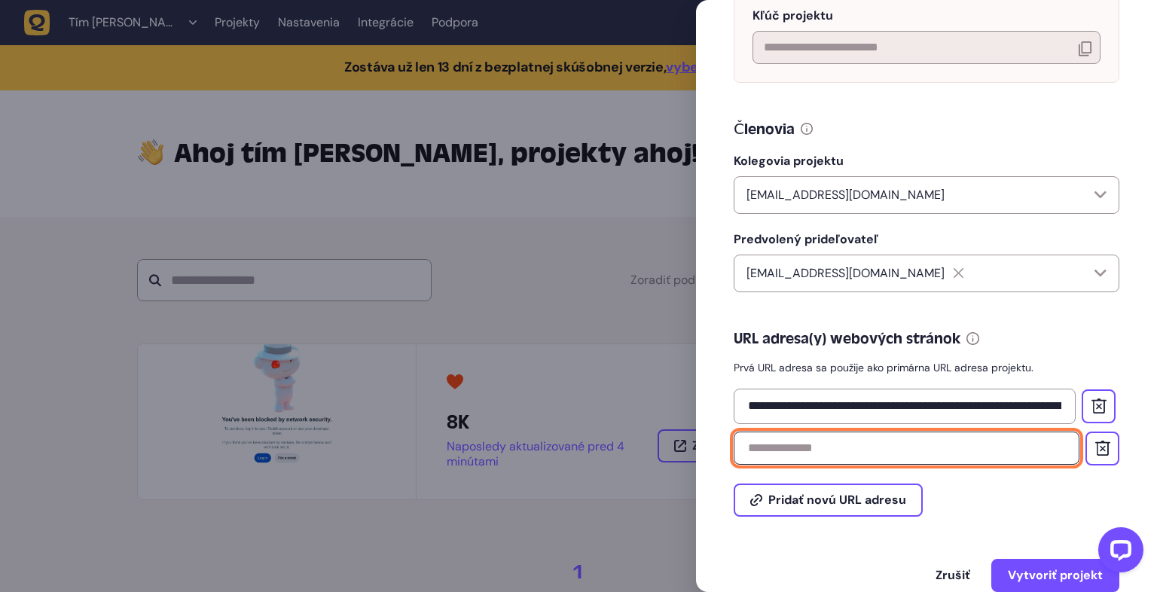
click at [818, 452] on input "text" at bounding box center [907, 448] width 346 height 33
paste input "**********"
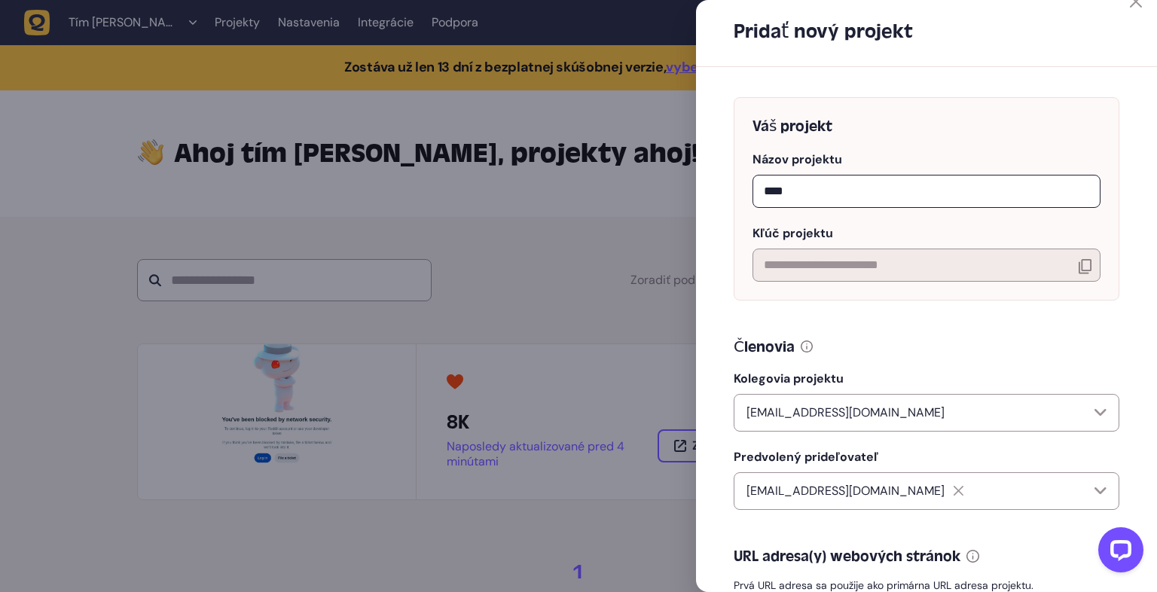
scroll to position [11, 0]
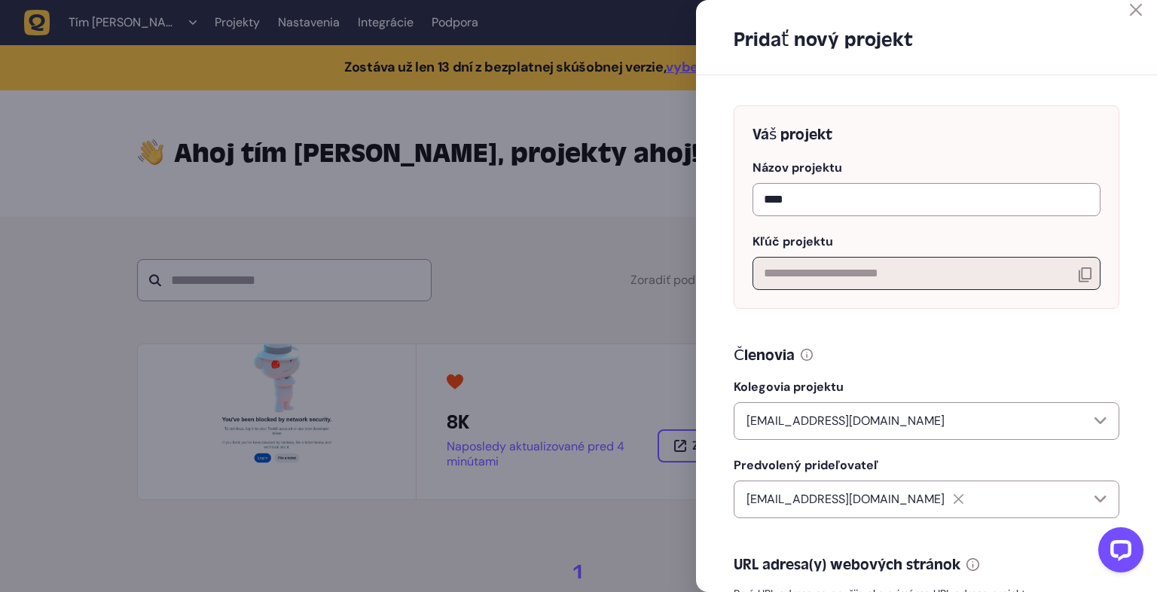
type input "**********"
click at [1079, 281] on icon at bounding box center [1085, 274] width 13 height 15
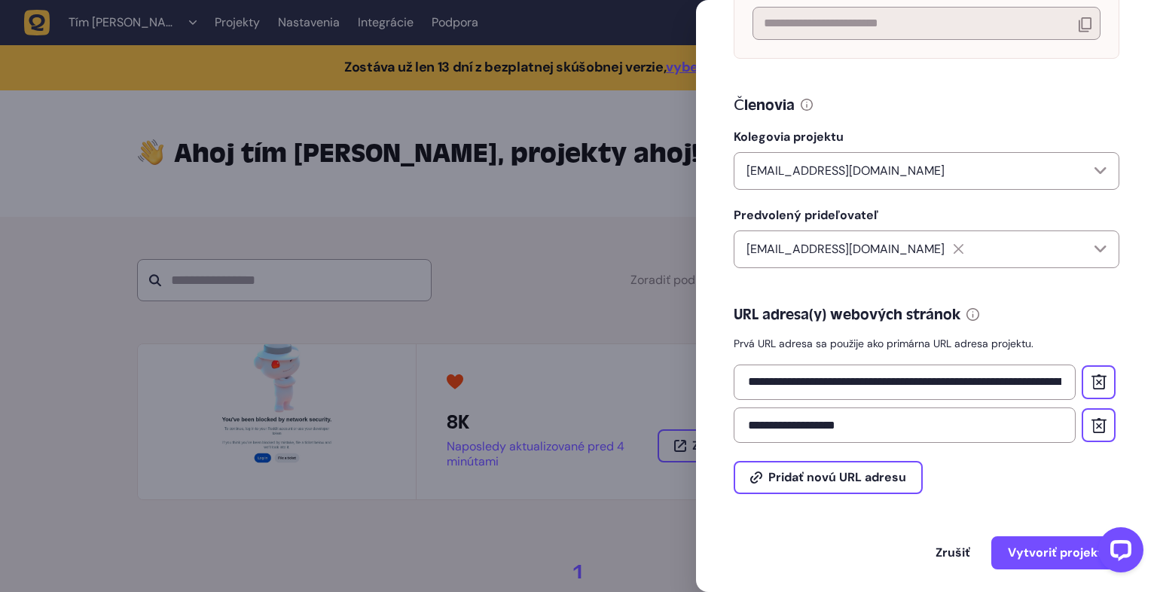
scroll to position [280, 0]
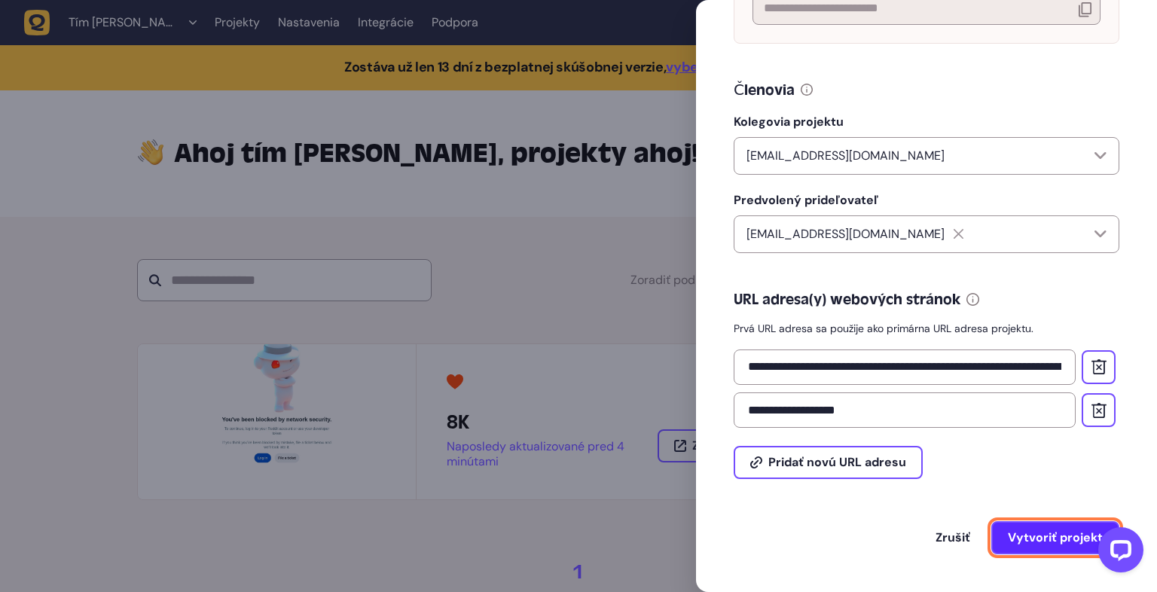
click at [1064, 540] on font "Vytvoriť projekt" at bounding box center [1055, 537] width 95 height 16
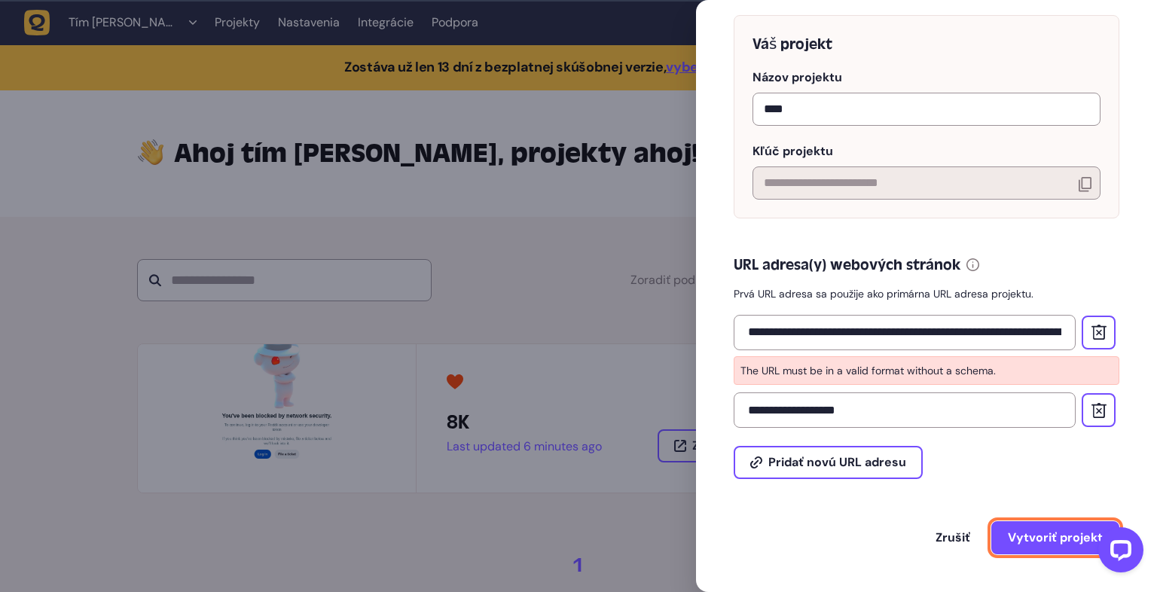
scroll to position [106, 0]
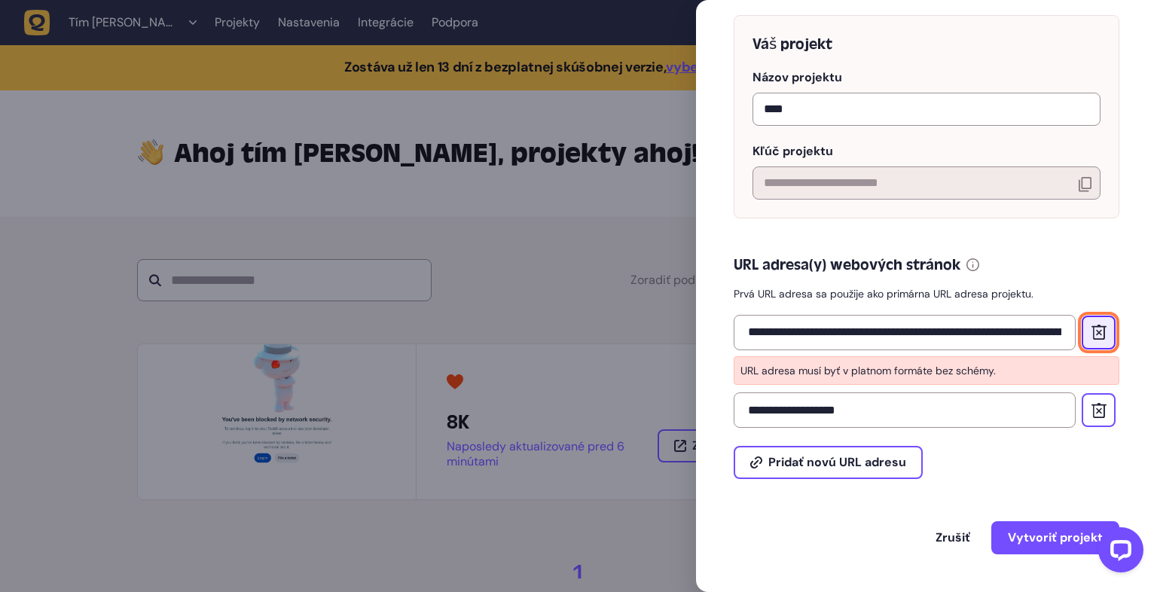
click at [1106, 334] on icon at bounding box center [1098, 332] width 15 height 15
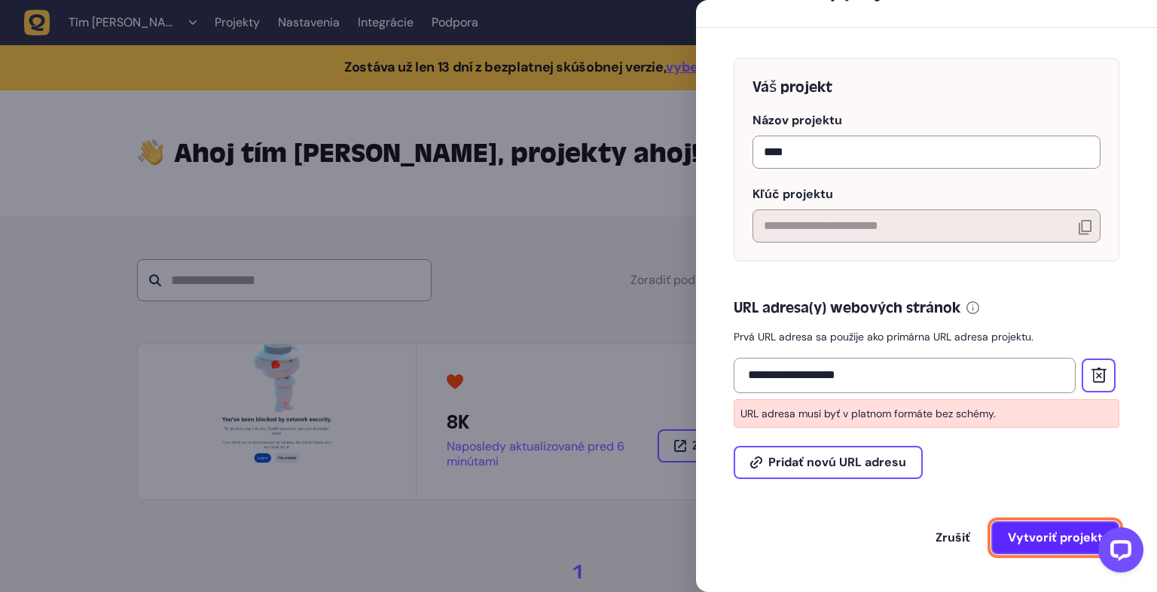
click at [1039, 529] on font "Vytvoriť projekt" at bounding box center [1055, 537] width 95 height 16
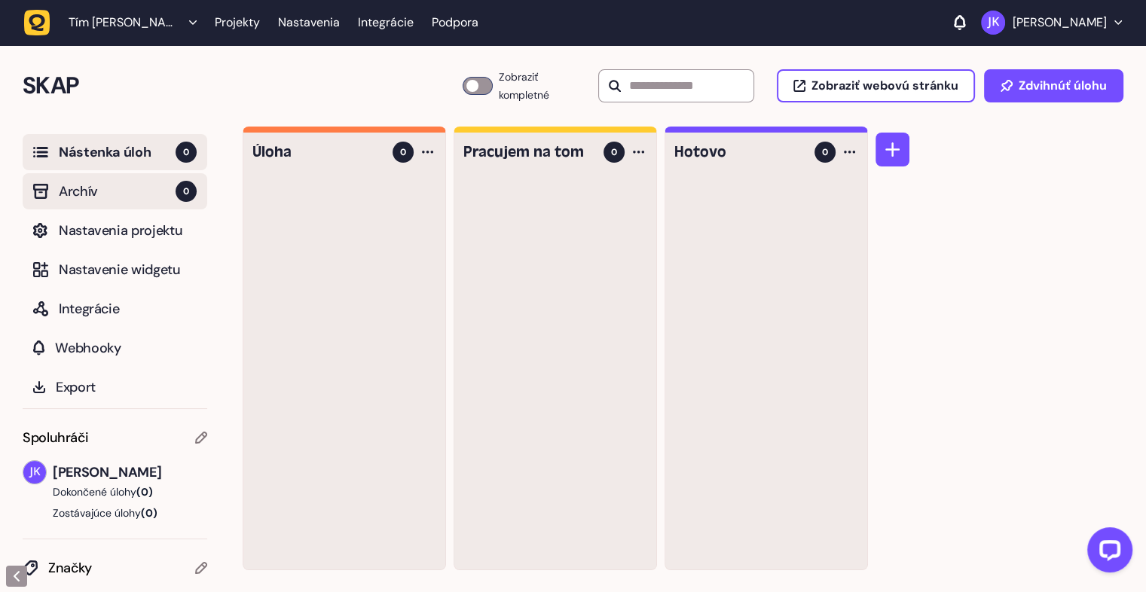
click at [63, 190] on font "Archív" at bounding box center [78, 191] width 39 height 18
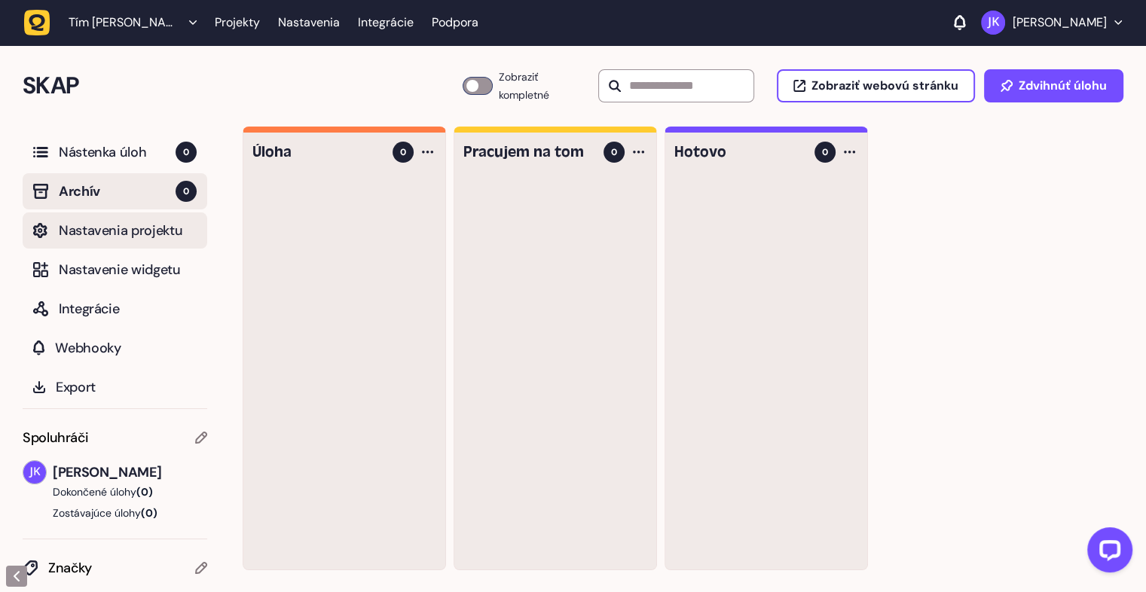
click at [90, 232] on font "Nastavenia projektu" at bounding box center [121, 230] width 124 height 18
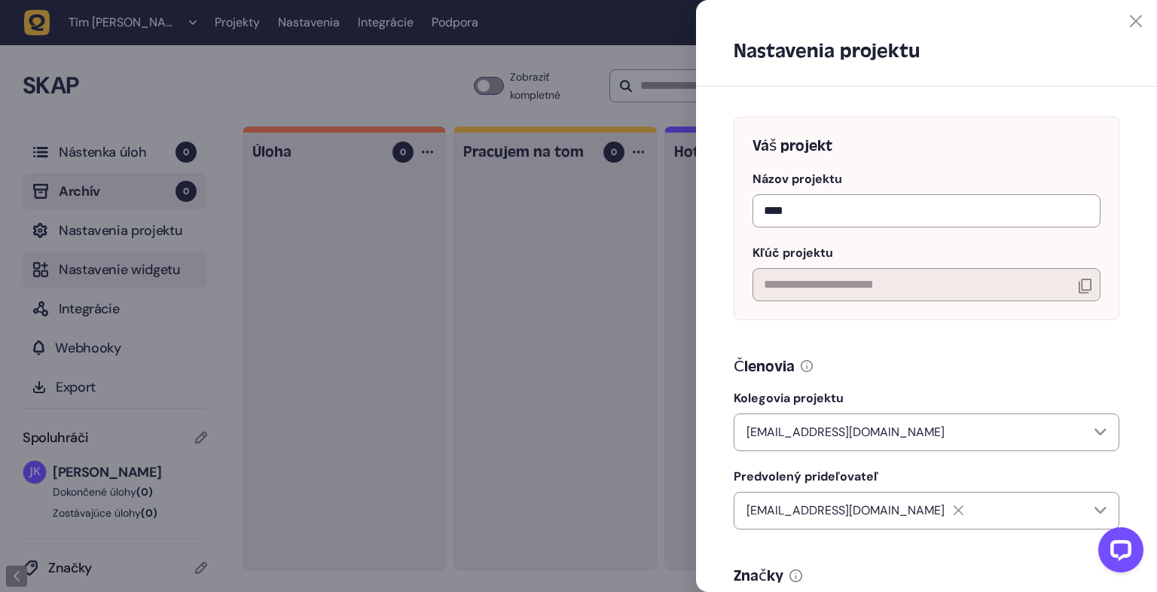
click at [122, 279] on div at bounding box center [578, 296] width 1157 height 592
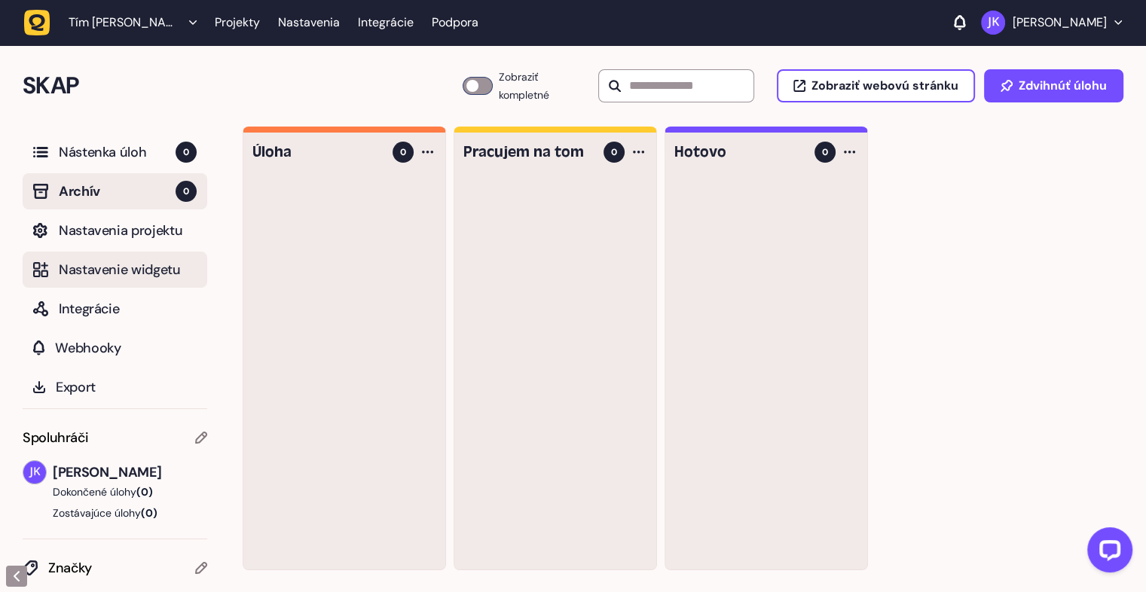
click at [135, 274] on font "Nastavenie widgetu" at bounding box center [120, 270] width 122 height 18
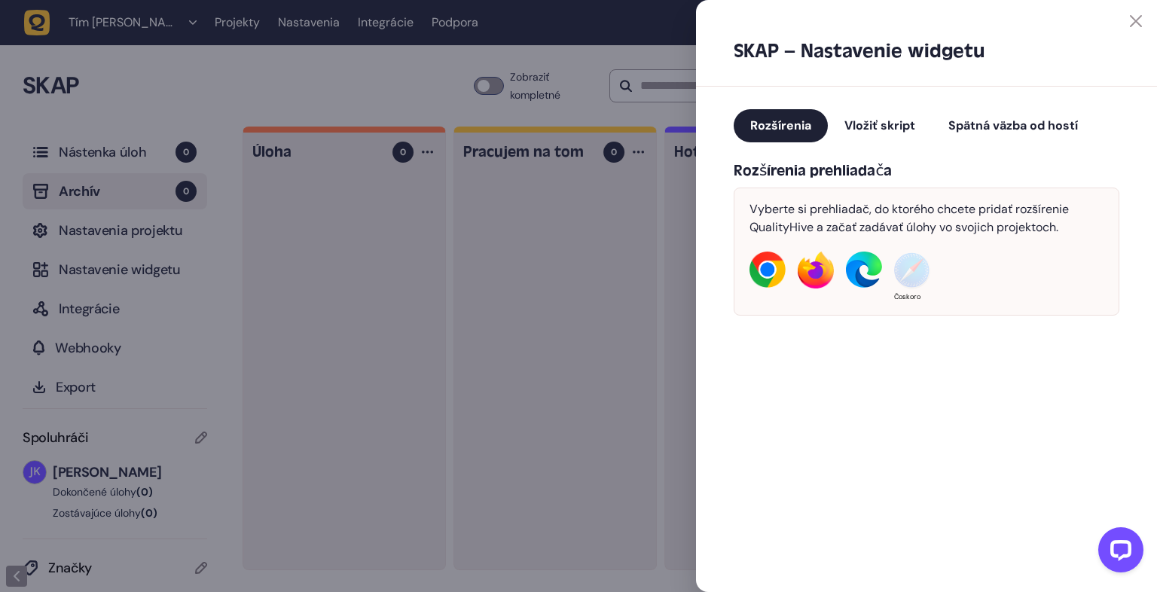
click at [771, 273] on img at bounding box center [767, 270] width 36 height 36
click at [881, 133] on button "Vložiť skript" at bounding box center [880, 125] width 104 height 33
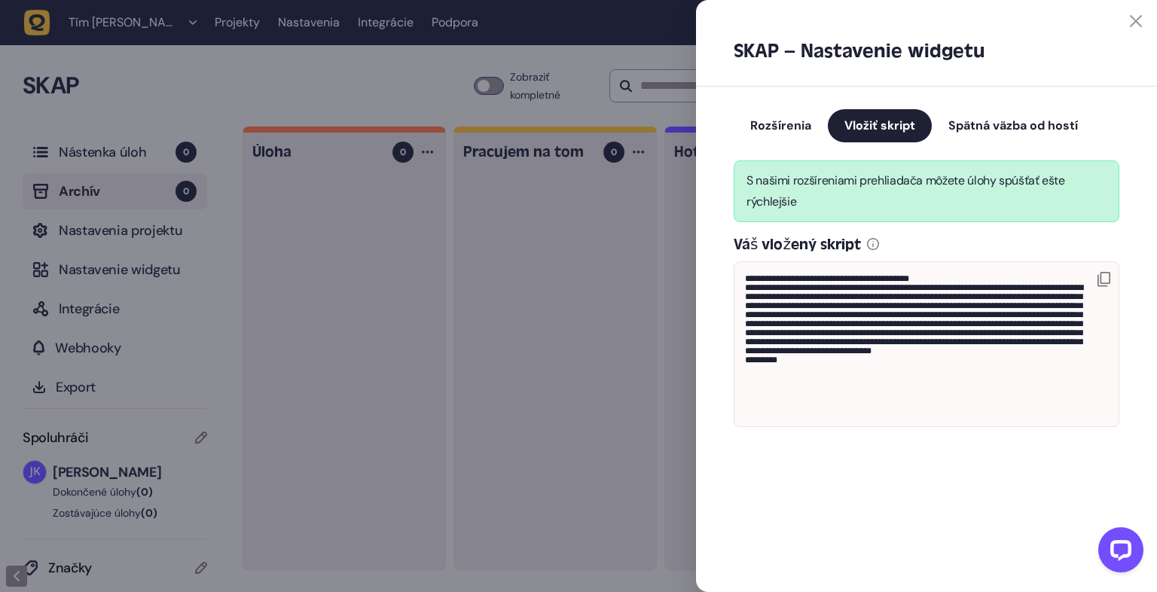
click at [1106, 275] on icon at bounding box center [1103, 279] width 13 height 15
click at [758, 127] on font "Rozšírenia" at bounding box center [780, 125] width 61 height 16
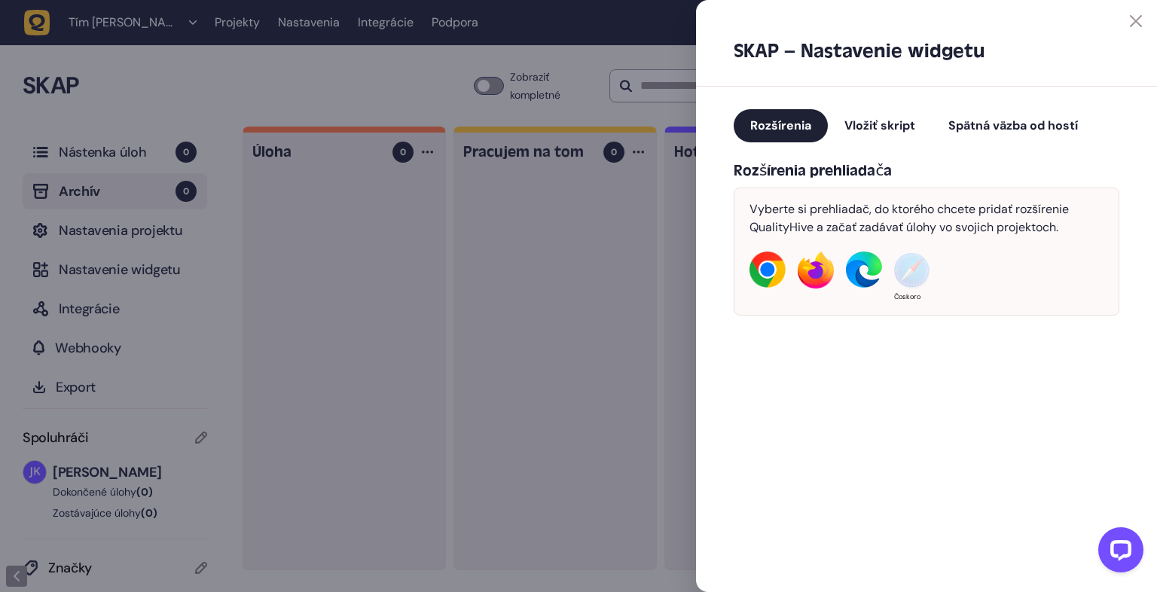
click at [994, 120] on font "Spätná väzba od hostí" at bounding box center [1013, 125] width 130 height 16
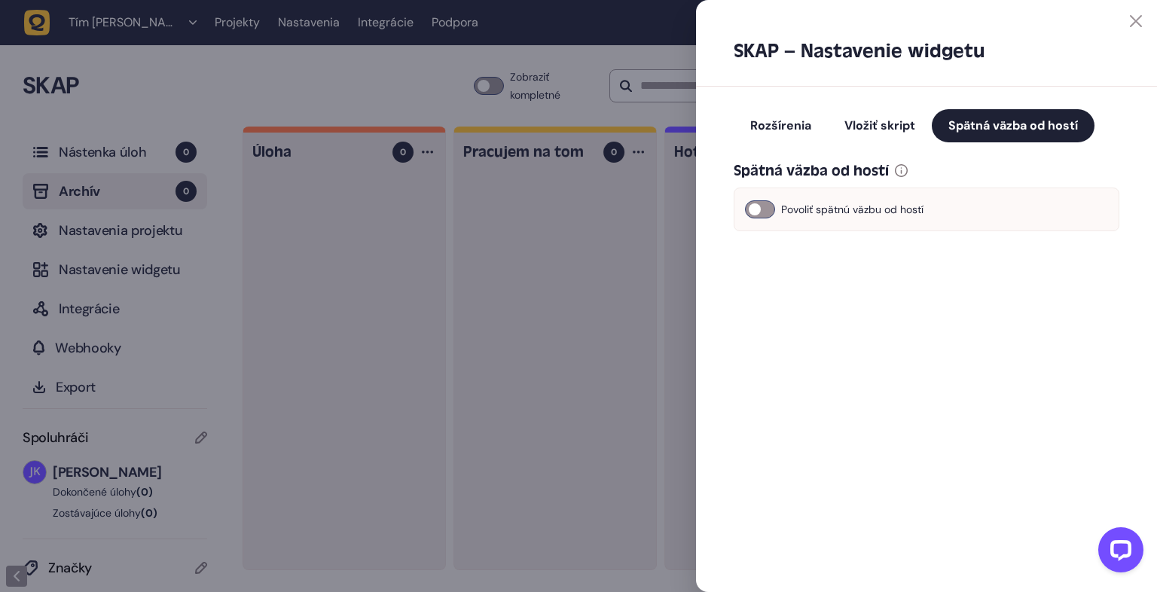
click at [768, 209] on div at bounding box center [760, 209] width 30 height 18
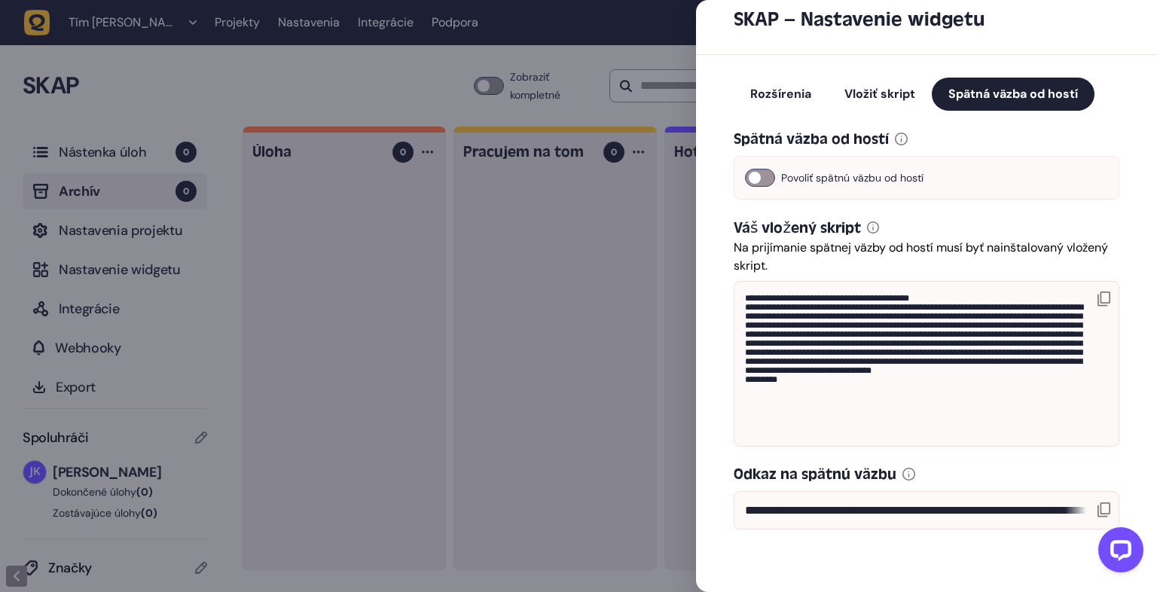
scroll to position [45, 0]
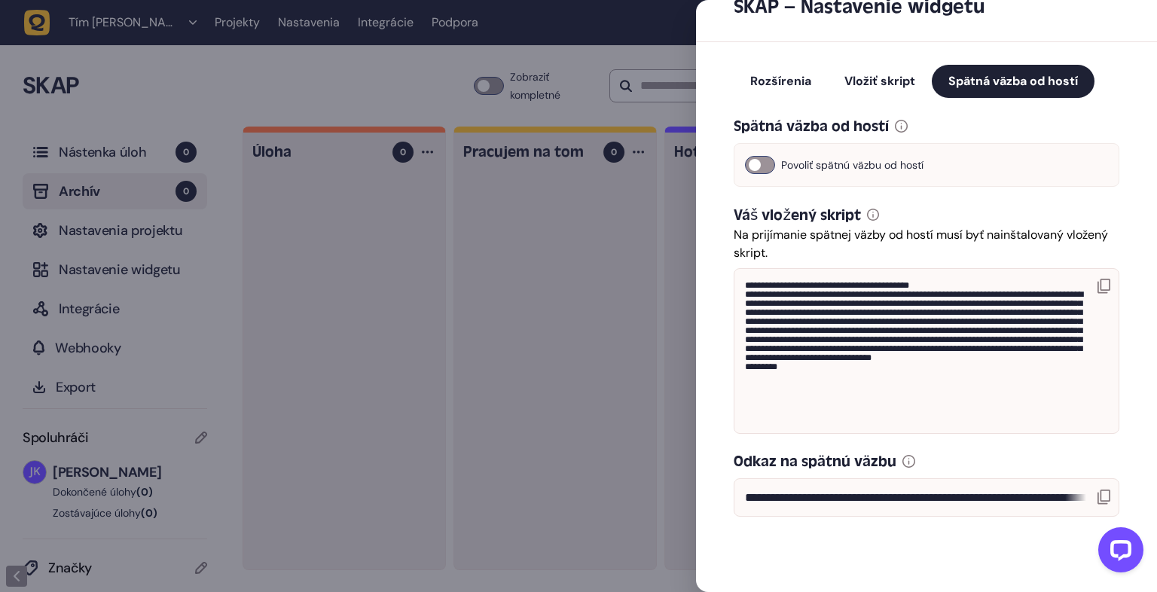
click at [795, 78] on font "Rozšírenia" at bounding box center [780, 81] width 61 height 16
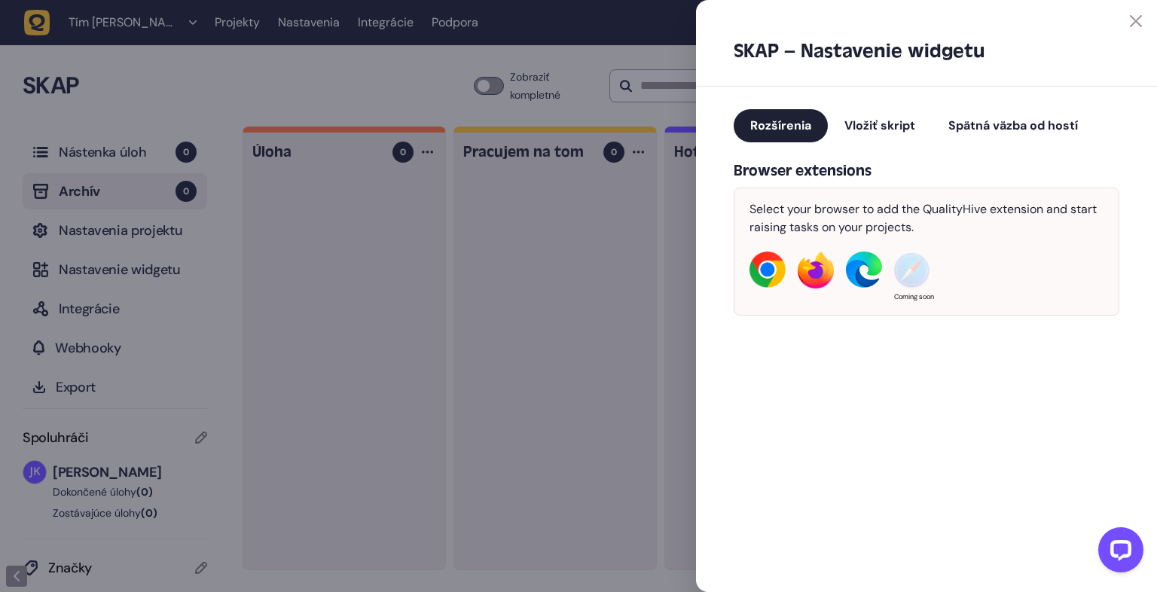
scroll to position [0, 0]
click at [766, 273] on img at bounding box center [767, 270] width 36 height 36
drag, startPoint x: 898, startPoint y: 125, endPoint x: 929, endPoint y: 136, distance: 33.3
click at [899, 125] on font "Vložiť skript" at bounding box center [879, 125] width 71 height 16
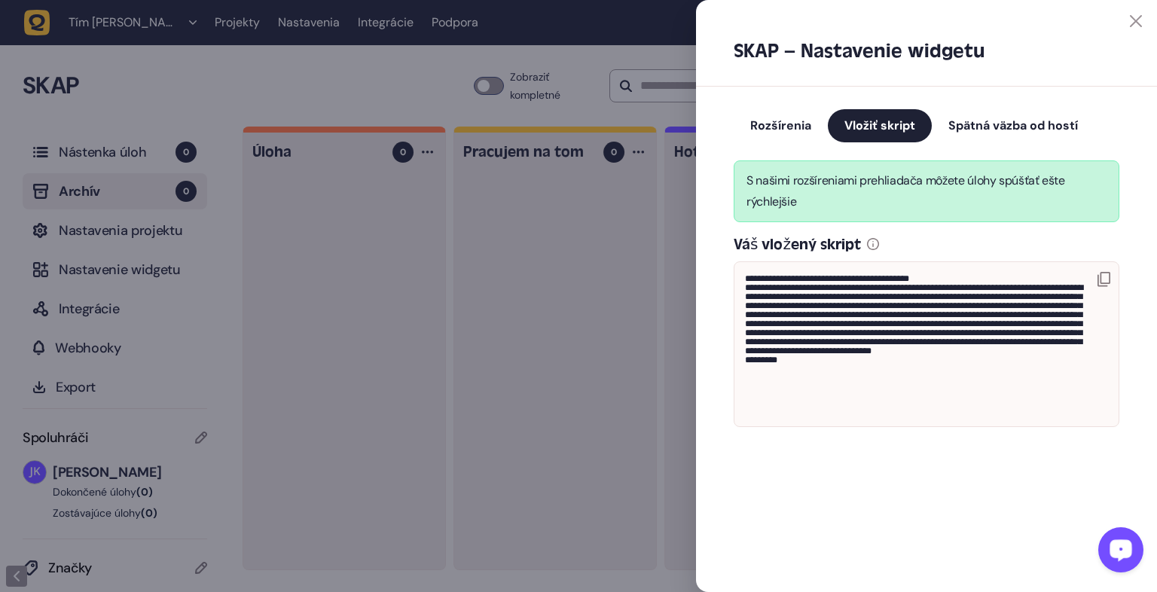
click at [1032, 131] on font "Spätná väzba od hostí" at bounding box center [1013, 125] width 130 height 16
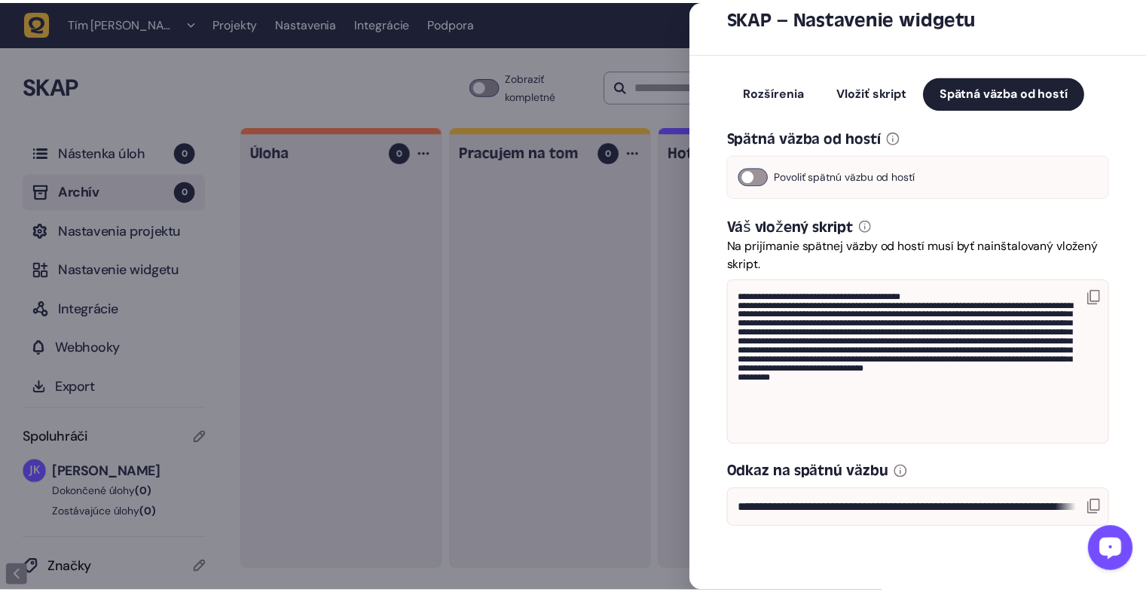
scroll to position [45, 0]
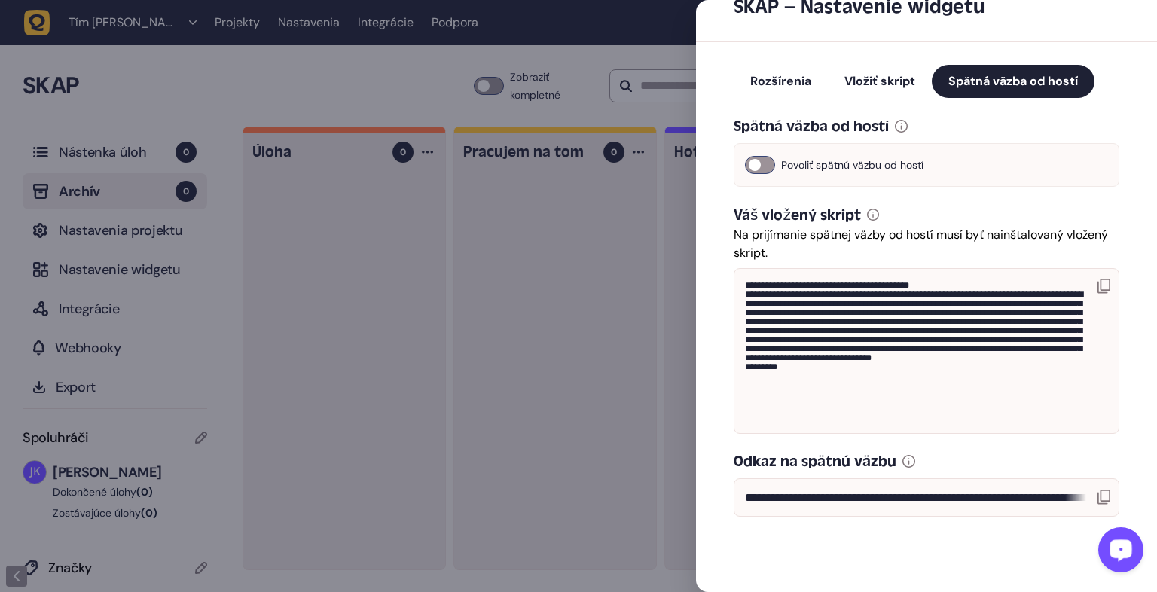
drag, startPoint x: 401, startPoint y: 86, endPoint x: 362, endPoint y: 128, distance: 57.6
click at [401, 85] on div at bounding box center [578, 296] width 1157 height 592
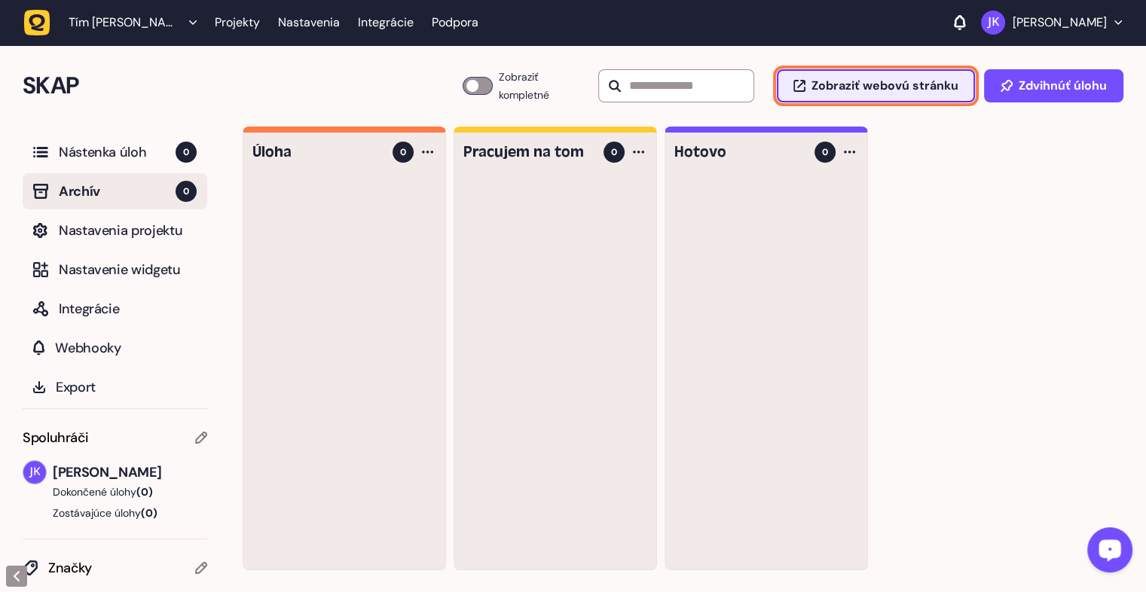
click at [910, 77] on button "Zobraziť webovú stránku" at bounding box center [876, 85] width 198 height 33
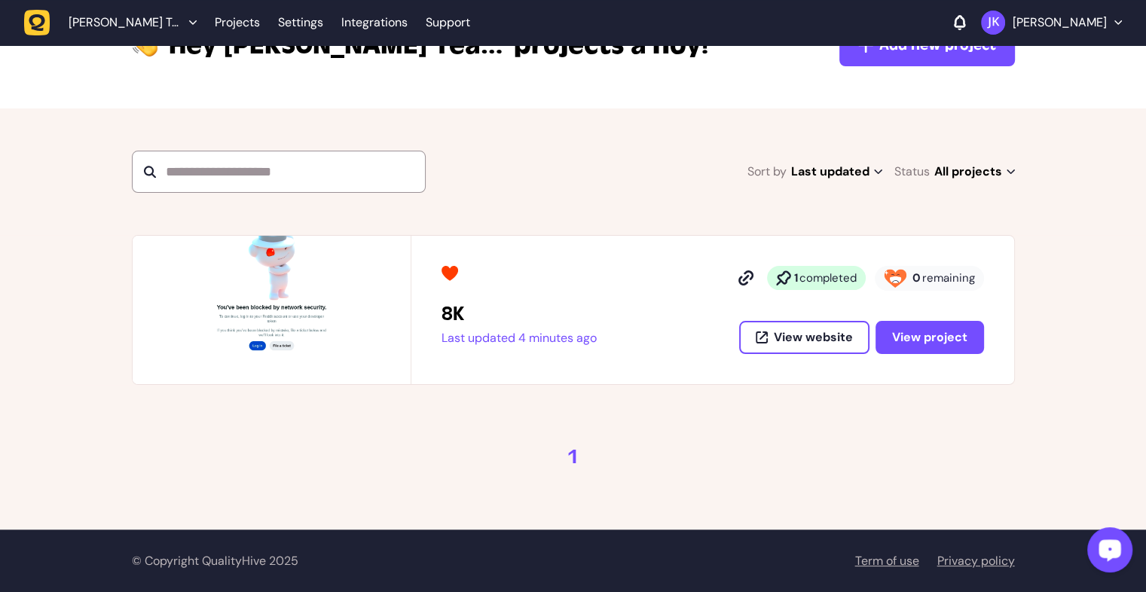
scroll to position [115, 0]
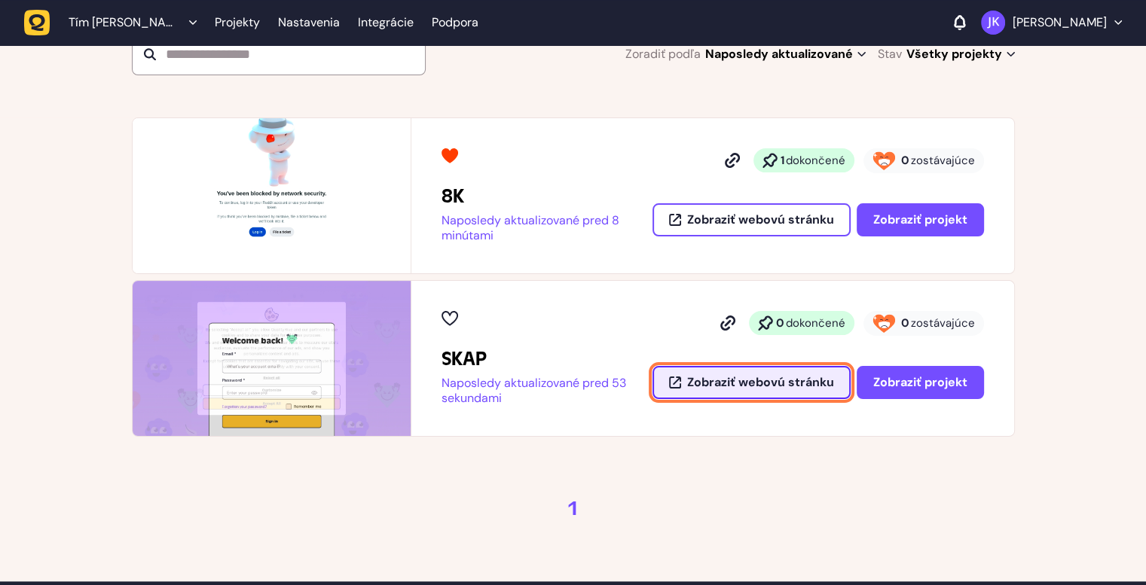
click at [779, 386] on font "Zobraziť webovú stránku" at bounding box center [760, 382] width 147 height 16
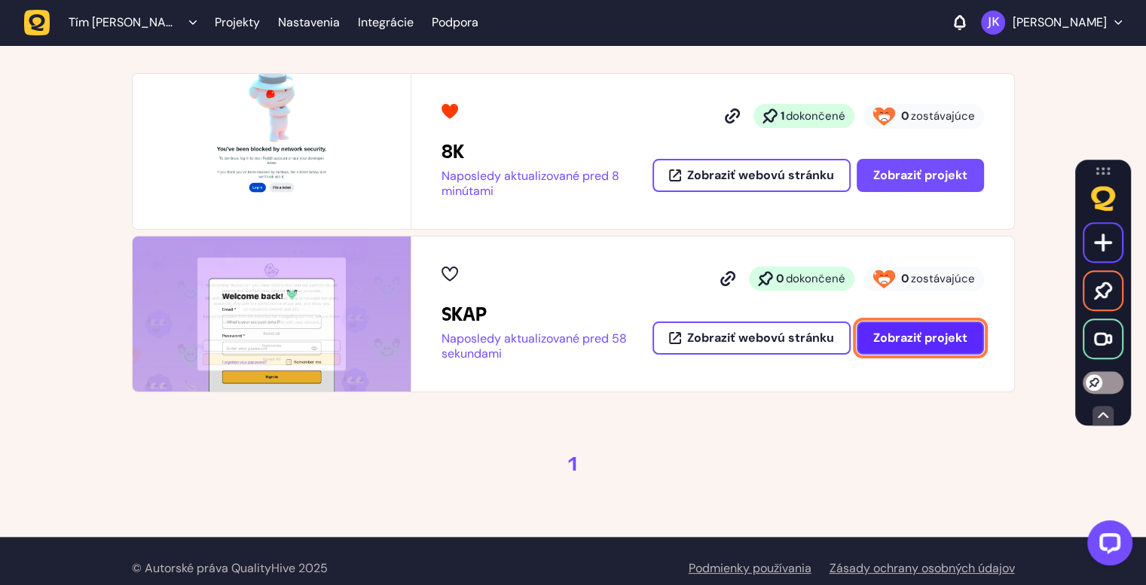
click at [942, 341] on font "Zobraziť projekt" at bounding box center [920, 338] width 94 height 16
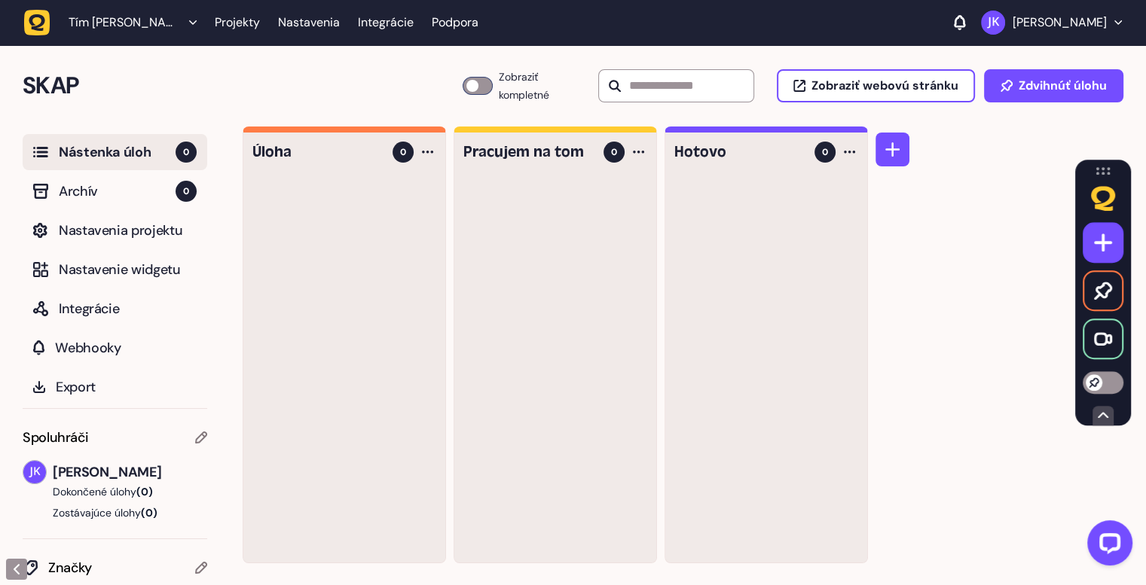
click at [1104, 245] on img at bounding box center [1103, 242] width 18 height 18
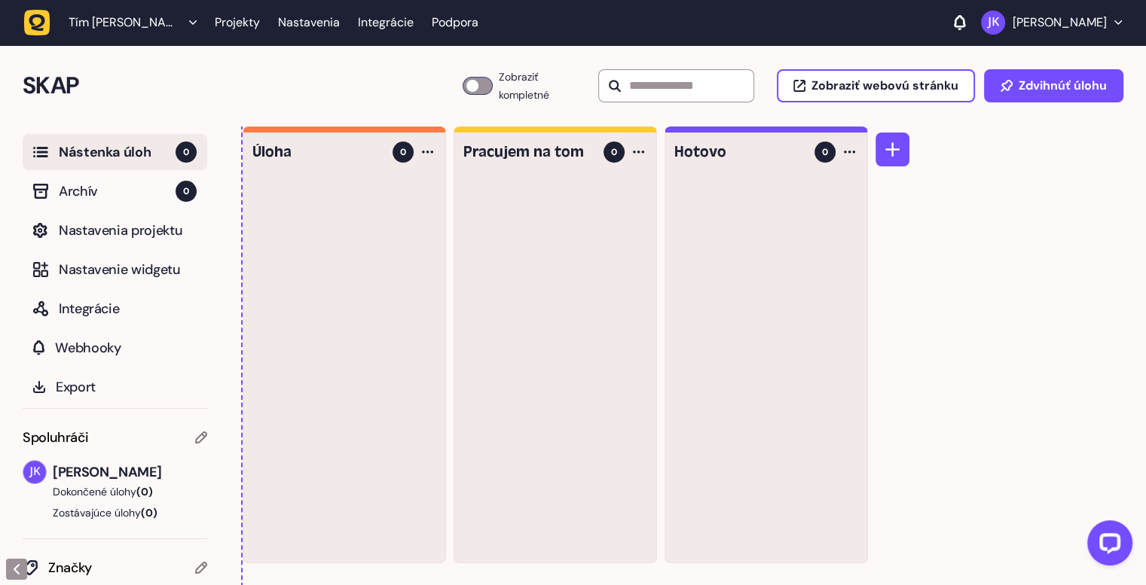
drag, startPoint x: 1055, startPoint y: 303, endPoint x: 1095, endPoint y: 249, distance: 67.3
click at [1095, 248] on div "Úloha 0 Pracujem na tom 0 Hotovo 0" at bounding box center [694, 356] width 903 height 459
click at [1089, 256] on div "Úloha 0 Pracujem na tom 0 Hotovo 0" at bounding box center [694, 356] width 903 height 459
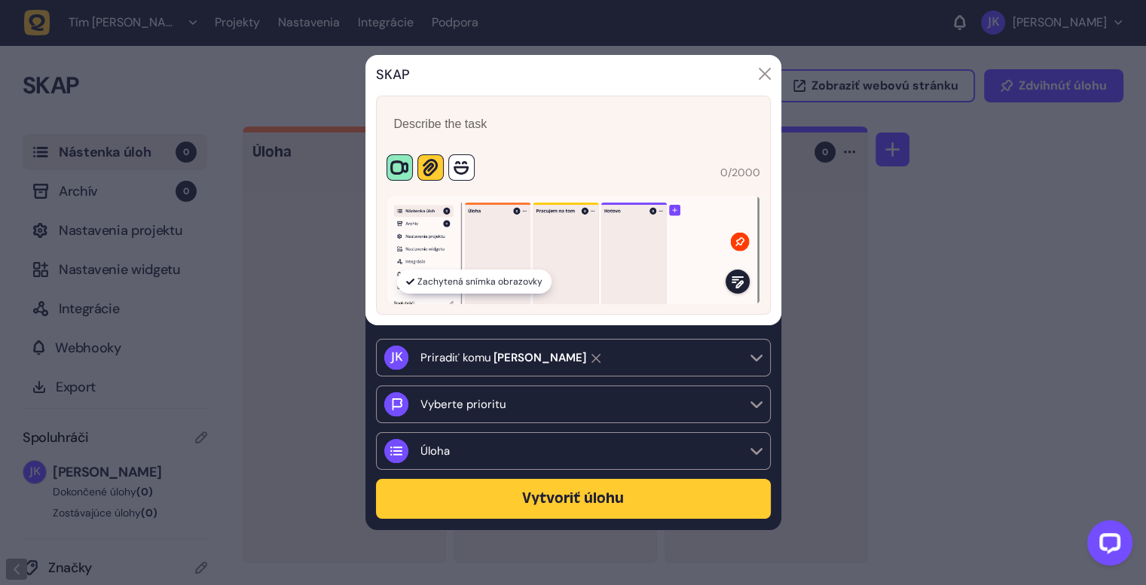
click at [760, 66] on div "SKAP" at bounding box center [573, 75] width 395 height 19
click at [763, 75] on img at bounding box center [764, 74] width 12 height 12
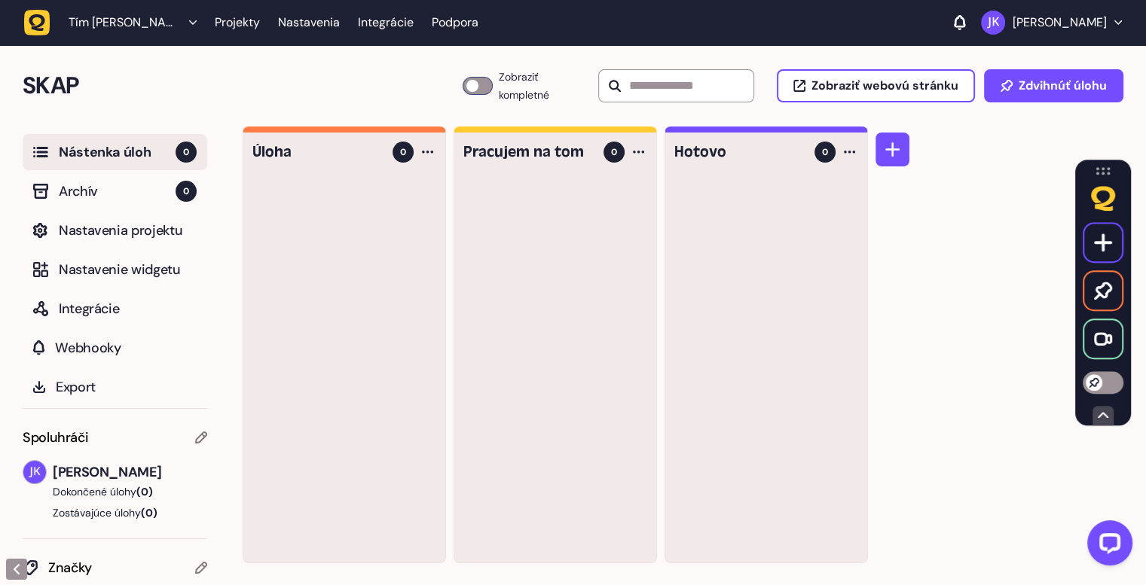
click at [1106, 171] on img at bounding box center [1102, 171] width 15 height 8
drag, startPoint x: 1107, startPoint y: 174, endPoint x: 1042, endPoint y: 334, distance: 173.3
click at [1037, 338] on body "Tím [PERSON_NAME] Projekty Nastavenia Integrácie Podpora [PERSON_NAME] SKAP Dos…" at bounding box center [573, 293] width 1146 height 586
click at [1106, 180] on div "SKAP Všetky (0) Táto stránka (0) Filter Všetky Všetky Neúplné Dokončené Predvoľ…" at bounding box center [1103, 293] width 56 height 267
click at [1107, 175] on div "SKAP Všetky (0) Táto stránka (0) Filter Všetky Všetky Neúplné Dokončené Predvoľ…" at bounding box center [1103, 293] width 56 height 267
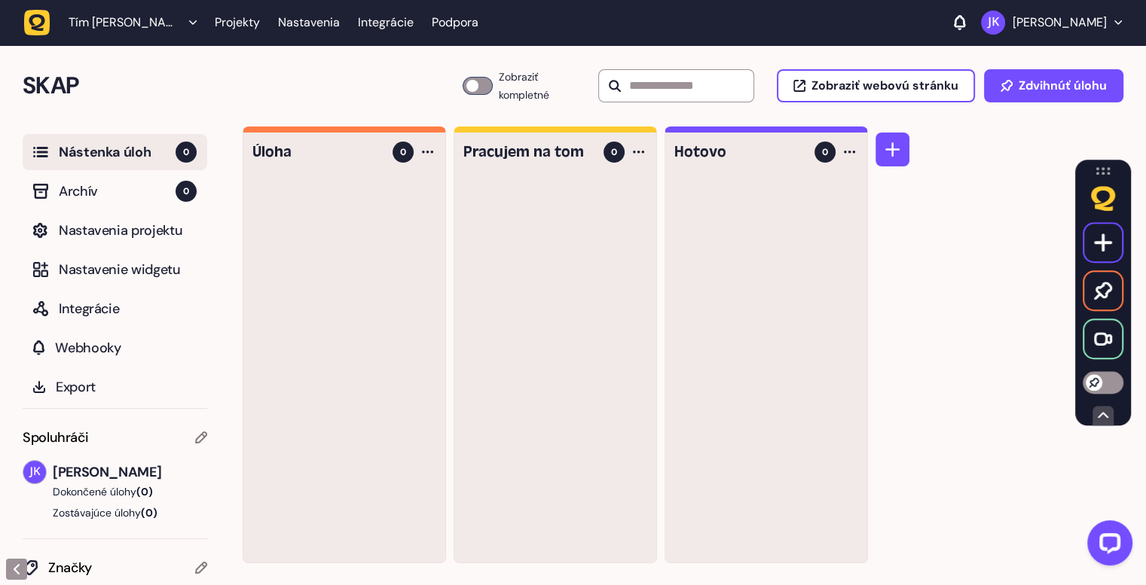
click at [1100, 173] on div "SKAP Všetky (0) Táto stránka (0) Filter Všetky Všetky Neúplné Dokončené Predvoľ…" at bounding box center [1103, 293] width 56 height 267
click at [1102, 176] on div "SKAP Všetky (0) Táto stránka (0) Filter Všetky Všetky Neúplné Dokončené Predvoľ…" at bounding box center [1103, 293] width 56 height 267
click at [1110, 415] on div at bounding box center [1102, 416] width 21 height 20
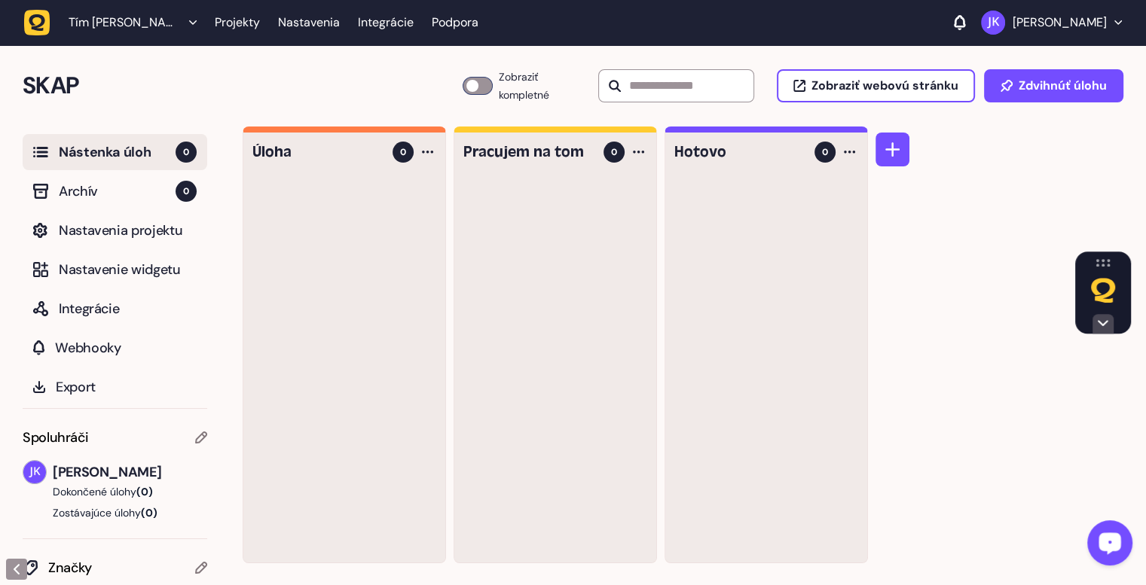
click at [997, 398] on div "Úloha 0 Pracujem na tom 0 Hotovo 0" at bounding box center [694, 356] width 903 height 459
click at [142, 191] on span "Archív" at bounding box center [117, 191] width 117 height 21
drag, startPoint x: 78, startPoint y: 159, endPoint x: 96, endPoint y: 157, distance: 18.1
click at [79, 159] on font "Nástenka úloh" at bounding box center [102, 152] width 87 height 18
click at [131, 227] on font "Nastavenia projektu" at bounding box center [121, 230] width 124 height 18
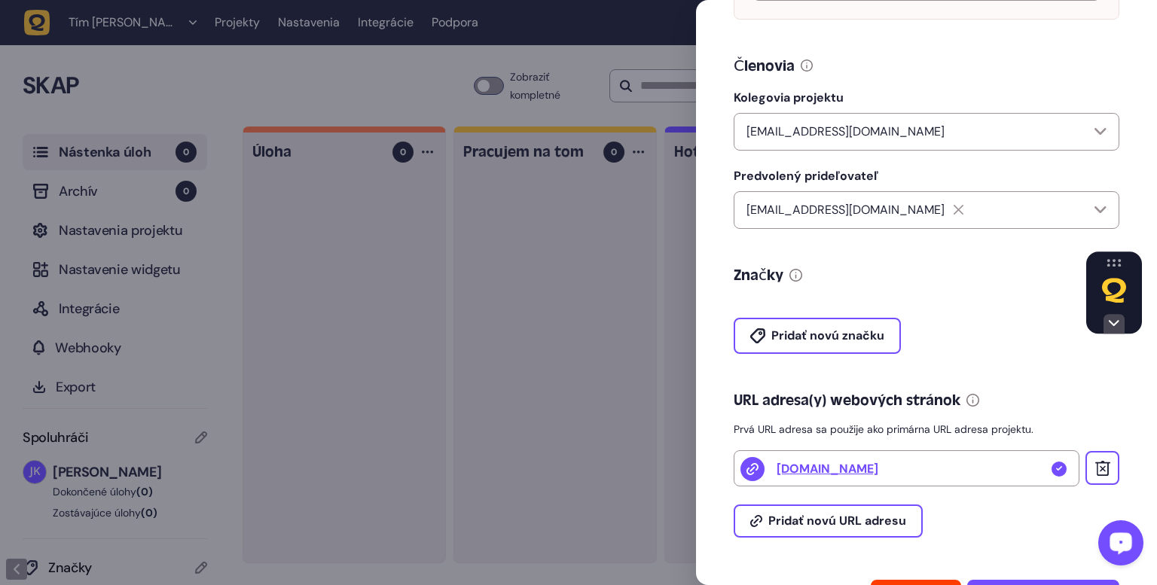
scroll to position [301, 0]
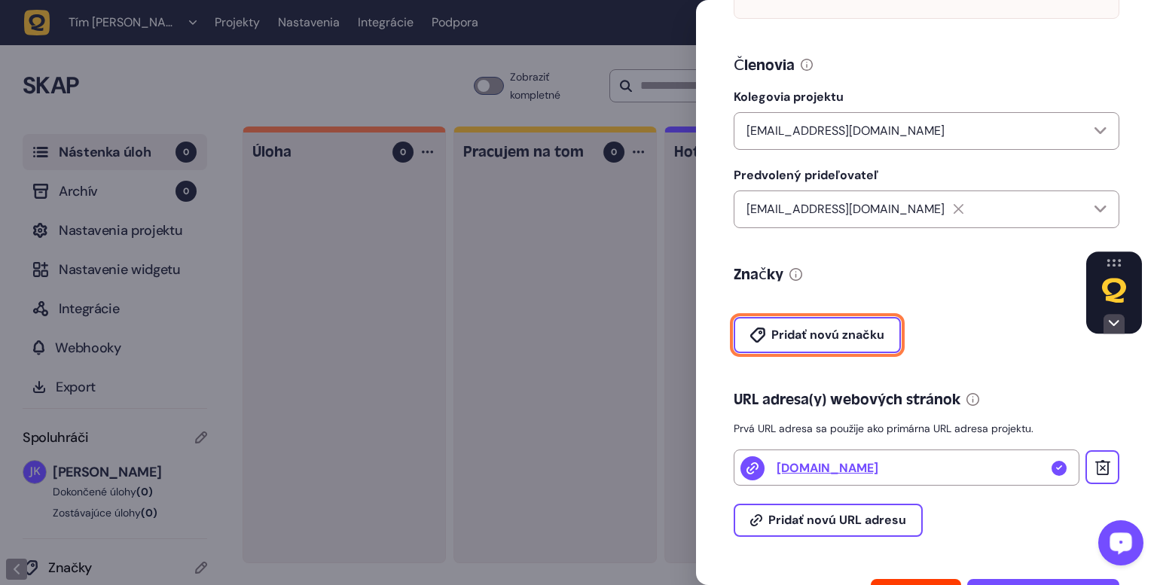
click at [803, 340] on font "Pridať novú značku" at bounding box center [827, 335] width 113 height 16
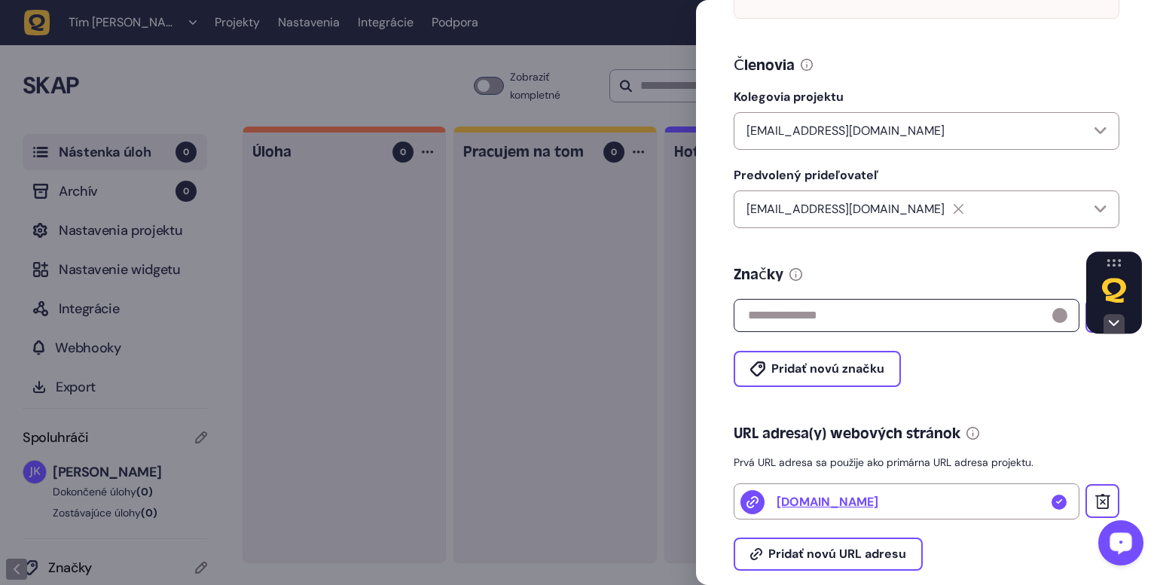
click at [904, 323] on input "text" at bounding box center [907, 315] width 346 height 33
click at [929, 321] on input "text" at bounding box center [907, 315] width 346 height 33
click at [951, 307] on input "text" at bounding box center [907, 315] width 346 height 33
click at [1091, 333] on button at bounding box center [1102, 316] width 34 height 34
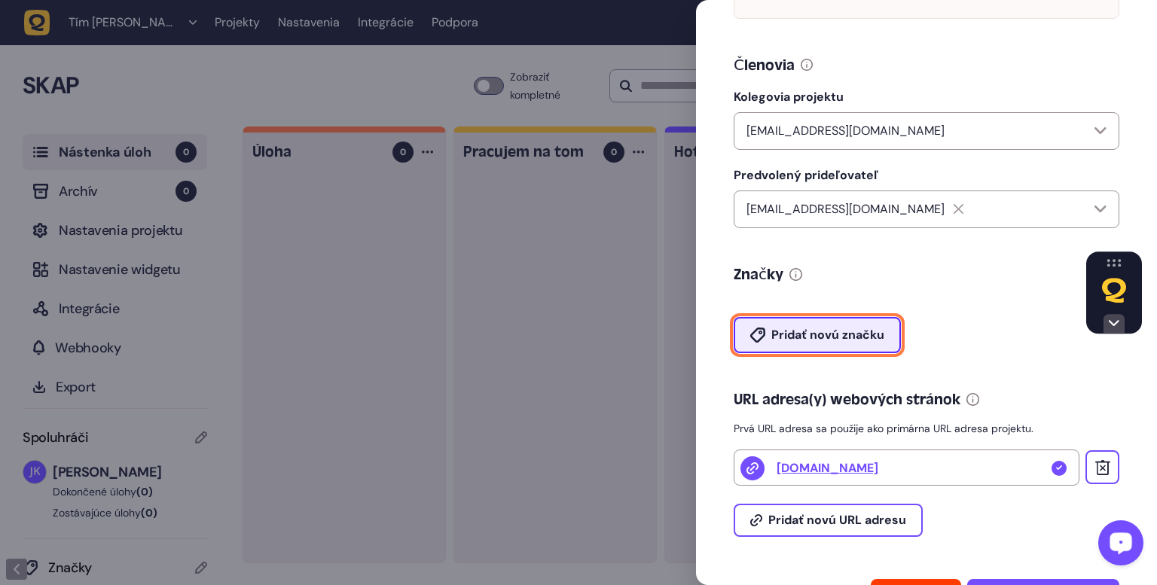
click at [831, 331] on font "Pridať novú značku" at bounding box center [827, 335] width 113 height 16
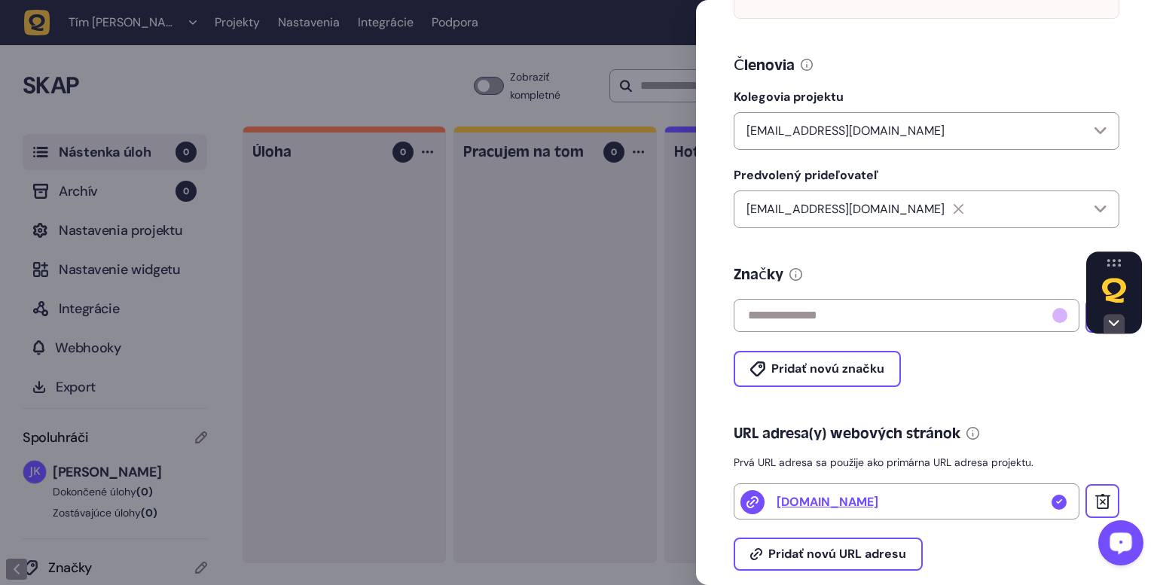
click at [1057, 320] on div at bounding box center [1059, 315] width 15 height 15
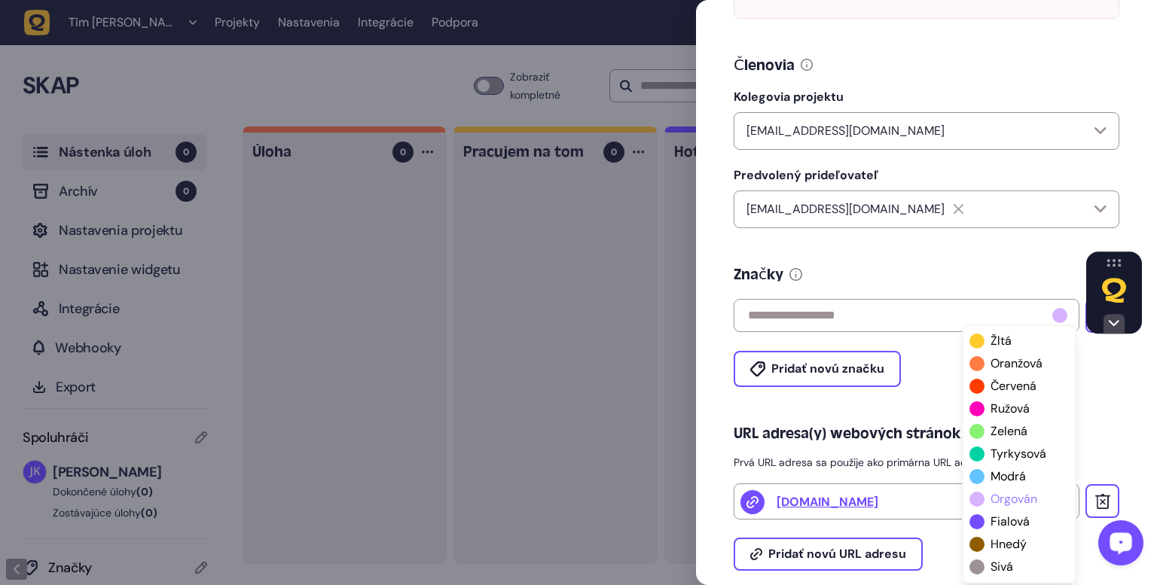
click at [1008, 505] on font "orgován" at bounding box center [1013, 499] width 47 height 16
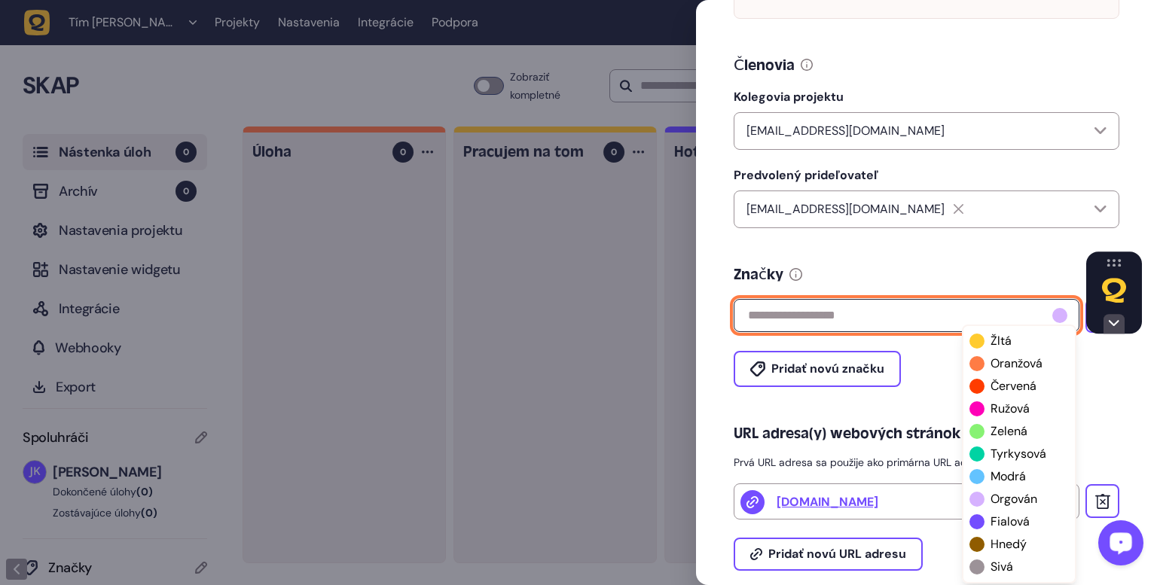
click at [792, 319] on input "text" at bounding box center [907, 315] width 346 height 33
type input "*****"
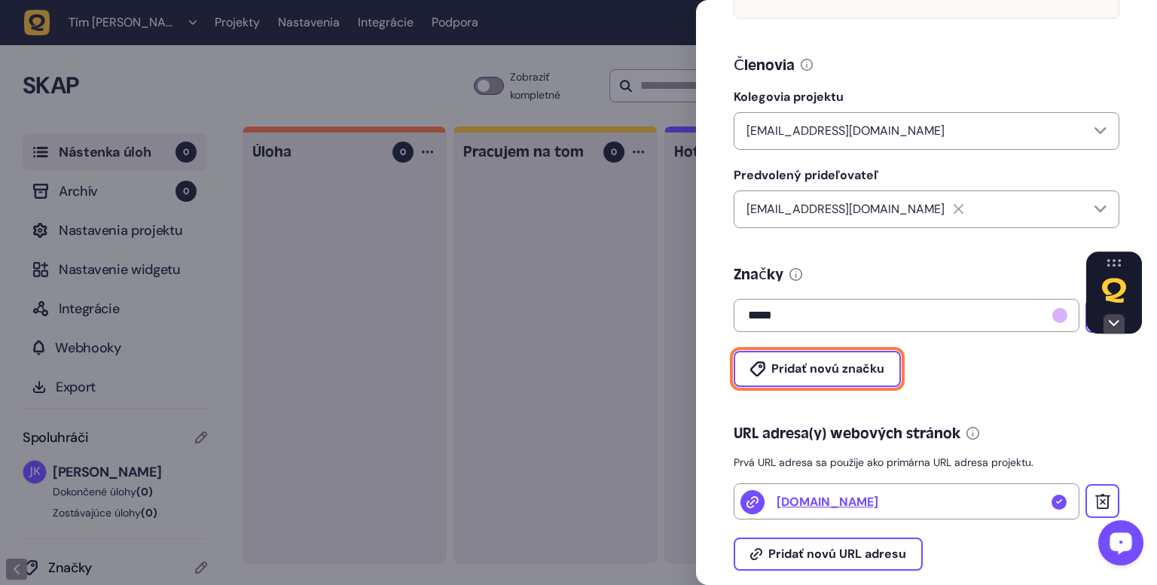
drag, startPoint x: 862, startPoint y: 385, endPoint x: 853, endPoint y: 398, distance: 16.7
click at [862, 385] on button "Pridať novú značku" at bounding box center [817, 369] width 167 height 36
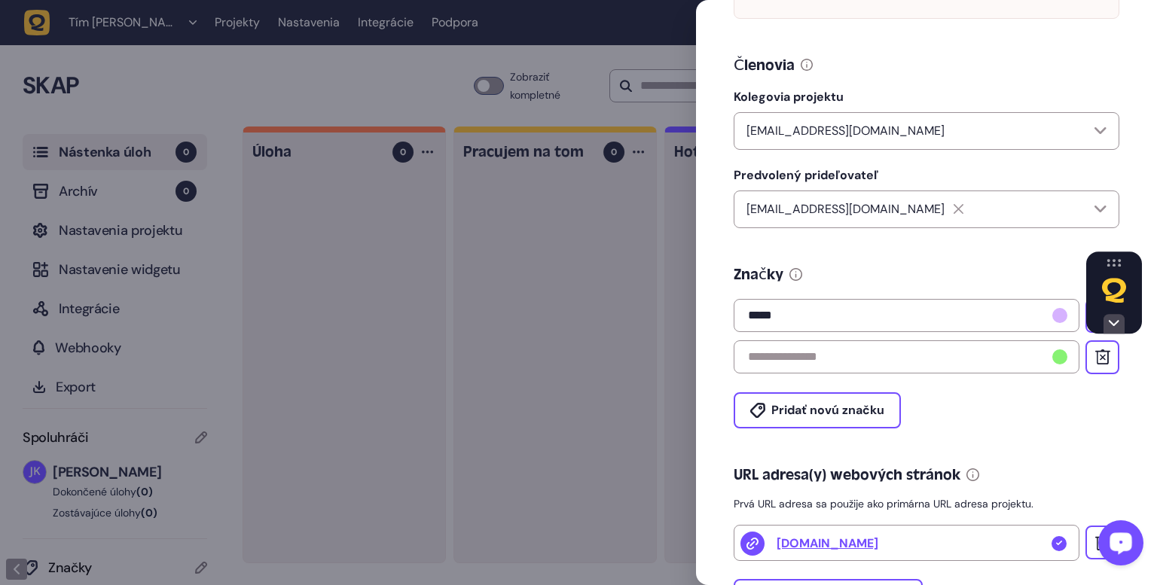
scroll to position [448, 0]
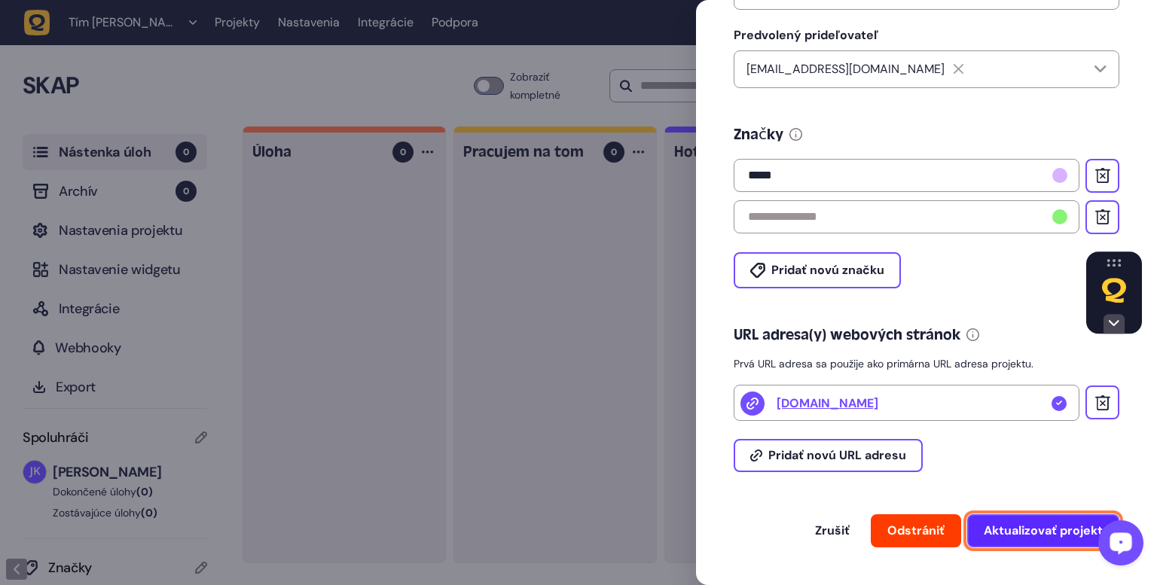
click at [1048, 533] on font "Aktualizovať projekt" at bounding box center [1043, 531] width 119 height 16
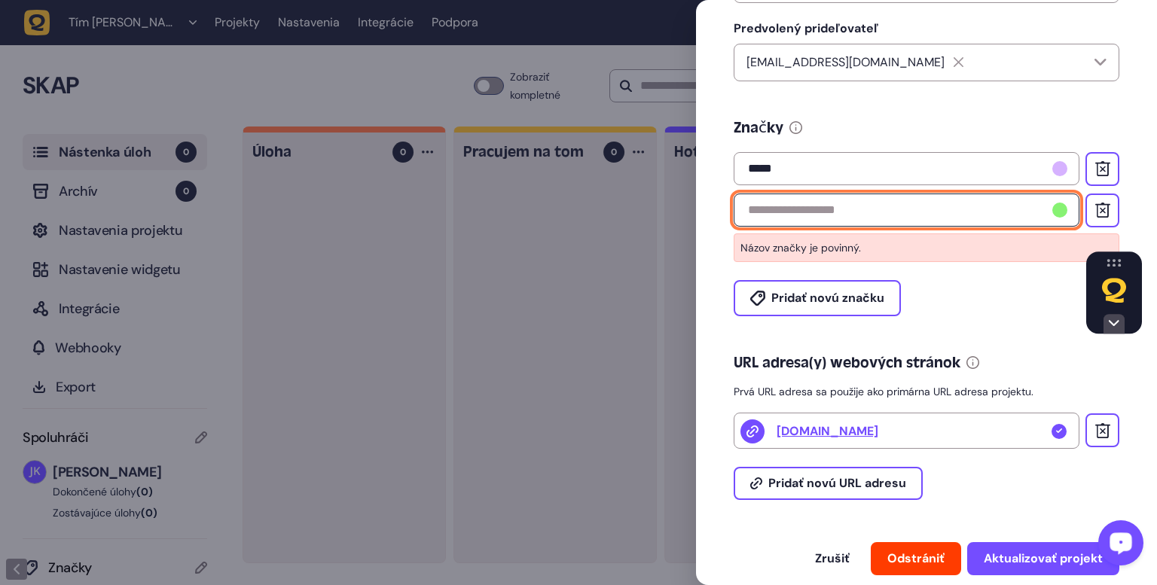
click at [835, 211] on input "text" at bounding box center [907, 210] width 346 height 33
type input "****"
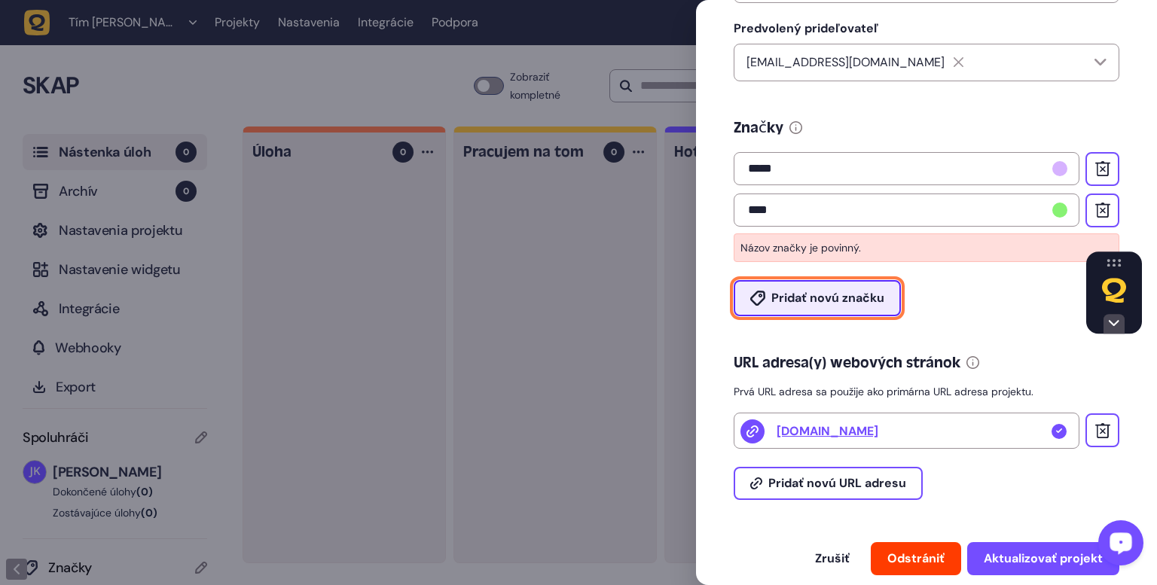
click at [868, 299] on font "Pridať novú značku" at bounding box center [827, 298] width 113 height 16
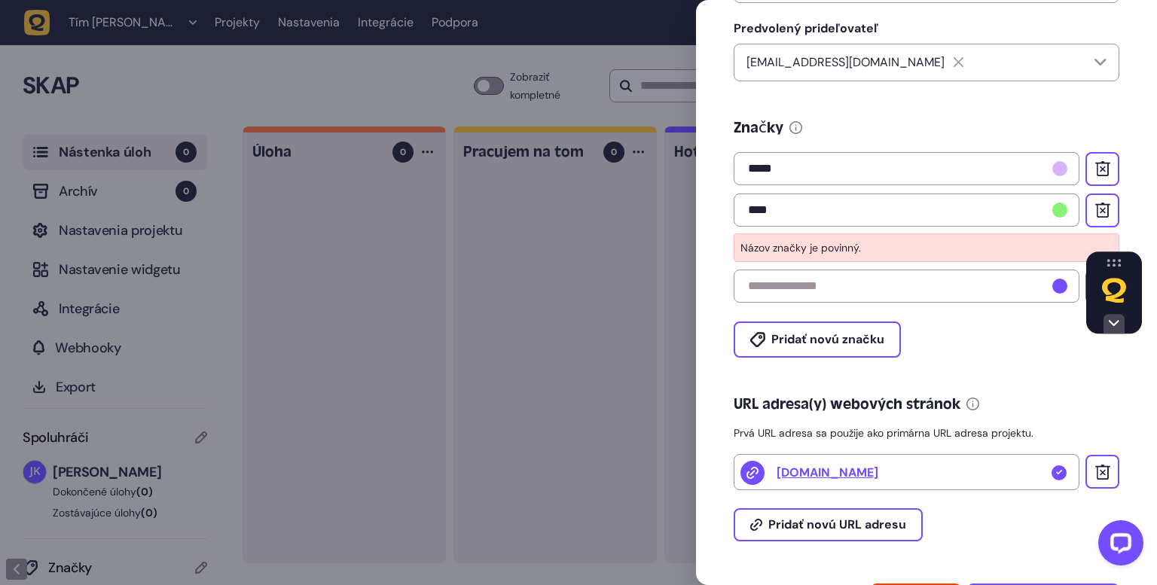
scroll to position [526, 0]
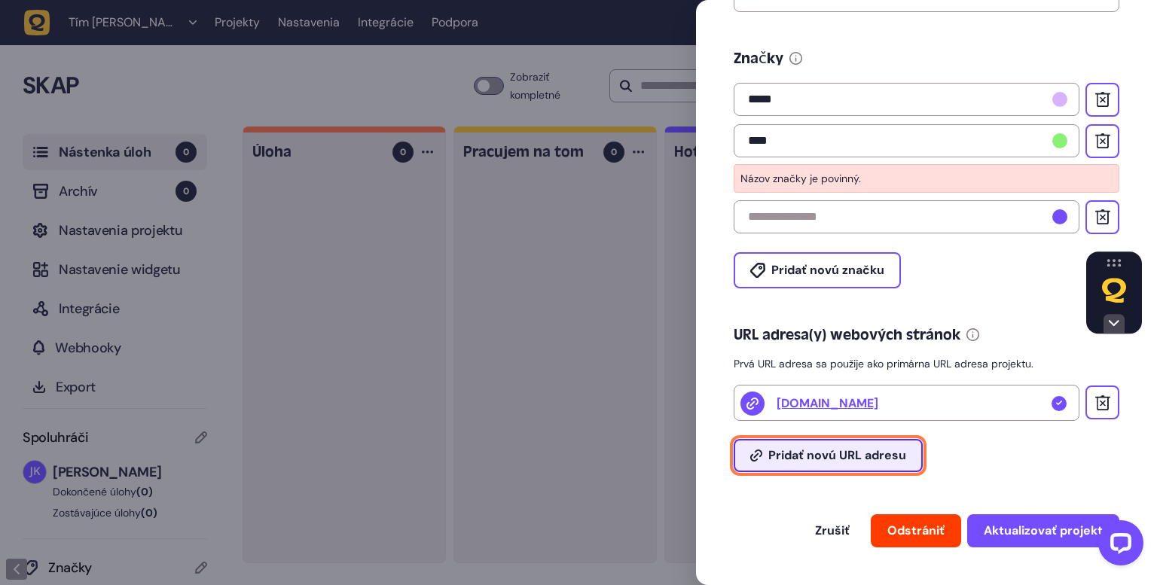
click at [835, 456] on font "Pridať novú URL adresu" at bounding box center [837, 455] width 138 height 16
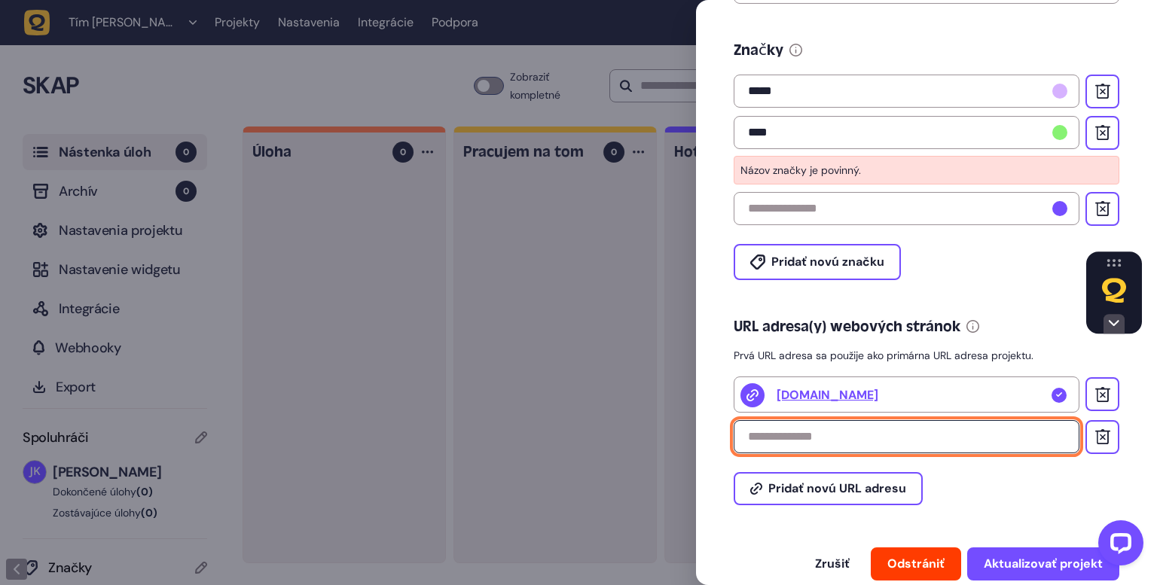
click at [932, 453] on input "text" at bounding box center [907, 436] width 346 height 33
paste input "**********"
type input "*****"
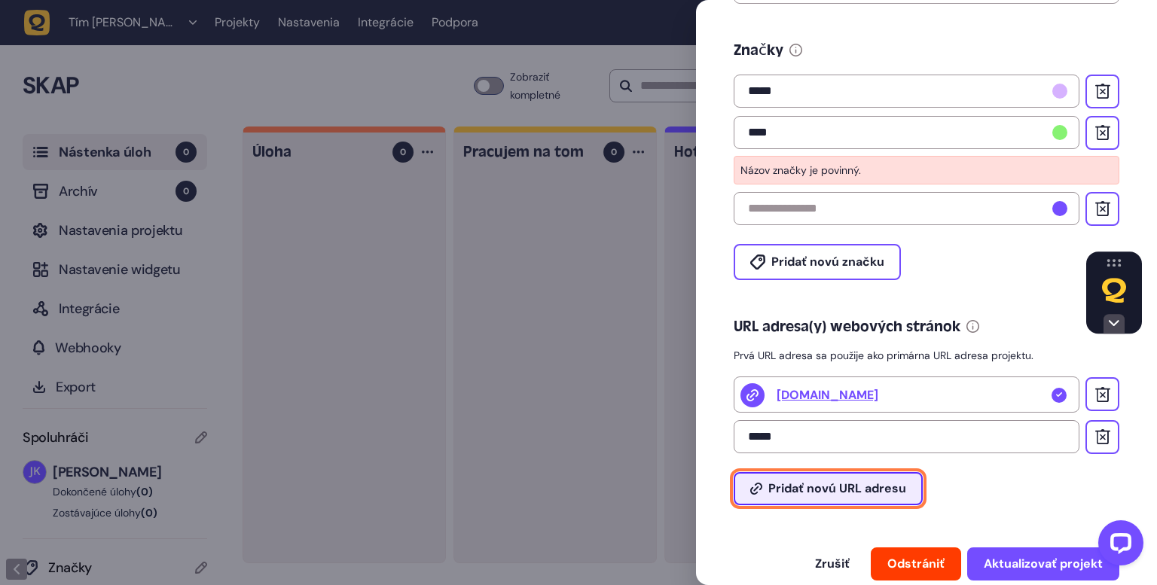
click at [828, 496] on font "Pridať novú URL adresu" at bounding box center [837, 489] width 138 height 16
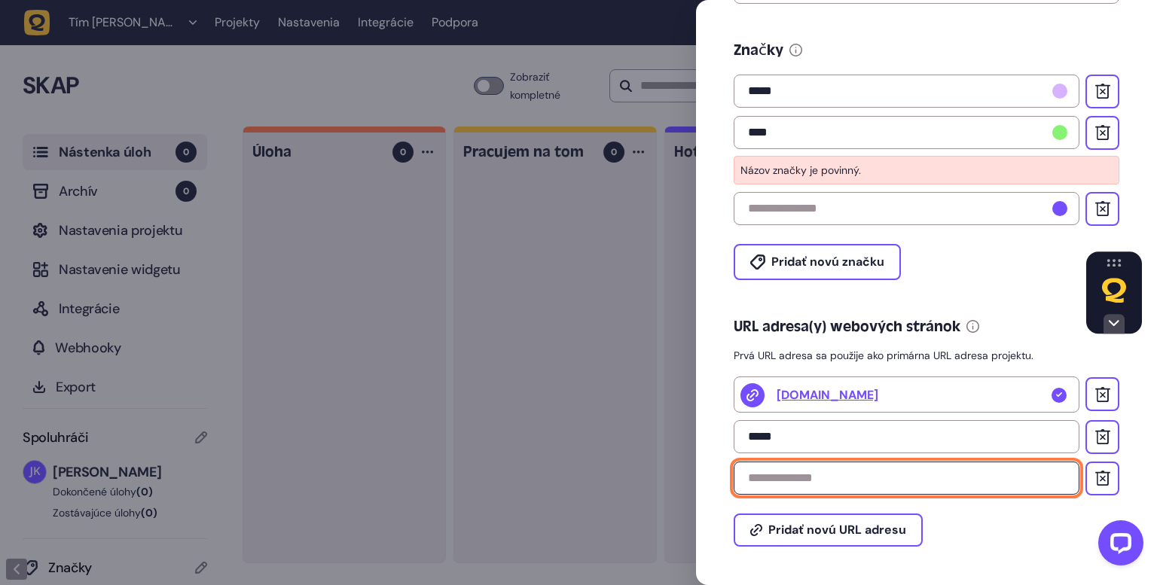
click at [779, 495] on input "text" at bounding box center [907, 478] width 346 height 33
type input "******"
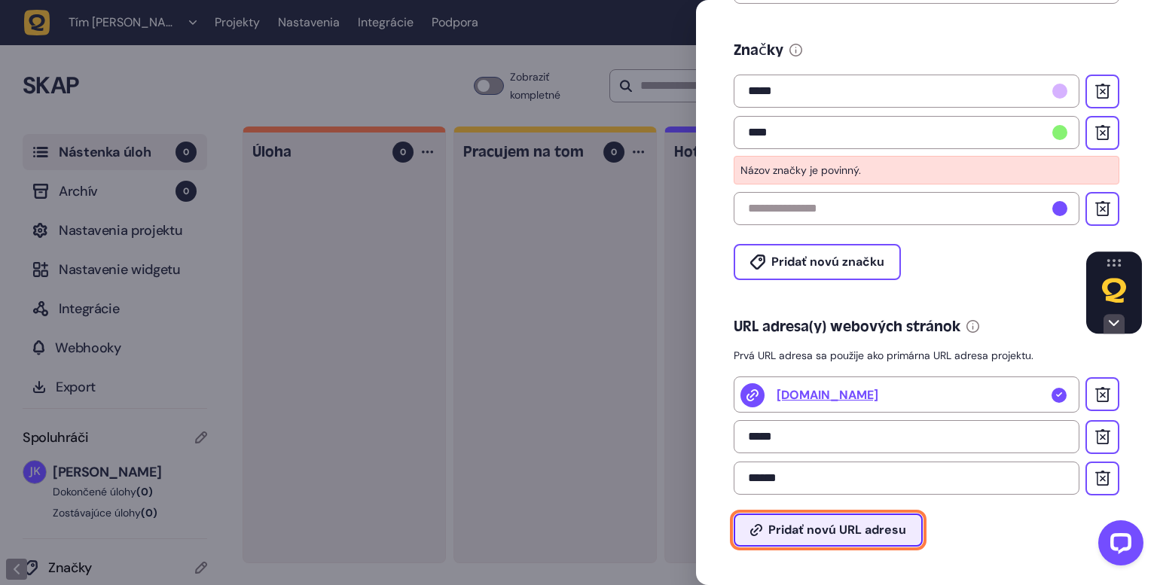
click at [833, 538] on font "Pridať novú URL adresu" at bounding box center [837, 530] width 138 height 16
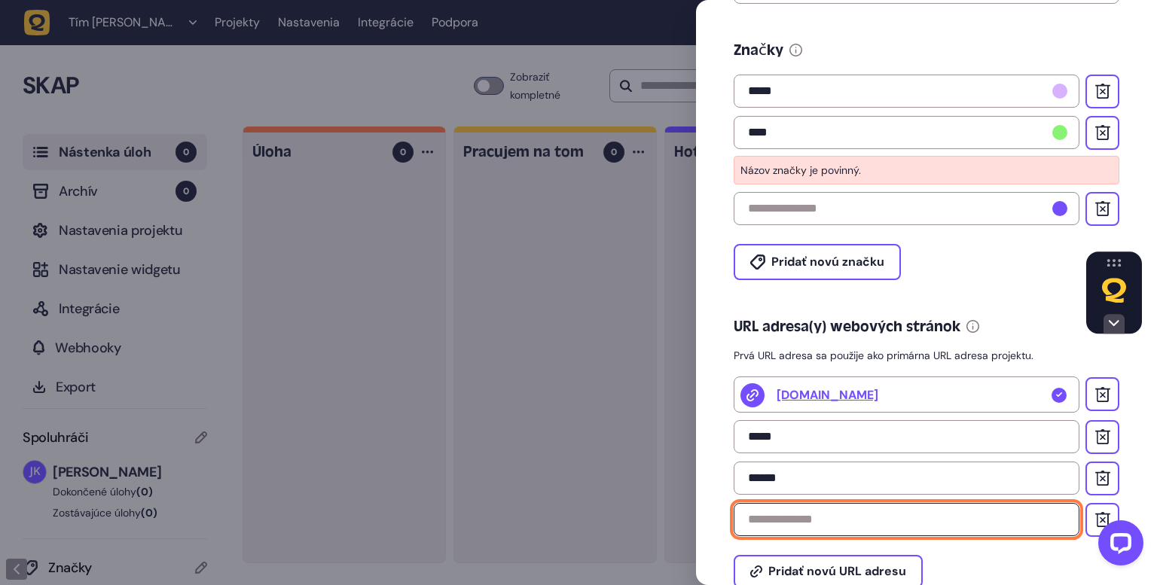
paste input "**********"
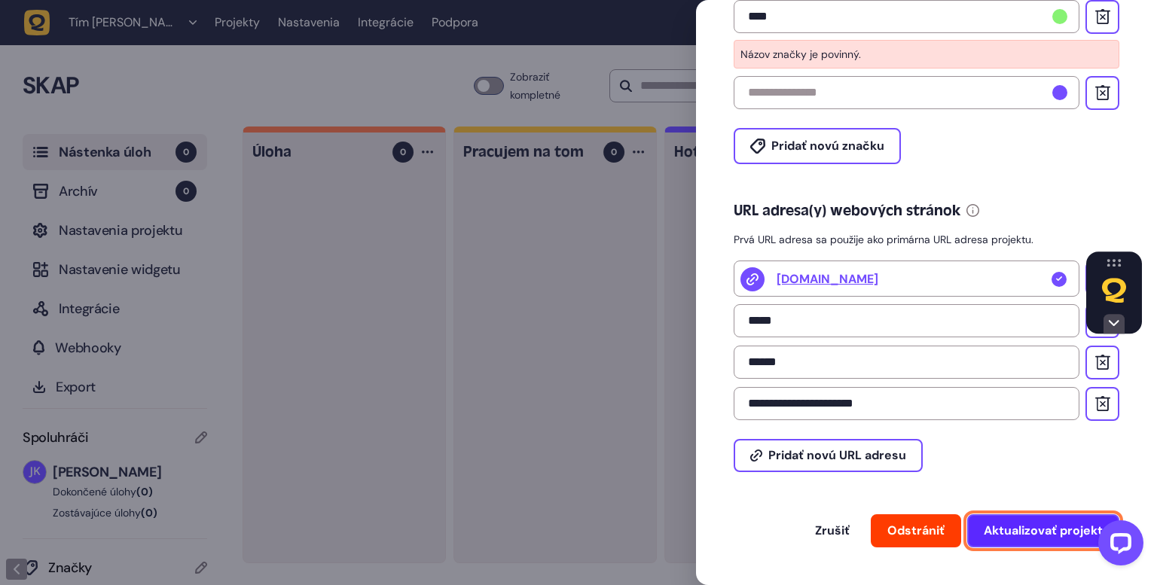
type input "**********"
click at [1048, 523] on font "Aktualizovať projekt" at bounding box center [1043, 531] width 119 height 16
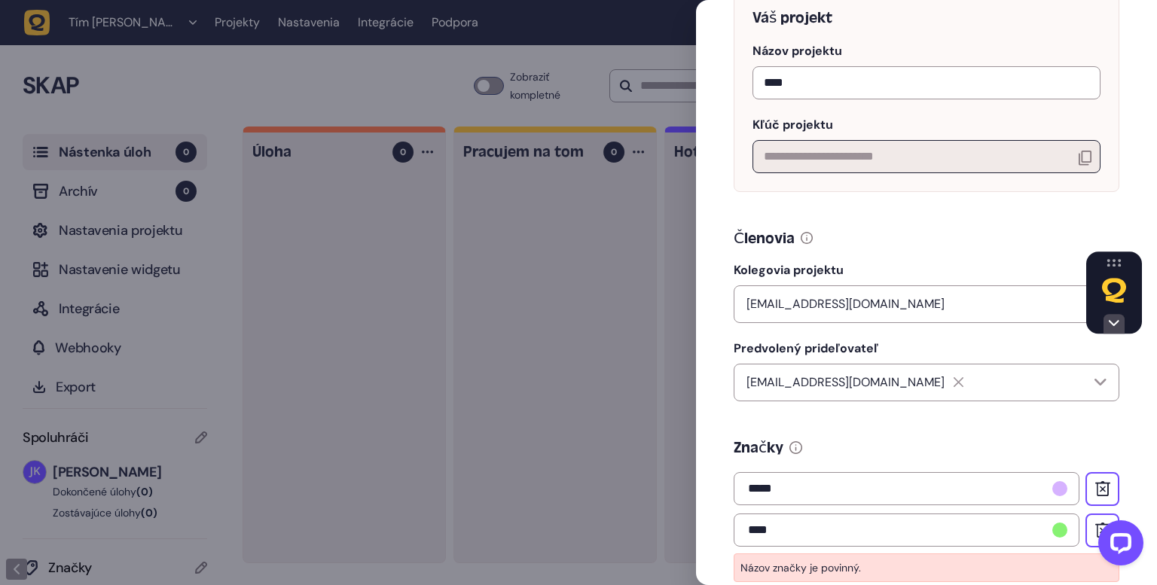
scroll to position [0, 0]
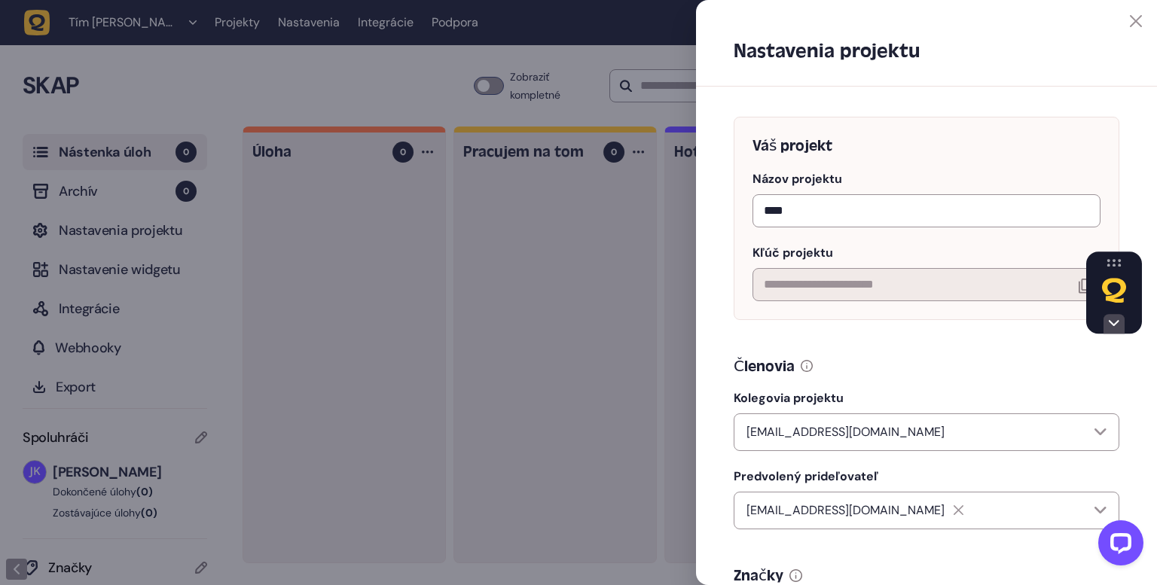
click at [1136, 17] on icon at bounding box center [1136, 21] width 12 height 12
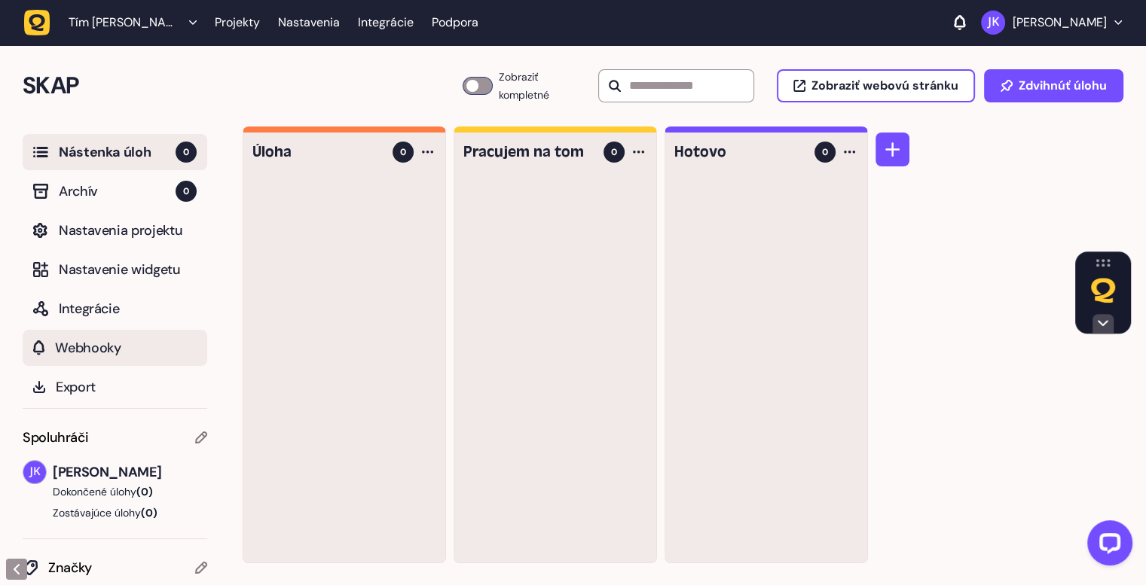
click at [92, 352] on font "Webhooky" at bounding box center [88, 348] width 66 height 18
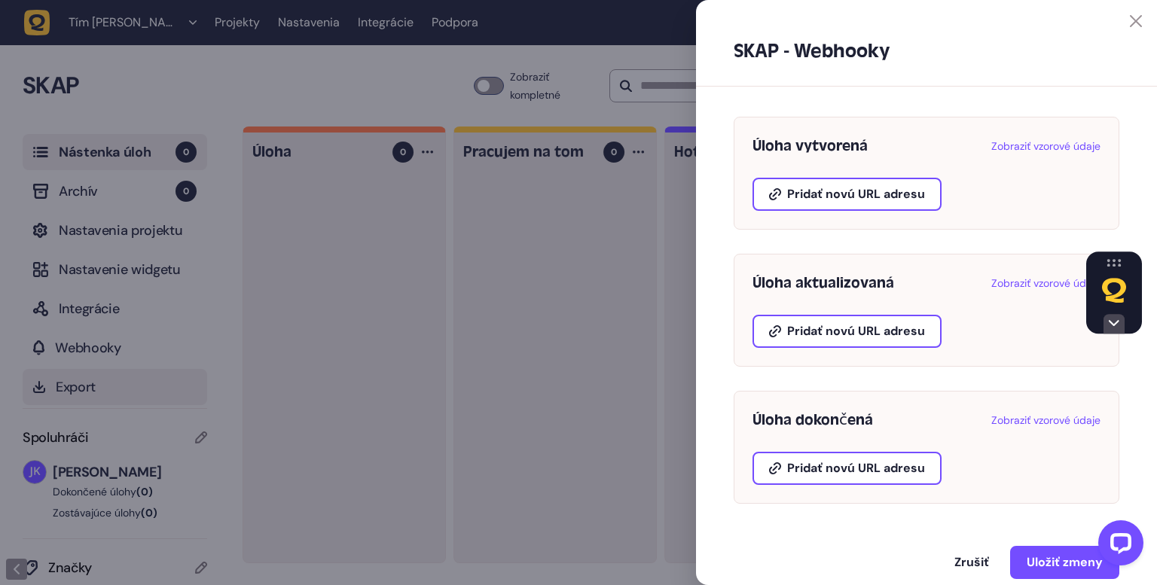
click at [164, 387] on div at bounding box center [578, 292] width 1157 height 585
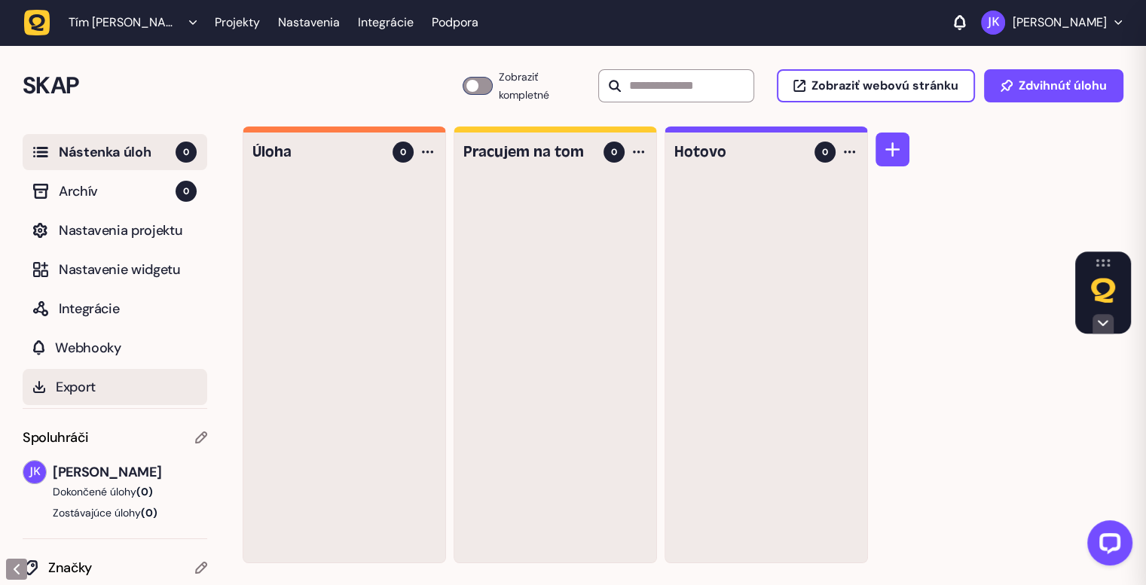
click at [90, 380] on font "Export" at bounding box center [76, 387] width 40 height 18
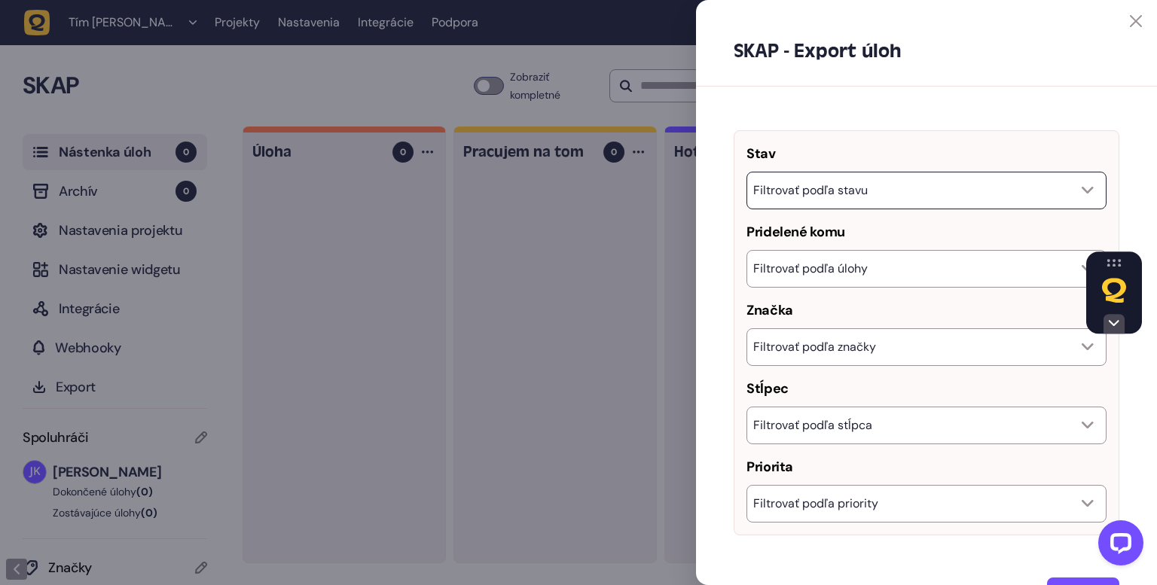
click at [936, 191] on div "Filtrovať podľa stavu" at bounding box center [926, 191] width 360 height 38
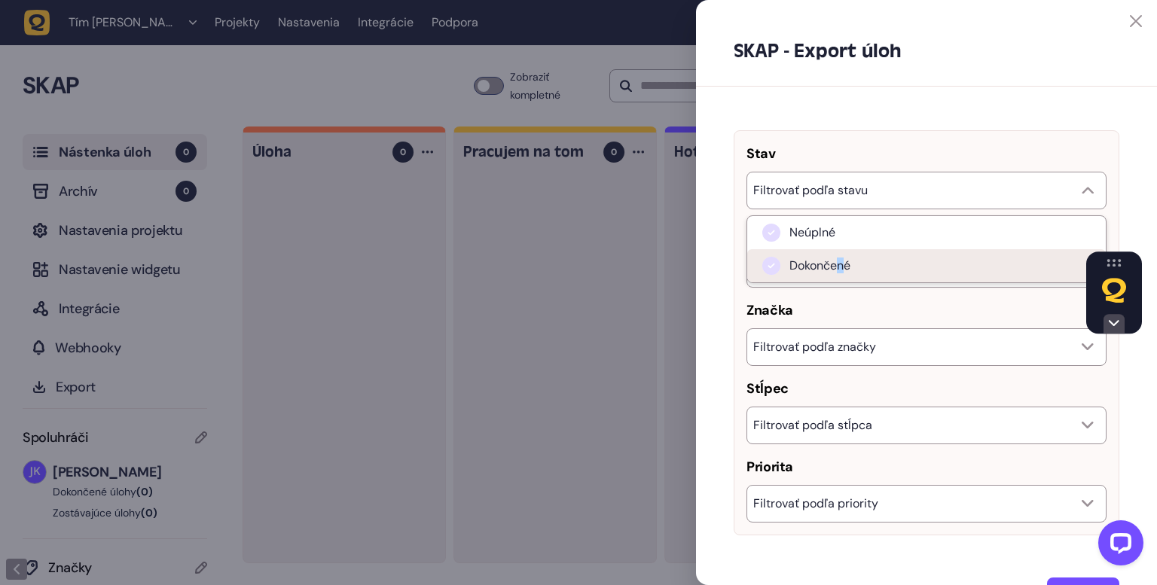
click at [842, 267] on font "Dokončené" at bounding box center [819, 266] width 61 height 16
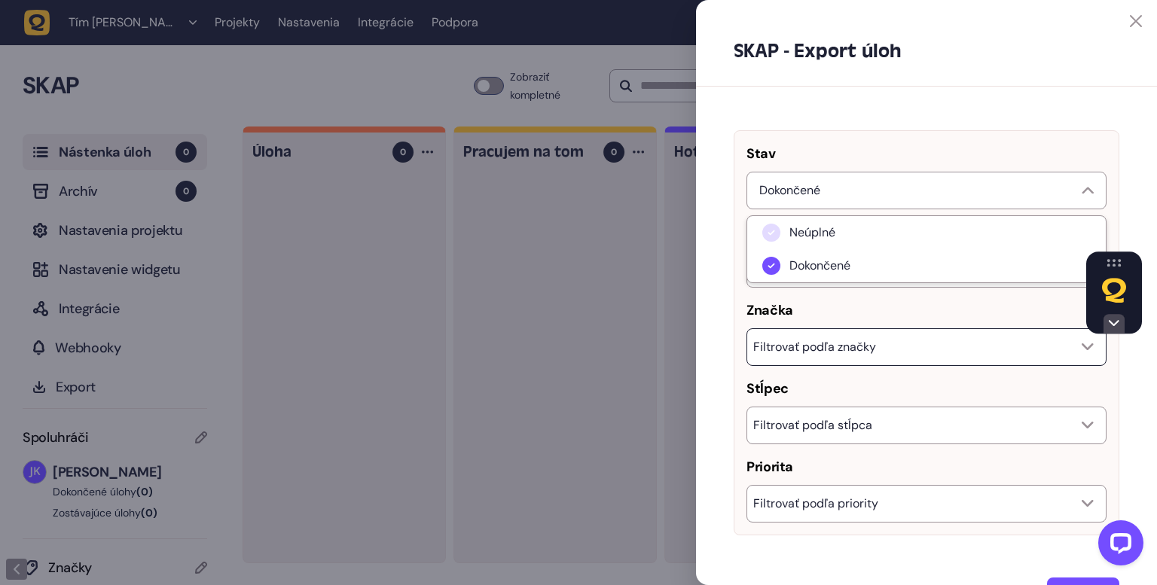
click at [838, 352] on font "Filtrovať podľa značky" at bounding box center [814, 347] width 123 height 16
click at [835, 264] on font "Filtrovať podľa úlohy" at bounding box center [810, 269] width 114 height 16
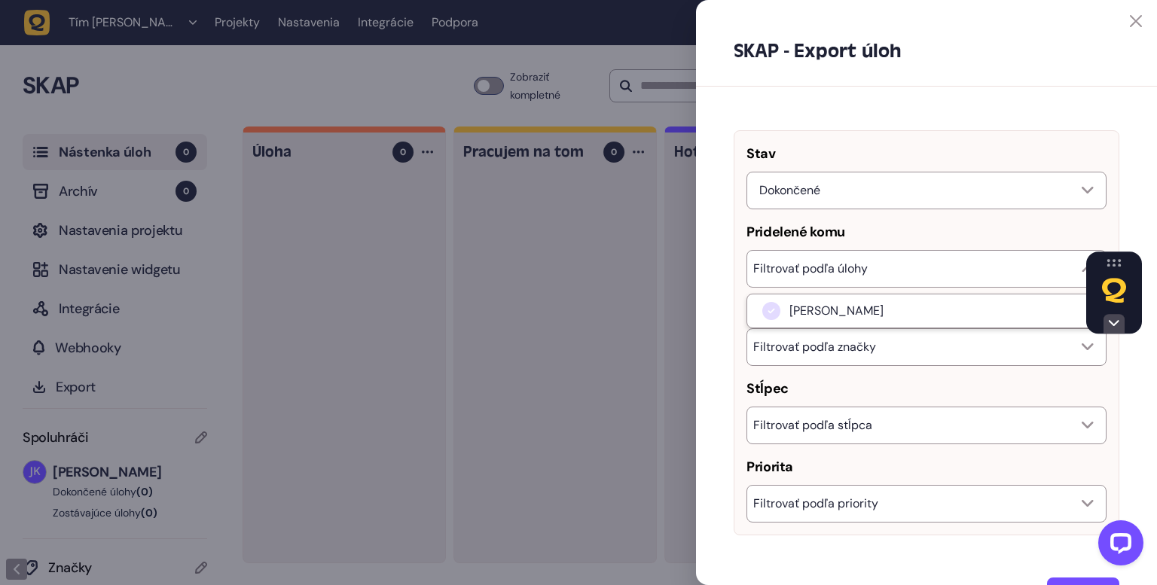
drag, startPoint x: 856, startPoint y: 316, endPoint x: 852, endPoint y: 326, distance: 11.2
click at [856, 316] on font "[PERSON_NAME]" at bounding box center [836, 311] width 94 height 16
click at [851, 344] on font "Filtrovať podľa značky" at bounding box center [814, 347] width 123 height 16
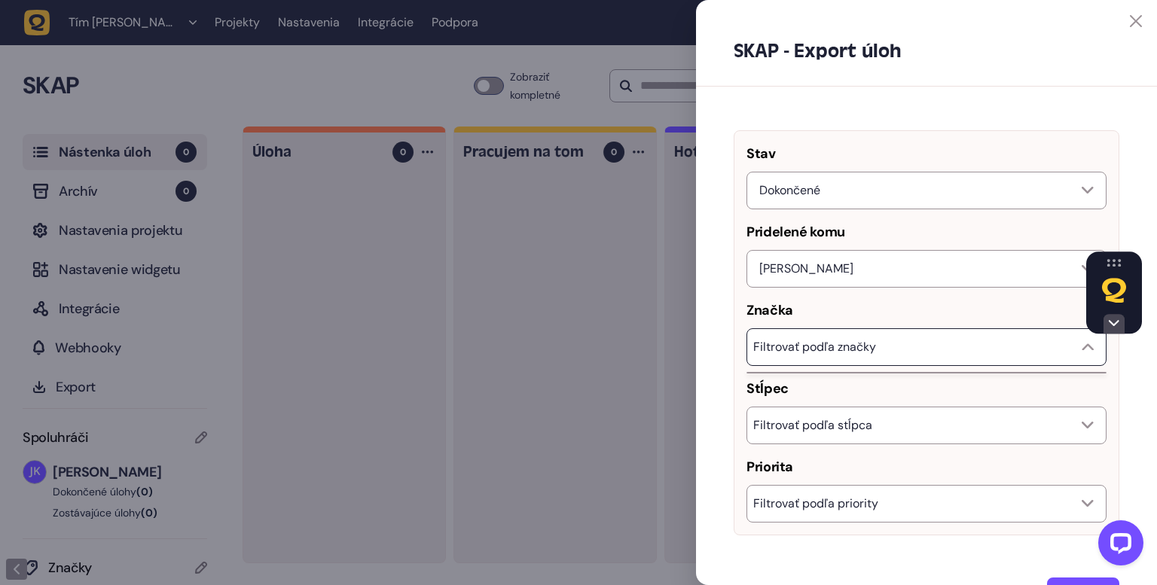
click at [885, 347] on div "Filtrovať podľa značky" at bounding box center [926, 347] width 360 height 38
click at [886, 350] on div "Filtrovať podľa značky" at bounding box center [926, 347] width 360 height 38
click at [875, 430] on div "Filtrovať podľa stĺpca" at bounding box center [926, 426] width 360 height 38
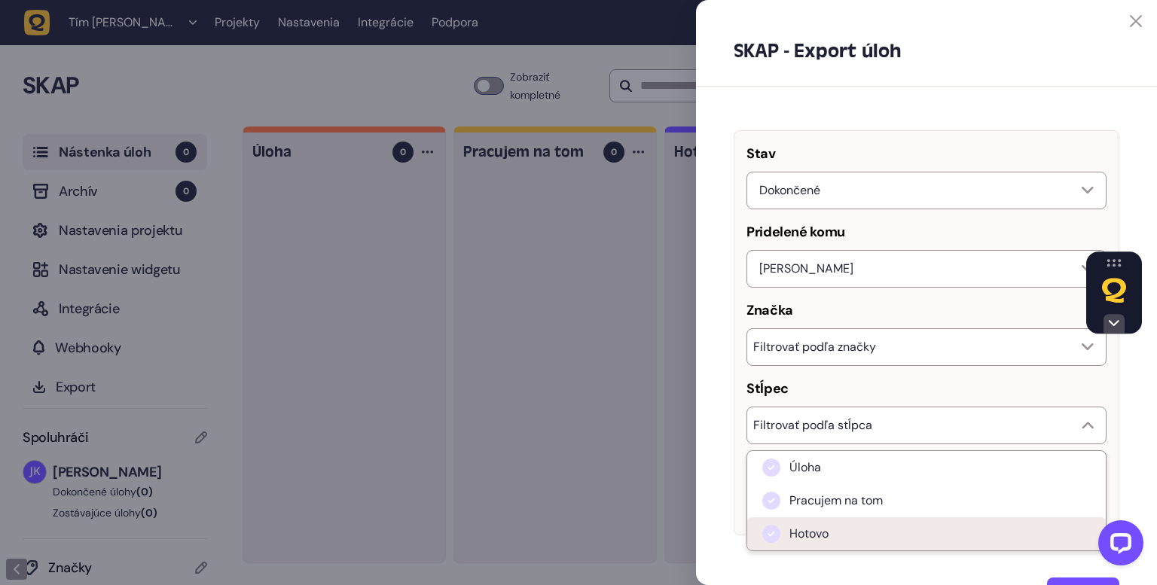
click at [833, 523] on li "Hotovo" at bounding box center [926, 533] width 359 height 33
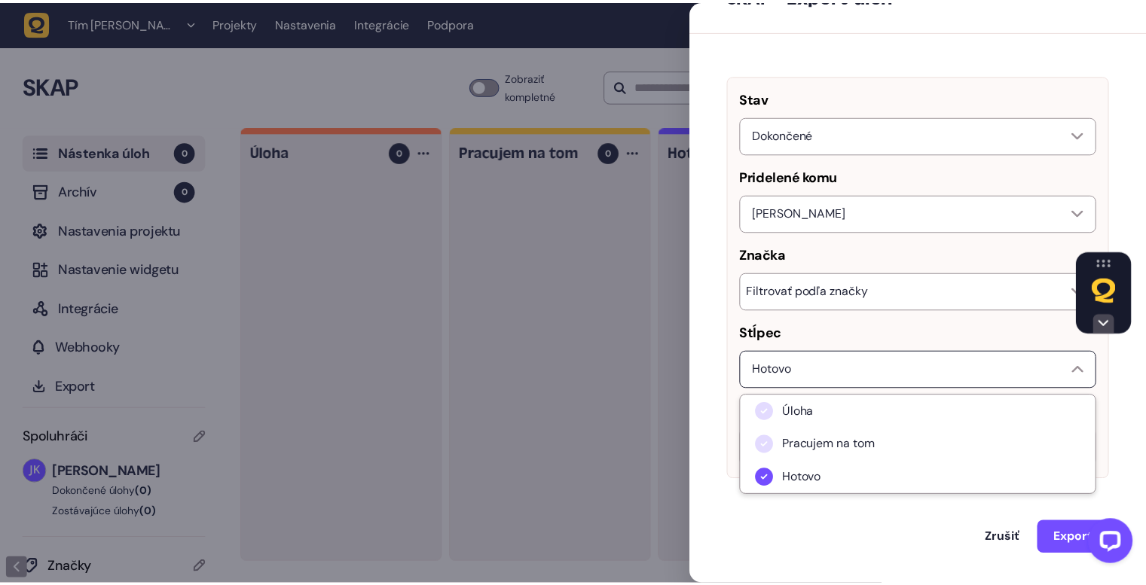
scroll to position [60, 0]
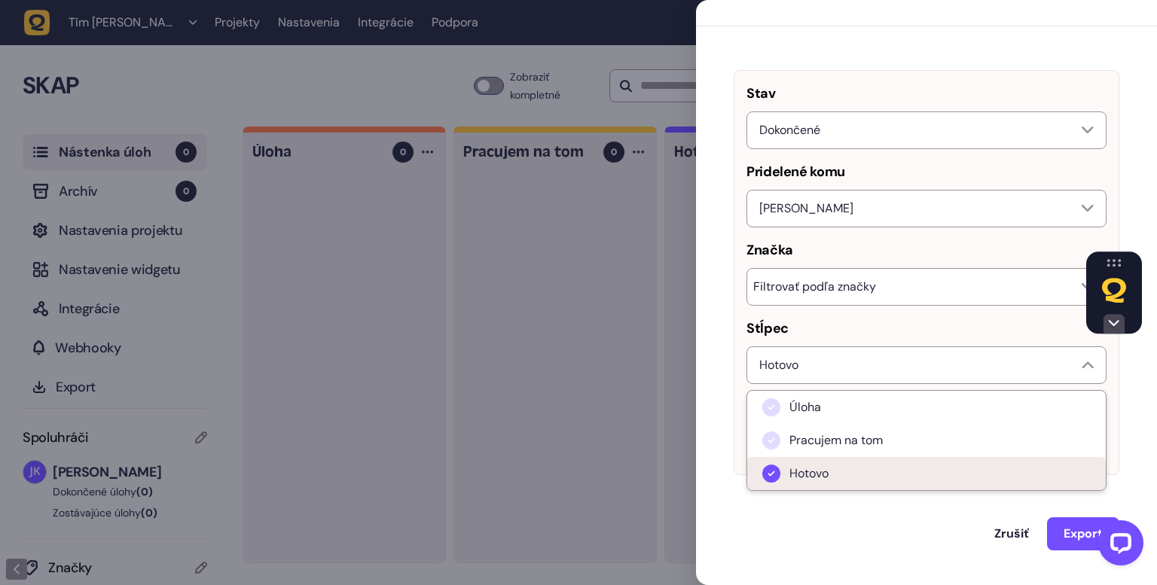
click at [884, 466] on li "Hotovo" at bounding box center [926, 473] width 359 height 33
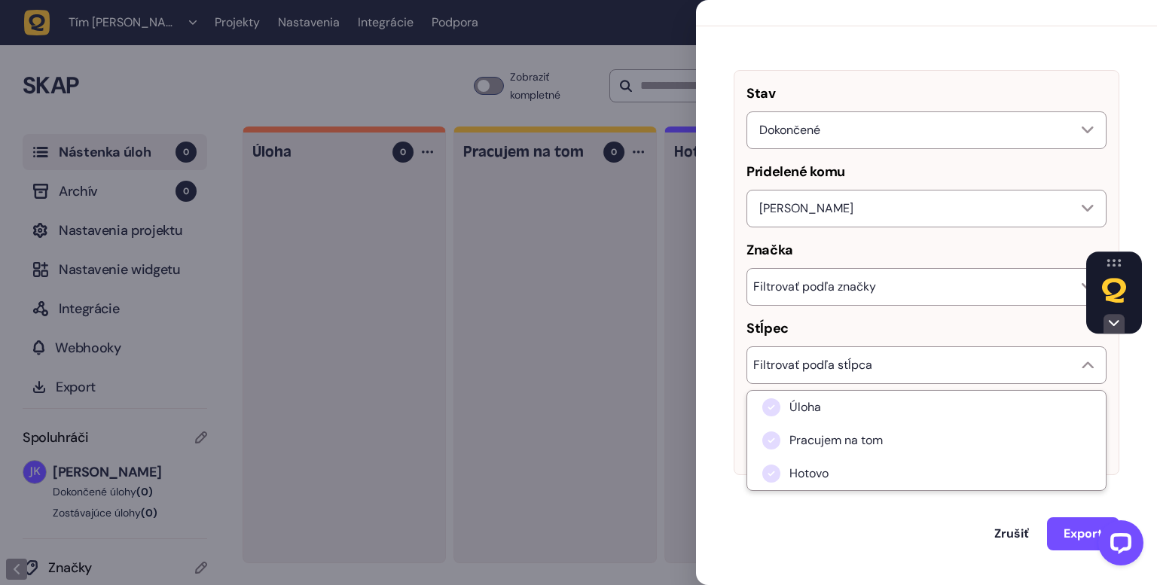
click at [902, 563] on div "Stav Dokončené Pridelené komu Jaroslav Kiseľ Značka Filtrovať podľa značky Stĺp…" at bounding box center [926, 307] width 461 height 562
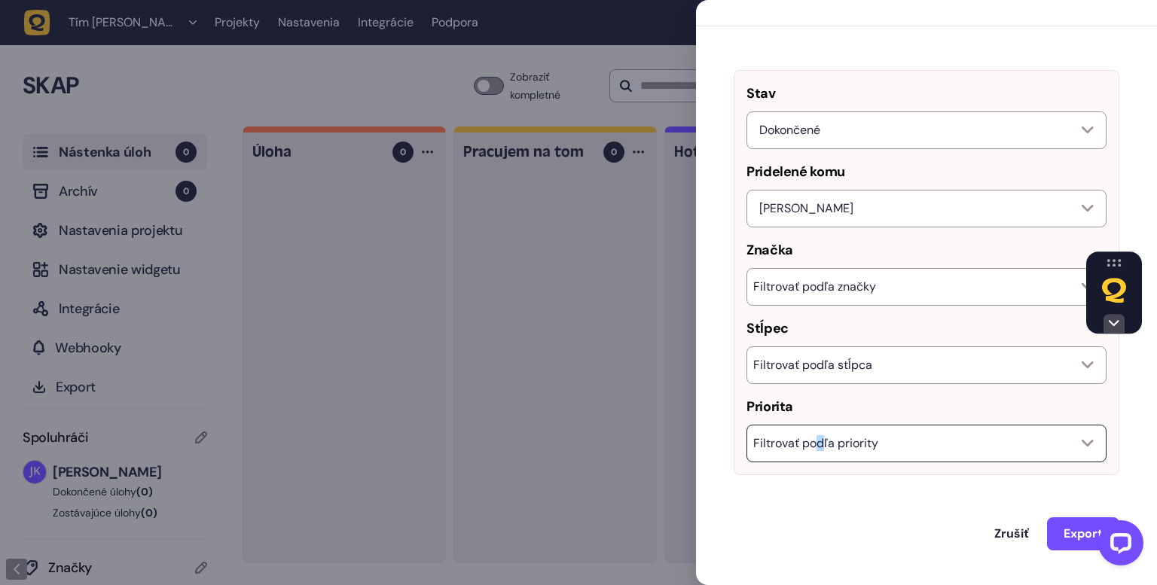
click at [819, 444] on font "Filtrovať podľa priority" at bounding box center [815, 443] width 125 height 16
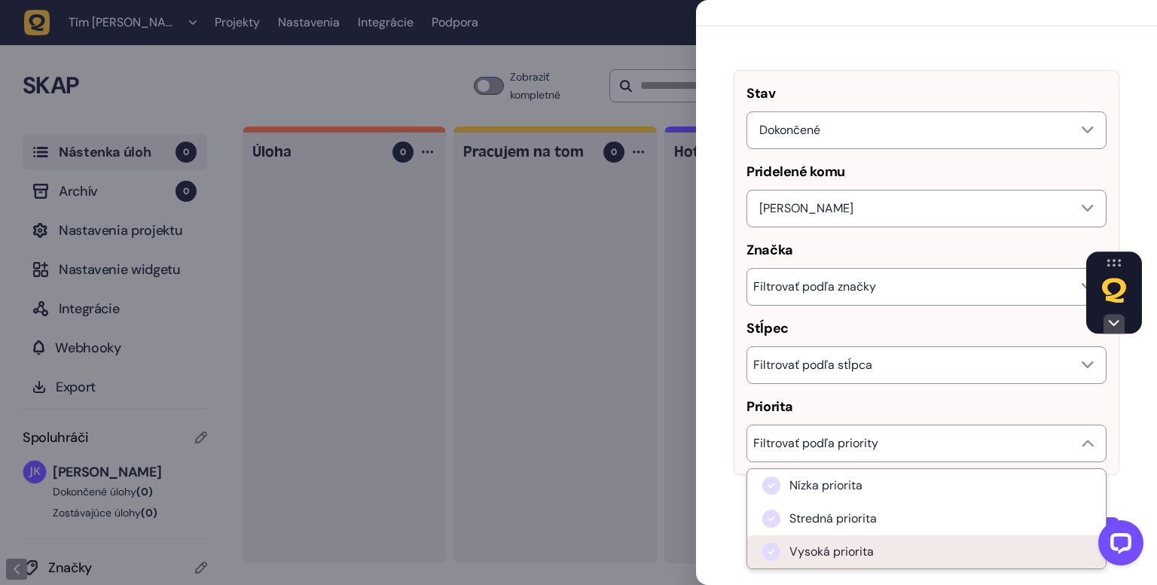
drag, startPoint x: 862, startPoint y: 549, endPoint x: 887, endPoint y: 564, distance: 29.1
click at [862, 550] on font "Vysoká priorita" at bounding box center [831, 552] width 84 height 16
click at [902, 548] on li "Vysoká priorita" at bounding box center [926, 552] width 359 height 33
click at [810, 554] on font "Vysoká priorita" at bounding box center [831, 552] width 84 height 16
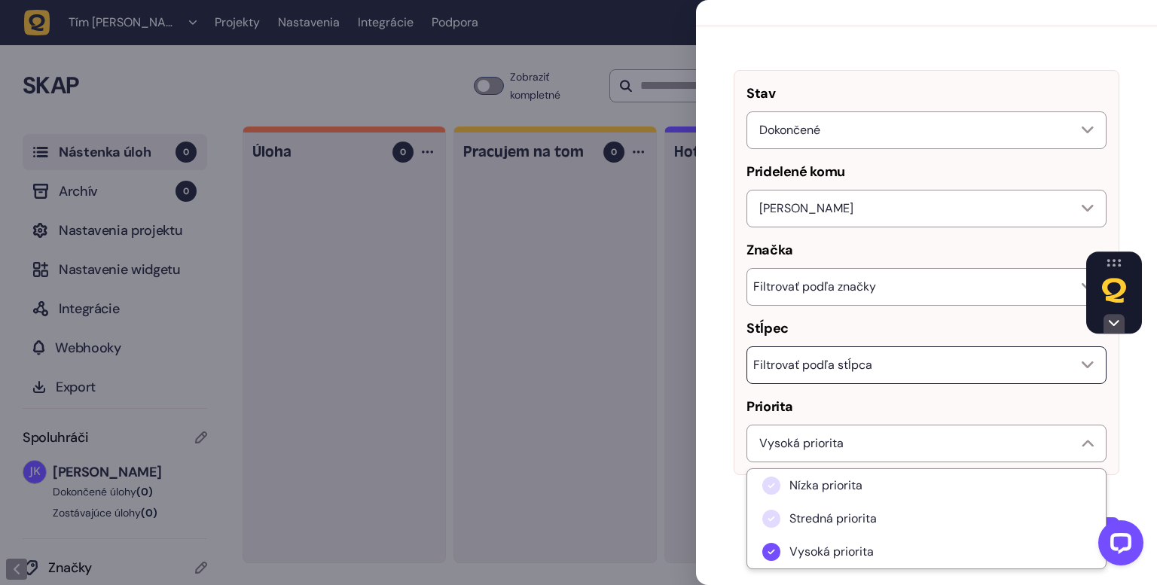
click at [809, 361] on font "Filtrovať podľa stĺpca" at bounding box center [812, 365] width 119 height 16
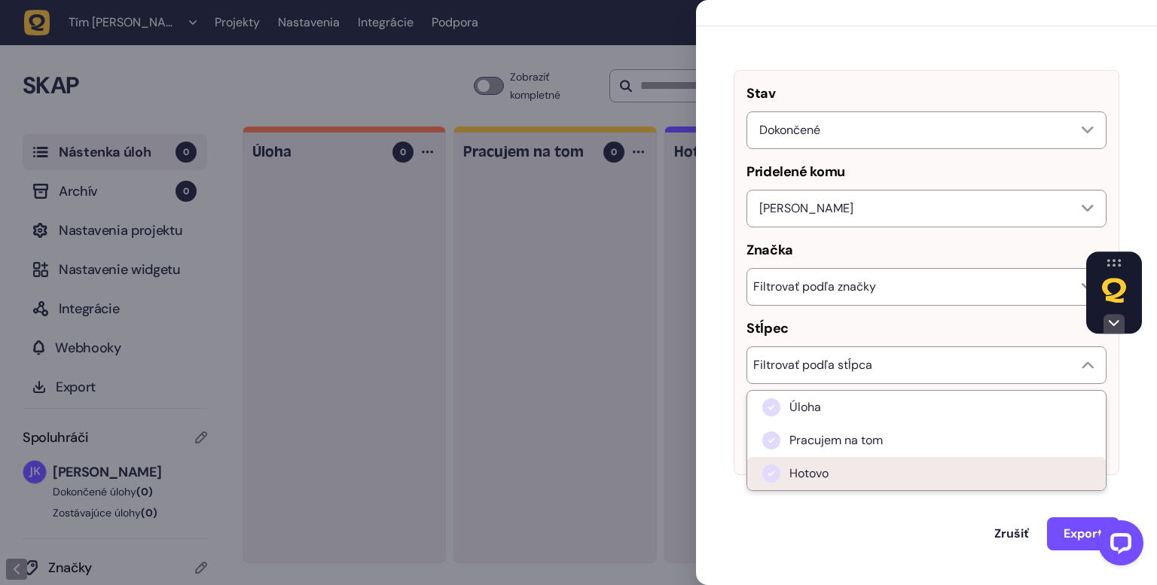
click at [819, 471] on font "Hotovo" at bounding box center [808, 473] width 39 height 16
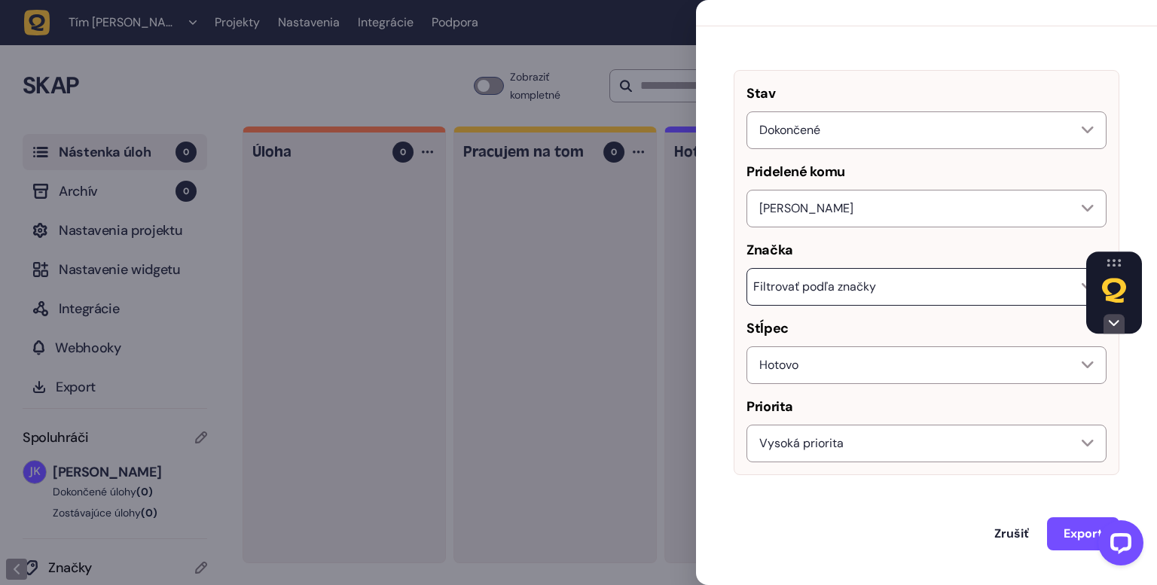
click at [817, 286] on font "Filtrovať podľa značky" at bounding box center [814, 287] width 123 height 16
click at [1066, 526] on font "Export" at bounding box center [1083, 534] width 39 height 16
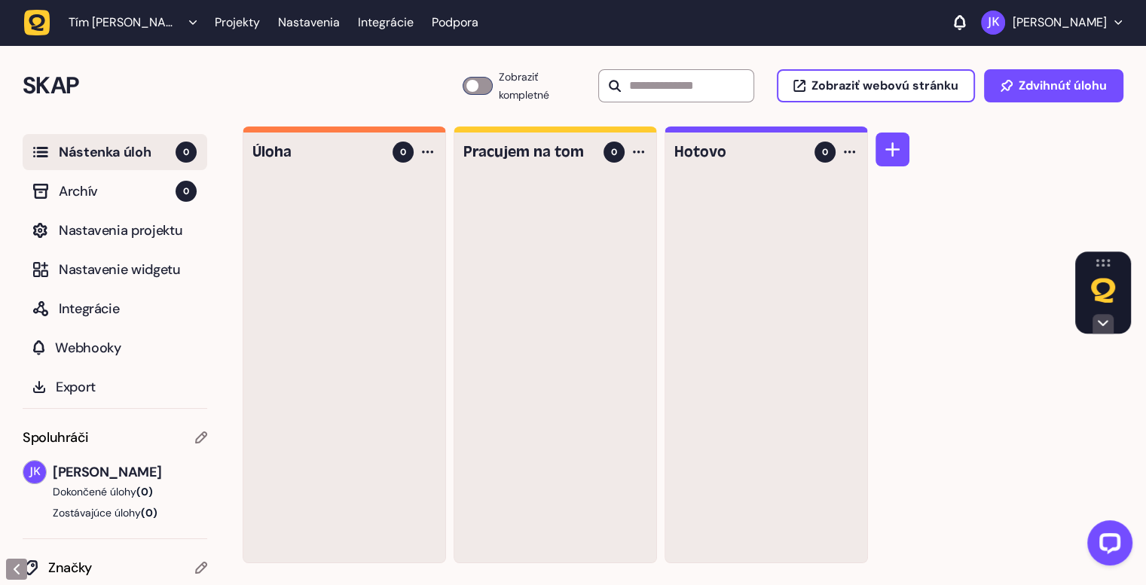
click at [1084, 121] on div "SKAP Doska úloh 0 Zobraziť kompletné Zobraziť webovú stránku Zdvihnúť úlohu" at bounding box center [573, 85] width 1146 height 81
click at [470, 29] on ul "Tím Jaroslava Kisela Projekty Nastavenia Integrácie Podpora" at bounding box center [255, 22] width 463 height 27
click at [241, 26] on font "Projekty" at bounding box center [237, 22] width 45 height 16
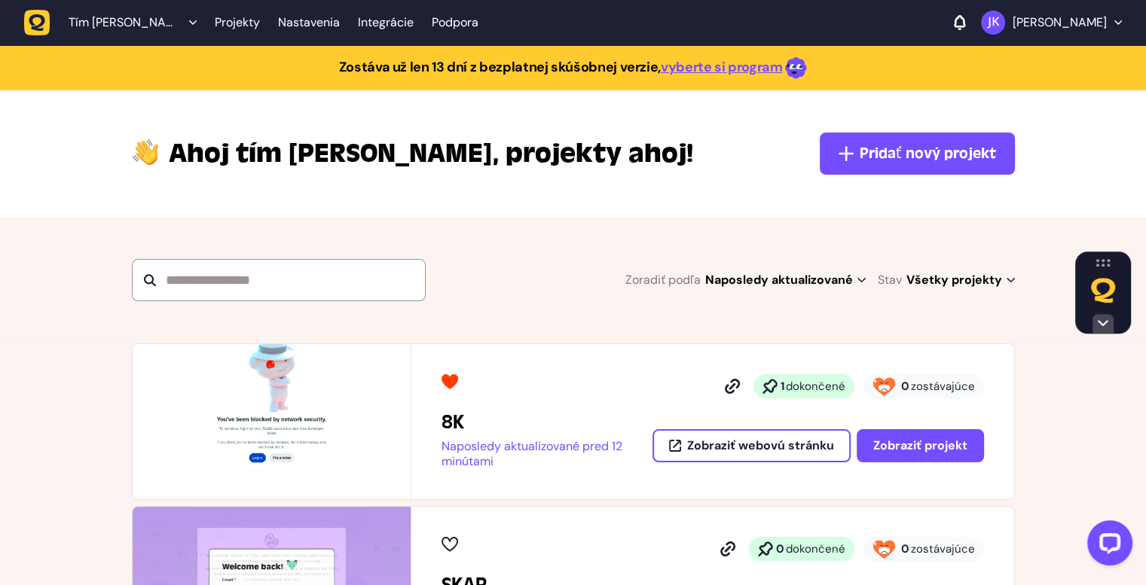
scroll to position [284, 0]
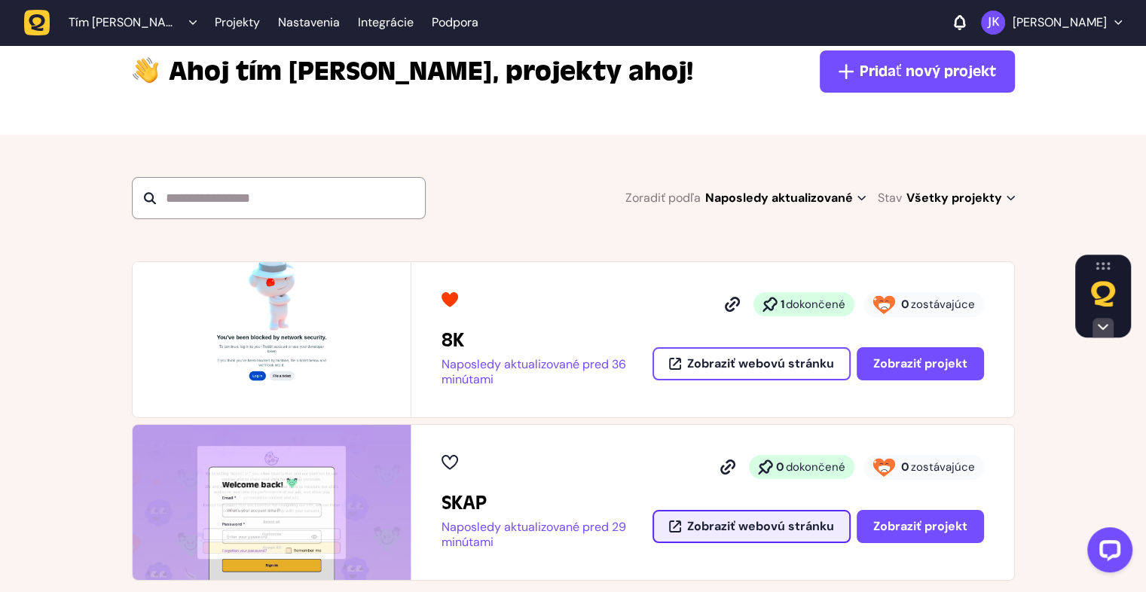
scroll to position [151, 0]
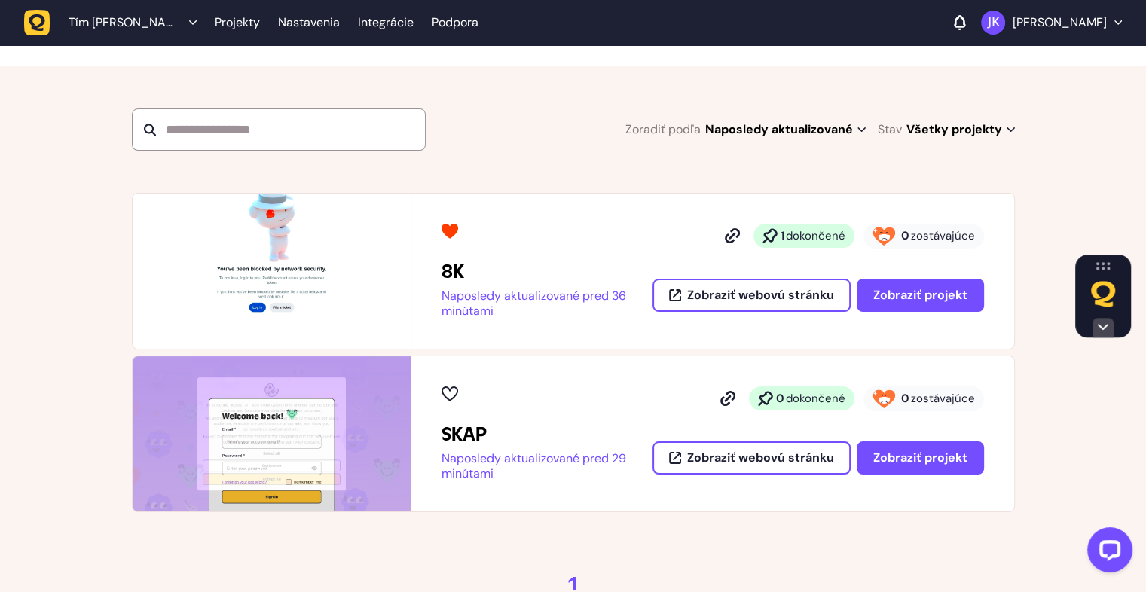
click at [452, 392] on icon at bounding box center [449, 393] width 17 height 15
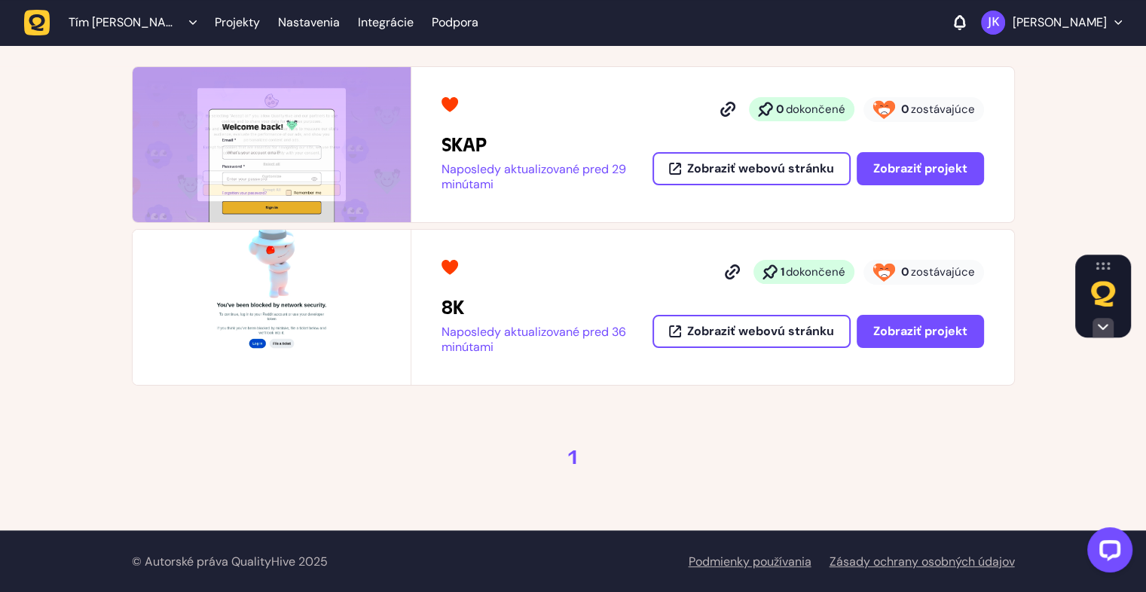
scroll to position [277, 0]
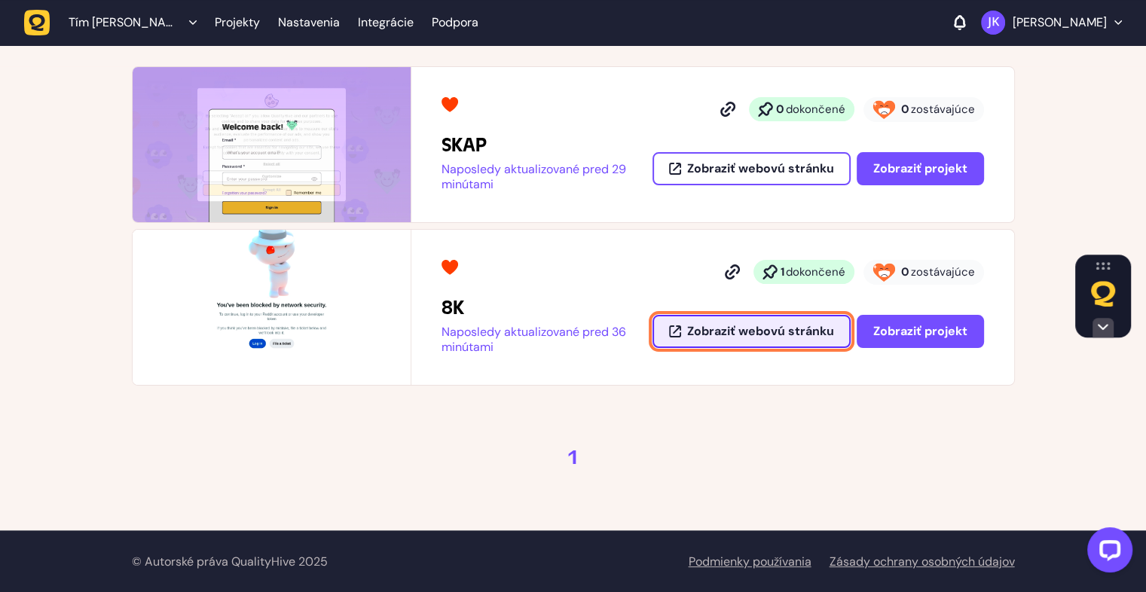
click at [733, 325] on font "Zobraziť webovú stránku" at bounding box center [760, 331] width 147 height 16
